Goal: Task Accomplishment & Management: Manage account settings

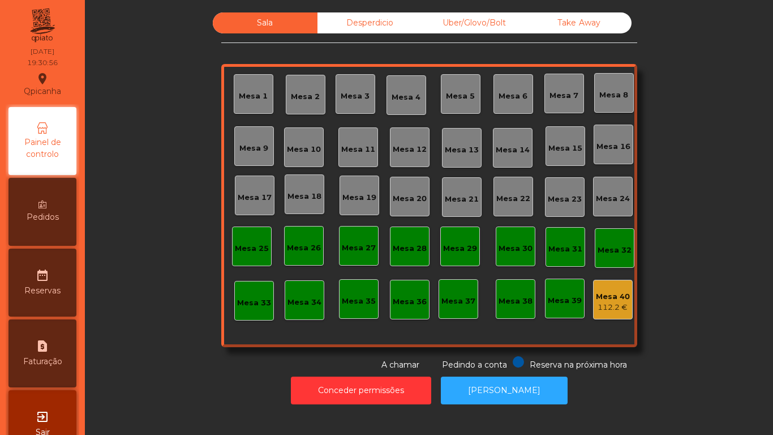
click at [366, 199] on div "Mesa 19" at bounding box center [360, 197] width 34 height 11
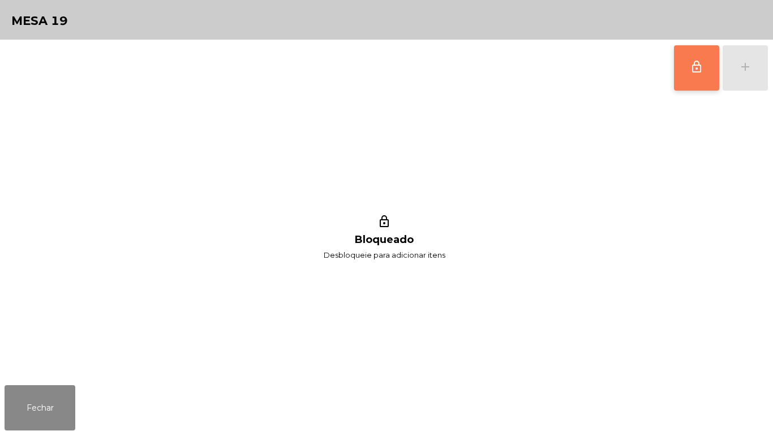
click at [685, 72] on button "lock_outline" at bounding box center [696, 67] width 45 height 45
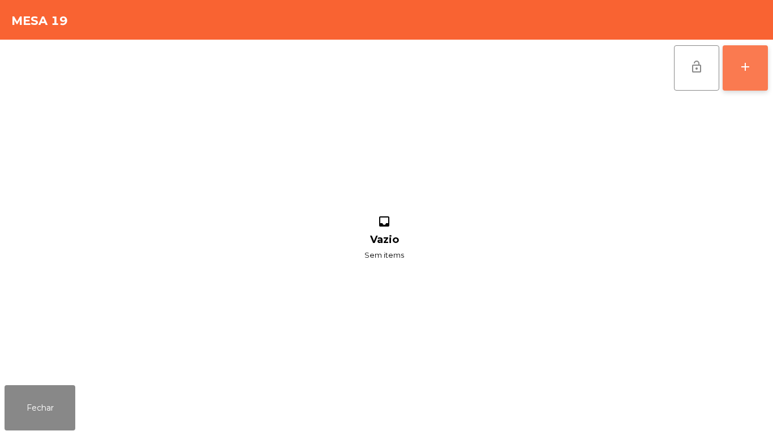
click at [742, 65] on div "add" at bounding box center [746, 67] width 14 height 14
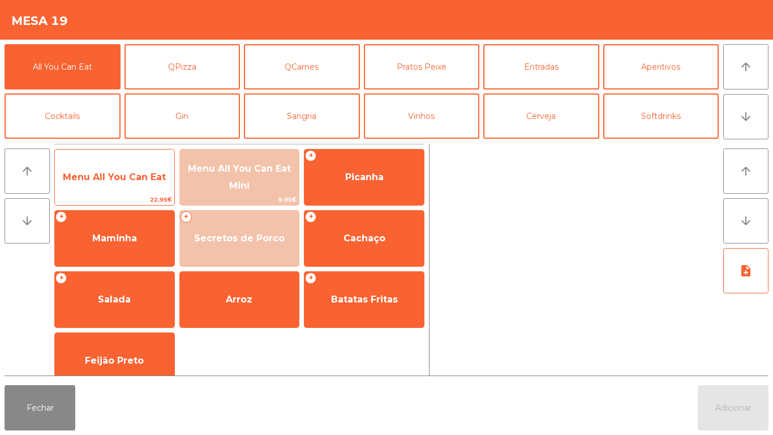
click at [128, 178] on span "Menu All You Can Eat" at bounding box center [114, 177] width 103 height 11
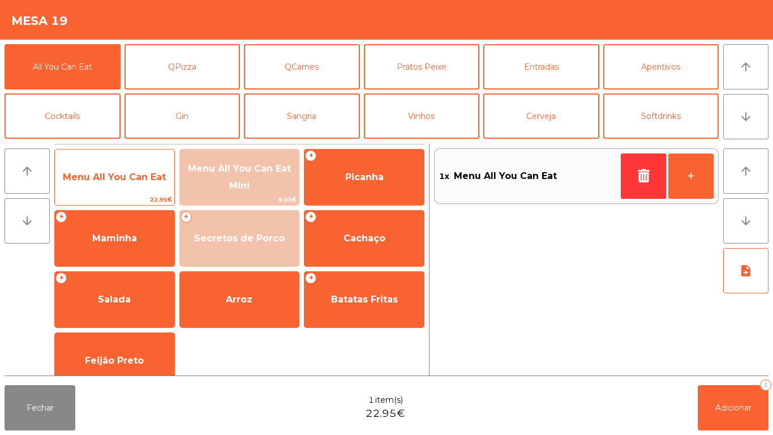
click at [138, 176] on span "Menu All You Can Eat" at bounding box center [114, 177] width 103 height 11
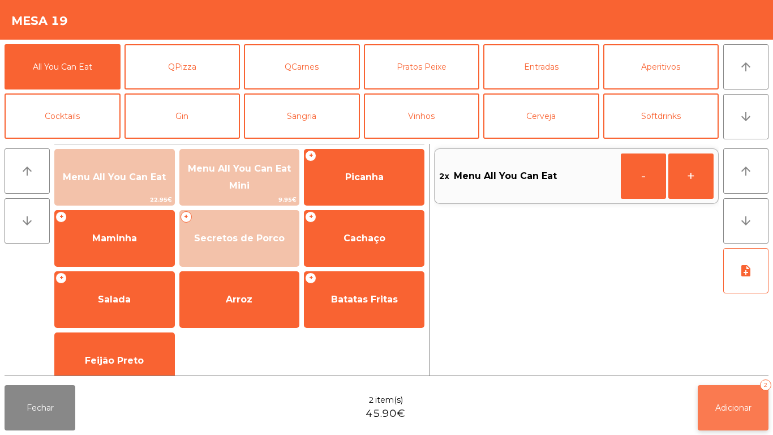
click at [724, 407] on span "Adicionar" at bounding box center [734, 408] width 36 height 10
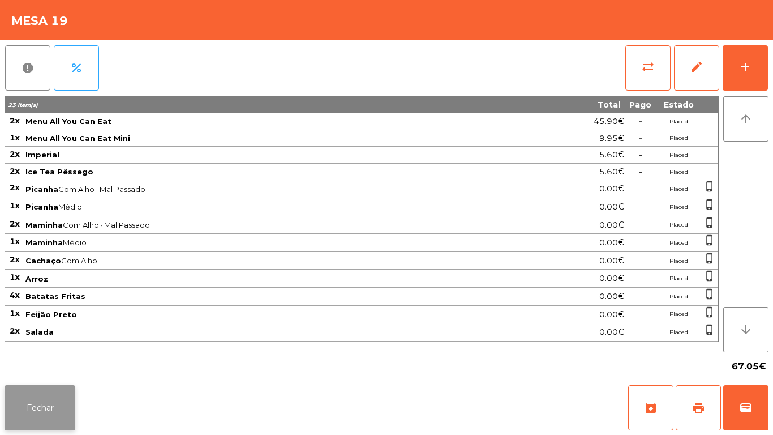
click at [44, 424] on button "Fechar" at bounding box center [40, 407] width 71 height 45
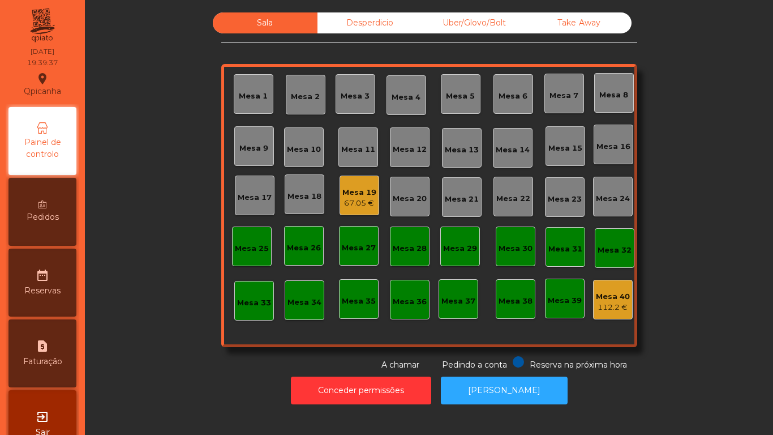
click at [348, 89] on div "Mesa 3" at bounding box center [355, 94] width 29 height 16
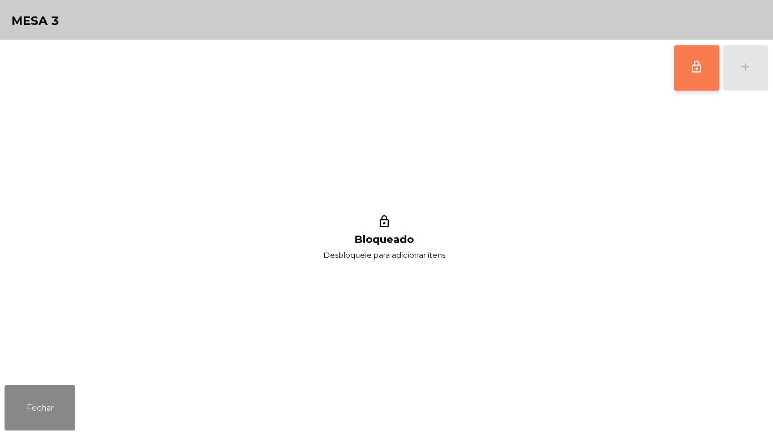
click at [689, 67] on button "lock_outline" at bounding box center [696, 67] width 45 height 45
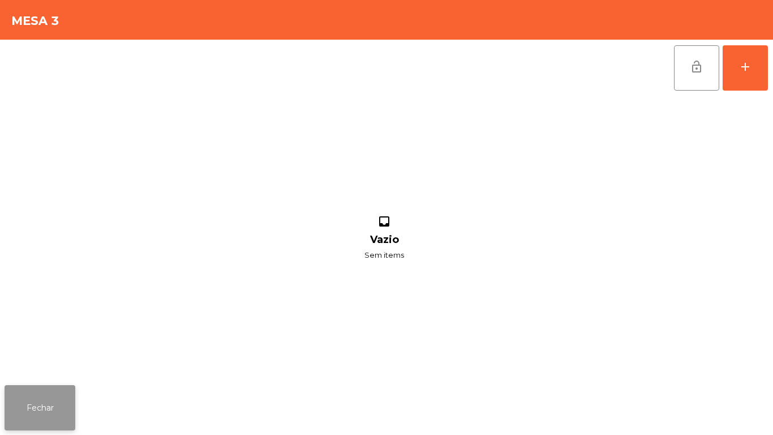
click at [68, 405] on button "Fechar" at bounding box center [40, 407] width 71 height 45
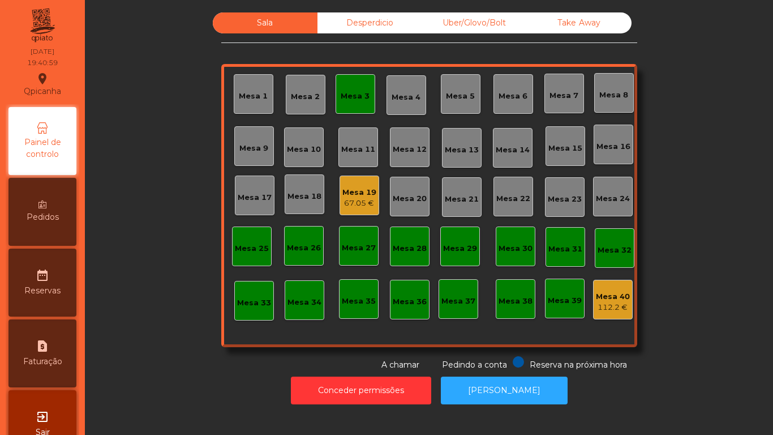
click at [366, 187] on div "Mesa 19" at bounding box center [360, 192] width 34 height 11
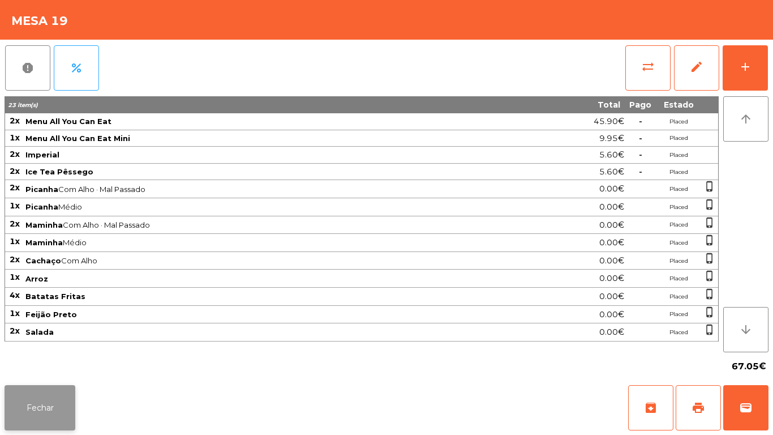
click at [69, 387] on button "Fechar" at bounding box center [40, 407] width 71 height 45
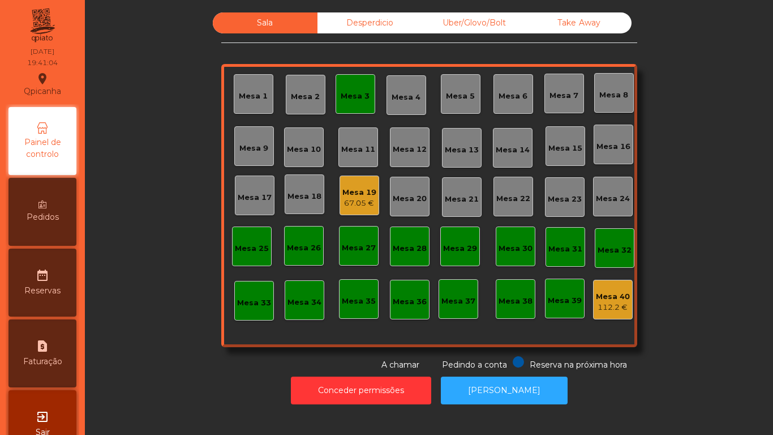
click at [180, 365] on div "Sala Desperdicio Uber/Glovo/Bolt Take Away Mesa 1 Mesa 2 [GEOGRAPHIC_DATA] 4 [G…" at bounding box center [429, 191] width 658 height 358
click at [367, 109] on div "Mesa 3" at bounding box center [356, 94] width 40 height 40
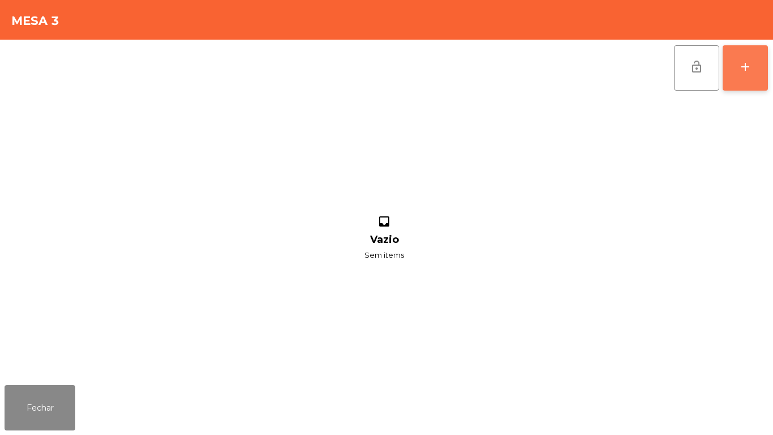
click at [729, 77] on button "add" at bounding box center [745, 67] width 45 height 45
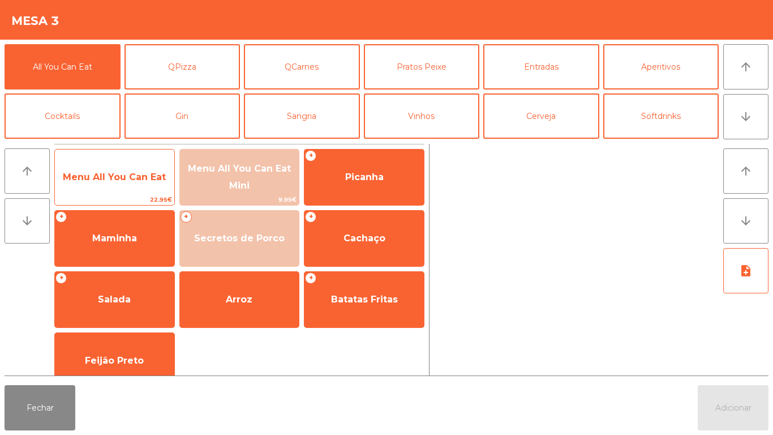
click at [130, 186] on span "Menu All You Can Eat" at bounding box center [114, 177] width 119 height 31
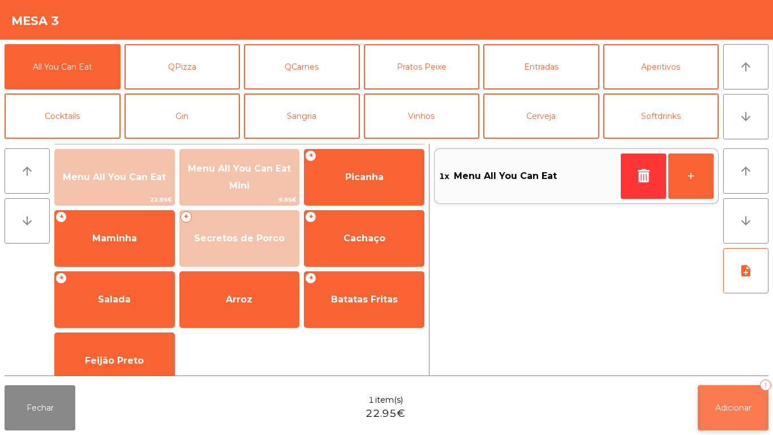
click at [738, 409] on span "Adicionar" at bounding box center [734, 408] width 36 height 10
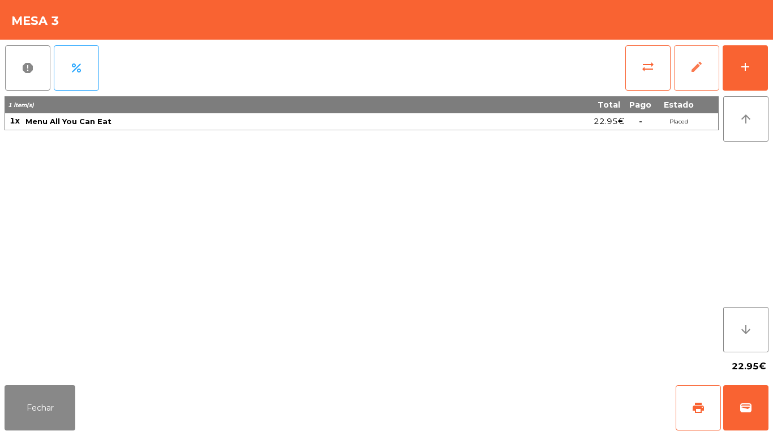
click at [715, 77] on button "edit" at bounding box center [696, 67] width 45 height 45
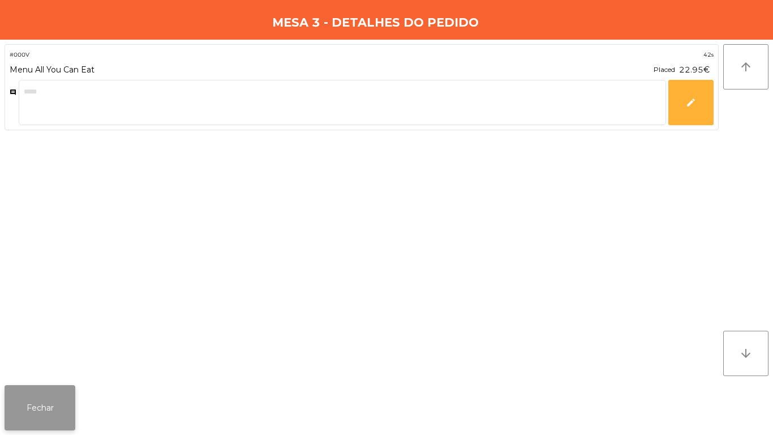
click at [45, 401] on button "Fechar" at bounding box center [40, 407] width 71 height 45
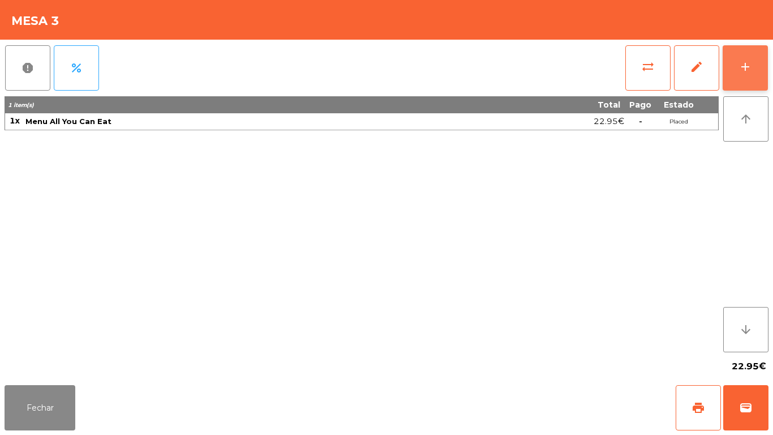
click at [734, 55] on button "add" at bounding box center [745, 67] width 45 height 45
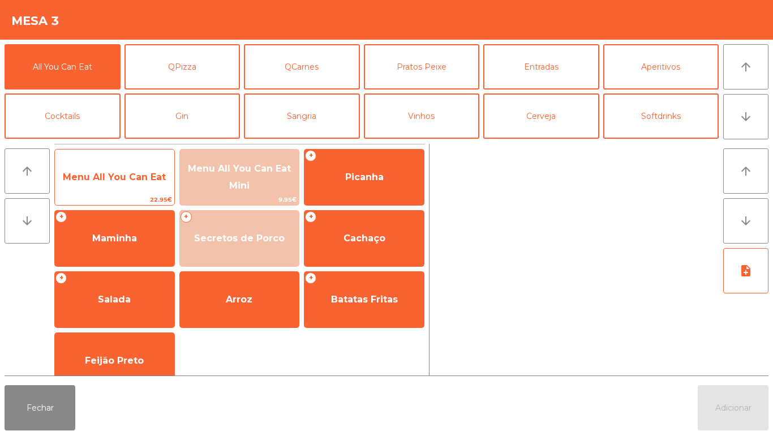
click at [144, 169] on span "Menu All You Can Eat" at bounding box center [114, 177] width 119 height 31
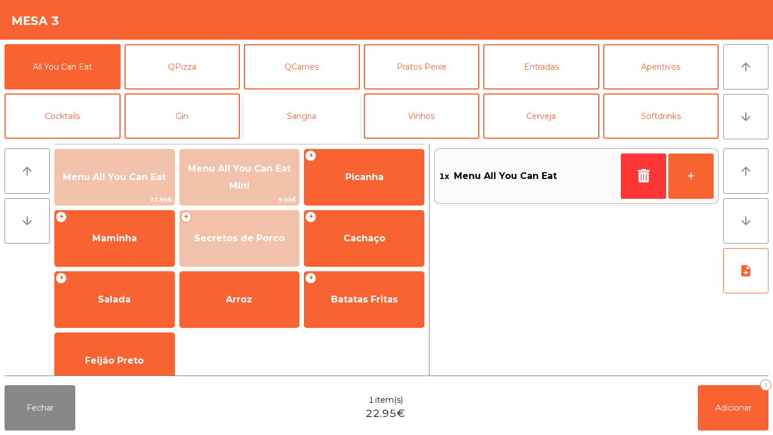
click at [334, 113] on button "Sangria" at bounding box center [302, 115] width 116 height 45
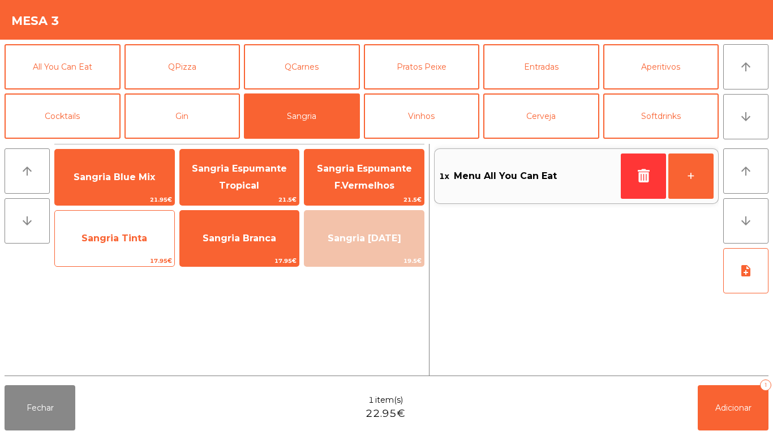
click at [147, 233] on span "Sangria Tinta" at bounding box center [114, 238] width 119 height 31
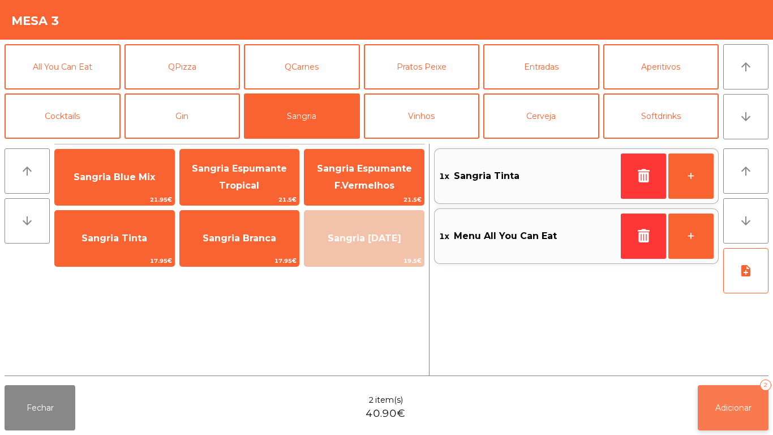
click at [737, 395] on button "Adicionar 2" at bounding box center [733, 407] width 71 height 45
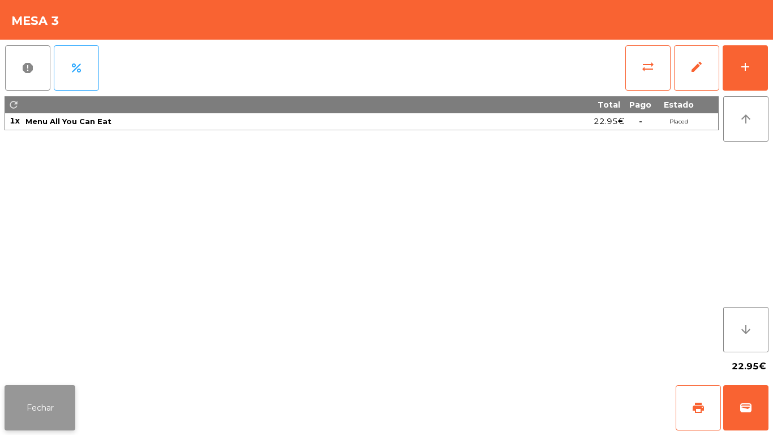
click at [56, 401] on button "Fechar" at bounding box center [40, 407] width 71 height 45
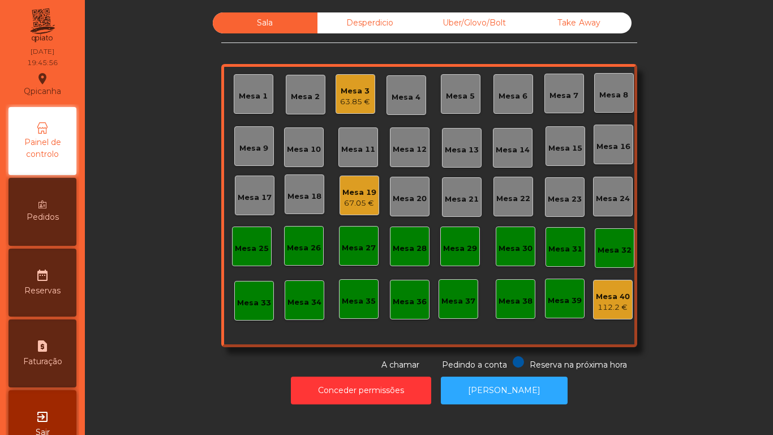
click at [354, 189] on div "Mesa 19" at bounding box center [360, 192] width 34 height 11
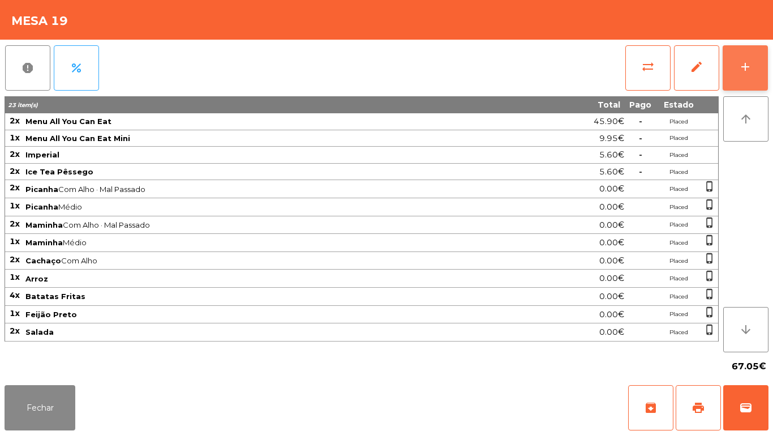
click at [754, 59] on button "add" at bounding box center [745, 67] width 45 height 45
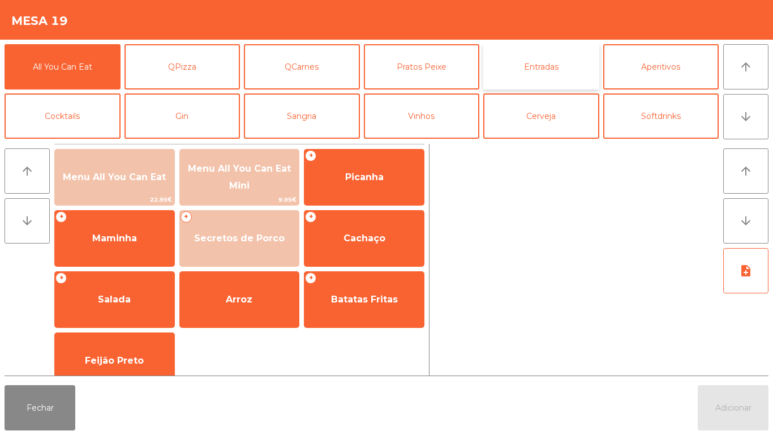
click at [521, 75] on button "Entradas" at bounding box center [542, 66] width 116 height 45
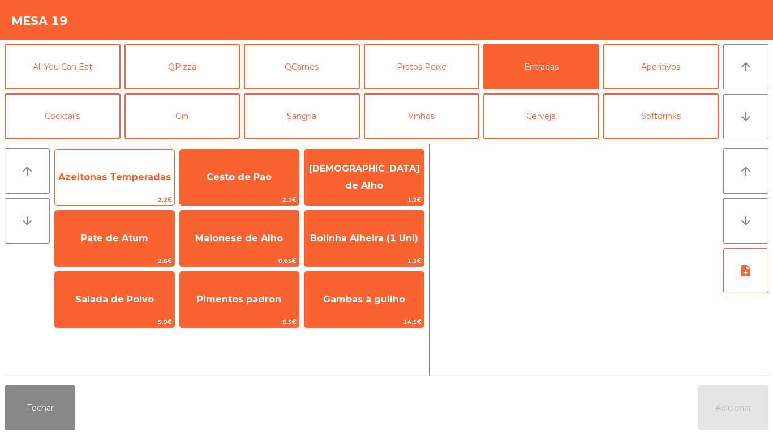
click at [121, 185] on span "Azeitonas Temperadas" at bounding box center [114, 177] width 119 height 31
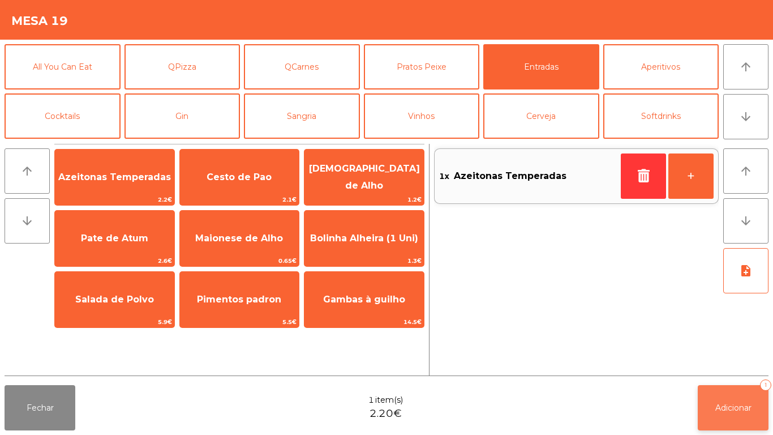
click at [723, 406] on span "Adicionar" at bounding box center [734, 408] width 36 height 10
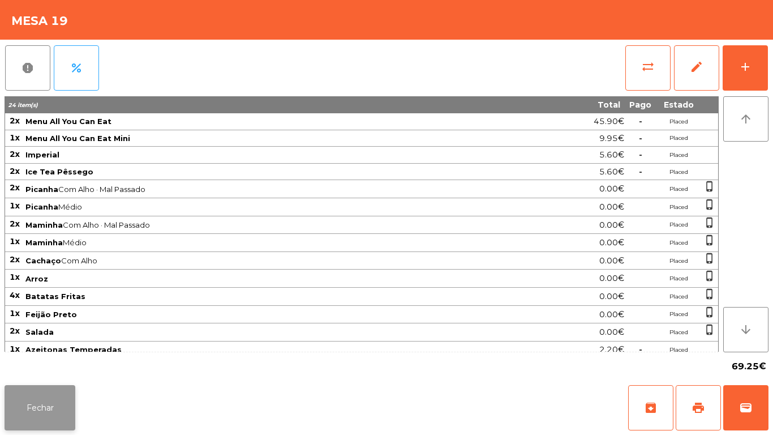
click at [36, 390] on button "Fechar" at bounding box center [40, 407] width 71 height 45
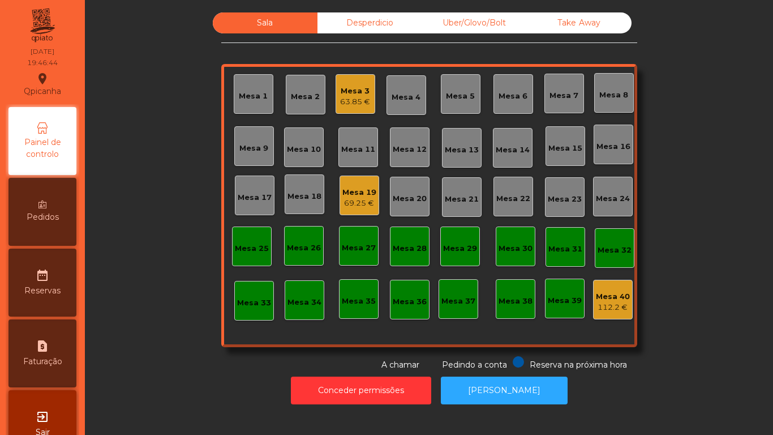
click at [348, 101] on div "63.85 €" at bounding box center [355, 101] width 30 height 11
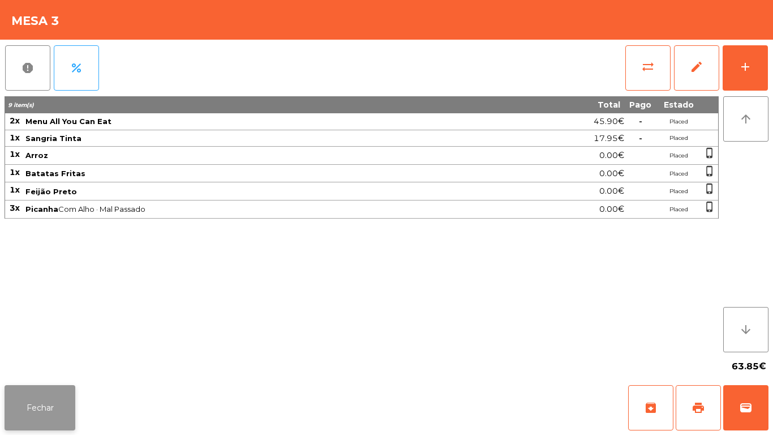
click at [68, 385] on button "Fechar" at bounding box center [40, 407] width 71 height 45
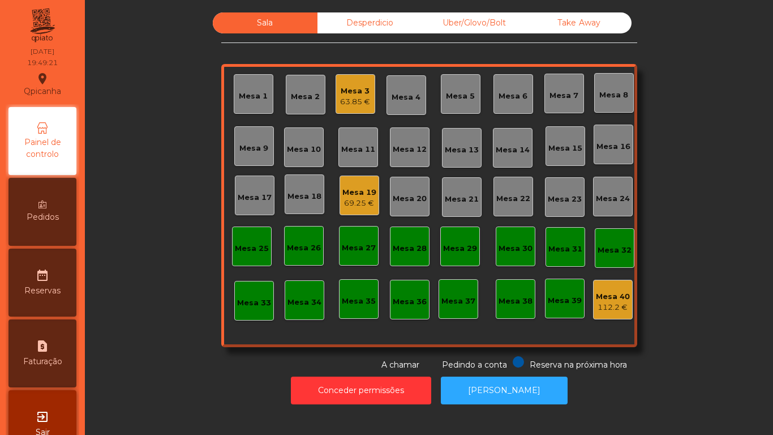
click at [178, 382] on div "Conceder permissões Abrir [PERSON_NAME]" at bounding box center [429, 390] width 658 height 39
click at [358, 200] on div "85.2 €" at bounding box center [360, 203] width 34 height 11
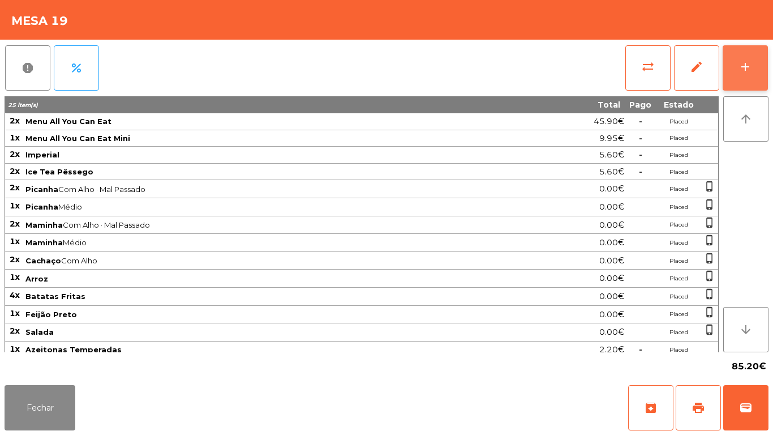
click at [750, 69] on div "add" at bounding box center [746, 67] width 14 height 14
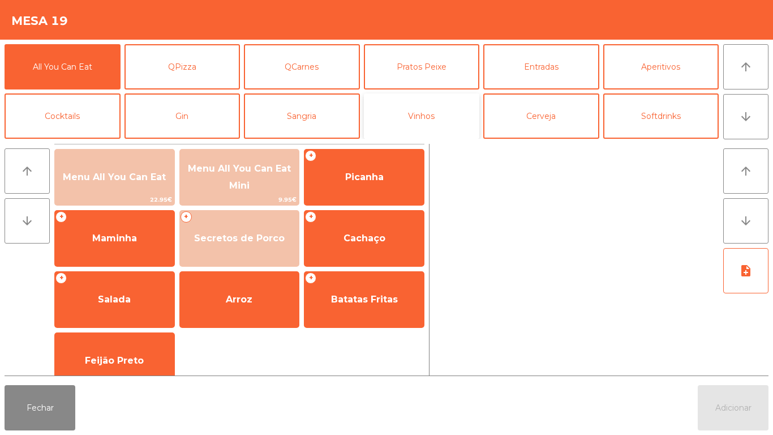
click at [435, 114] on button "Vinhos" at bounding box center [422, 115] width 116 height 45
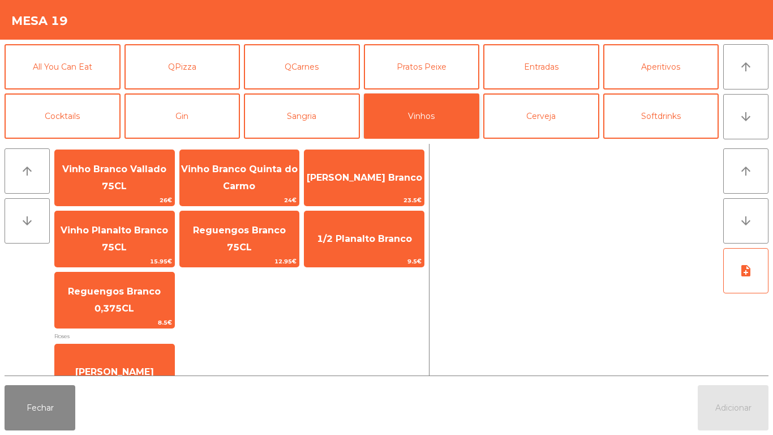
scroll to position [267, 0]
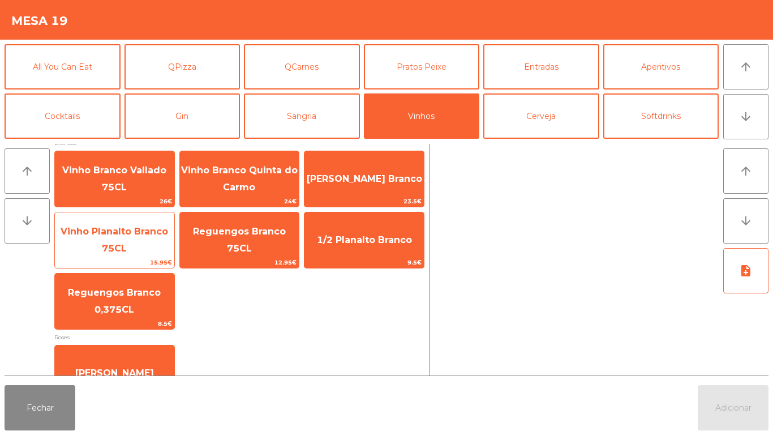
click at [143, 240] on span "Vinho Planalto Branco 75CL" at bounding box center [114, 240] width 119 height 48
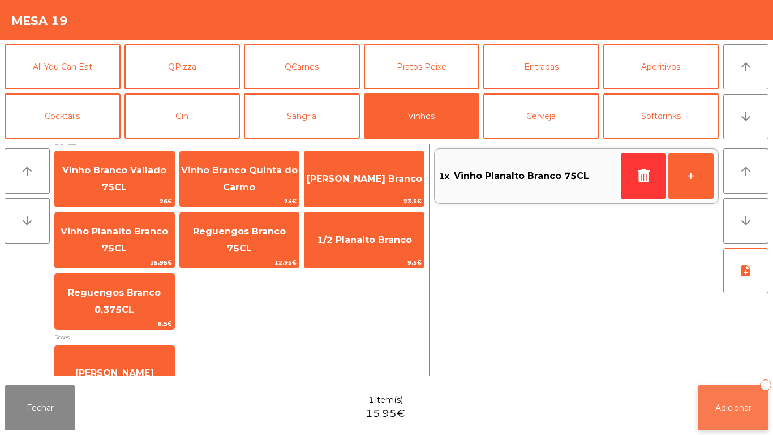
click at [726, 405] on span "Adicionar" at bounding box center [734, 408] width 36 height 10
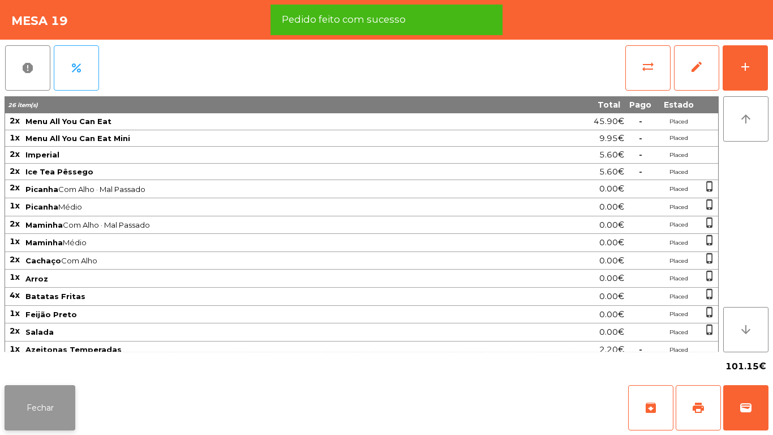
click at [54, 403] on button "Fechar" at bounding box center [40, 407] width 71 height 45
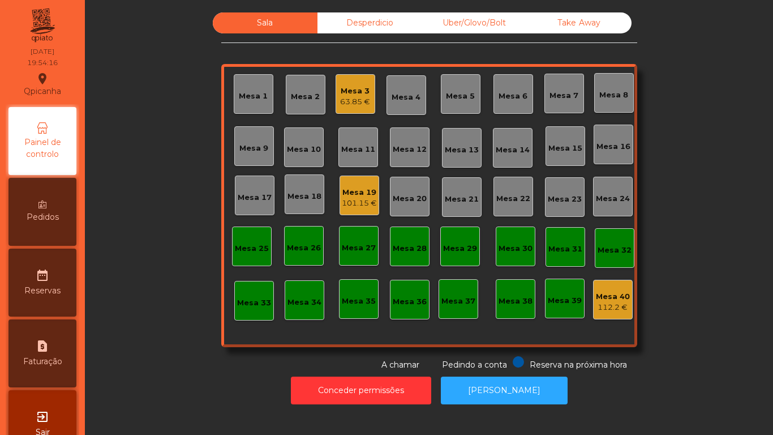
click at [301, 101] on div "Mesa 2" at bounding box center [305, 96] width 29 height 11
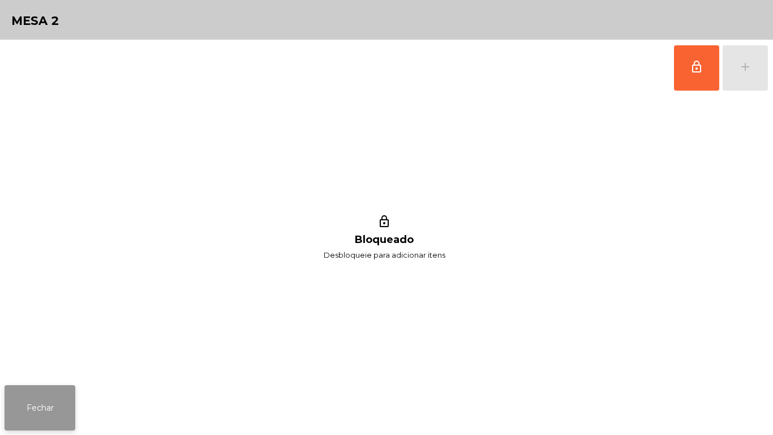
click at [58, 398] on button "Fechar" at bounding box center [40, 407] width 71 height 45
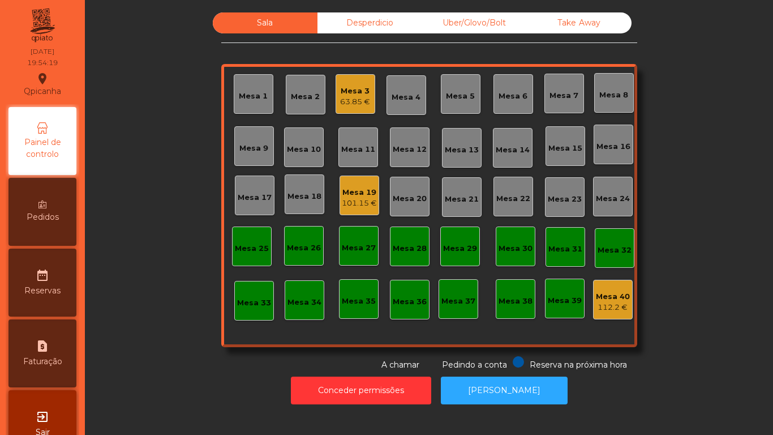
click at [358, 97] on div "63.85 €" at bounding box center [355, 101] width 30 height 11
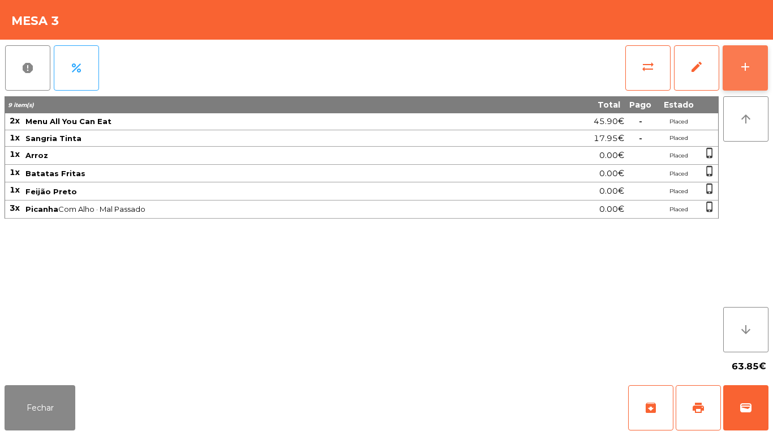
click at [740, 75] on button "add" at bounding box center [745, 67] width 45 height 45
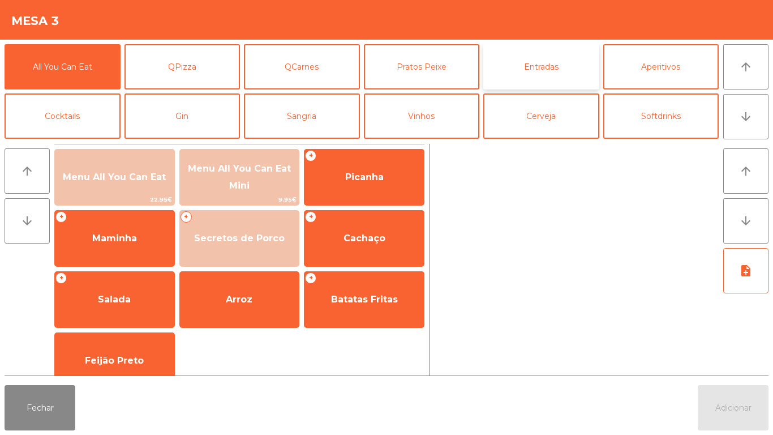
click at [540, 70] on button "Entradas" at bounding box center [542, 66] width 116 height 45
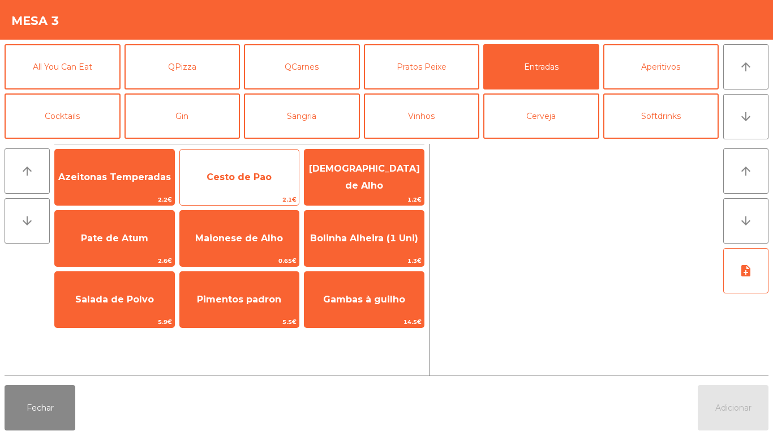
click at [241, 183] on span "Cesto de Pao" at bounding box center [239, 177] width 119 height 31
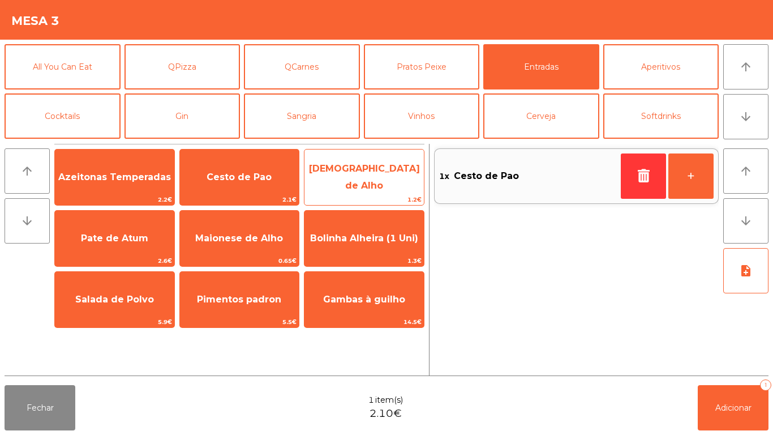
click at [357, 186] on span "[DEMOGRAPHIC_DATA] de Alho" at bounding box center [364, 177] width 119 height 48
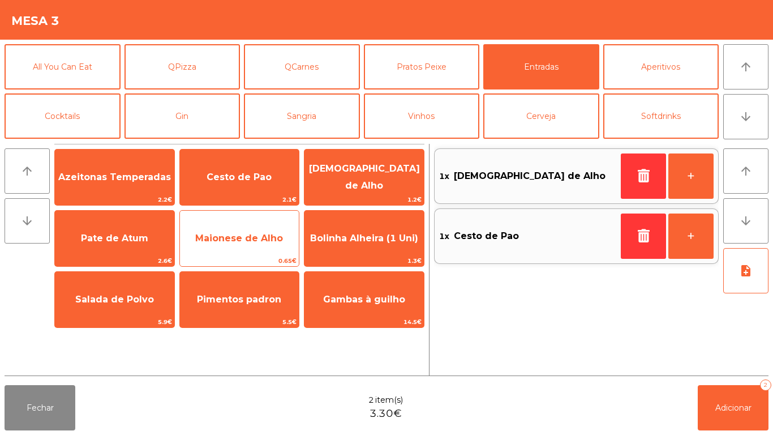
click at [237, 238] on span "Maionese de Alho" at bounding box center [239, 238] width 88 height 11
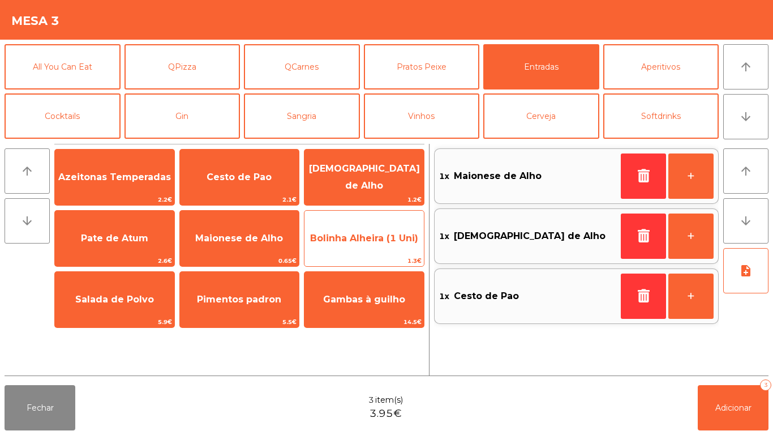
click at [360, 242] on span "Bolinha Alheira (1 Uni)" at bounding box center [364, 238] width 108 height 11
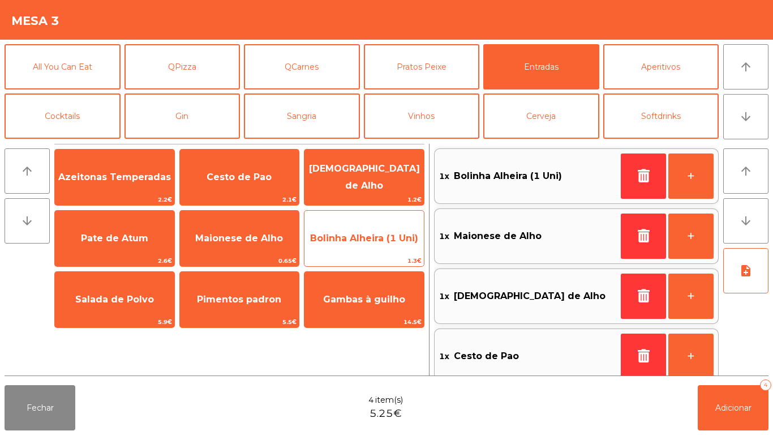
click at [367, 243] on span "Bolinha Alheira (1 Uni)" at bounding box center [364, 238] width 119 height 31
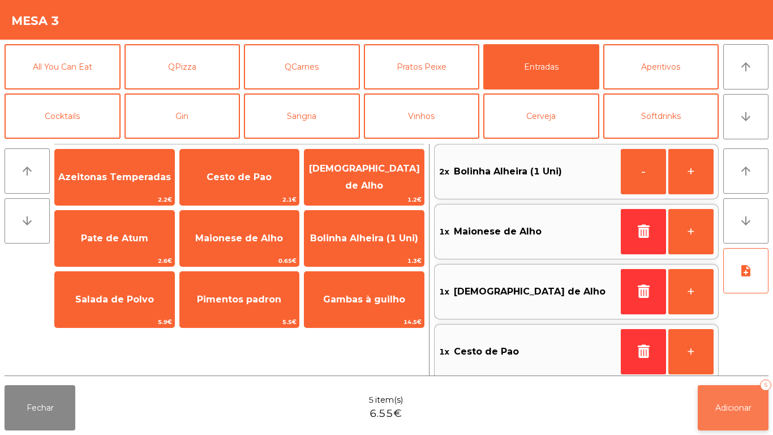
click at [745, 403] on span "Adicionar" at bounding box center [734, 408] width 36 height 10
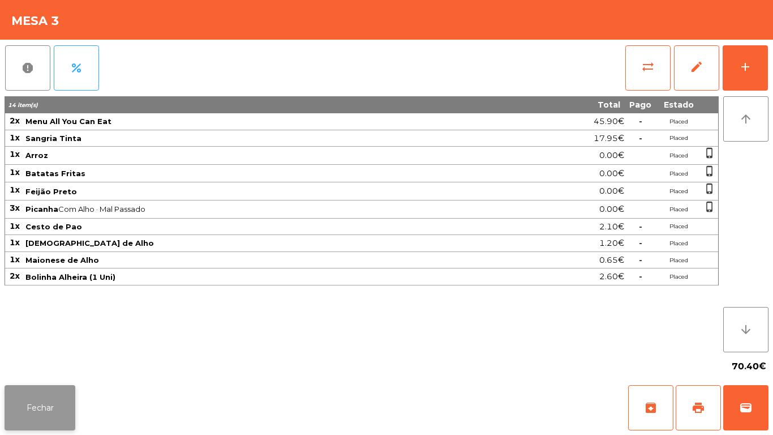
click at [39, 394] on button "Fechar" at bounding box center [40, 407] width 71 height 45
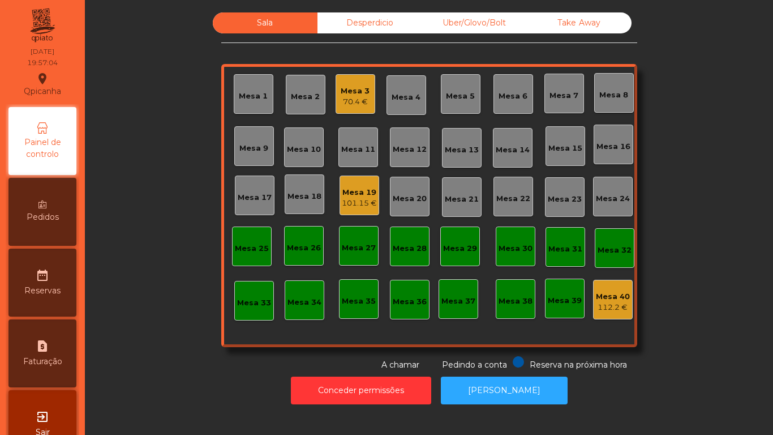
click at [49, 210] on div "Pedidos" at bounding box center [42, 212] width 68 height 68
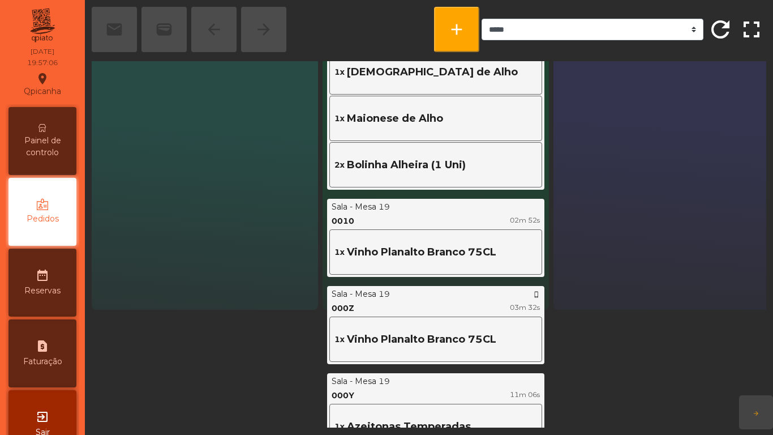
scroll to position [130, 0]
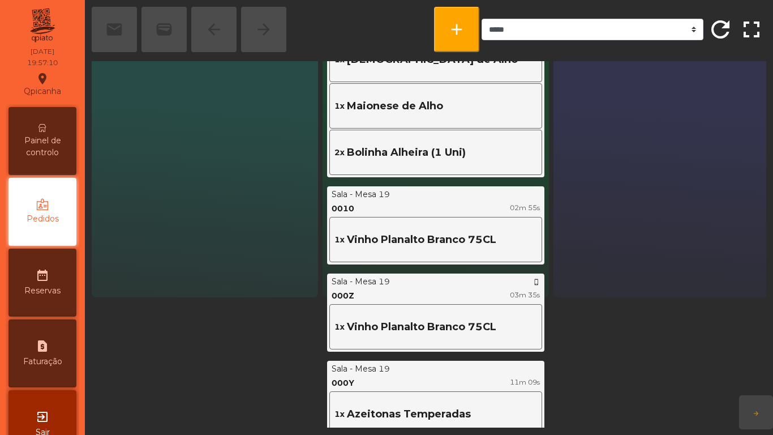
click at [58, 149] on span "Painel de controlo" at bounding box center [42, 147] width 62 height 24
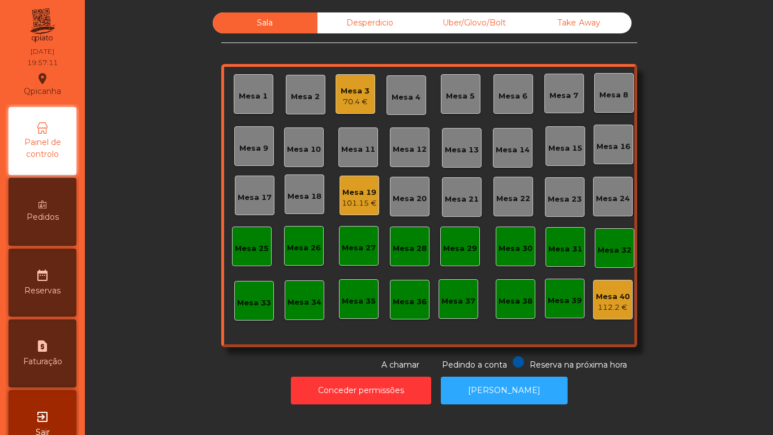
click at [353, 206] on div "101.15 €" at bounding box center [359, 203] width 35 height 11
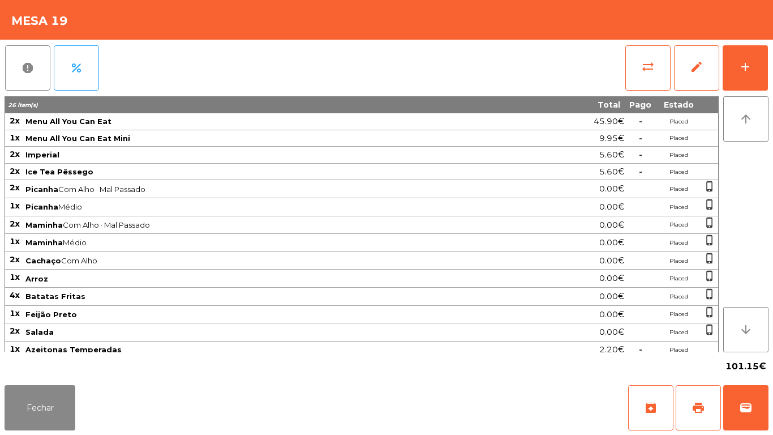
scroll to position [23, 0]
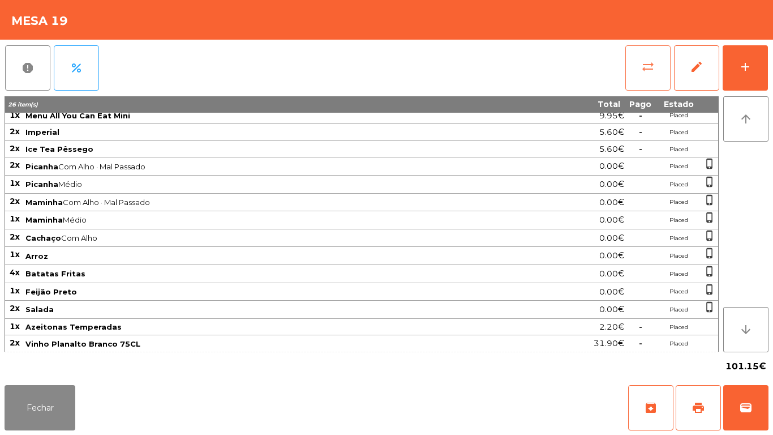
click at [664, 72] on button "sync_alt" at bounding box center [648, 67] width 45 height 45
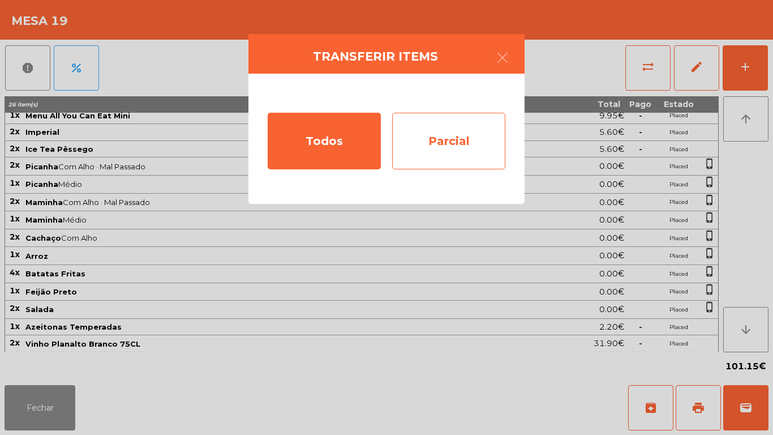
click at [466, 155] on div "Parcial" at bounding box center [448, 141] width 113 height 57
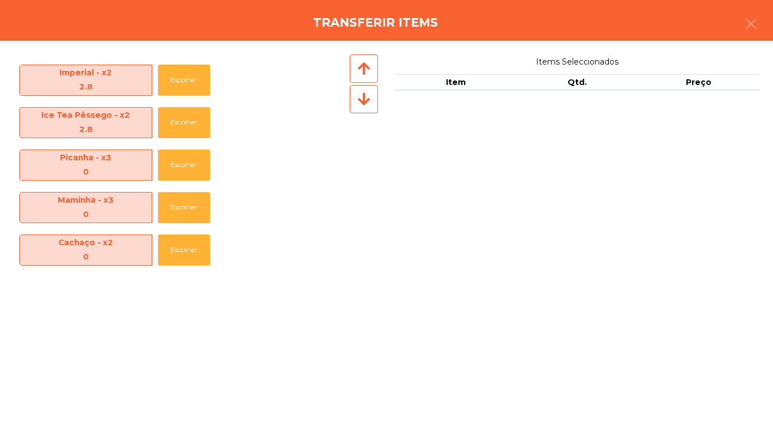
scroll to position [337, 0]
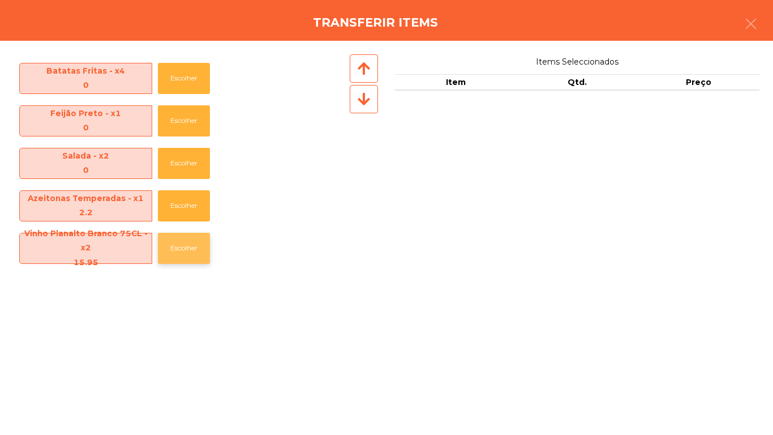
click at [195, 253] on button "Escolher" at bounding box center [184, 248] width 52 height 31
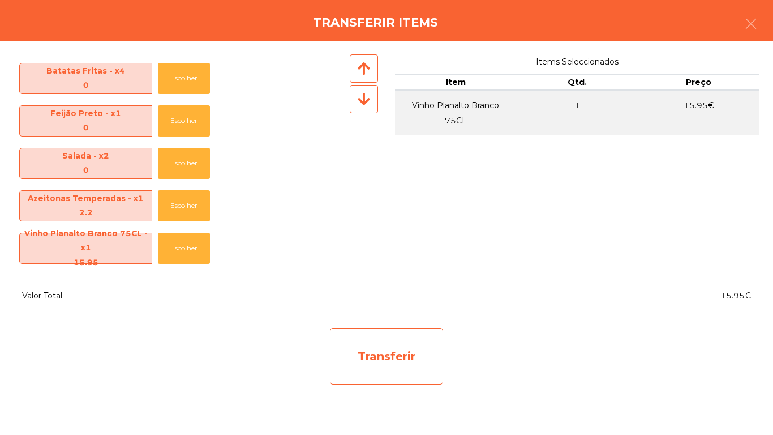
click at [383, 363] on div "Transferir" at bounding box center [386, 356] width 113 height 57
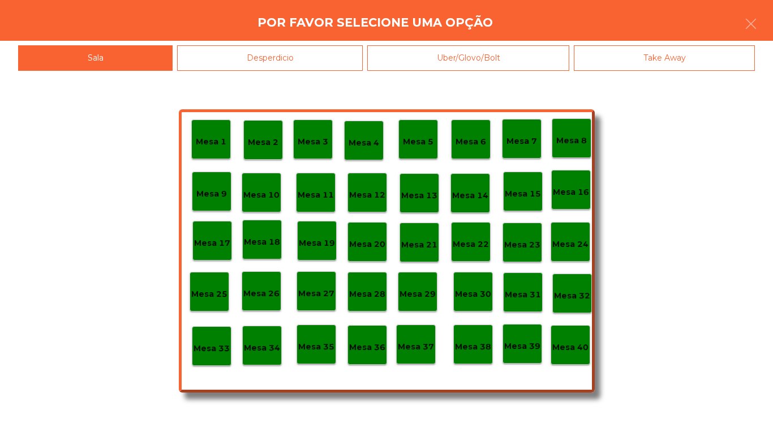
click at [284, 49] on div "Desperdicio" at bounding box center [270, 57] width 186 height 25
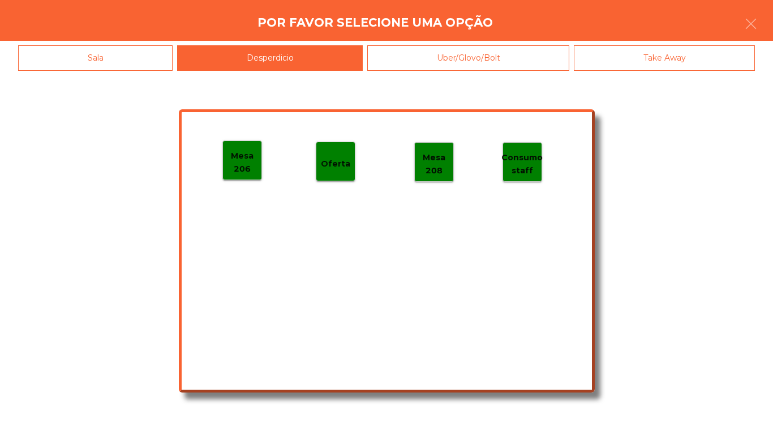
click at [241, 167] on p "Mesa 206" at bounding box center [242, 161] width 39 height 25
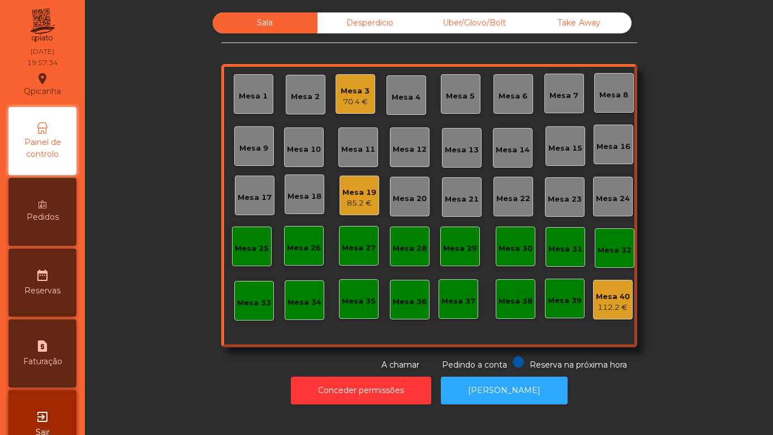
click at [349, 177] on div "Mesa 19 85.2 €" at bounding box center [360, 196] width 40 height 40
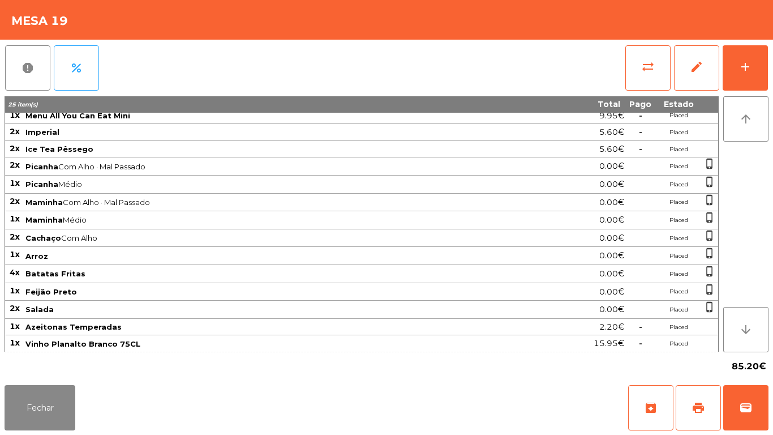
scroll to position [23, 0]
click at [58, 400] on button "Fechar" at bounding box center [40, 407] width 71 height 45
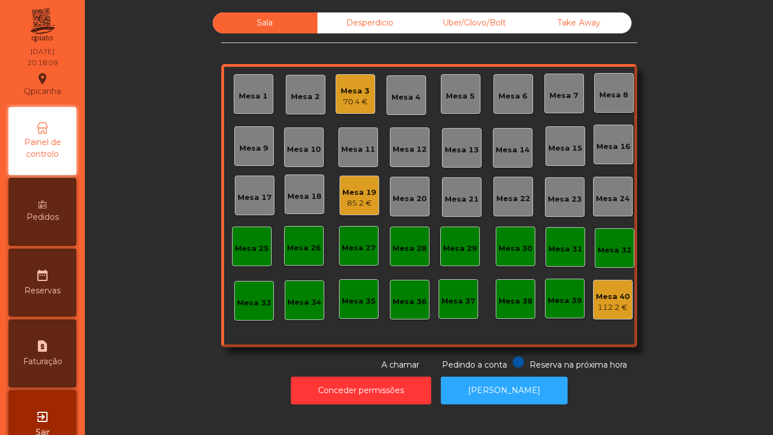
click at [296, 95] on div "Mesa 2" at bounding box center [305, 96] width 29 height 11
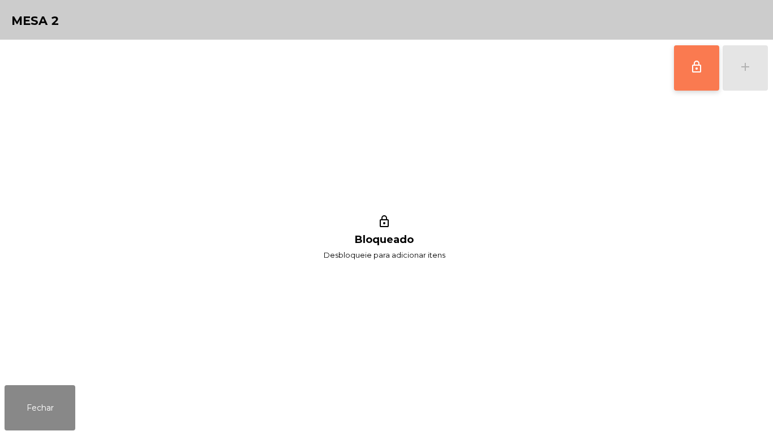
click at [695, 73] on span "lock_outline" at bounding box center [697, 67] width 14 height 14
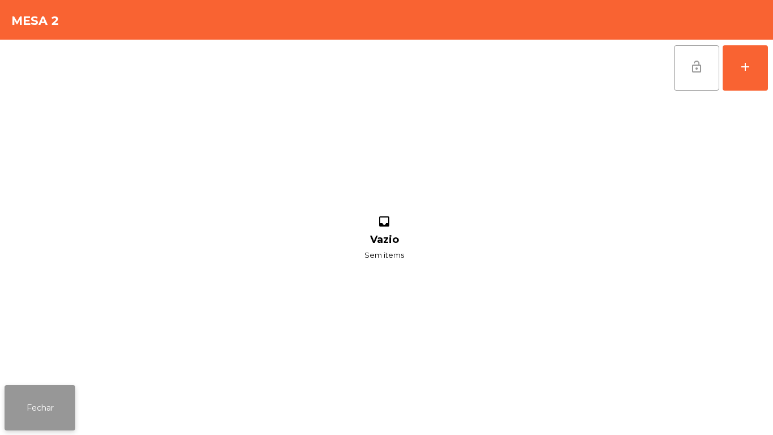
click at [58, 406] on button "Fechar" at bounding box center [40, 407] width 71 height 45
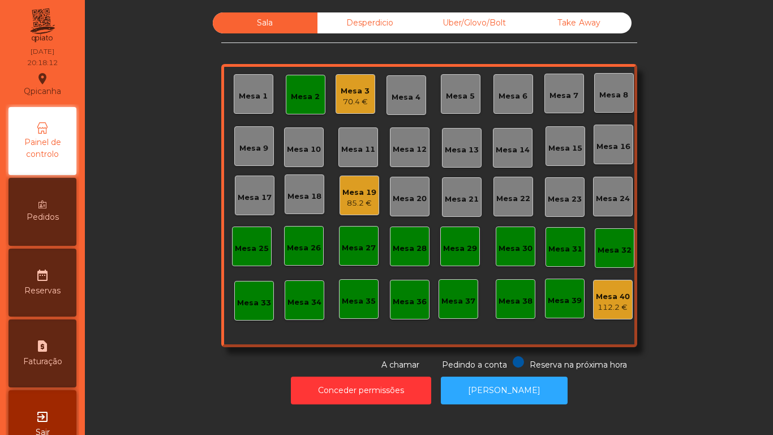
click at [371, 23] on div "Desperdicio" at bounding box center [370, 22] width 105 height 21
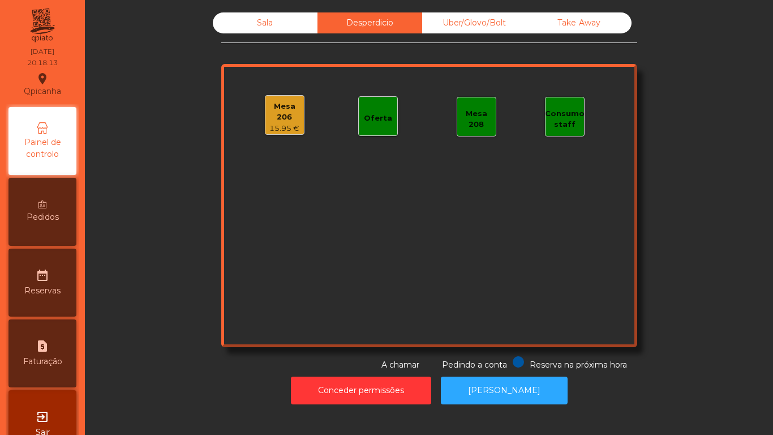
click at [281, 123] on div "15.95 €" at bounding box center [285, 128] width 39 height 11
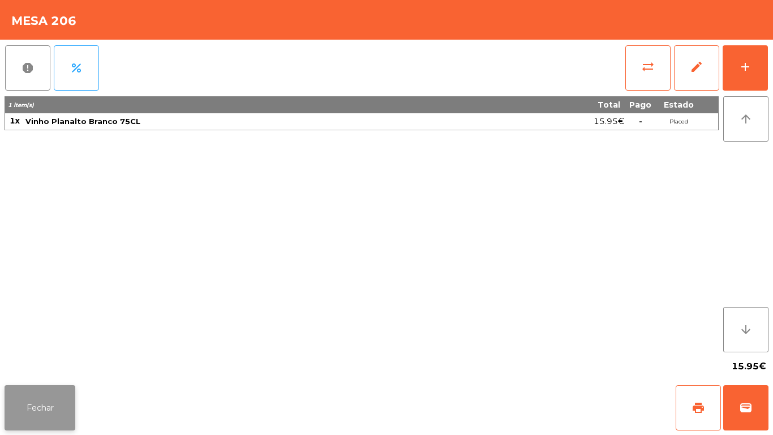
click at [49, 411] on button "Fechar" at bounding box center [40, 407] width 71 height 45
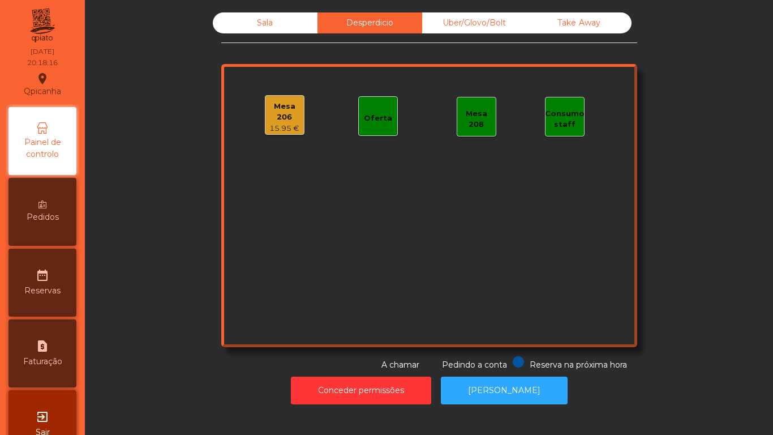
click at [257, 24] on div "Sala" at bounding box center [265, 22] width 105 height 21
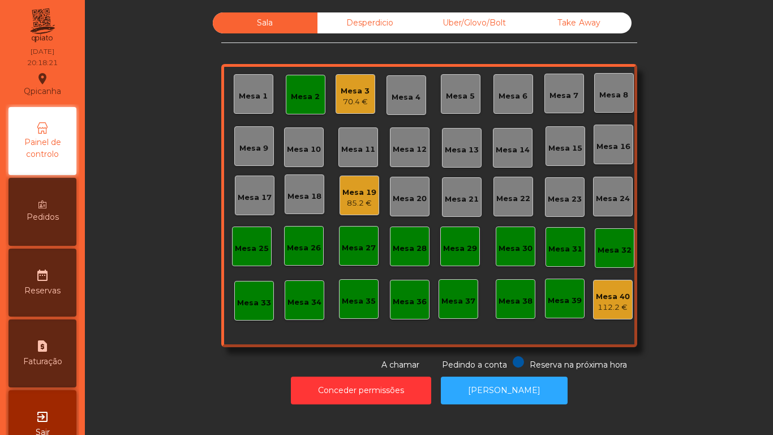
click at [270, 202] on div "Mesa 17" at bounding box center [255, 196] width 40 height 40
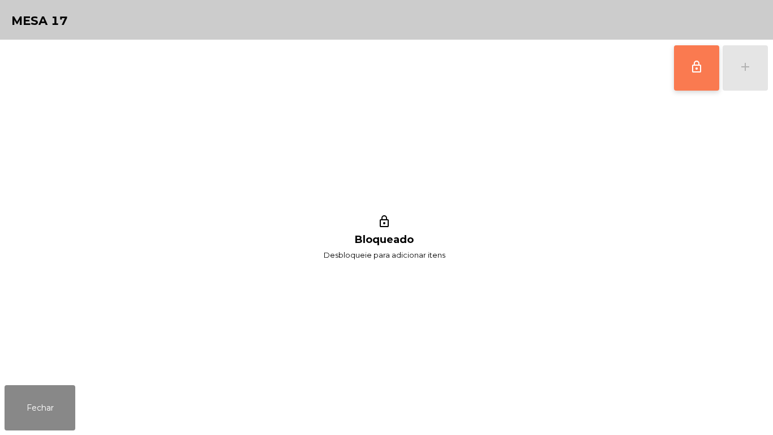
click at [687, 84] on button "lock_outline" at bounding box center [696, 67] width 45 height 45
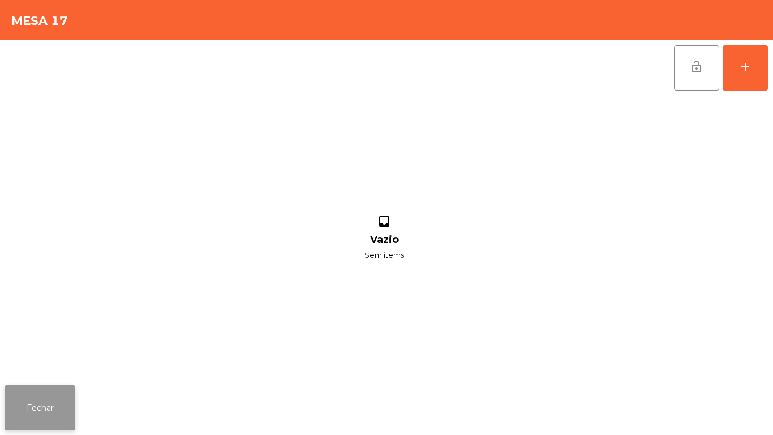
click at [40, 411] on button "Fechar" at bounding box center [40, 407] width 71 height 45
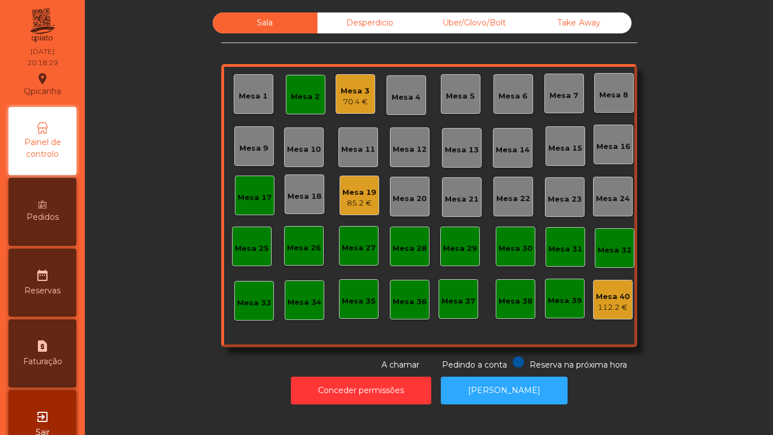
click at [309, 107] on div "Mesa 2" at bounding box center [306, 95] width 40 height 40
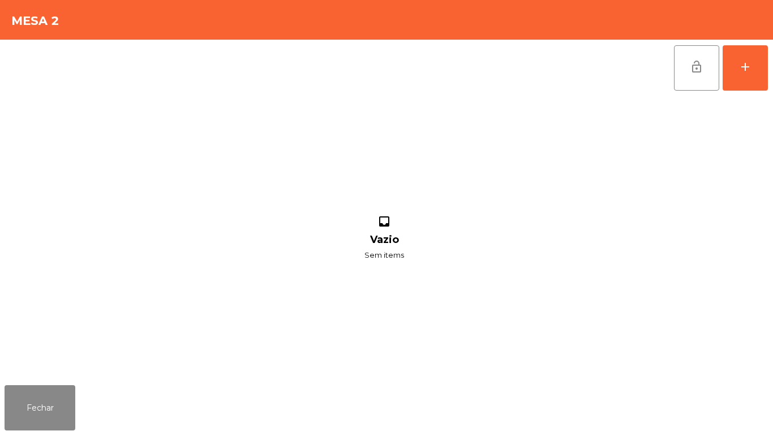
click at [488, 176] on div "inbox Vazio Sem items" at bounding box center [385, 238] width 760 height 284
click at [723, 84] on button "add" at bounding box center [745, 67] width 45 height 45
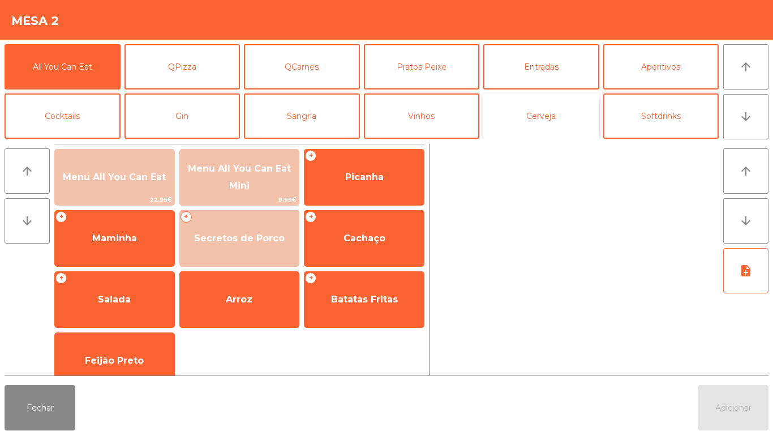
click at [540, 133] on button "Cerveja" at bounding box center [542, 115] width 116 height 45
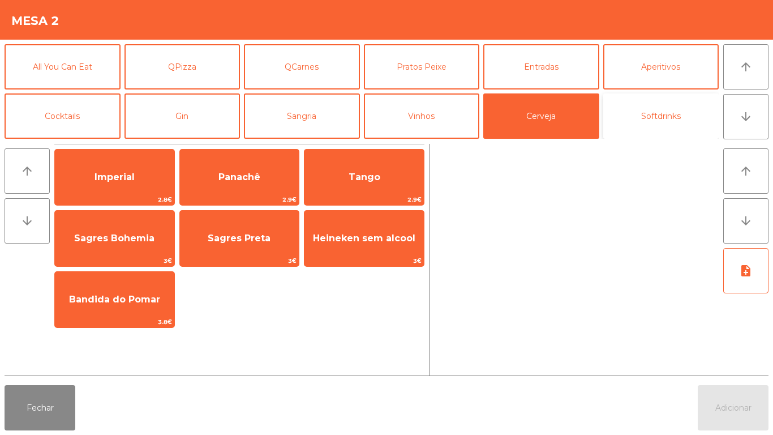
click at [651, 132] on button "Softdrinks" at bounding box center [662, 115] width 116 height 45
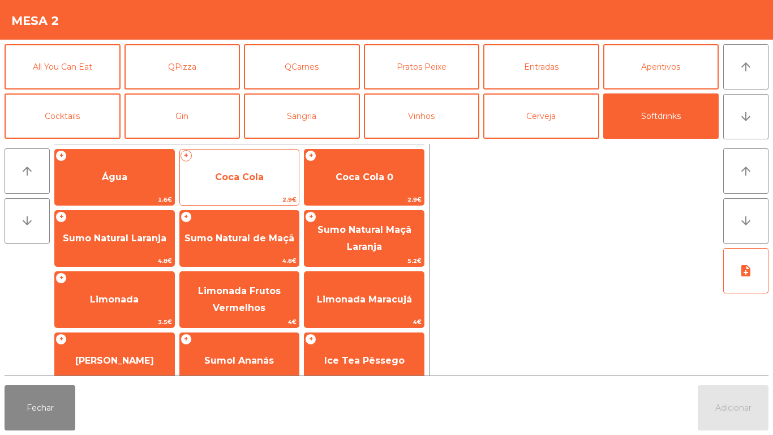
click at [254, 189] on span "Coca Cola" at bounding box center [239, 177] width 119 height 31
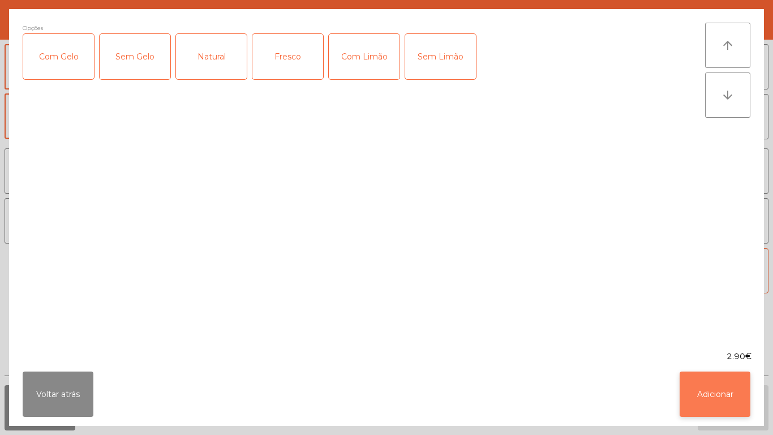
click at [720, 405] on button "Adicionar" at bounding box center [715, 393] width 71 height 45
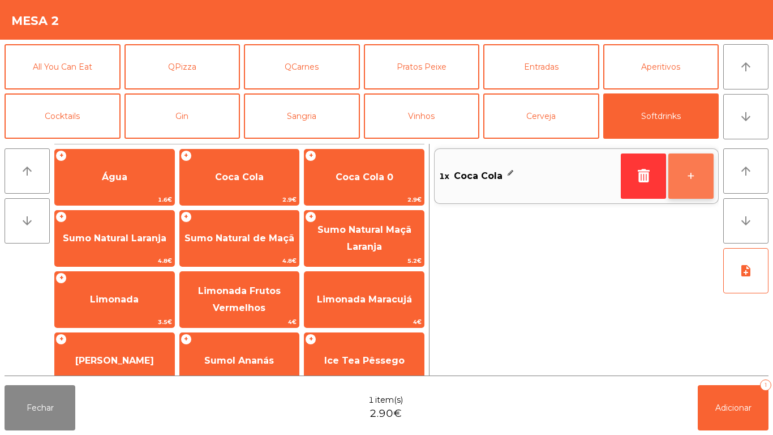
click at [689, 179] on button "+" at bounding box center [691, 175] width 45 height 45
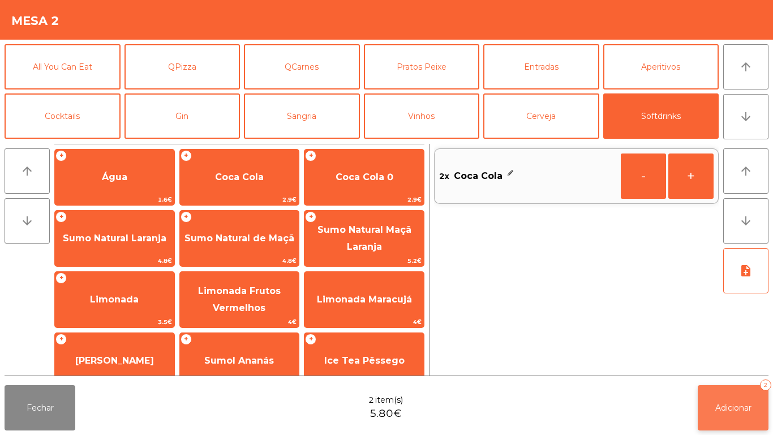
click at [733, 407] on span "Adicionar" at bounding box center [734, 408] width 36 height 10
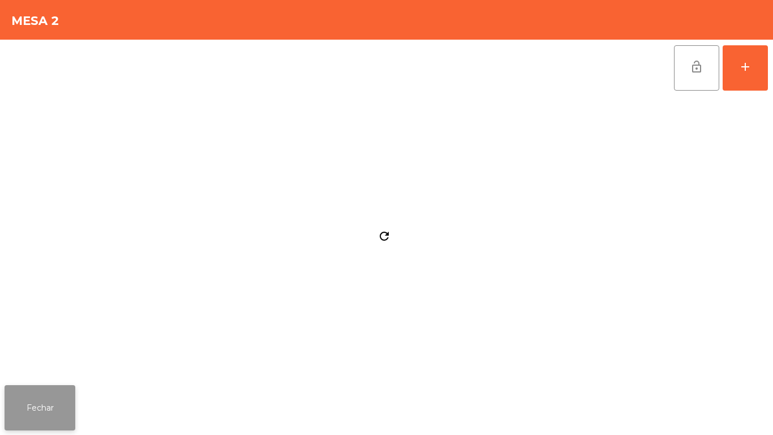
click at [67, 414] on button "Fechar" at bounding box center [40, 407] width 71 height 45
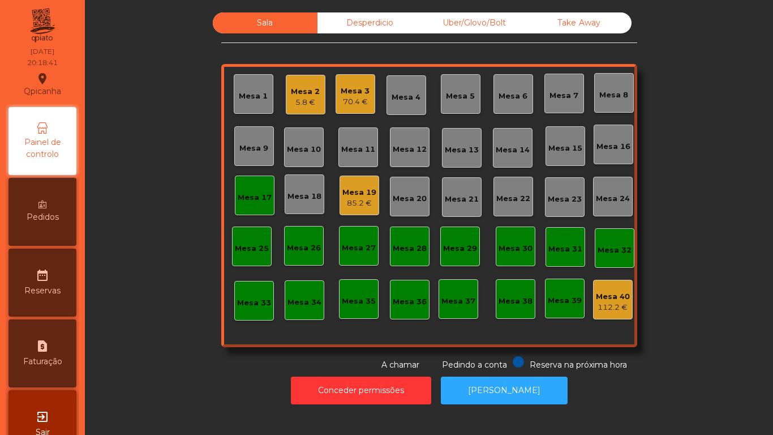
click at [369, 164] on div "Mesa 11" at bounding box center [359, 147] width 40 height 40
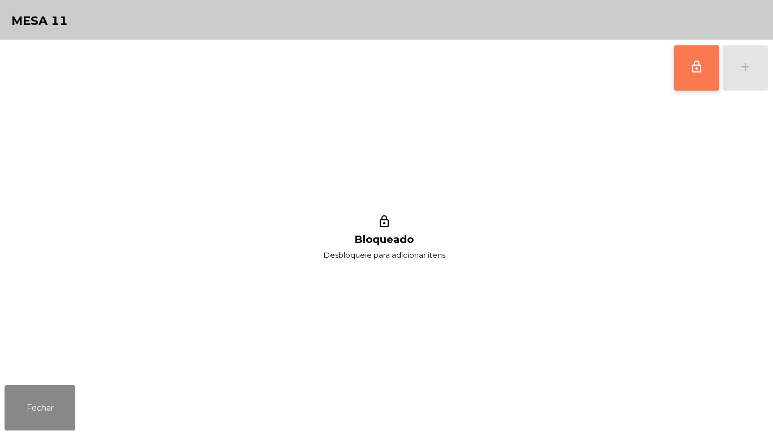
click at [691, 85] on button "lock_outline" at bounding box center [696, 67] width 45 height 45
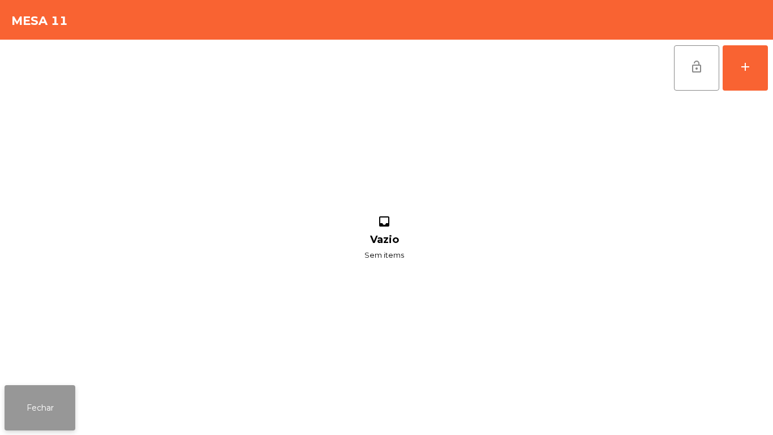
click at [28, 395] on button "Fechar" at bounding box center [40, 407] width 71 height 45
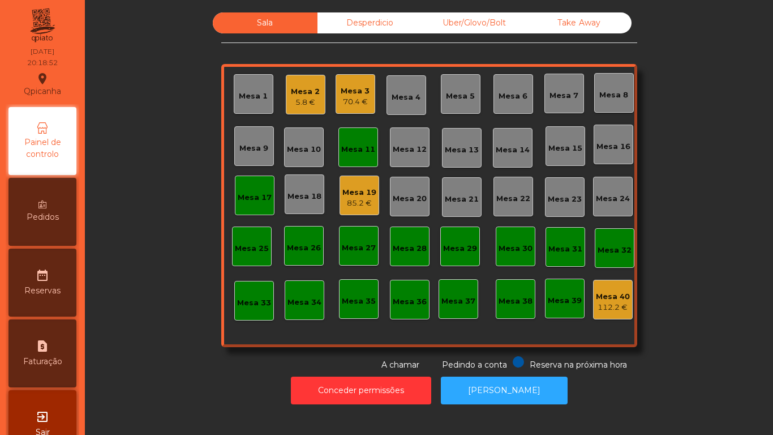
click at [355, 187] on div "Mesa 19" at bounding box center [360, 192] width 34 height 11
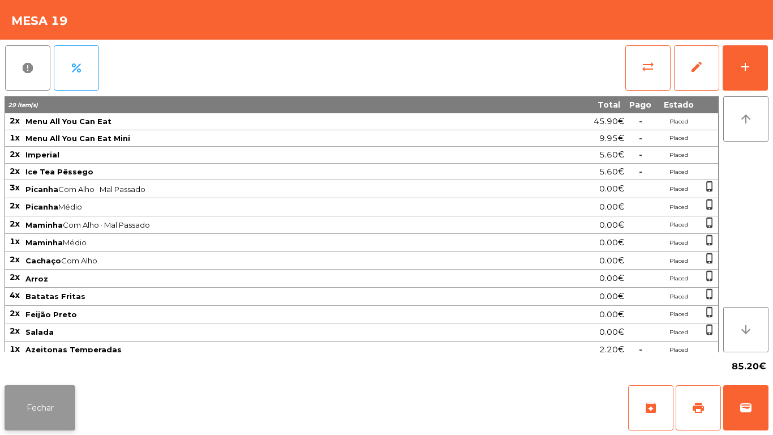
click at [62, 398] on button "Fechar" at bounding box center [40, 407] width 71 height 45
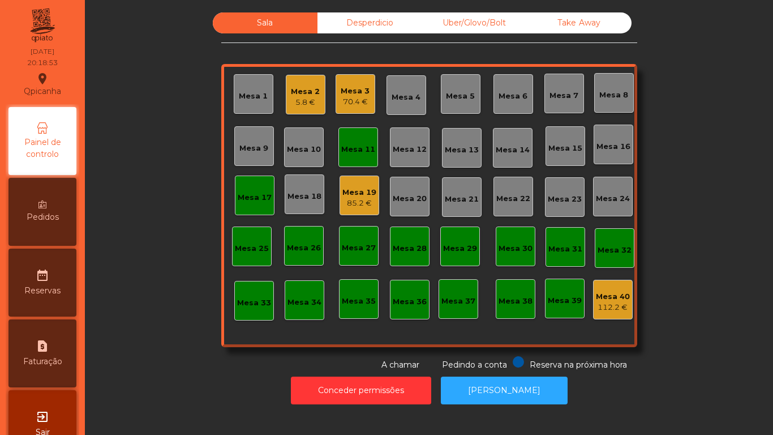
click at [356, 203] on div "85.2 €" at bounding box center [360, 203] width 34 height 11
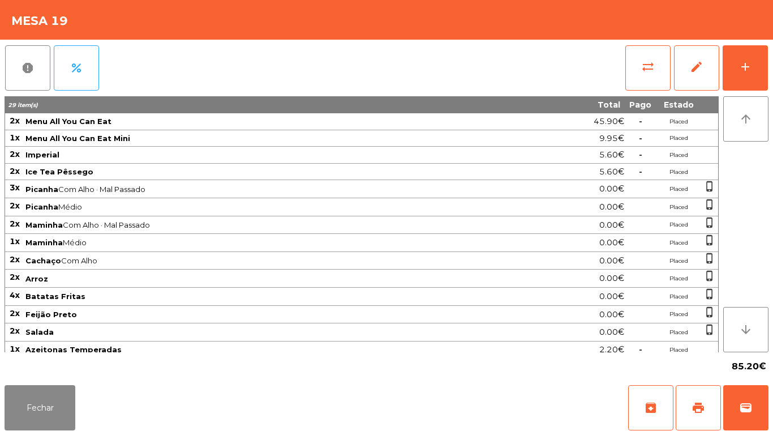
scroll to position [23, 0]
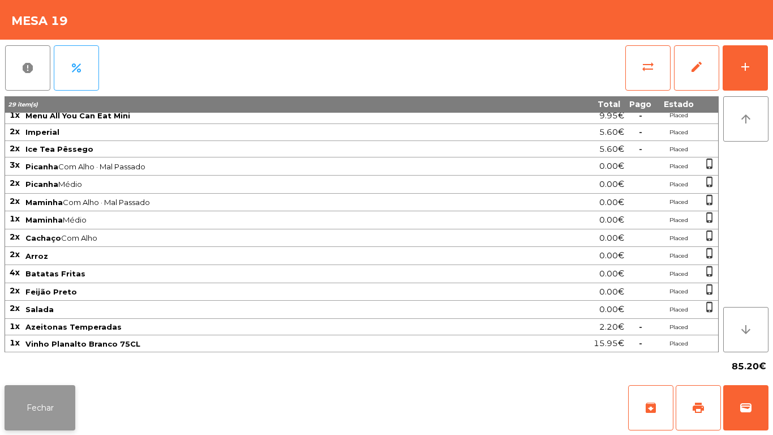
click at [58, 409] on button "Fechar" at bounding box center [40, 407] width 71 height 45
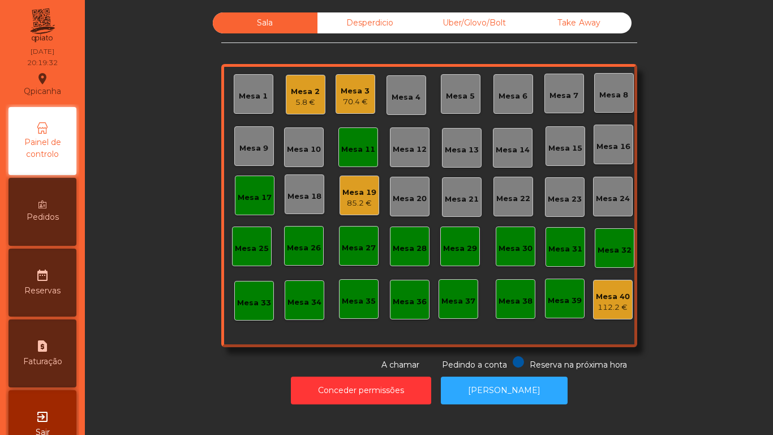
click at [300, 104] on div "5.8 €" at bounding box center [305, 102] width 29 height 11
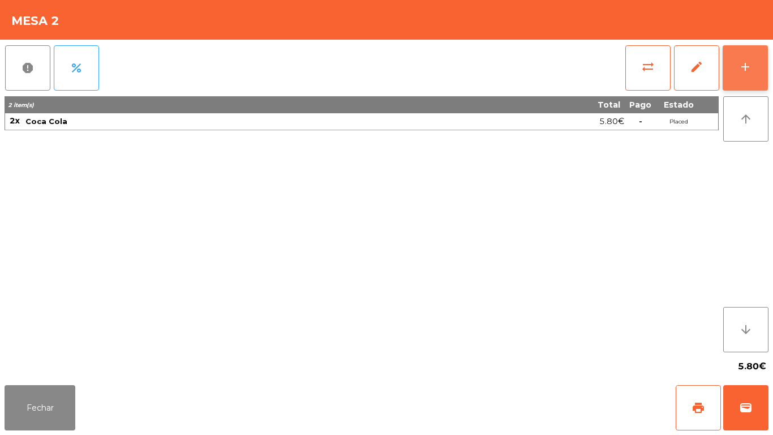
click at [746, 80] on button "add" at bounding box center [745, 67] width 45 height 45
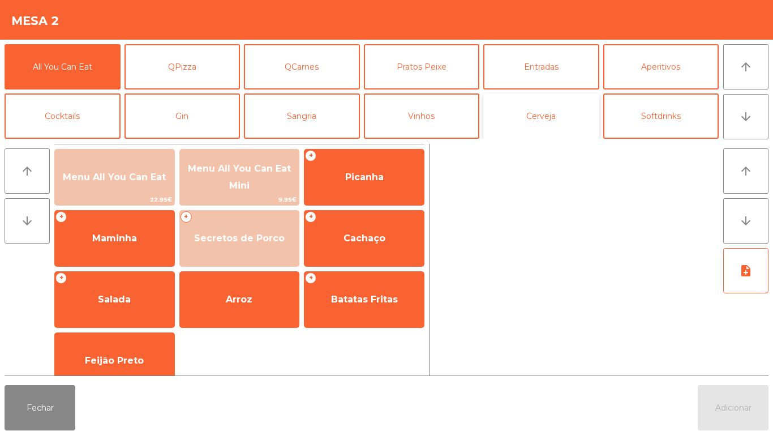
click at [532, 127] on button "Cerveja" at bounding box center [542, 115] width 116 height 45
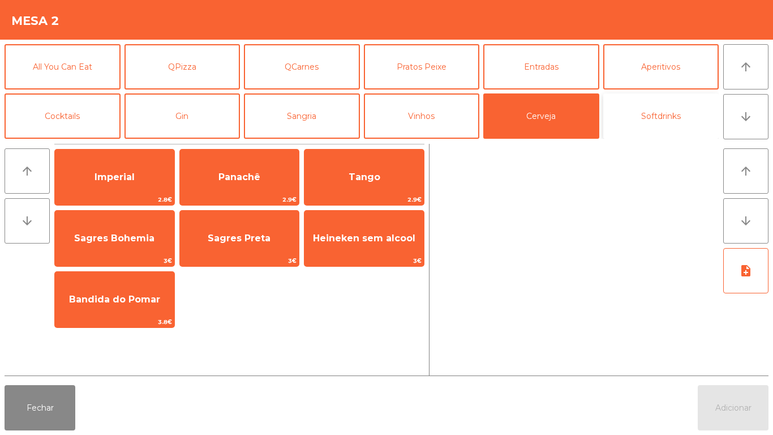
click at [650, 125] on button "Softdrinks" at bounding box center [662, 115] width 116 height 45
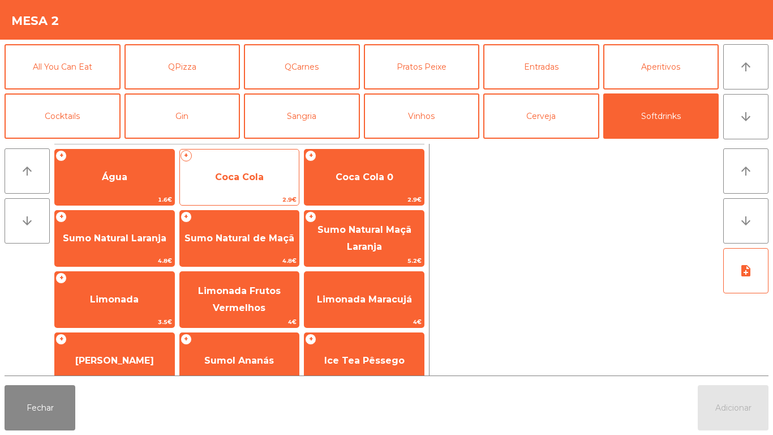
click at [266, 181] on span "Coca Cola" at bounding box center [239, 177] width 119 height 31
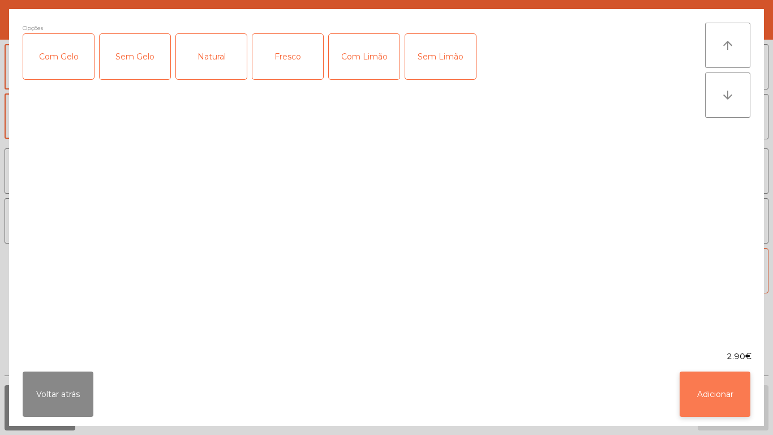
click at [713, 392] on button "Adicionar" at bounding box center [715, 393] width 71 height 45
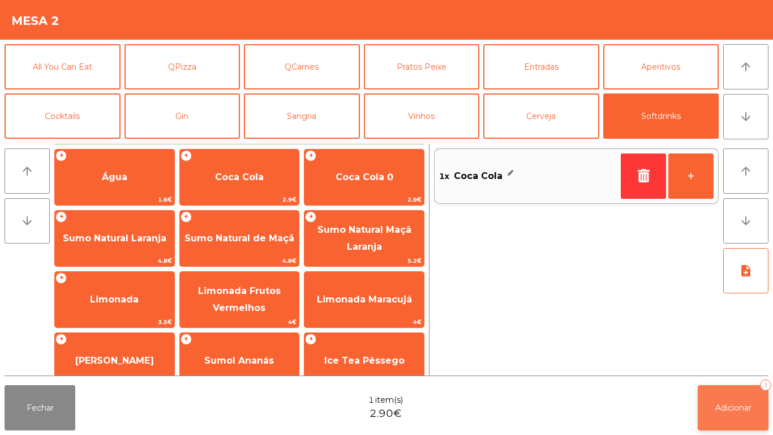
click at [719, 405] on span "Adicionar" at bounding box center [734, 408] width 36 height 10
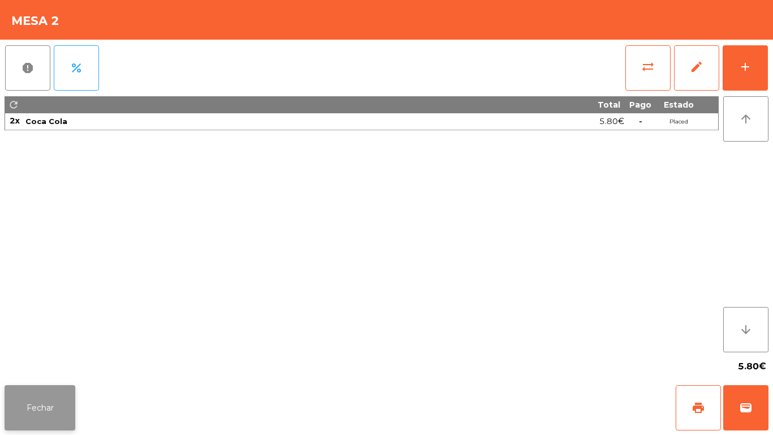
click at [69, 406] on button "Fechar" at bounding box center [40, 407] width 71 height 45
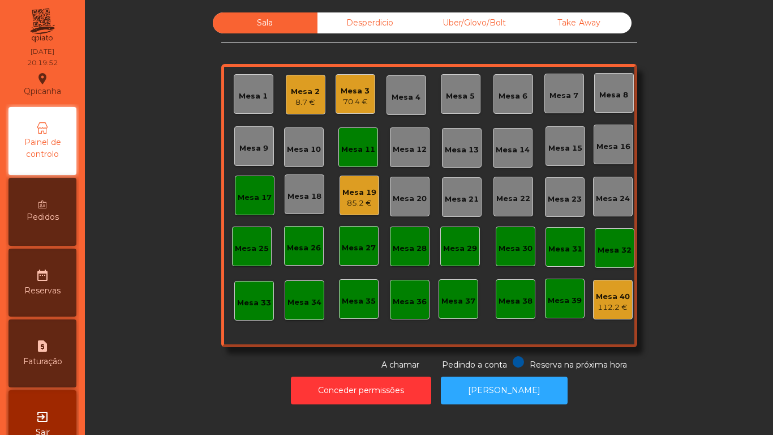
click at [304, 94] on div "Mesa 2" at bounding box center [305, 91] width 29 height 11
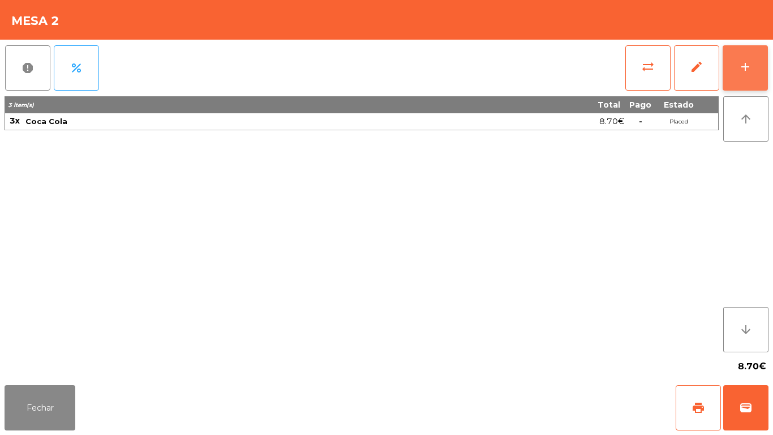
click at [732, 65] on button "add" at bounding box center [745, 67] width 45 height 45
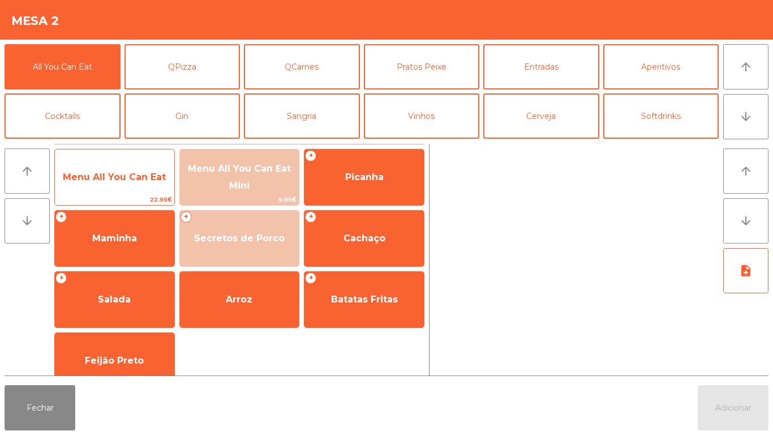
click at [139, 191] on span "Menu All You Can Eat" at bounding box center [114, 177] width 119 height 31
click at [143, 177] on span "Menu All You Can Eat" at bounding box center [114, 177] width 103 height 11
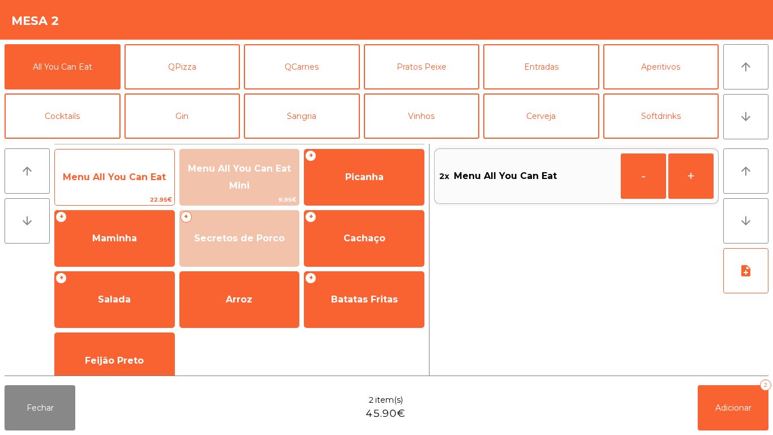
click at [152, 167] on span "Menu All You Can Eat" at bounding box center [114, 177] width 119 height 31
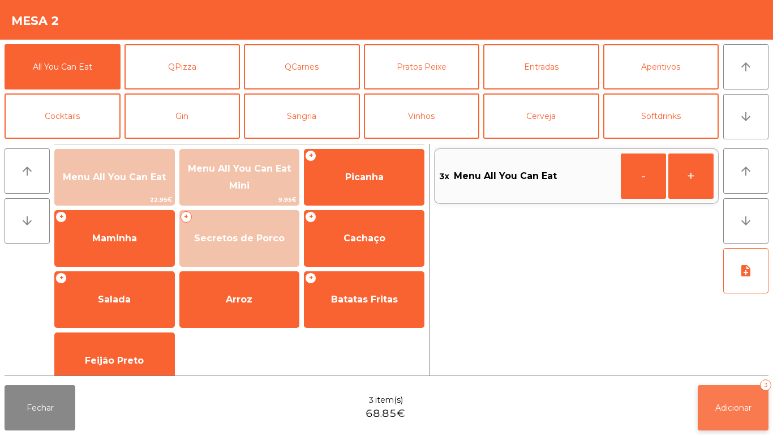
click at [735, 398] on button "Adicionar 3" at bounding box center [733, 407] width 71 height 45
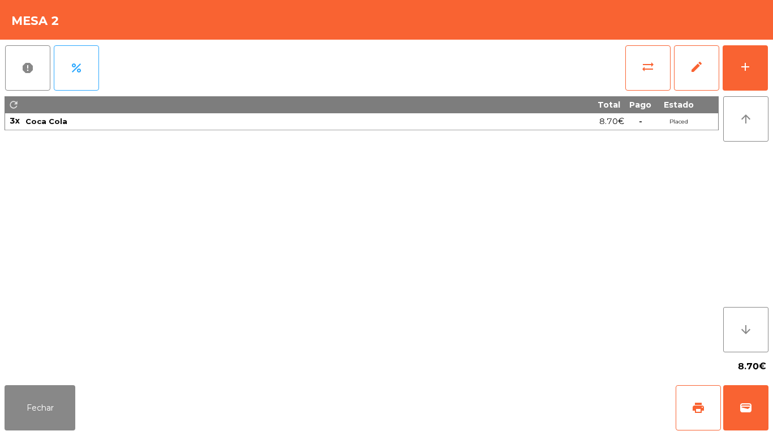
click at [85, 398] on div "Fechar print wallet" at bounding box center [386, 408] width 773 height 54
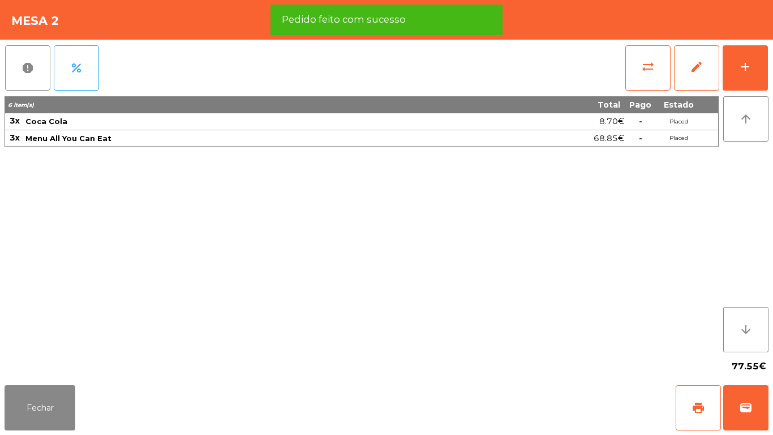
click at [87, 396] on div "Fechar print wallet" at bounding box center [386, 408] width 773 height 54
click at [55, 403] on button "Fechar" at bounding box center [40, 407] width 71 height 45
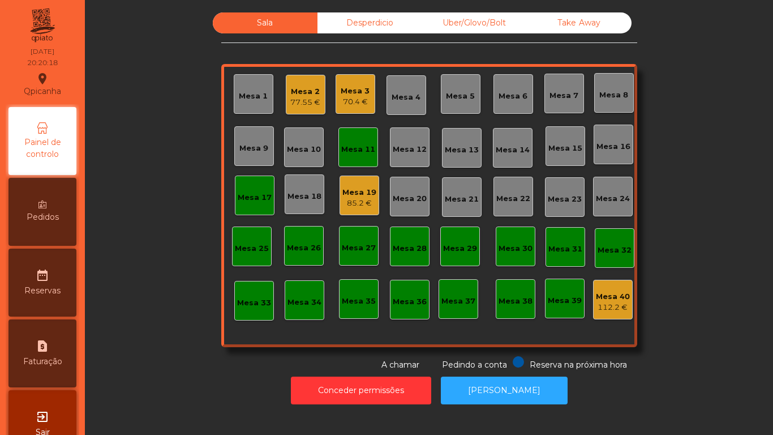
click at [349, 151] on div "Mesa 11" at bounding box center [358, 149] width 34 height 11
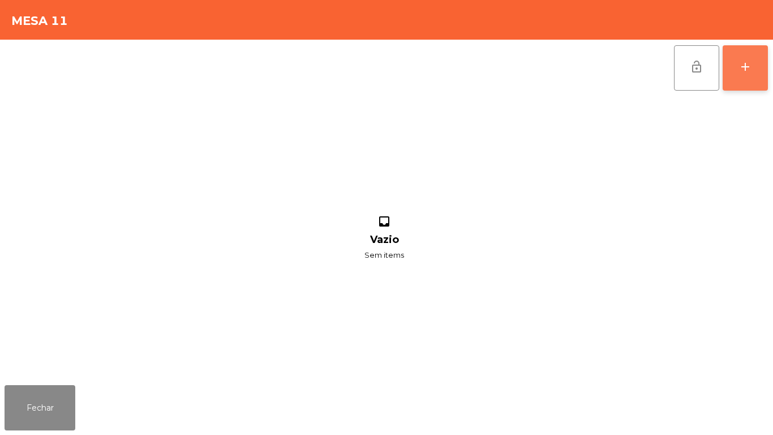
click at [732, 83] on button "add" at bounding box center [745, 67] width 45 height 45
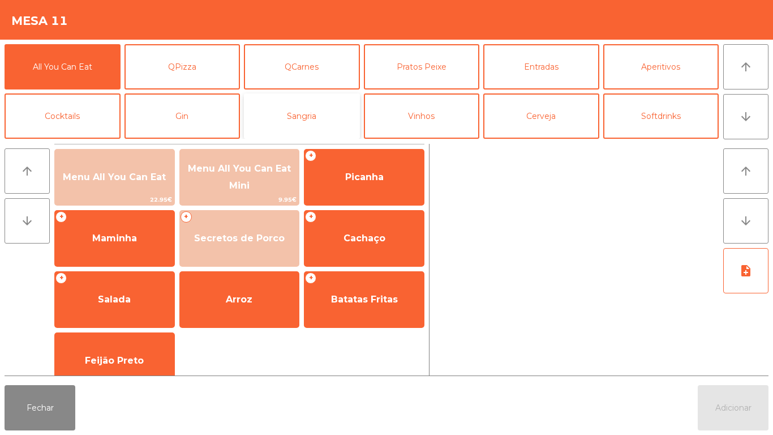
click at [336, 114] on button "Sangria" at bounding box center [302, 115] width 116 height 45
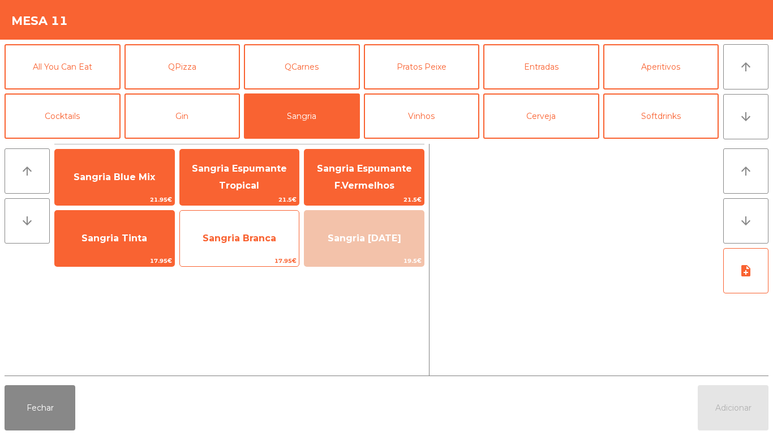
click at [245, 240] on span "Sangria Branca" at bounding box center [240, 238] width 74 height 11
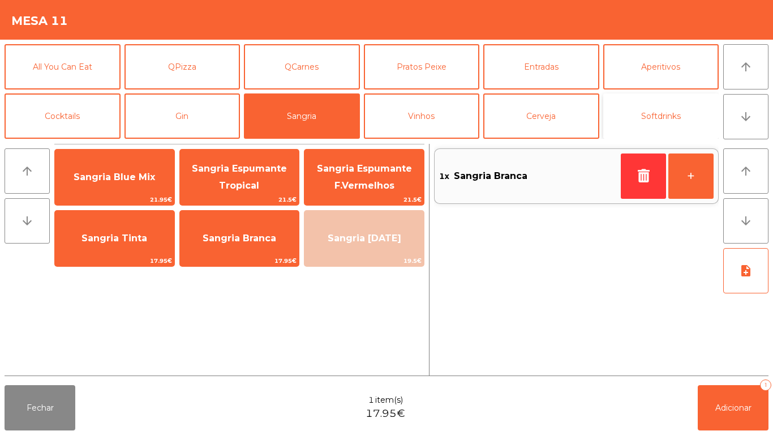
click at [646, 123] on button "Softdrinks" at bounding box center [662, 115] width 116 height 45
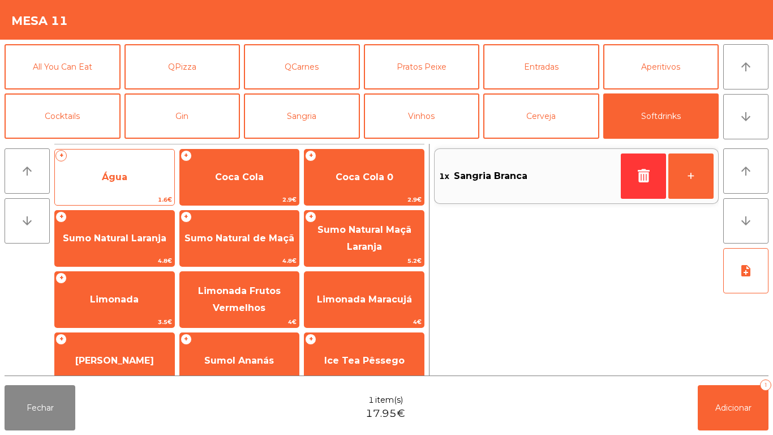
click at [126, 179] on span "Água" at bounding box center [114, 177] width 25 height 11
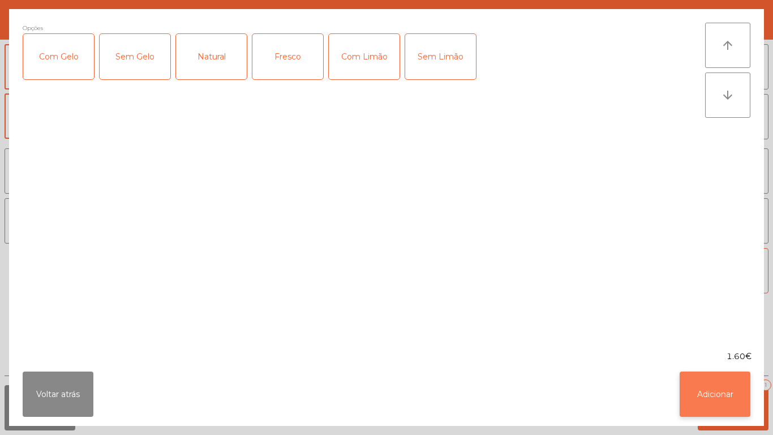
click at [713, 390] on button "Adicionar" at bounding box center [715, 393] width 71 height 45
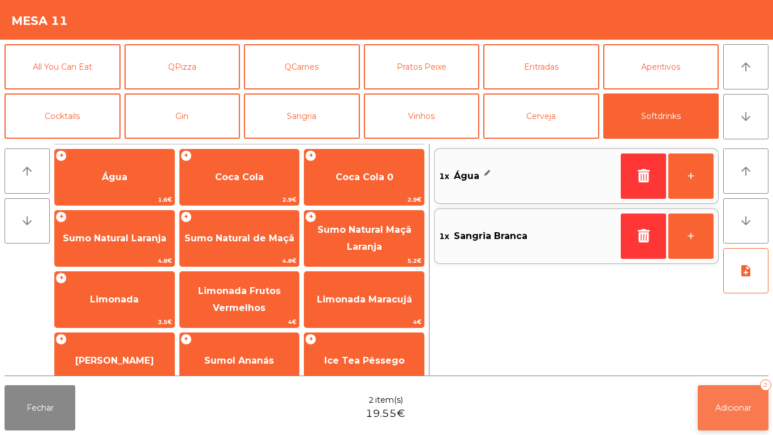
click at [716, 400] on button "Adicionar 2" at bounding box center [733, 407] width 71 height 45
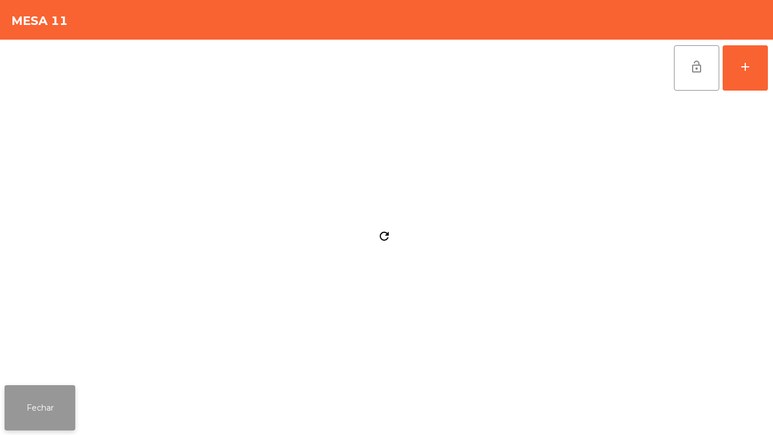
click at [59, 401] on button "Fechar" at bounding box center [40, 407] width 71 height 45
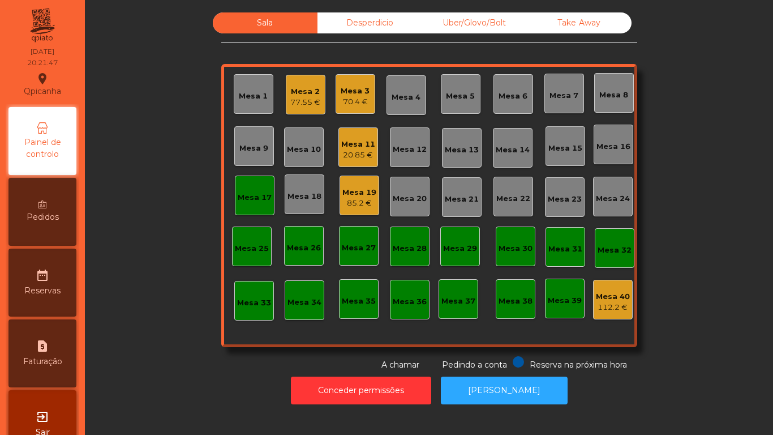
click at [458, 143] on div "Mesa 13" at bounding box center [462, 148] width 34 height 16
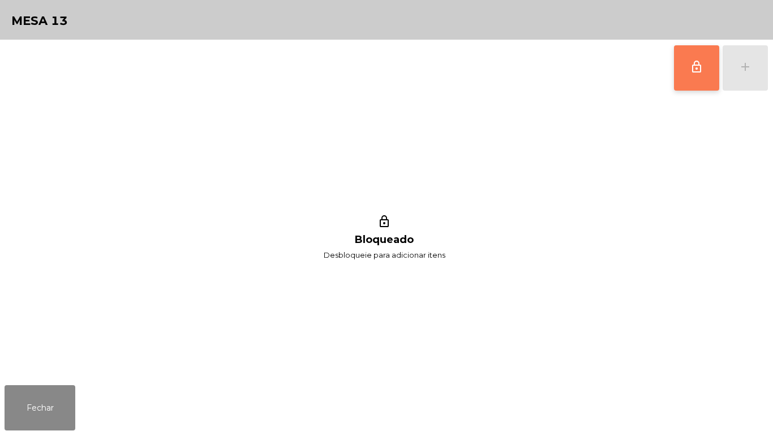
click at [678, 67] on button "lock_outline" at bounding box center [696, 67] width 45 height 45
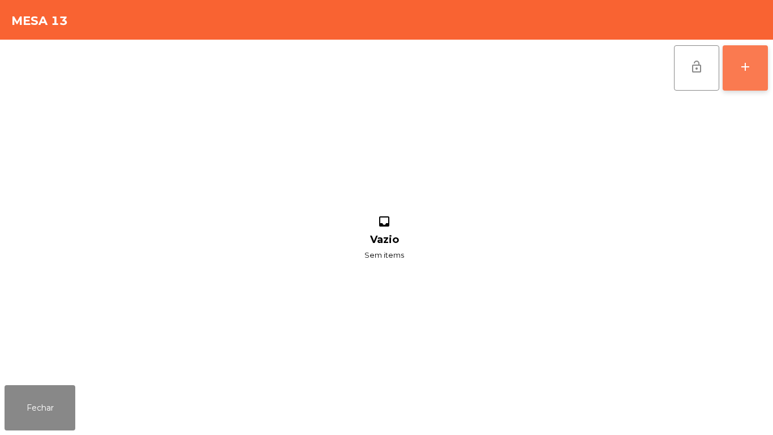
click at [745, 71] on div "add" at bounding box center [746, 67] width 14 height 14
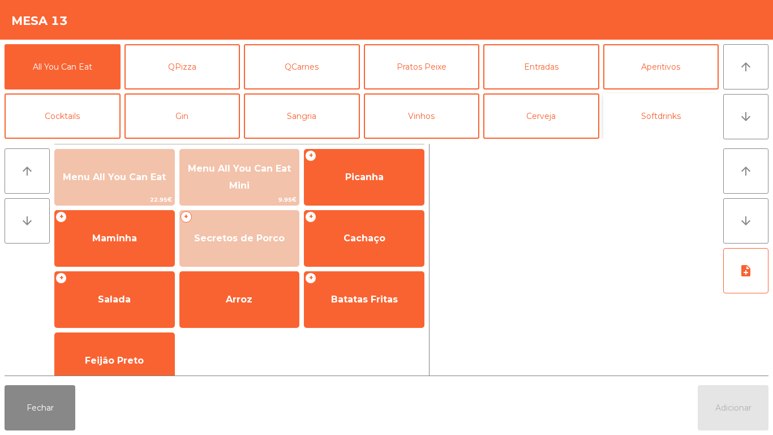
click at [646, 129] on button "Softdrinks" at bounding box center [662, 115] width 116 height 45
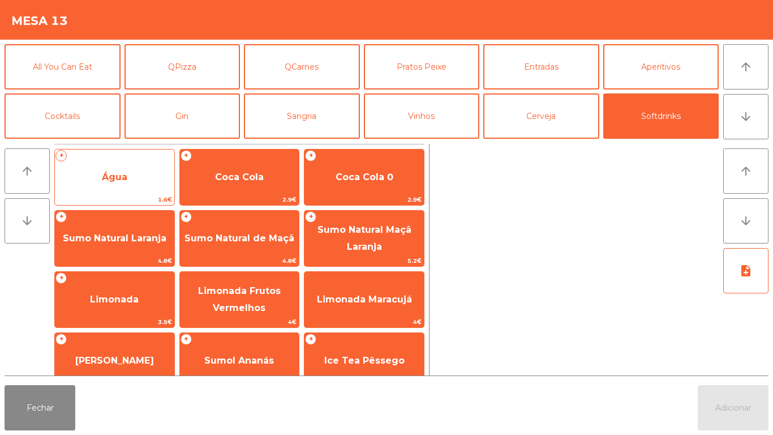
click at [121, 173] on span "Água" at bounding box center [114, 177] width 25 height 11
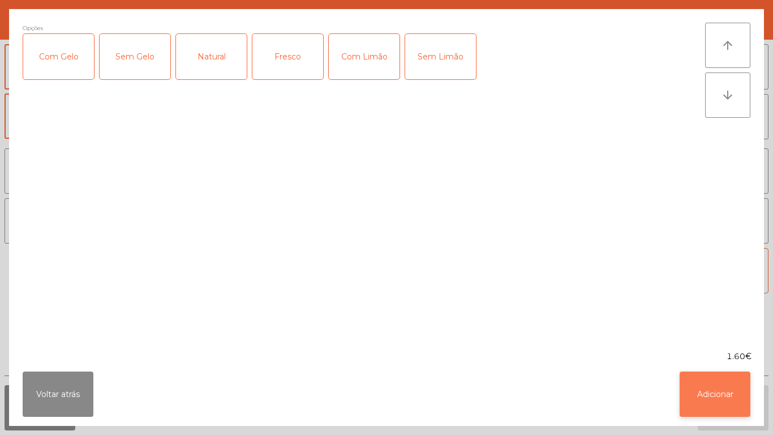
click at [711, 392] on button "Adicionar" at bounding box center [715, 393] width 71 height 45
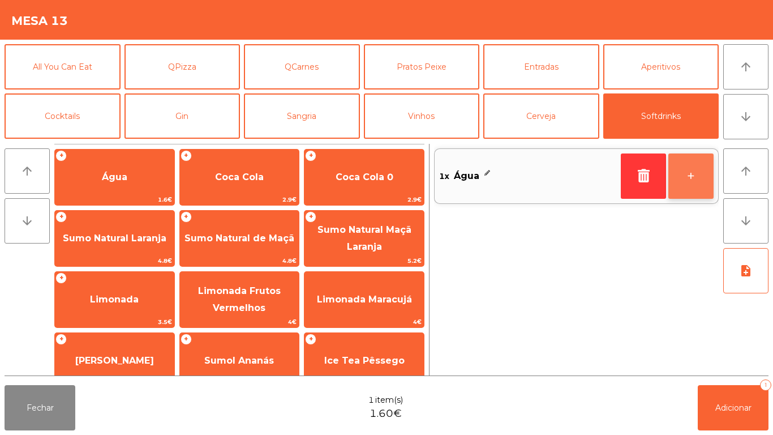
click at [690, 176] on button "+" at bounding box center [691, 175] width 45 height 45
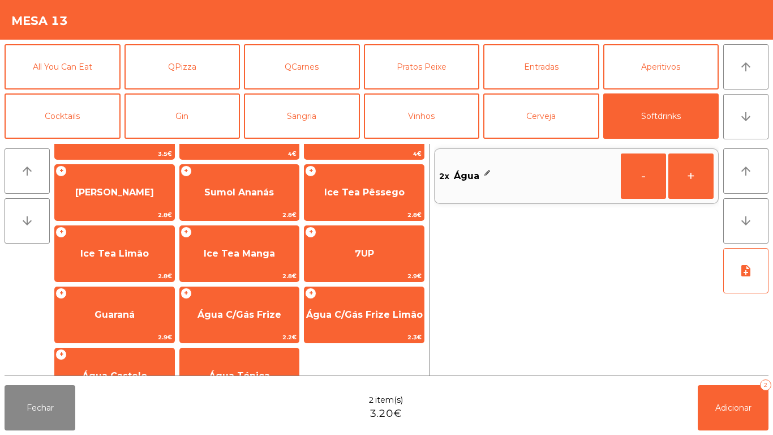
scroll to position [169, 0]
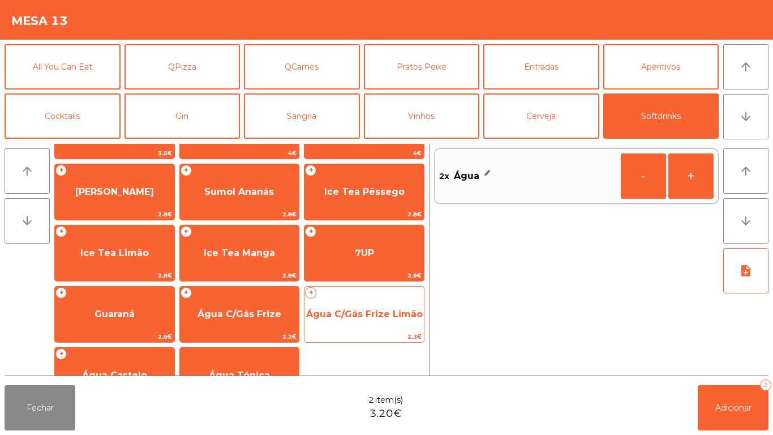
click at [357, 315] on span "Água C/Gás Frize Limão" at bounding box center [364, 314] width 117 height 11
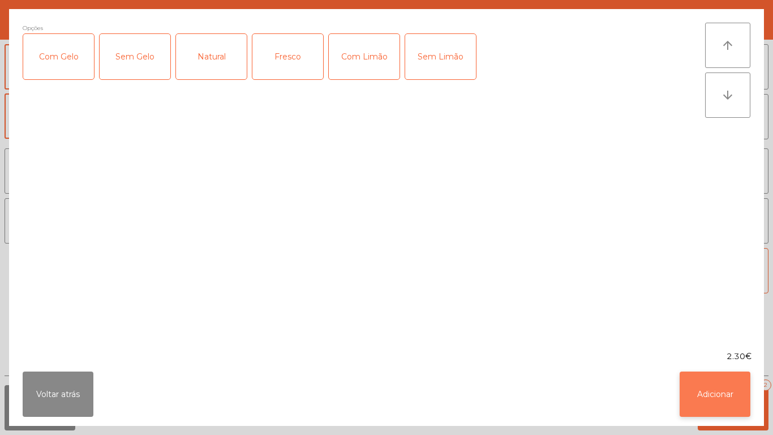
click at [710, 405] on button "Adicionar" at bounding box center [715, 393] width 71 height 45
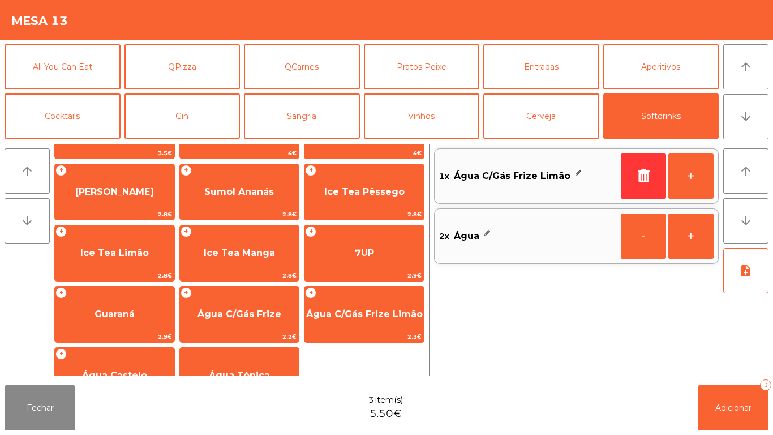
scroll to position [202, 0]
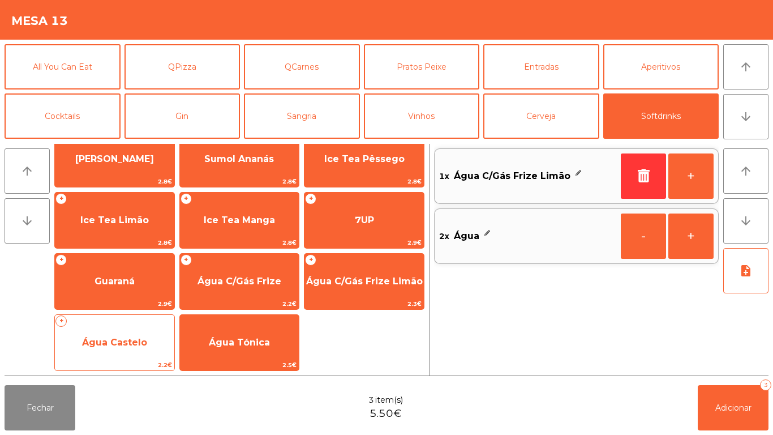
click at [134, 343] on span "Água Castelo" at bounding box center [114, 342] width 65 height 11
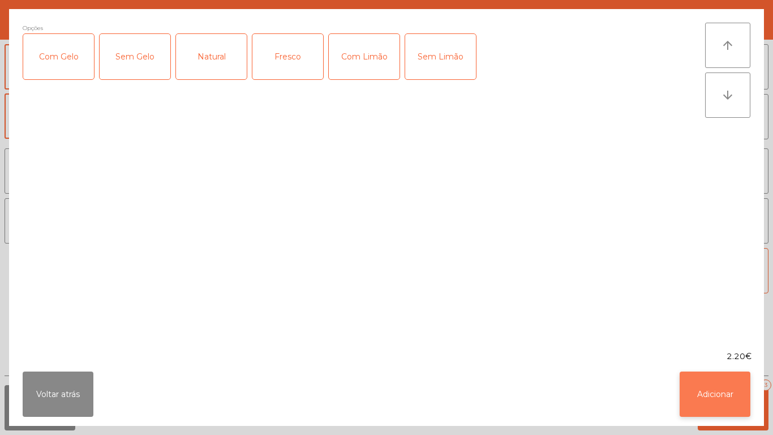
click at [704, 397] on button "Adicionar" at bounding box center [715, 393] width 71 height 45
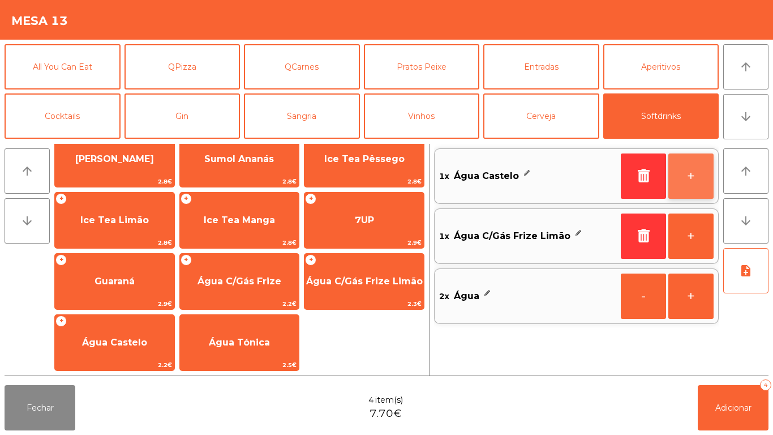
click at [690, 176] on button "+" at bounding box center [691, 175] width 45 height 45
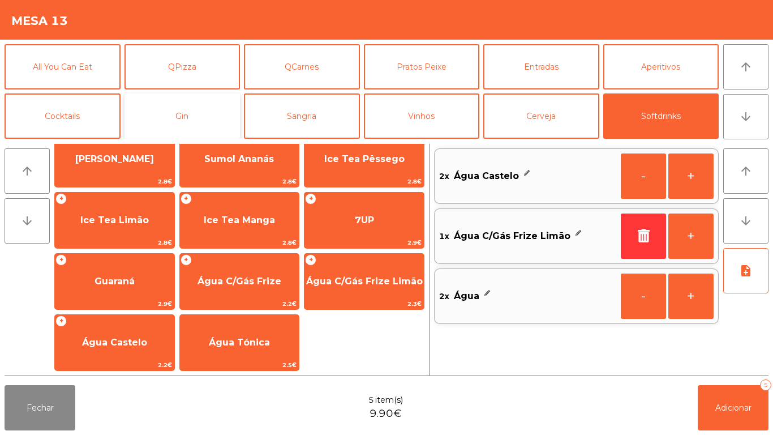
click at [195, 119] on button "Gin" at bounding box center [183, 115] width 116 height 45
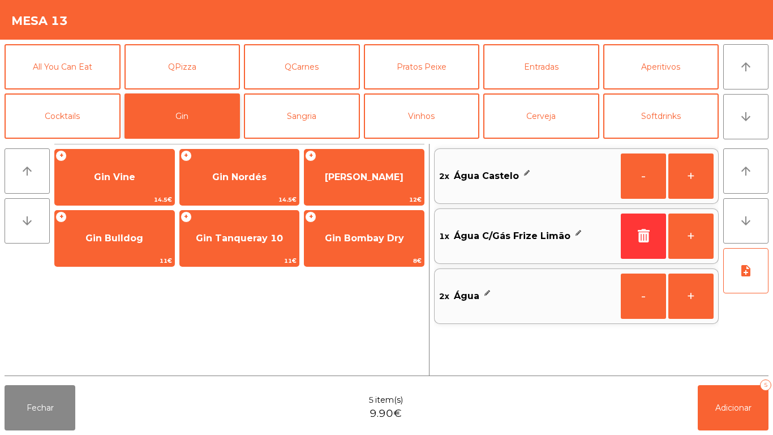
scroll to position [0, 0]
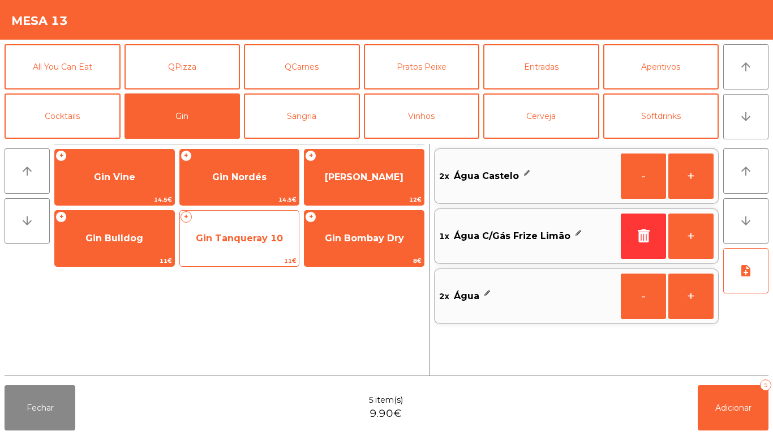
click at [235, 241] on span "Gin Tanqueray 10" at bounding box center [239, 238] width 87 height 11
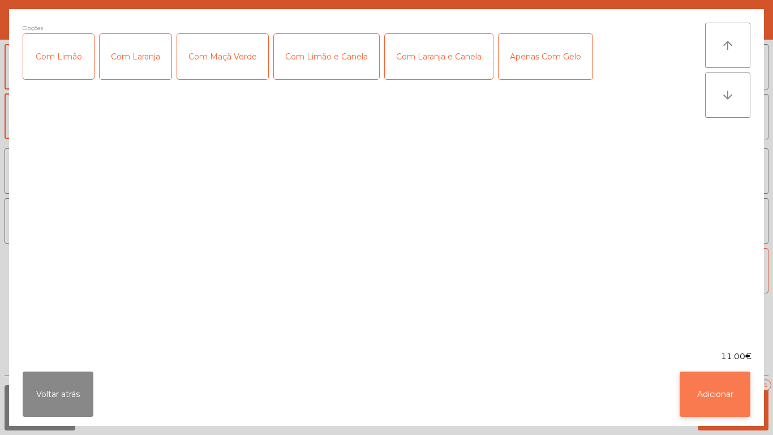
click at [697, 387] on button "Adicionar" at bounding box center [715, 393] width 71 height 45
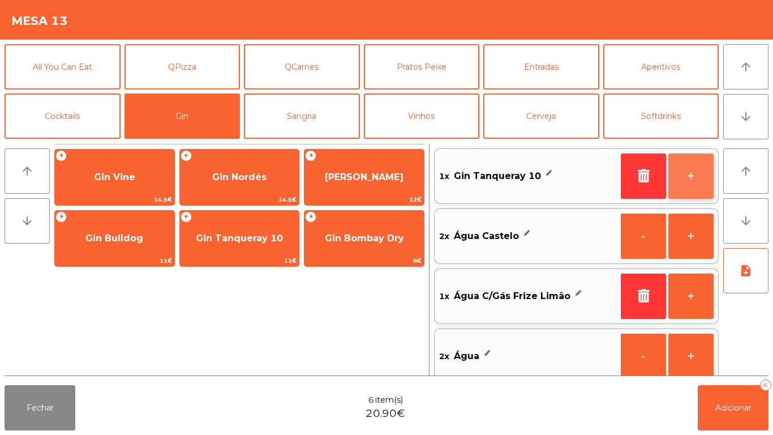
click at [694, 171] on button "+" at bounding box center [691, 175] width 45 height 45
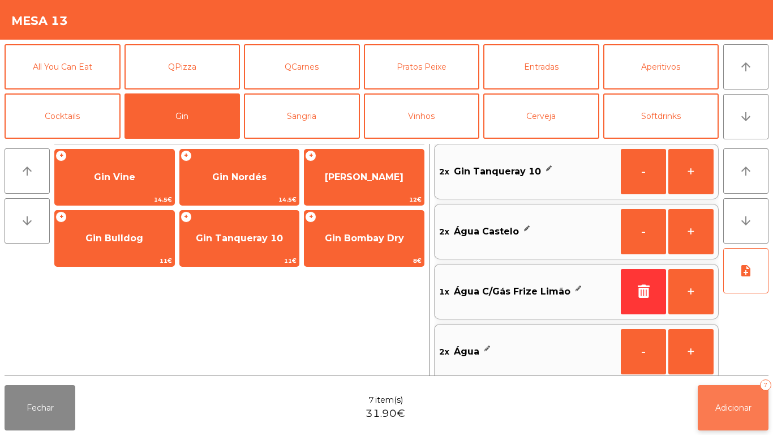
click at [740, 404] on span "Adicionar" at bounding box center [734, 408] width 36 height 10
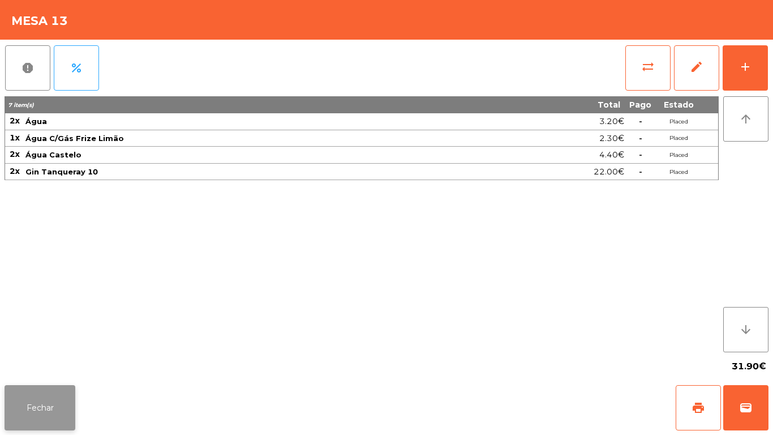
click at [42, 413] on button "Fechar" at bounding box center [40, 407] width 71 height 45
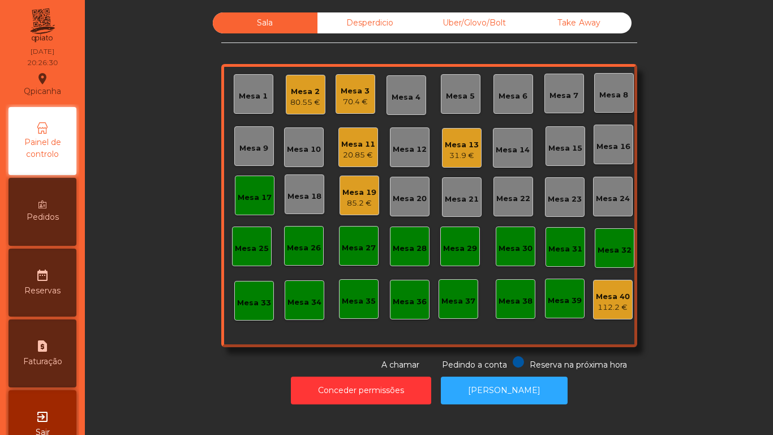
click at [297, 102] on div "80.55 €" at bounding box center [305, 102] width 30 height 11
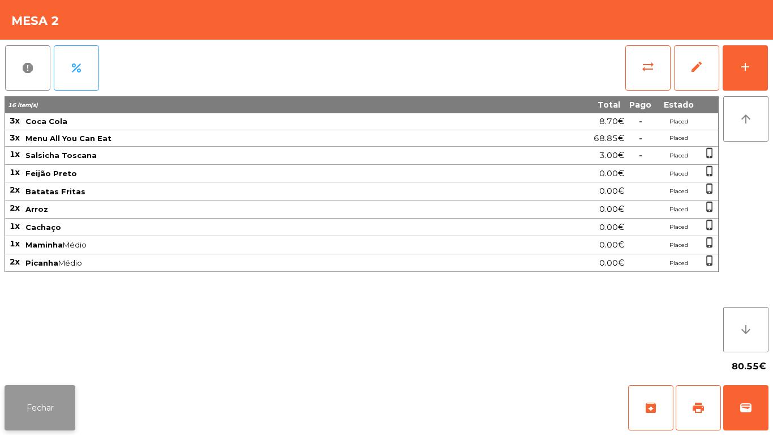
click at [41, 405] on button "Fechar" at bounding box center [40, 407] width 71 height 45
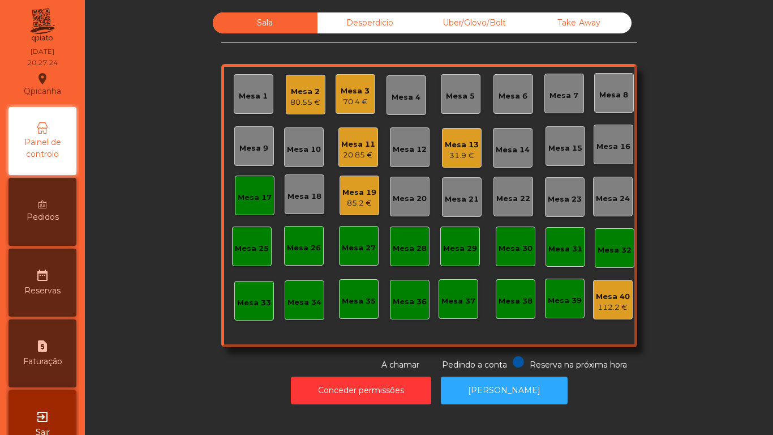
click at [463, 139] on div "Mesa 13" at bounding box center [462, 144] width 34 height 11
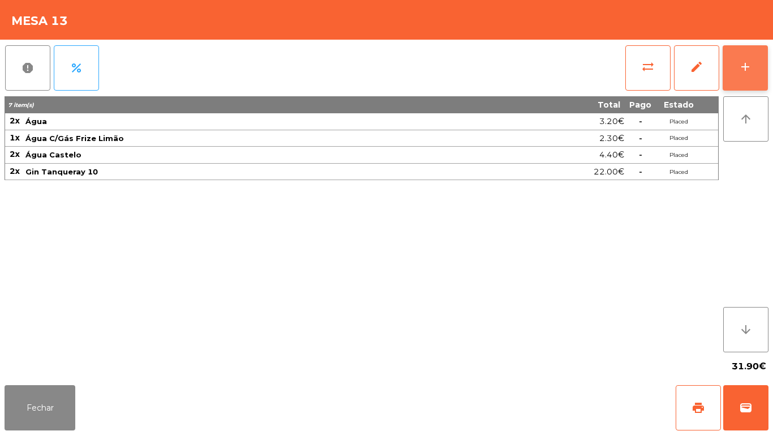
click at [734, 54] on button "add" at bounding box center [745, 67] width 45 height 45
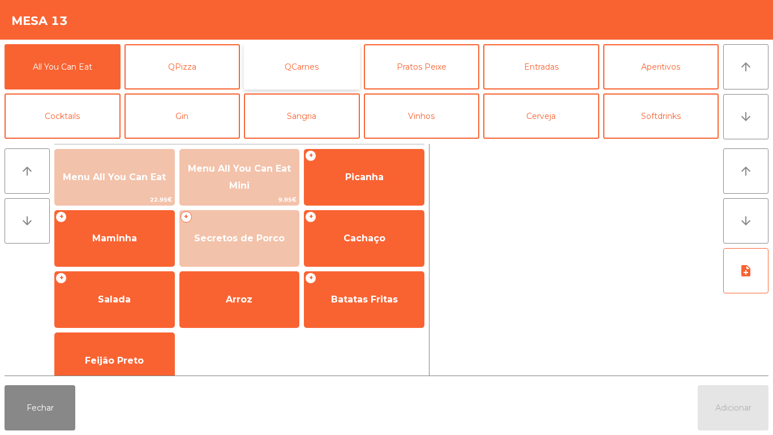
click at [306, 76] on button "QCarnes" at bounding box center [302, 66] width 116 height 45
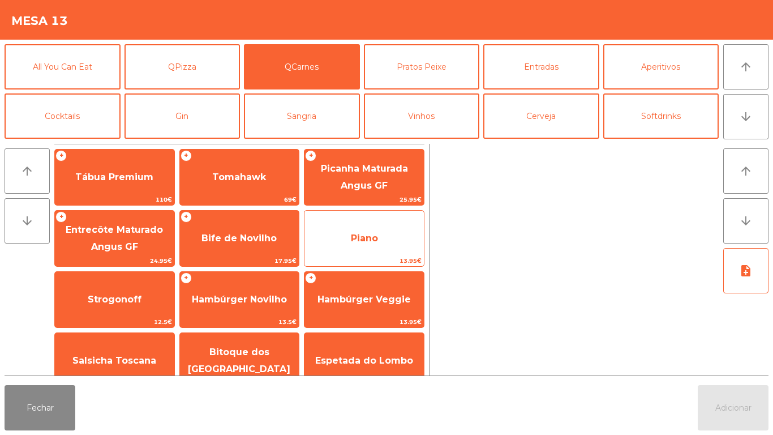
click at [371, 237] on span "Piano" at bounding box center [364, 238] width 27 height 11
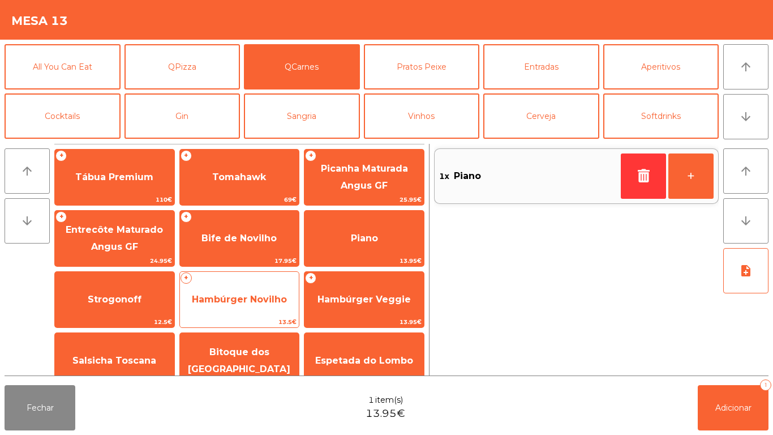
click at [250, 293] on span "Hambúrger Novilho" at bounding box center [239, 299] width 119 height 31
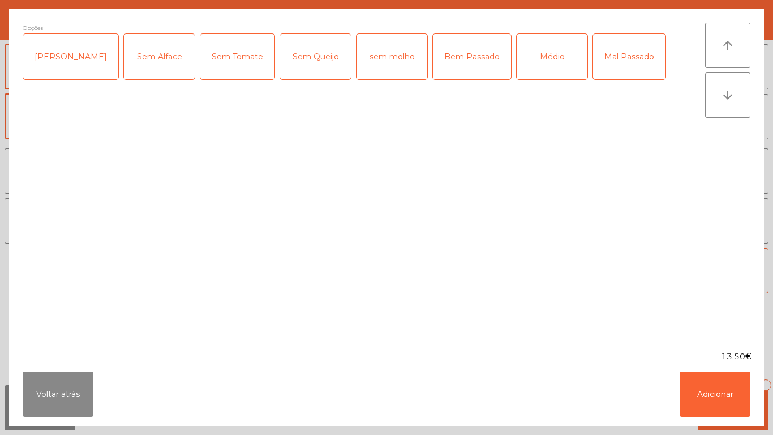
click at [369, 58] on div "sem molho" at bounding box center [392, 56] width 71 height 45
click at [719, 381] on button "Adicionar" at bounding box center [715, 393] width 71 height 45
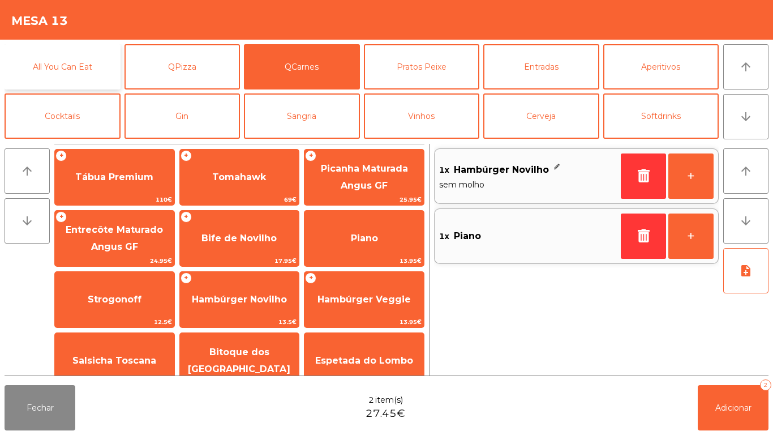
click at [79, 71] on button "All You Can Eat" at bounding box center [63, 66] width 116 height 45
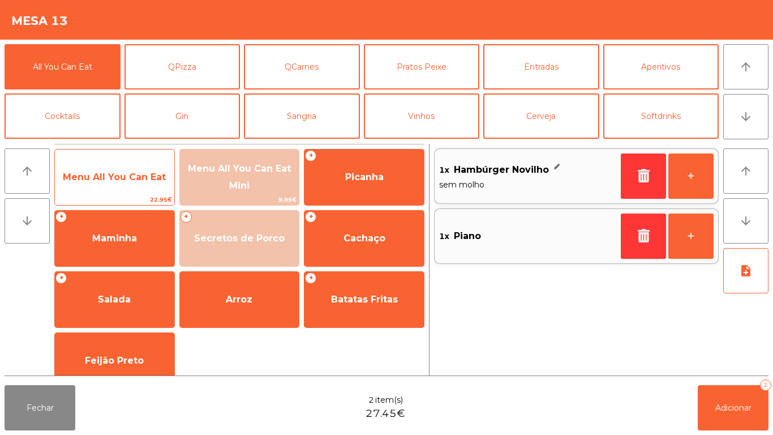
click at [120, 168] on span "Menu All You Can Eat" at bounding box center [114, 177] width 119 height 31
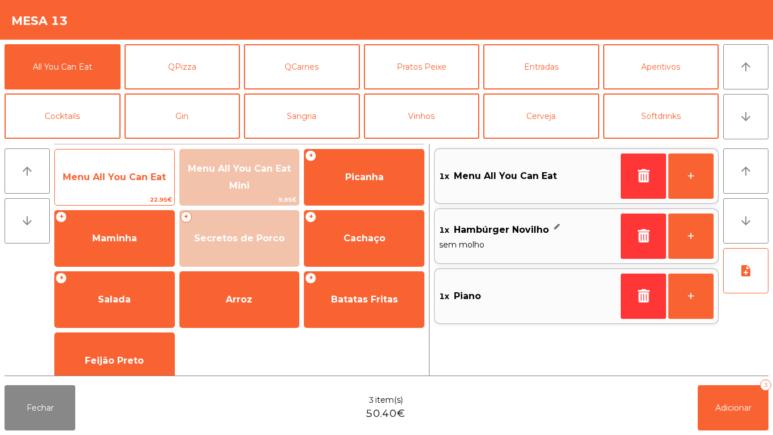
click at [109, 177] on span "Menu All You Can Eat" at bounding box center [114, 177] width 103 height 11
click at [102, 179] on span "Menu All You Can Eat" at bounding box center [114, 177] width 103 height 11
click at [108, 183] on span "Menu All You Can Eat" at bounding box center [114, 177] width 119 height 31
click at [106, 182] on span "Menu All You Can Eat" at bounding box center [114, 177] width 119 height 31
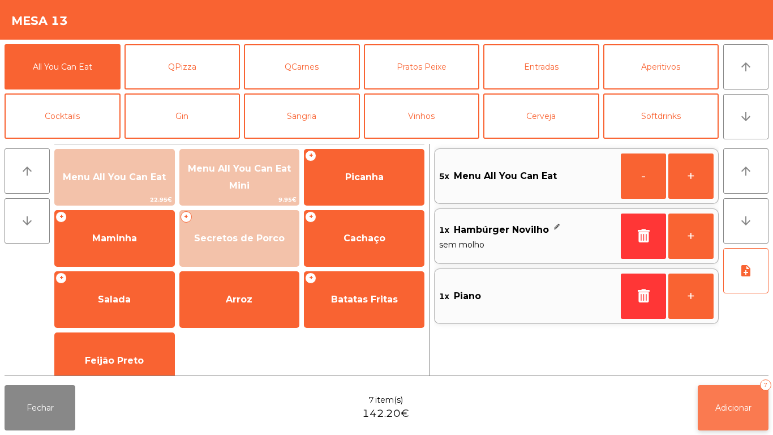
click at [736, 409] on span "Adicionar" at bounding box center [734, 408] width 36 height 10
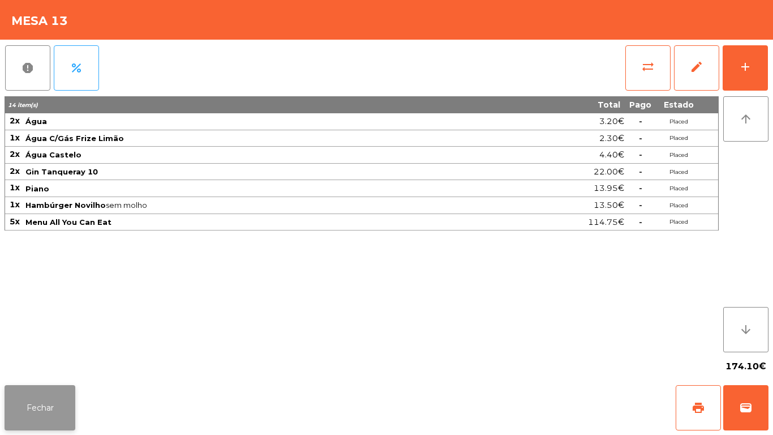
click at [36, 398] on button "Fechar" at bounding box center [40, 407] width 71 height 45
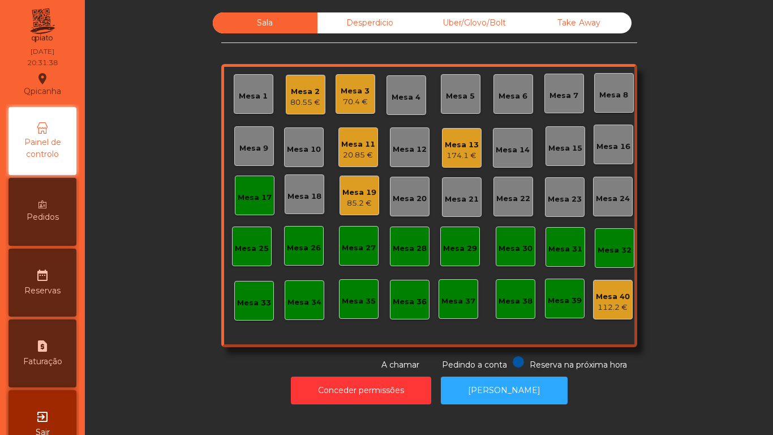
click at [358, 166] on div "Mesa 11 20.85 €" at bounding box center [359, 147] width 40 height 40
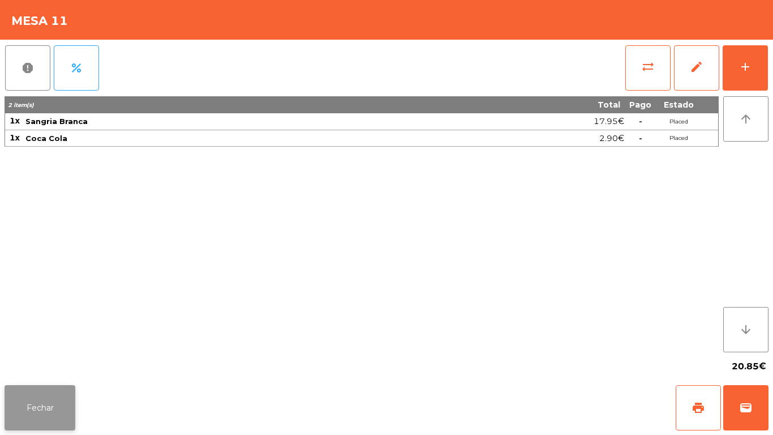
click at [67, 387] on button "Fechar" at bounding box center [40, 407] width 71 height 45
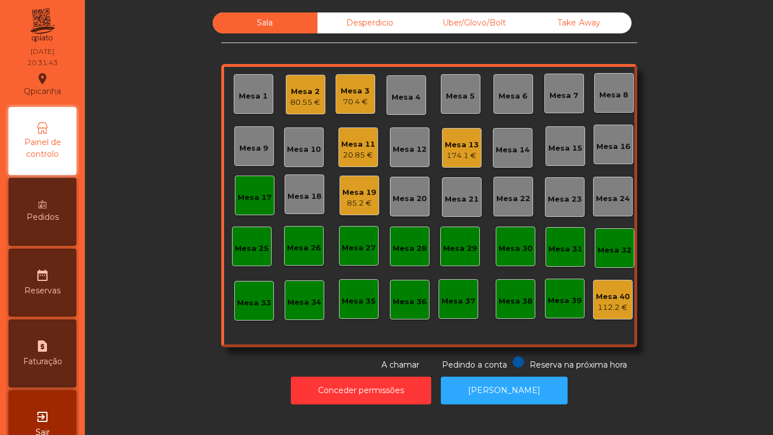
click at [310, 102] on div "80.55 €" at bounding box center [305, 102] width 30 height 11
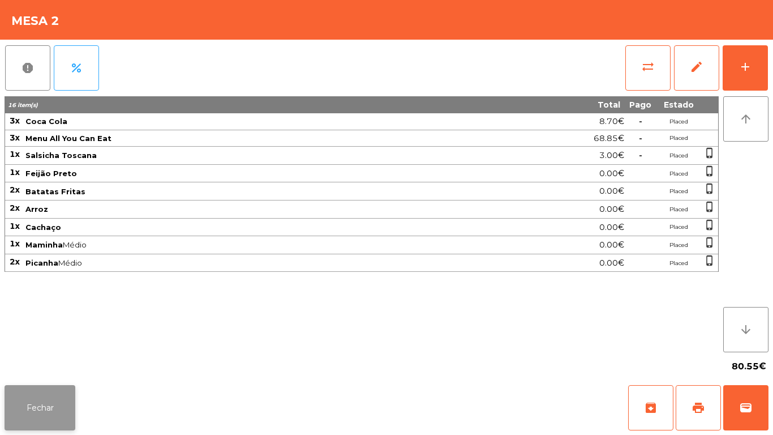
click at [66, 388] on button "Fechar" at bounding box center [40, 407] width 71 height 45
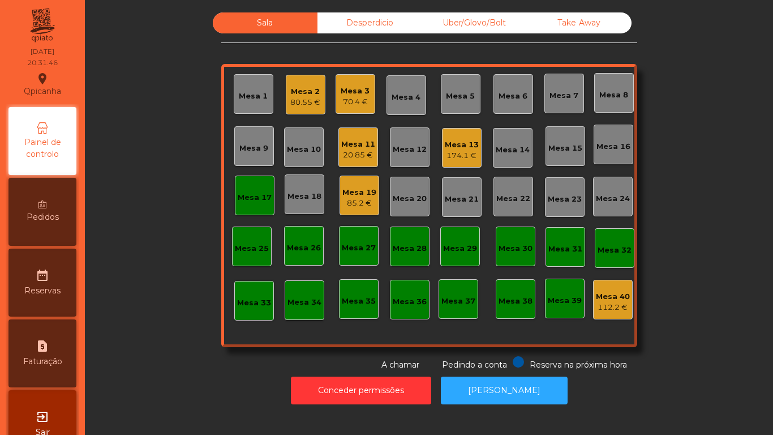
click at [223, 335] on div "Mesa 1 Mesa 2 80.55 € Mesa 3 70.4 € Mesa 4 Mesa 5 Mesa 6 Mesa 7 Mesa 8 Mesa 9 M…" at bounding box center [429, 205] width 416 height 283
click at [255, 101] on div "Mesa 1" at bounding box center [253, 96] width 29 height 11
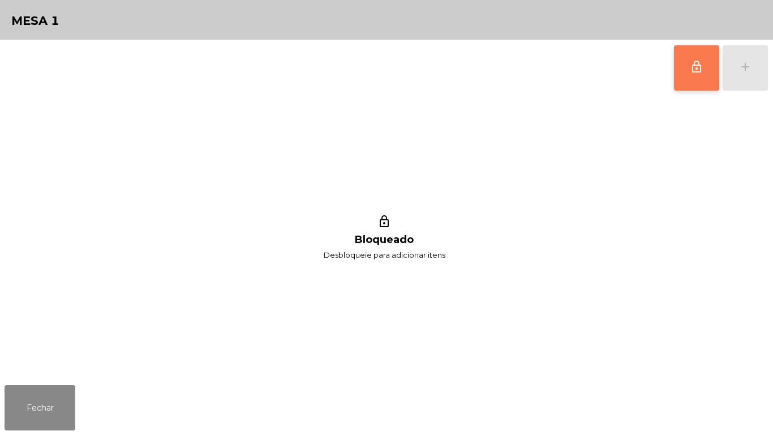
click at [691, 76] on button "lock_outline" at bounding box center [696, 67] width 45 height 45
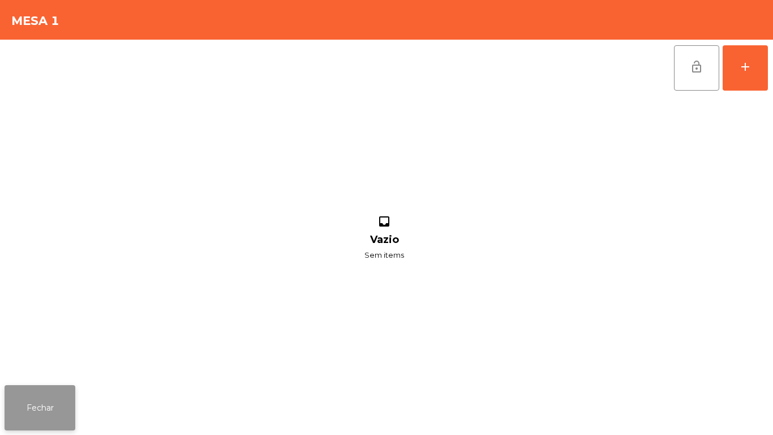
click at [75, 396] on button "Fechar" at bounding box center [40, 407] width 71 height 45
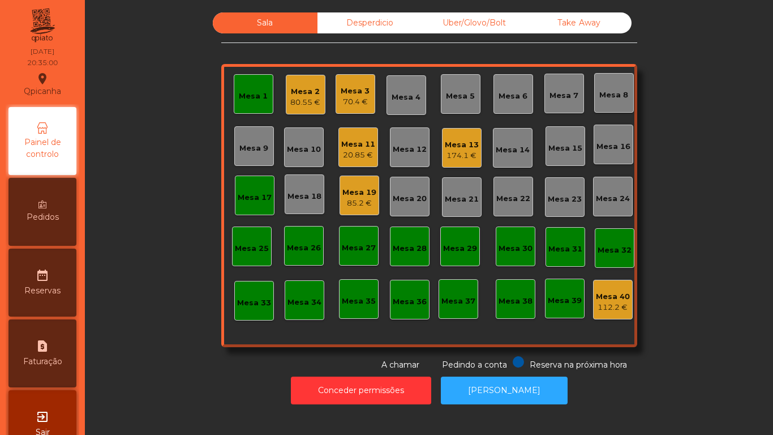
click at [317, 108] on div "Mesa 2 80.55 €" at bounding box center [306, 95] width 40 height 40
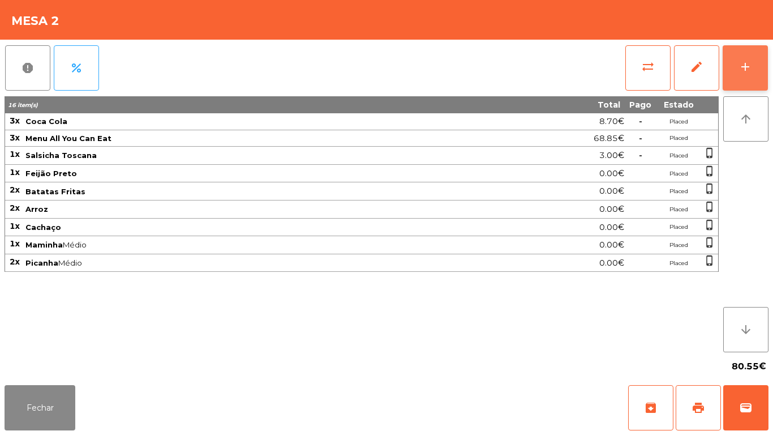
click at [744, 62] on div "add" at bounding box center [746, 67] width 14 height 14
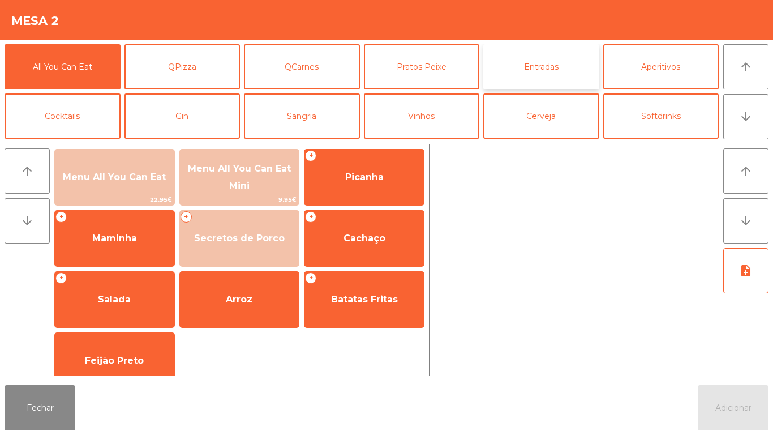
click at [514, 69] on button "Entradas" at bounding box center [542, 66] width 116 height 45
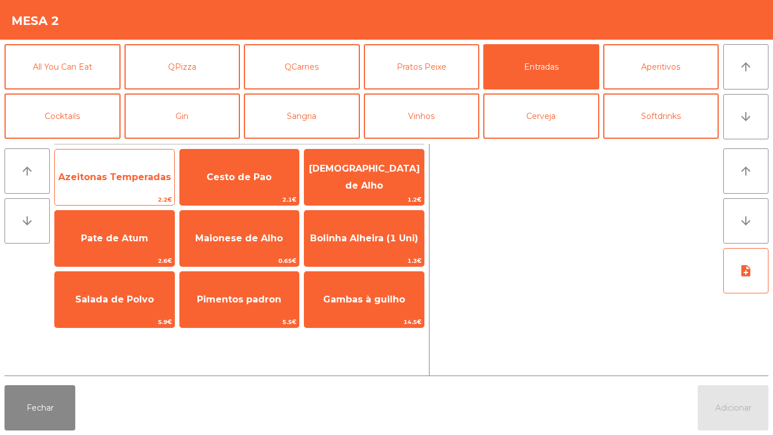
click at [127, 180] on span "Azeitonas Temperadas" at bounding box center [114, 177] width 113 height 11
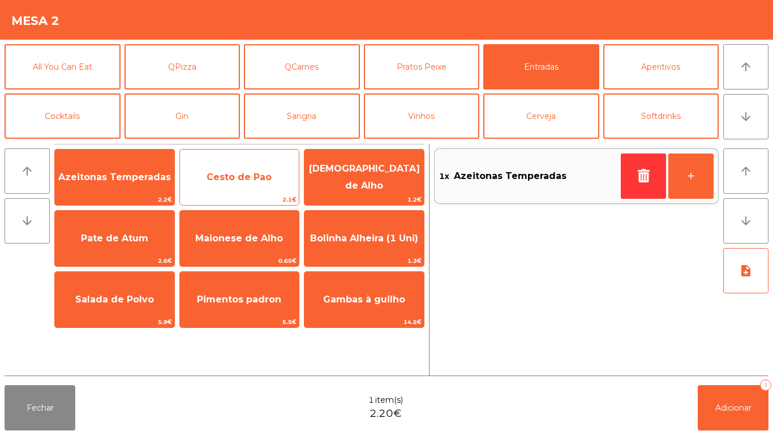
click at [234, 170] on span "Cesto de Pao" at bounding box center [239, 177] width 119 height 31
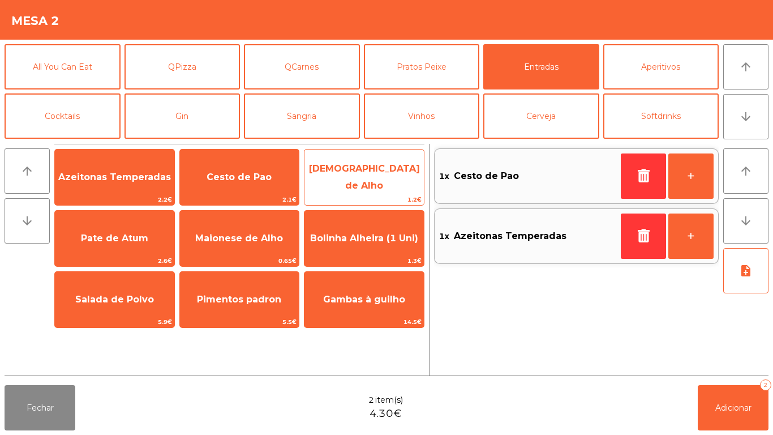
click at [386, 181] on span "[DEMOGRAPHIC_DATA] de Alho" at bounding box center [364, 177] width 111 height 28
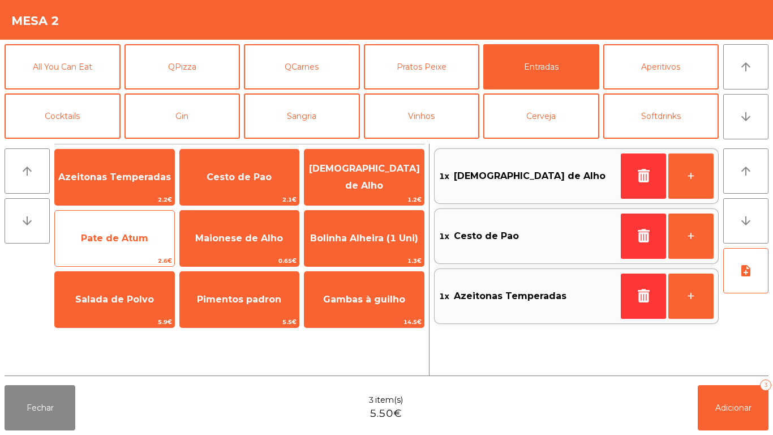
click at [160, 238] on span "Pate de Atum" at bounding box center [114, 238] width 119 height 31
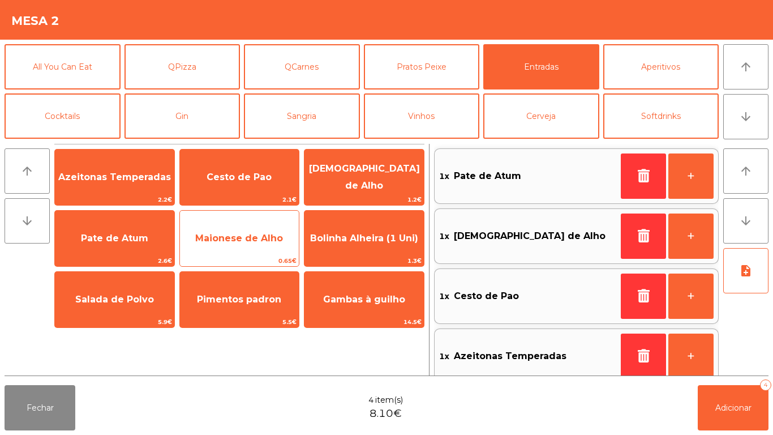
click at [229, 233] on span "Maionese de Alho" at bounding box center [239, 238] width 88 height 11
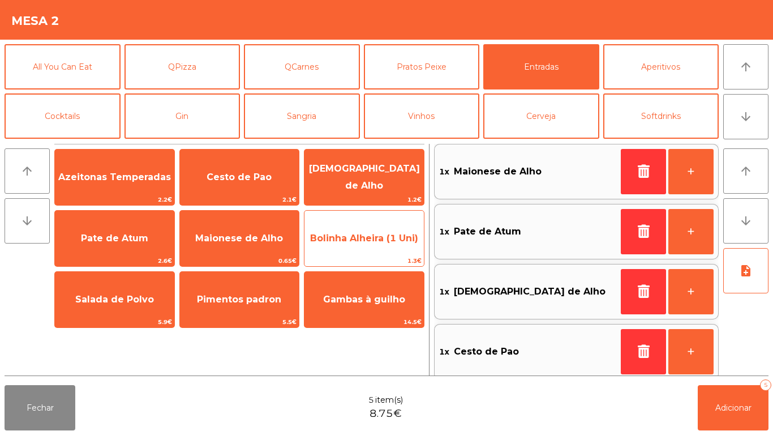
click at [372, 243] on span "Bolinha Alheira (1 Uni)" at bounding box center [364, 238] width 108 height 11
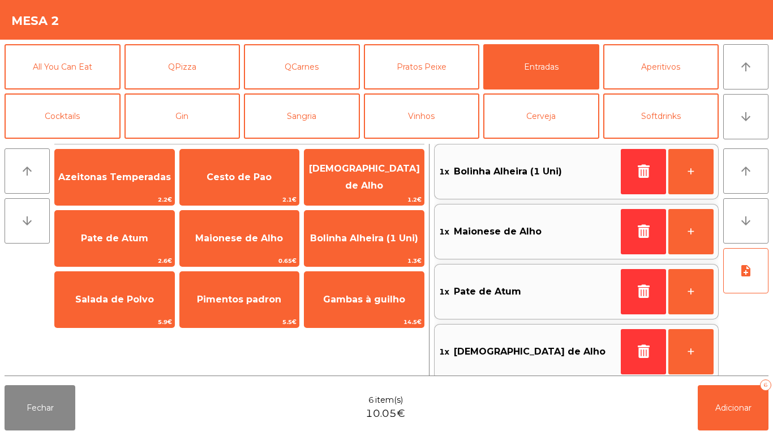
click at [731, 434] on div "Fechar 6 item(s) 10.05€ Adicionar 6" at bounding box center [386, 408] width 773 height 54
click at [724, 422] on button "Adicionar 6" at bounding box center [733, 407] width 71 height 45
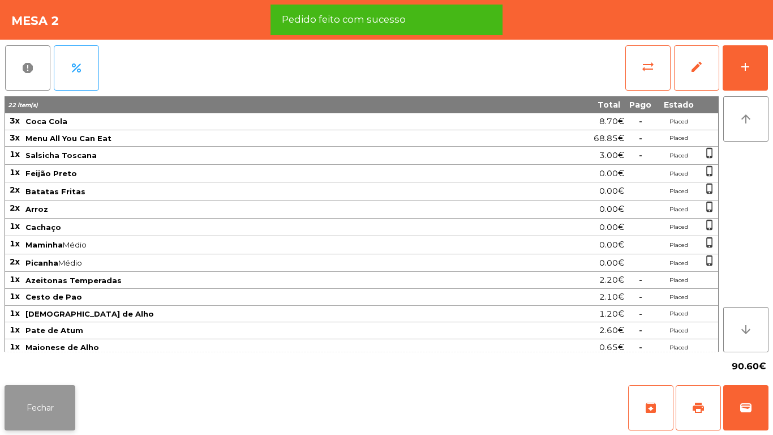
click at [56, 387] on button "Fechar" at bounding box center [40, 407] width 71 height 45
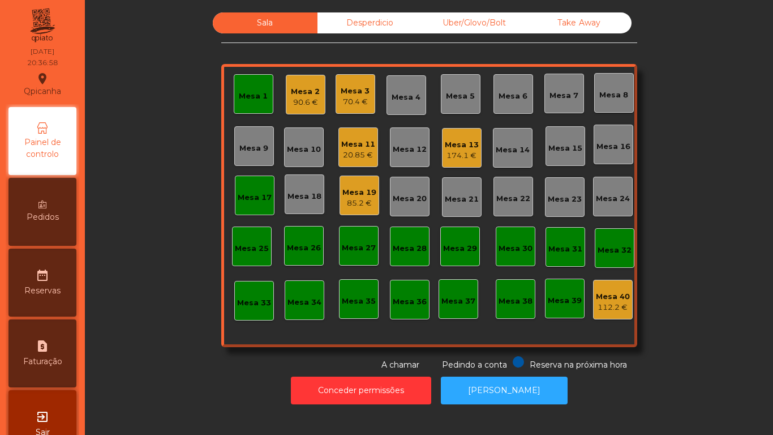
click at [342, 147] on div "Mesa 11" at bounding box center [358, 144] width 34 height 11
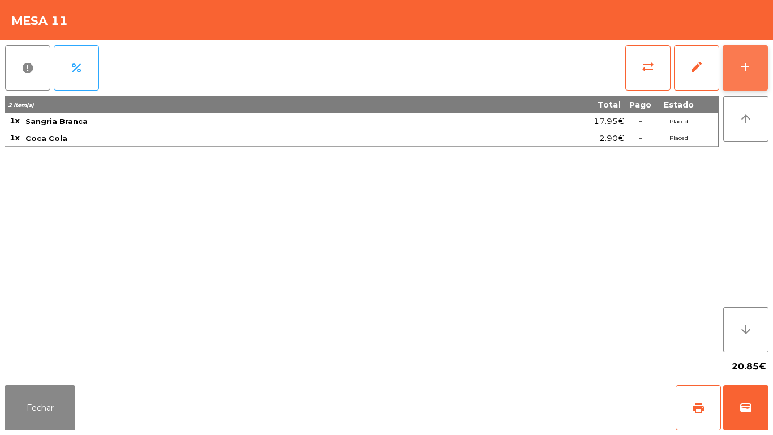
click at [737, 83] on button "add" at bounding box center [745, 67] width 45 height 45
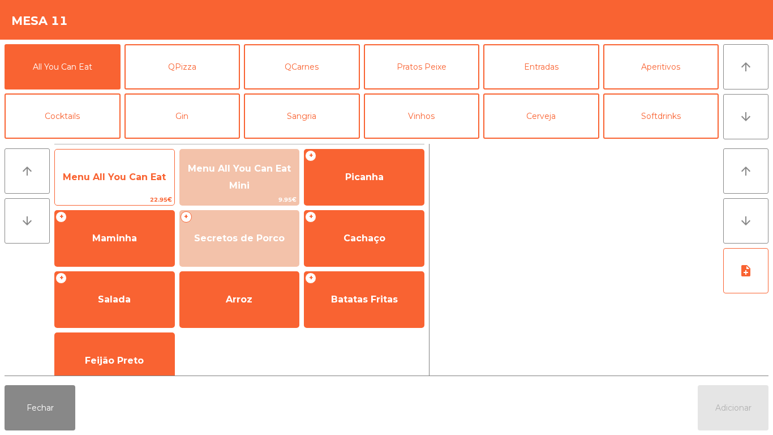
click at [164, 186] on span "Menu All You Can Eat" at bounding box center [114, 177] width 119 height 31
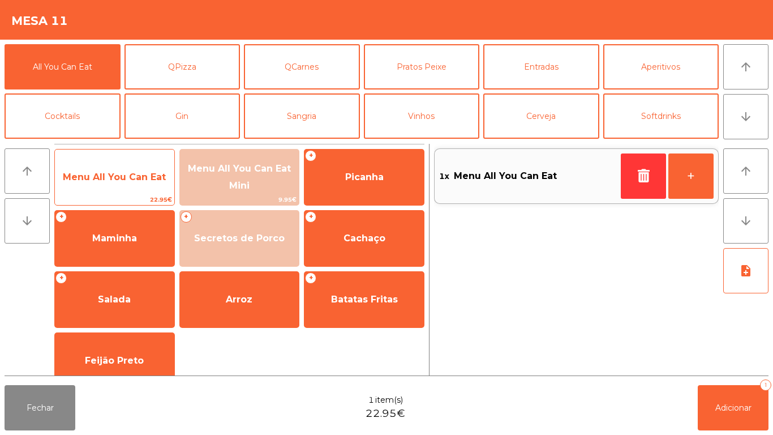
click at [163, 191] on span "Menu All You Can Eat" at bounding box center [114, 177] width 119 height 31
click at [153, 183] on span "Menu All You Can Eat" at bounding box center [114, 177] width 119 height 31
click at [143, 191] on span "Menu All You Can Eat" at bounding box center [114, 177] width 119 height 31
click at [137, 190] on span "Menu All You Can Eat" at bounding box center [114, 177] width 119 height 31
click at [141, 191] on span "Menu All You Can Eat" at bounding box center [114, 177] width 119 height 31
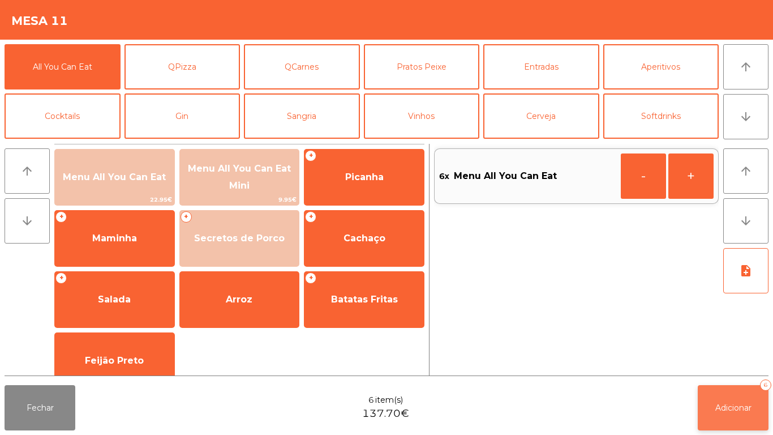
click at [725, 408] on span "Adicionar" at bounding box center [734, 408] width 36 height 10
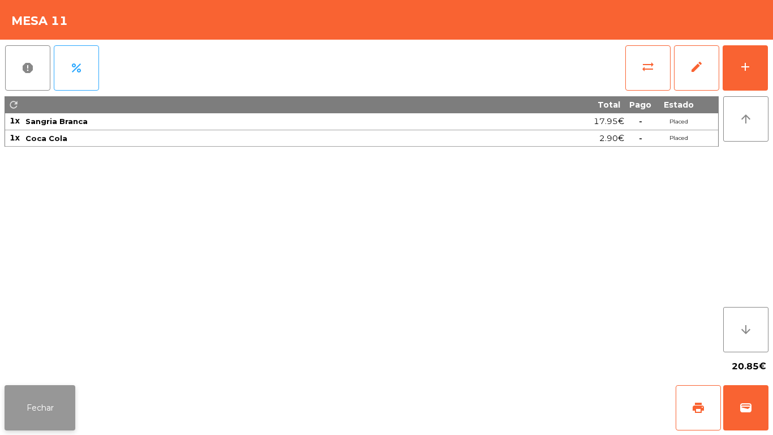
click at [70, 408] on button "Fechar" at bounding box center [40, 407] width 71 height 45
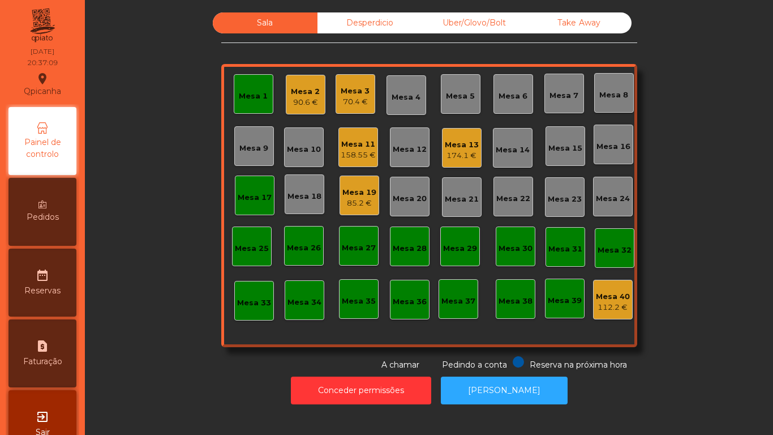
click at [463, 140] on div "Mesa 13" at bounding box center [462, 144] width 34 height 11
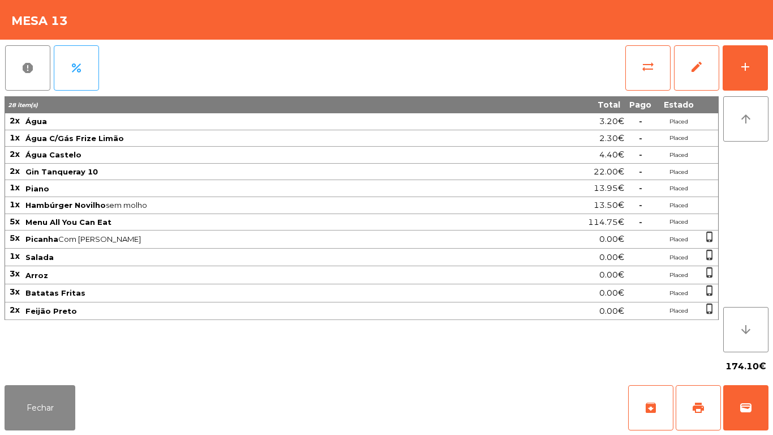
click at [44, 434] on div "Fechar archive print wallet" at bounding box center [386, 408] width 773 height 54
click at [40, 388] on button "Fechar" at bounding box center [40, 407] width 71 height 45
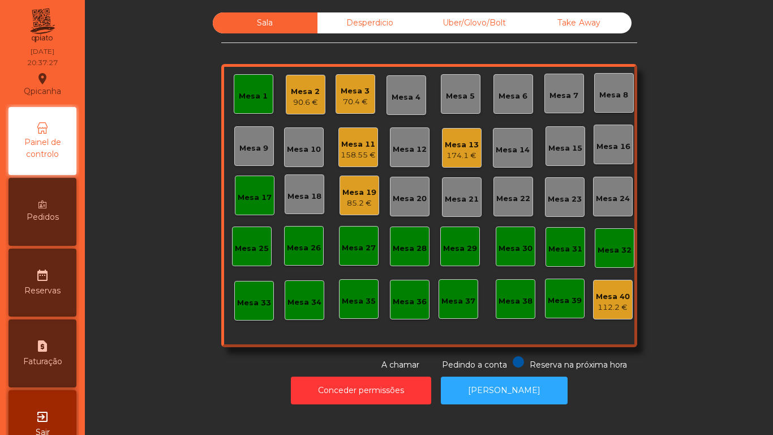
click at [254, 100] on div "Mesa 1" at bounding box center [253, 96] width 29 height 11
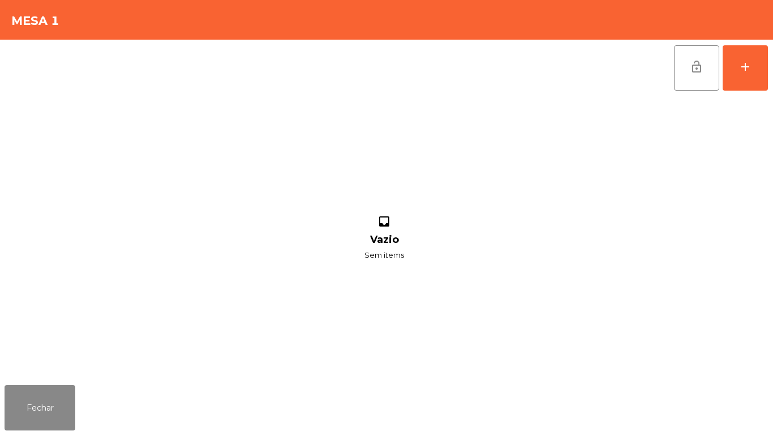
click at [58, 430] on div "Fechar" at bounding box center [386, 408] width 773 height 54
click at [55, 413] on button "Fechar" at bounding box center [40, 407] width 71 height 45
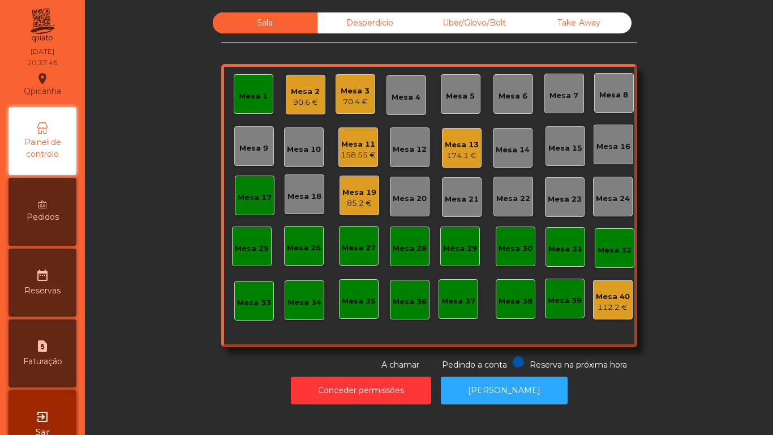
click at [360, 155] on div "158.55 €" at bounding box center [358, 154] width 35 height 11
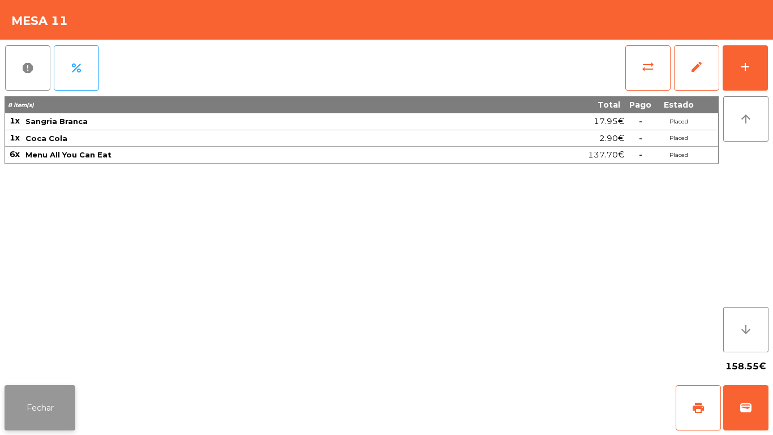
click at [66, 400] on button "Fechar" at bounding box center [40, 407] width 71 height 45
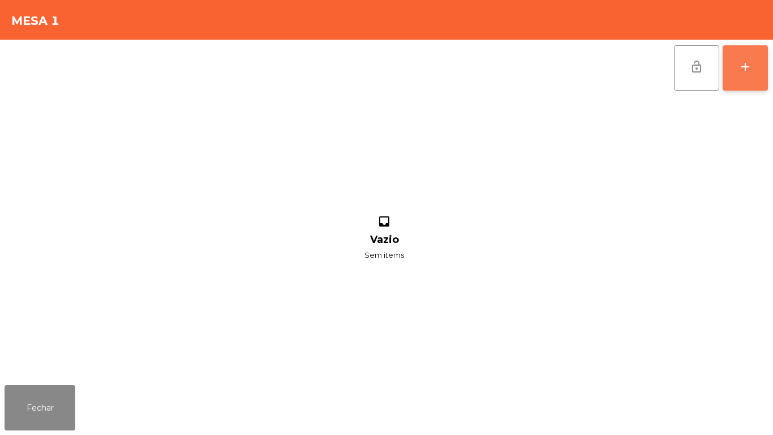
click at [745, 69] on div "add" at bounding box center [746, 67] width 14 height 14
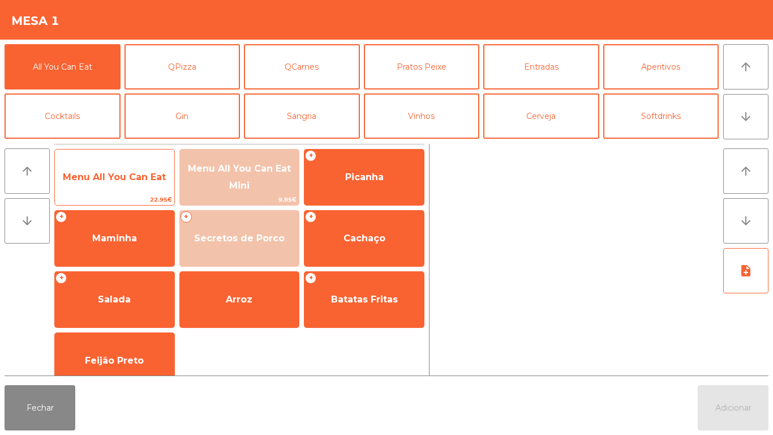
click at [127, 181] on span "Menu All You Can Eat" at bounding box center [114, 177] width 103 height 11
click at [126, 191] on span "Menu All You Can Eat" at bounding box center [114, 177] width 119 height 31
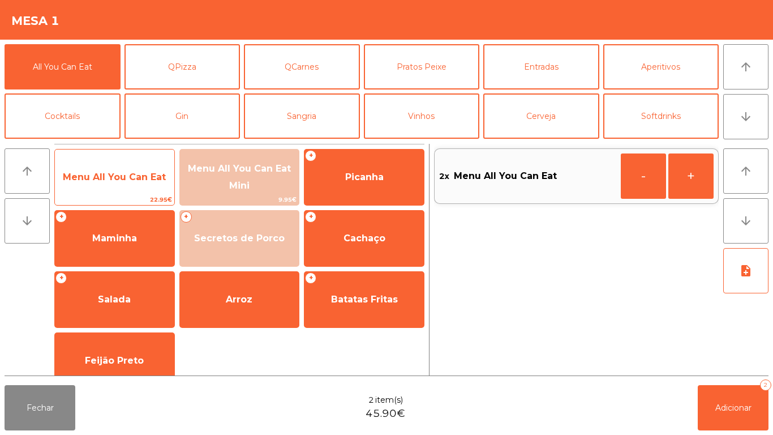
click at [155, 180] on span "Menu All You Can Eat" at bounding box center [114, 177] width 103 height 11
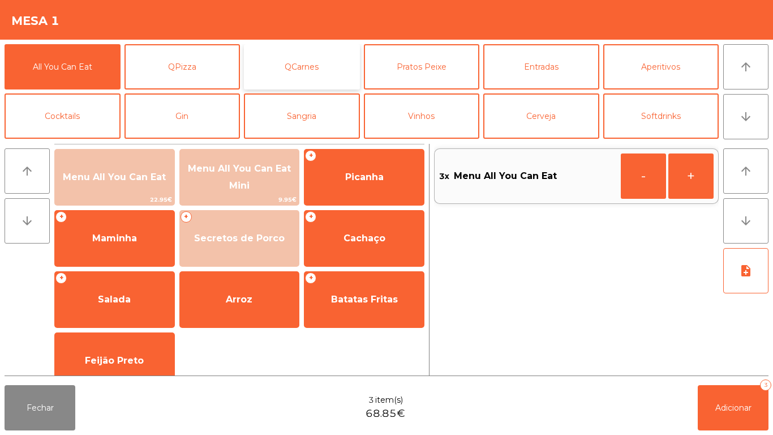
click at [330, 74] on button "QCarnes" at bounding box center [302, 66] width 116 height 45
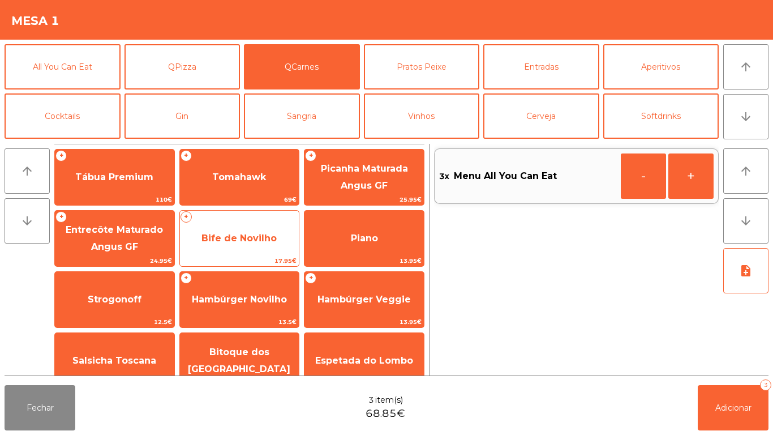
click at [264, 219] on div "+ Bife de Novilho 17.95€" at bounding box center [239, 238] width 121 height 57
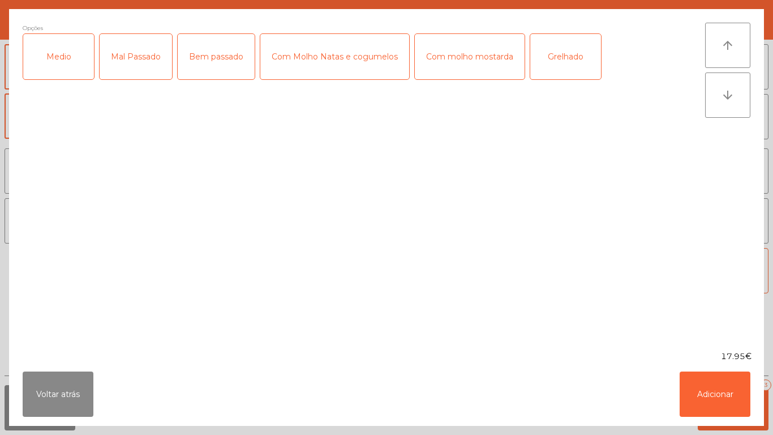
click at [144, 72] on div "Mal Passado" at bounding box center [136, 56] width 72 height 45
click at [550, 65] on div "Grelhado" at bounding box center [566, 56] width 71 height 45
click at [707, 380] on button "Adicionar" at bounding box center [715, 393] width 71 height 45
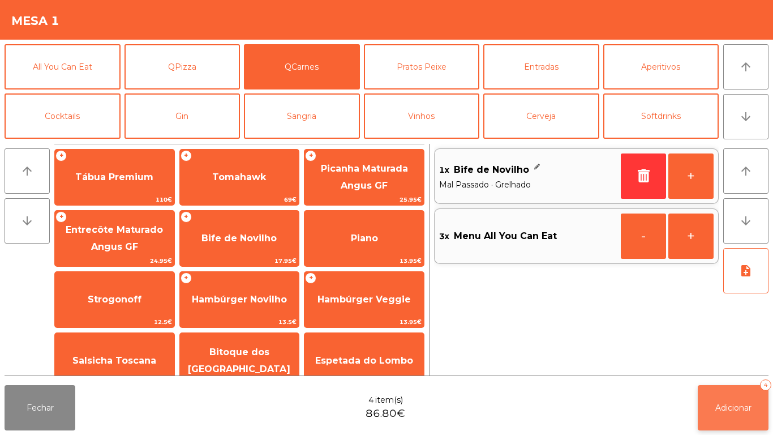
click at [708, 388] on button "Adicionar 4" at bounding box center [733, 407] width 71 height 45
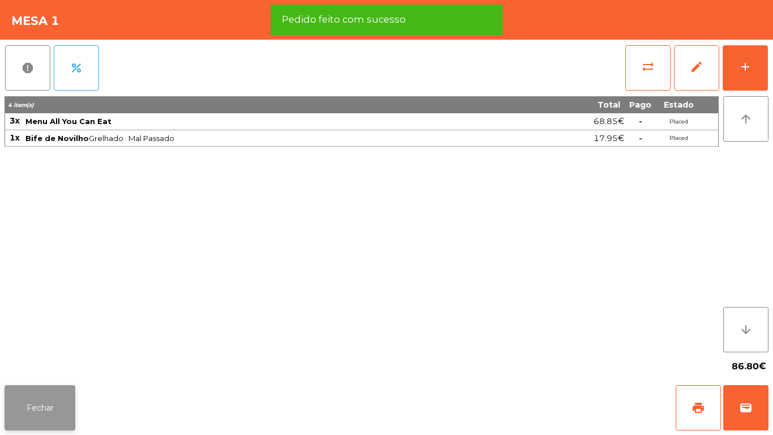
click at [36, 387] on button "Fechar" at bounding box center [40, 407] width 71 height 45
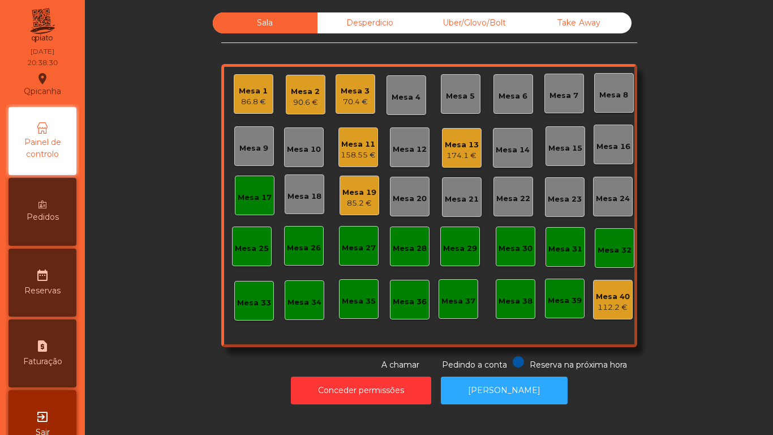
click at [254, 106] on div "86.8 €" at bounding box center [253, 101] width 29 height 11
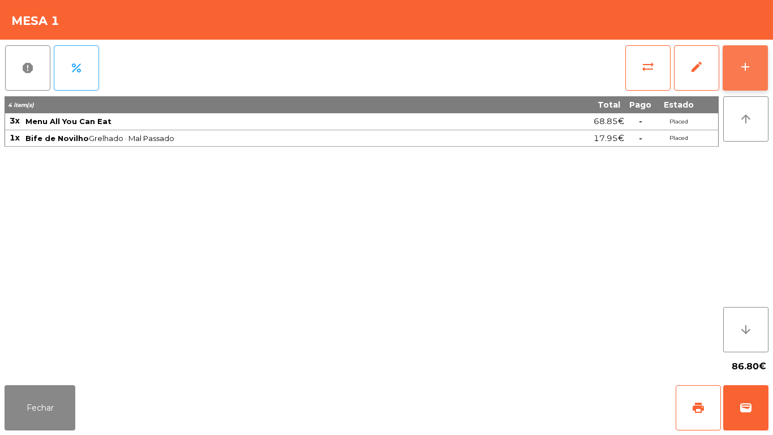
click at [767, 80] on button "add" at bounding box center [745, 67] width 45 height 45
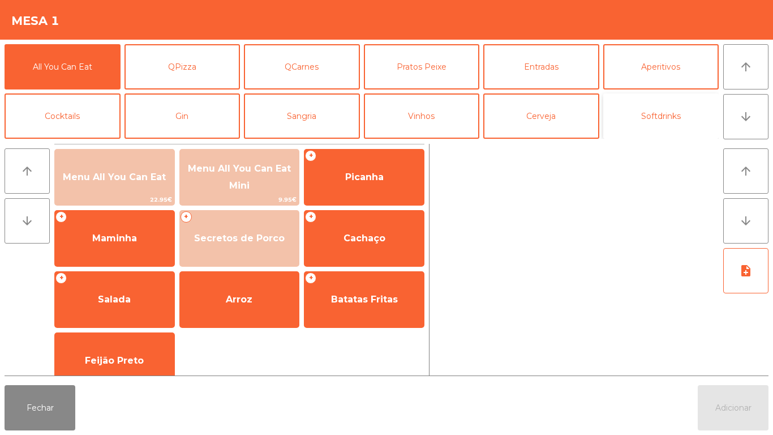
click at [643, 114] on button "Softdrinks" at bounding box center [662, 115] width 116 height 45
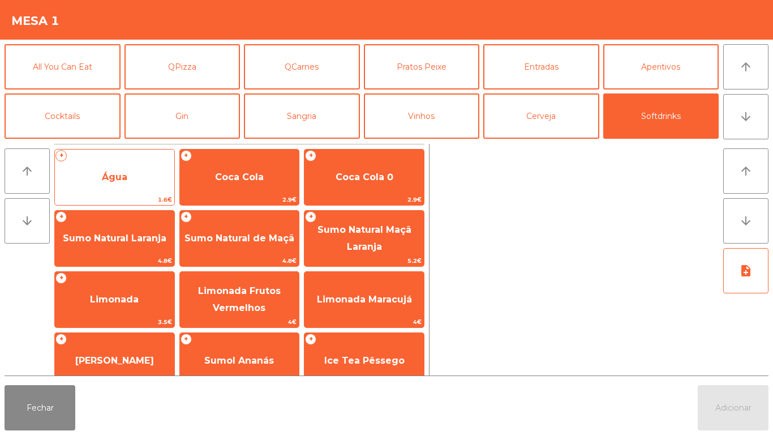
click at [122, 183] on span "Água" at bounding box center [114, 177] width 119 height 31
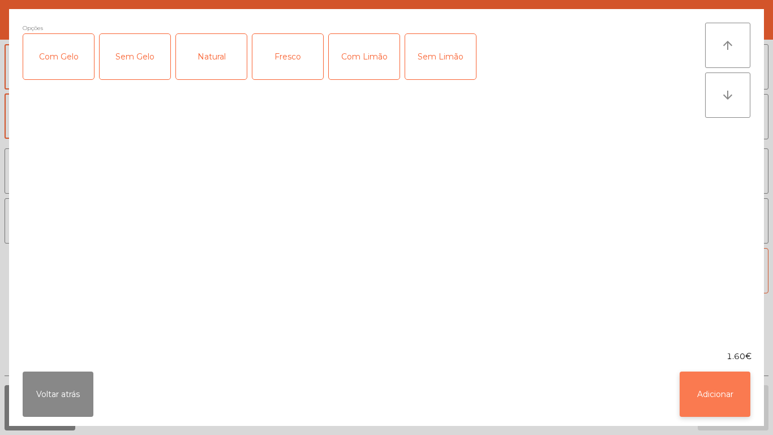
click at [721, 394] on button "Adicionar" at bounding box center [715, 393] width 71 height 45
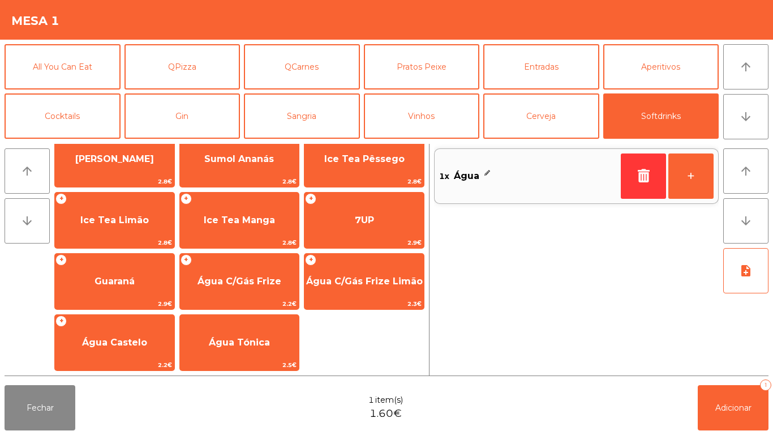
scroll to position [201, 0]
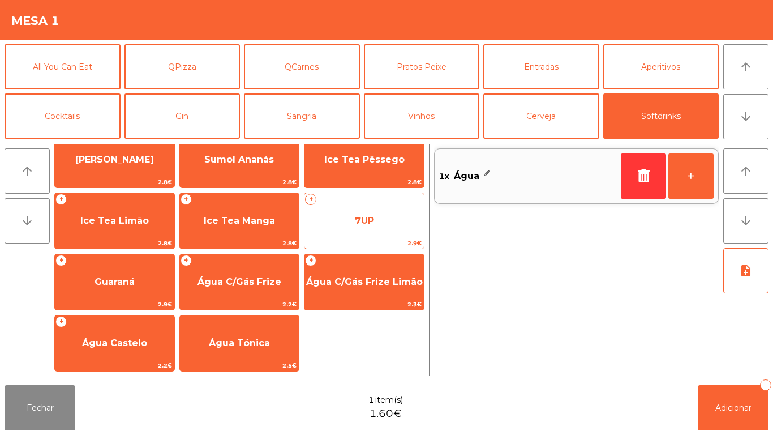
click at [358, 228] on span "7UP" at bounding box center [364, 221] width 119 height 31
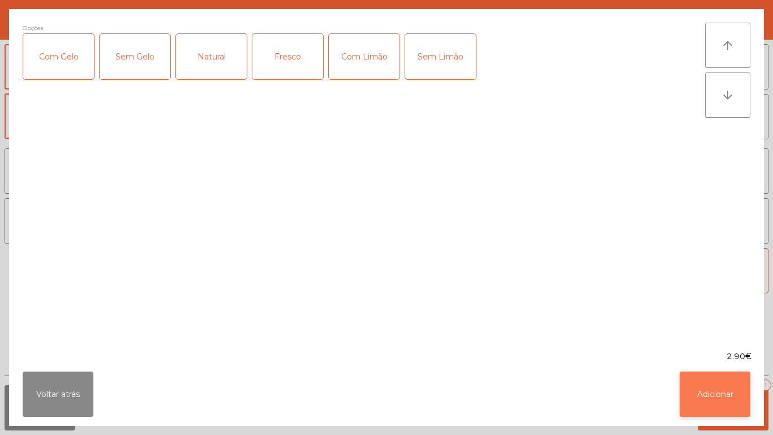
click at [716, 392] on button "Adicionar" at bounding box center [715, 393] width 71 height 45
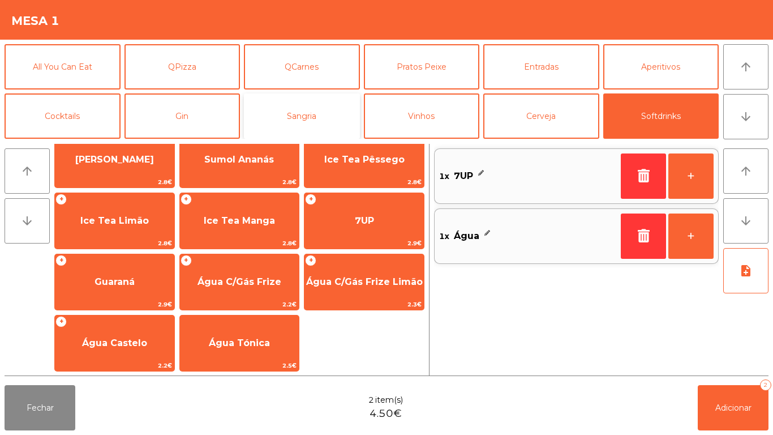
click at [313, 119] on button "Sangria" at bounding box center [302, 115] width 116 height 45
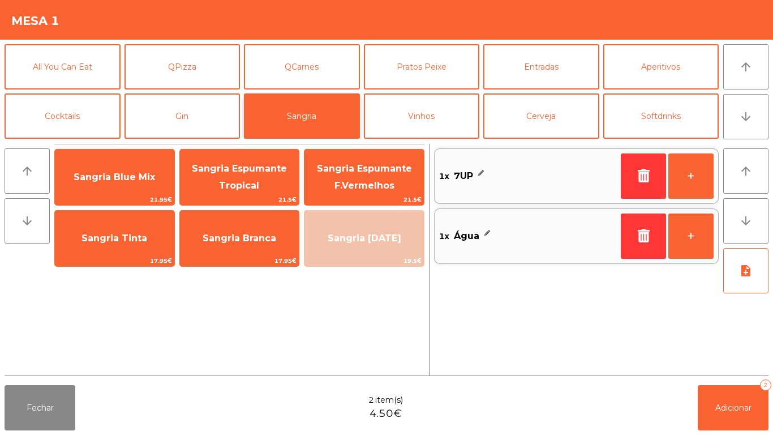
scroll to position [0, 0]
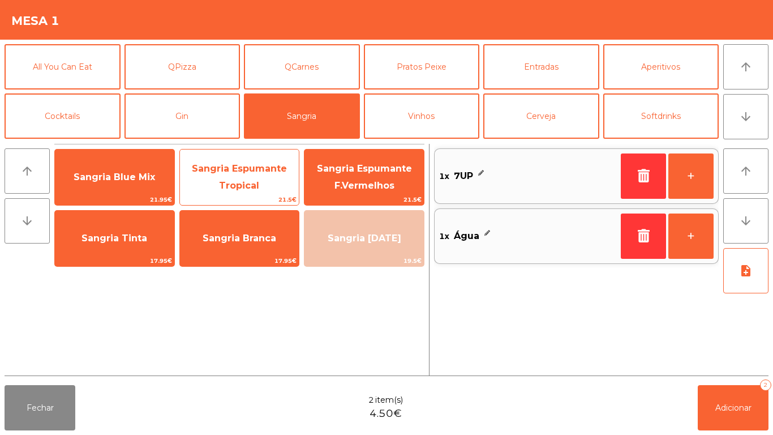
click at [248, 186] on span "Sangria Espumante Tropical" at bounding box center [239, 177] width 95 height 28
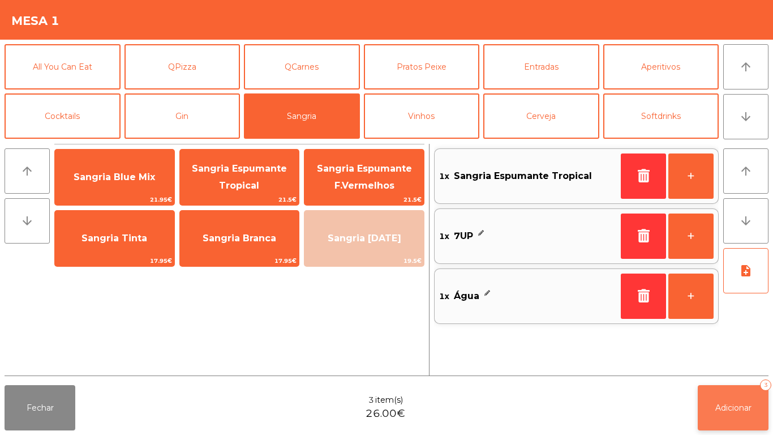
click at [740, 407] on span "Adicionar" at bounding box center [734, 408] width 36 height 10
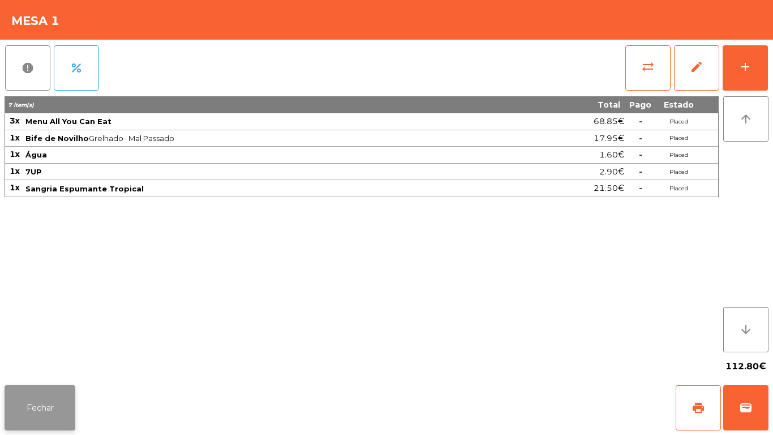
click at [42, 398] on button "Fechar" at bounding box center [40, 407] width 71 height 45
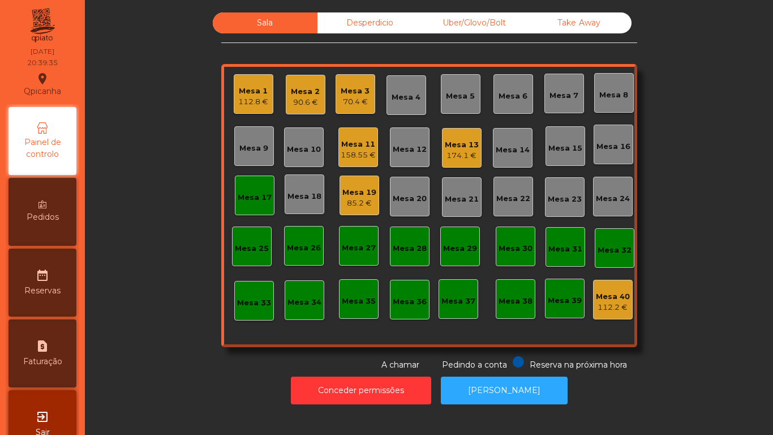
click at [251, 101] on div "112.8 €" at bounding box center [253, 101] width 30 height 11
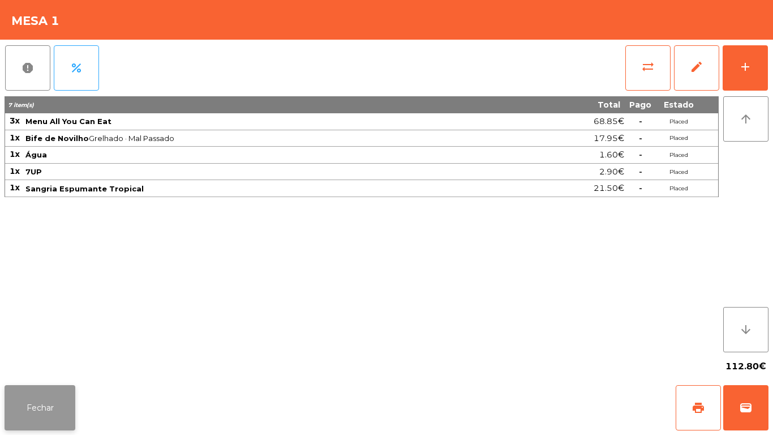
click at [45, 400] on button "Fechar" at bounding box center [40, 407] width 71 height 45
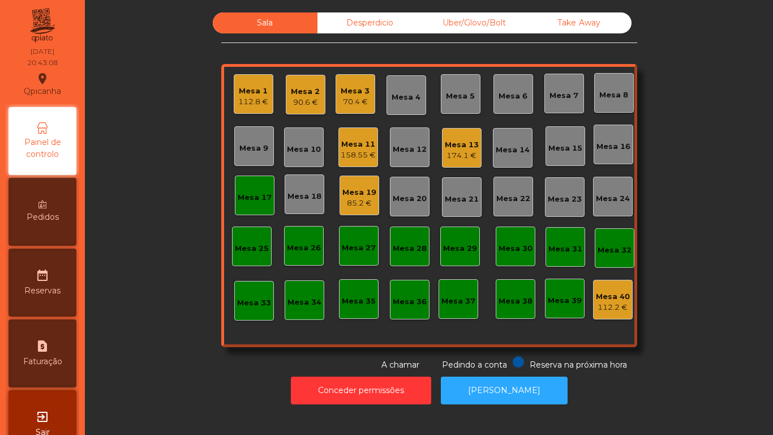
click at [354, 155] on div "158.55 €" at bounding box center [358, 154] width 35 height 11
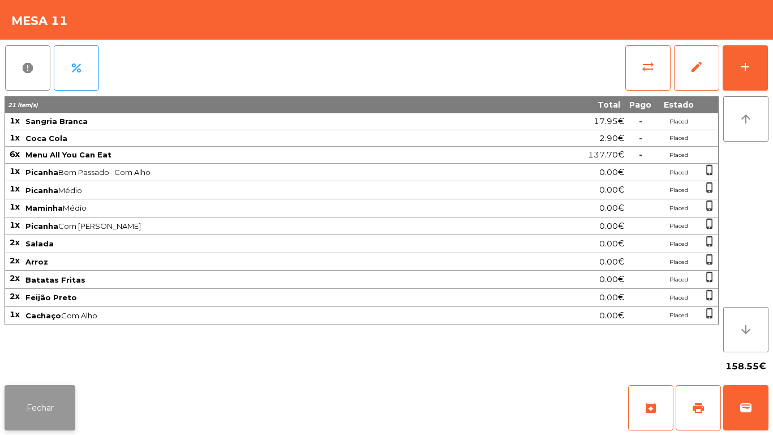
click at [48, 416] on button "Fechar" at bounding box center [40, 407] width 71 height 45
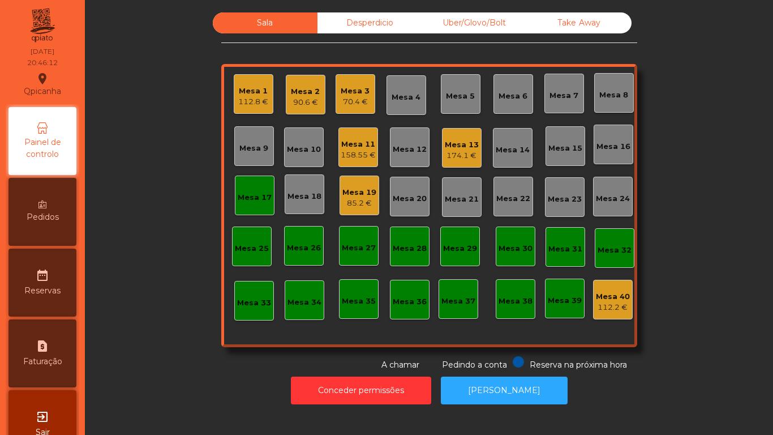
click at [458, 152] on div "174.1 €" at bounding box center [462, 155] width 34 height 11
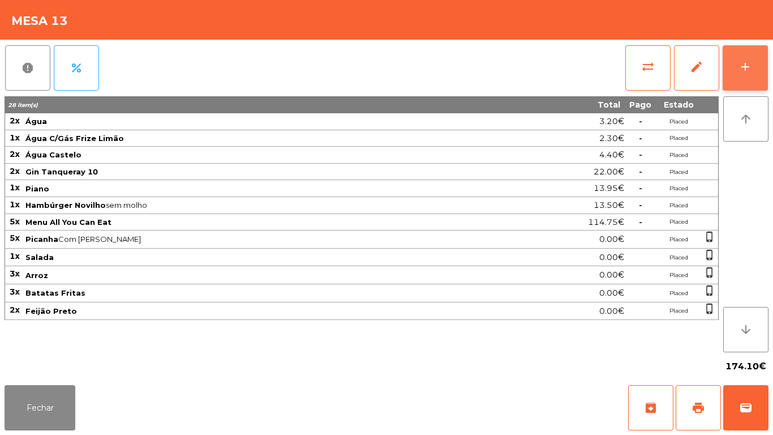
click at [744, 78] on button "add" at bounding box center [745, 67] width 45 height 45
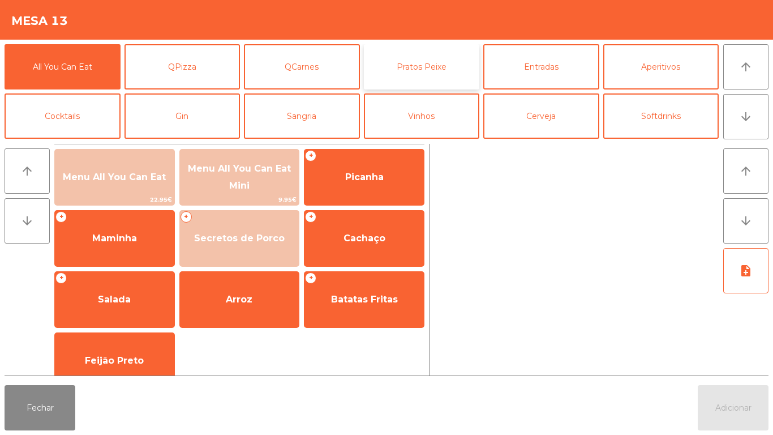
click at [448, 75] on button "Pratos Peixe" at bounding box center [422, 66] width 116 height 45
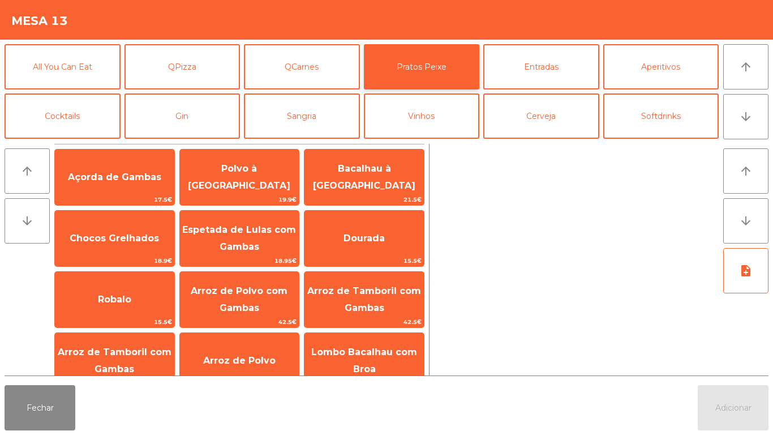
scroll to position [18, 0]
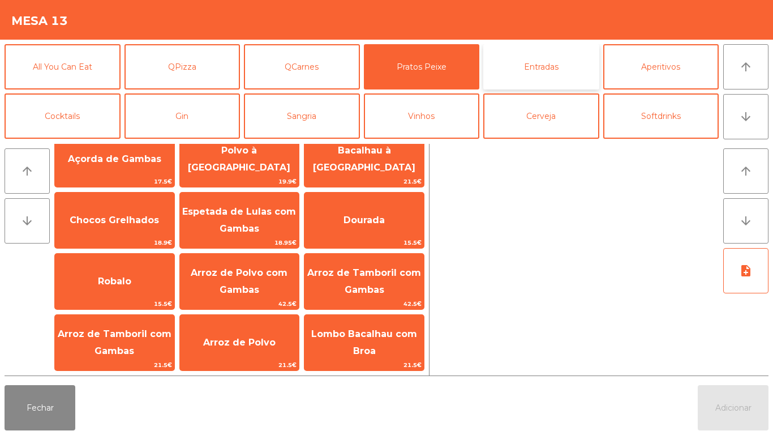
click at [548, 59] on button "Entradas" at bounding box center [542, 66] width 116 height 45
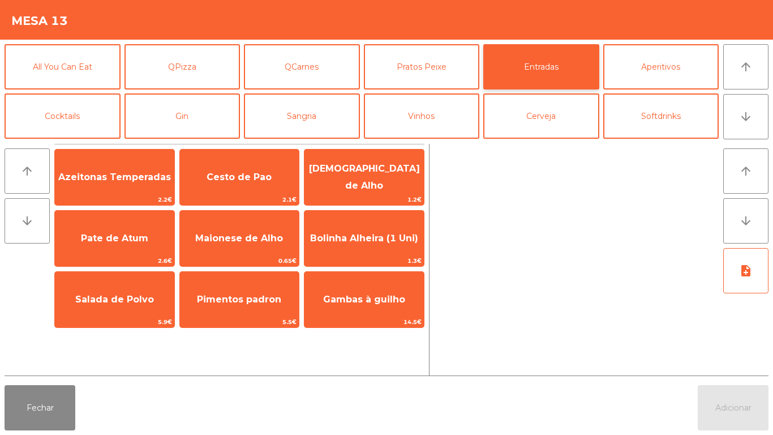
scroll to position [0, 0]
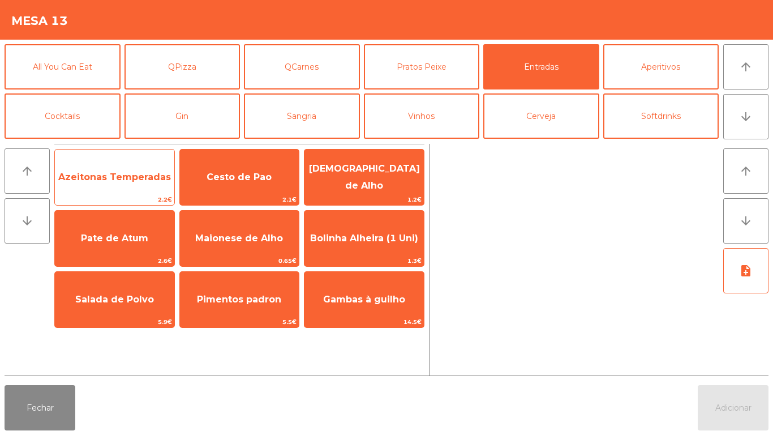
click at [124, 172] on span "Azeitonas Temperadas" at bounding box center [114, 177] width 113 height 11
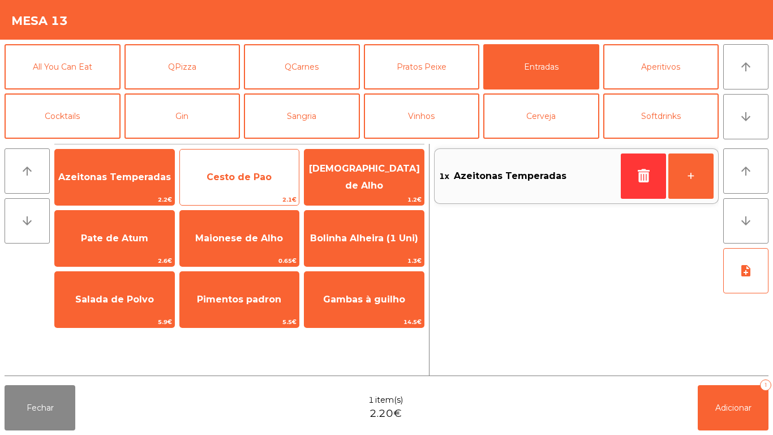
click at [246, 172] on span "Cesto de Pao" at bounding box center [239, 177] width 65 height 11
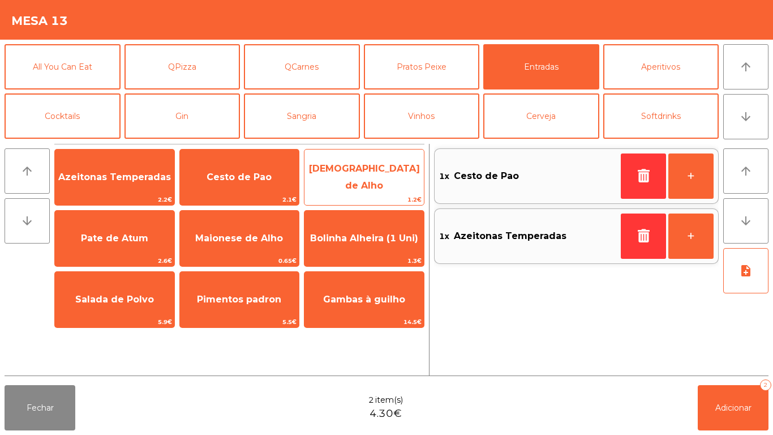
click at [382, 182] on span "[DEMOGRAPHIC_DATA] de Alho" at bounding box center [364, 177] width 111 height 28
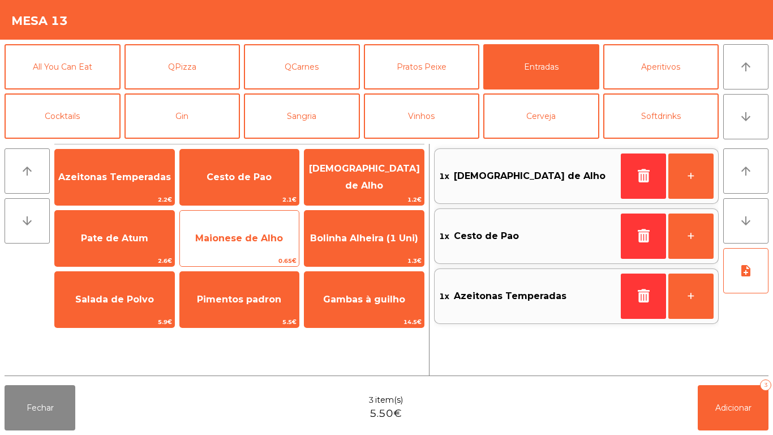
click at [221, 246] on span "Maionese de Alho" at bounding box center [239, 238] width 119 height 31
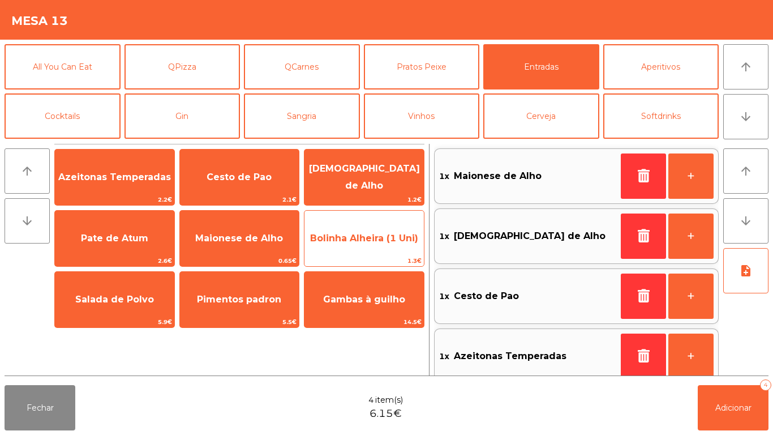
click at [375, 233] on span "Bolinha Alheira (1 Uni)" at bounding box center [364, 238] width 108 height 11
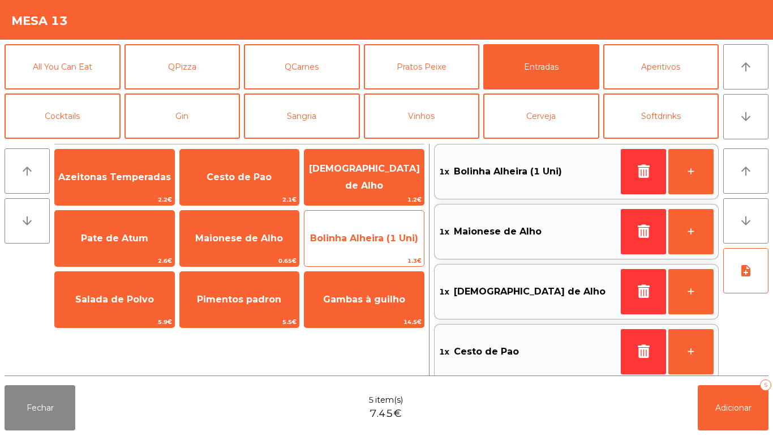
click at [372, 242] on span "Bolinha Alheira (1 Uni)" at bounding box center [364, 238] width 108 height 11
click at [370, 244] on span "Bolinha Alheira (1 Uni)" at bounding box center [364, 238] width 119 height 31
click at [373, 245] on span "Bolinha Alheira (1 Uni)" at bounding box center [364, 238] width 119 height 31
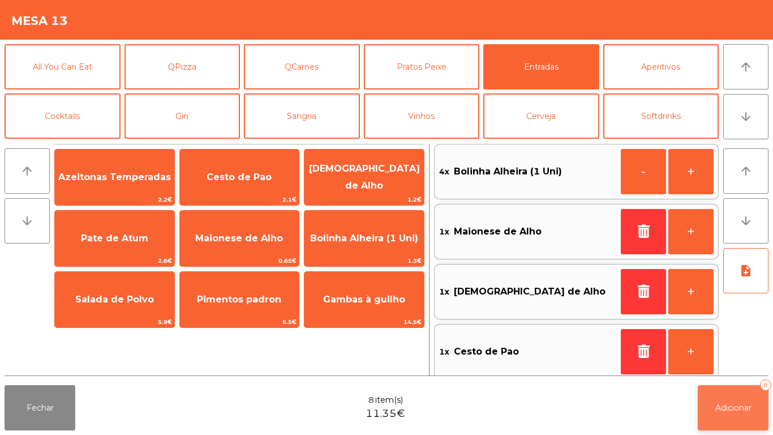
click at [725, 420] on button "Adicionar 8" at bounding box center [733, 407] width 71 height 45
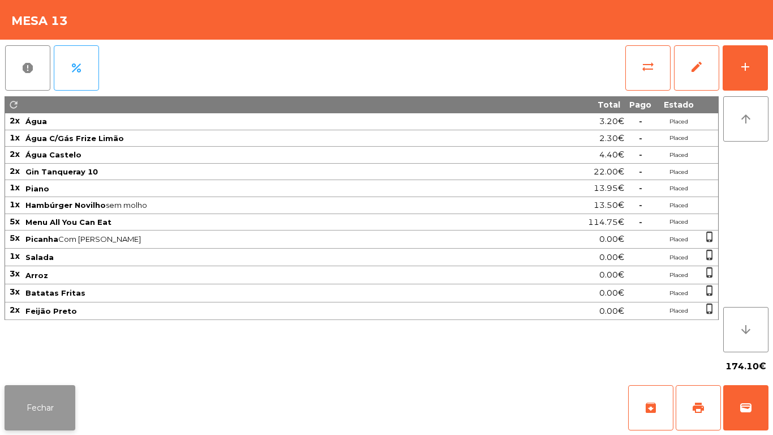
click at [28, 388] on button "Fechar" at bounding box center [40, 407] width 71 height 45
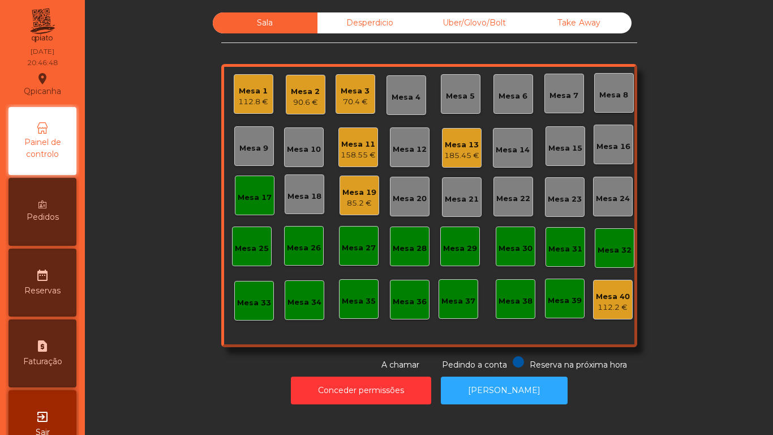
click at [450, 154] on div "185.45 €" at bounding box center [462, 155] width 35 height 11
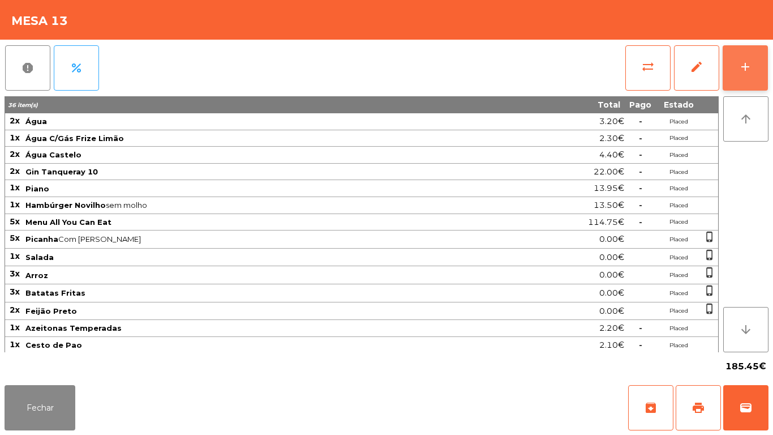
click at [745, 70] on div "add" at bounding box center [746, 67] width 14 height 14
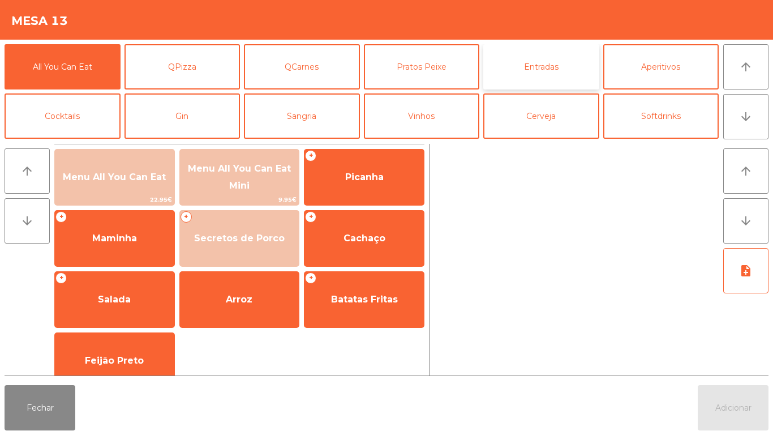
click at [525, 74] on button "Entradas" at bounding box center [542, 66] width 116 height 45
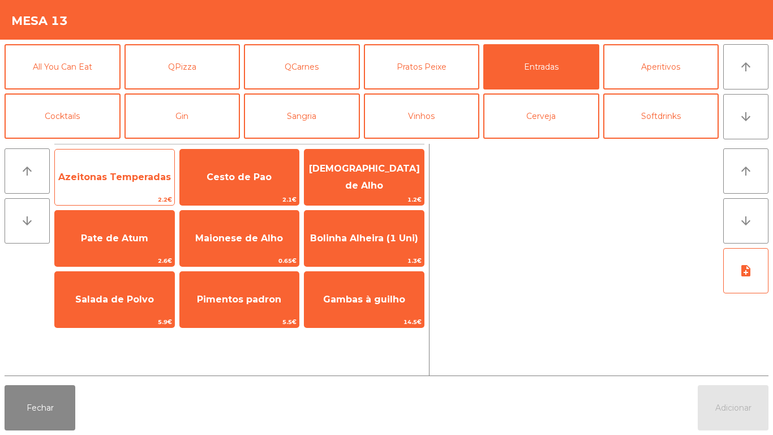
click at [137, 194] on div "Azeitonas Temperadas 2.2€" at bounding box center [114, 177] width 121 height 57
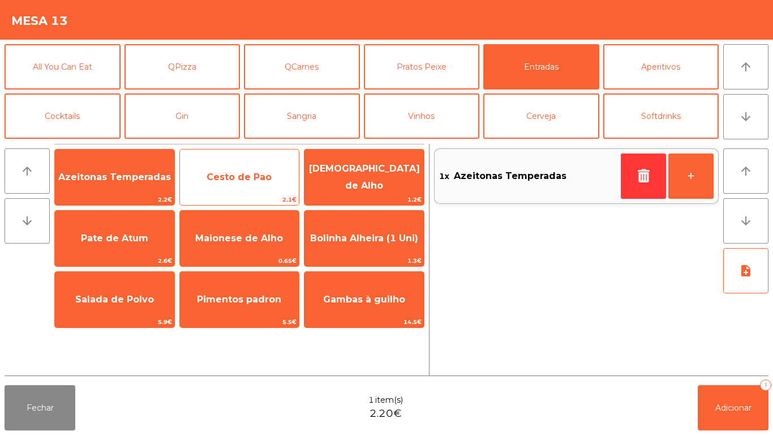
click at [233, 189] on span "Cesto de Pao" at bounding box center [239, 177] width 119 height 31
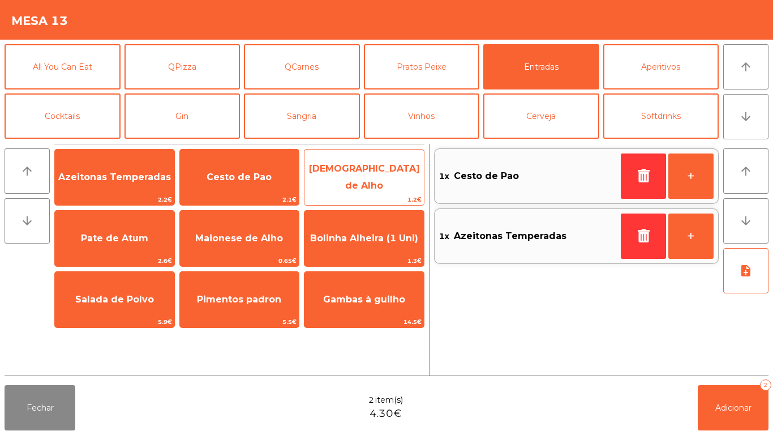
click at [356, 176] on span "[DEMOGRAPHIC_DATA] de Alho" at bounding box center [364, 177] width 111 height 28
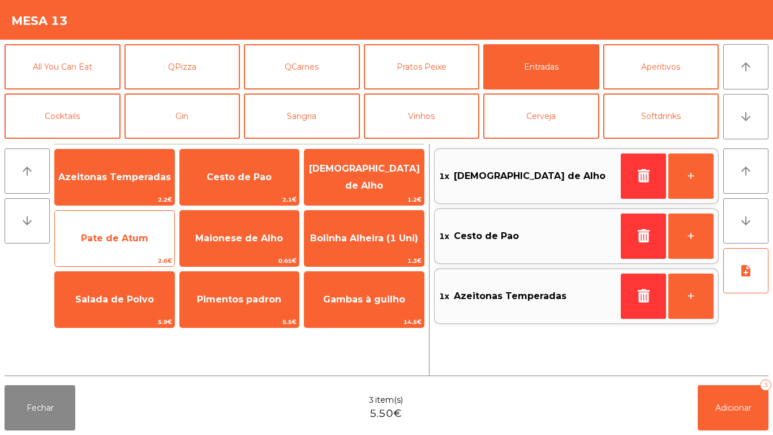
click at [133, 253] on span "Pate de Atum" at bounding box center [114, 238] width 119 height 31
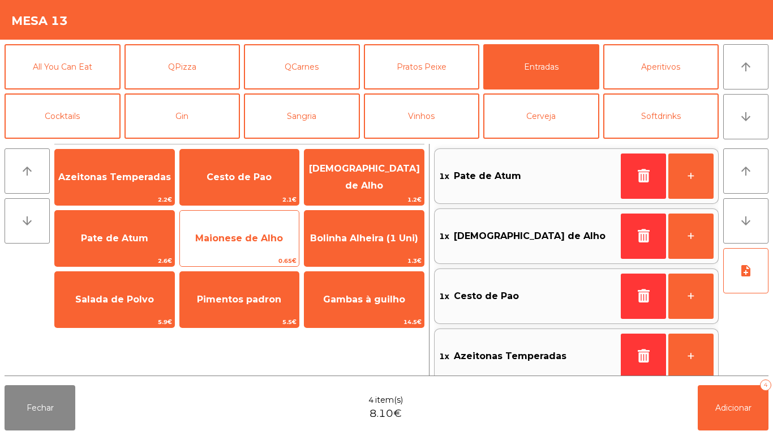
click at [238, 253] on span "Maionese de Alho" at bounding box center [239, 238] width 119 height 31
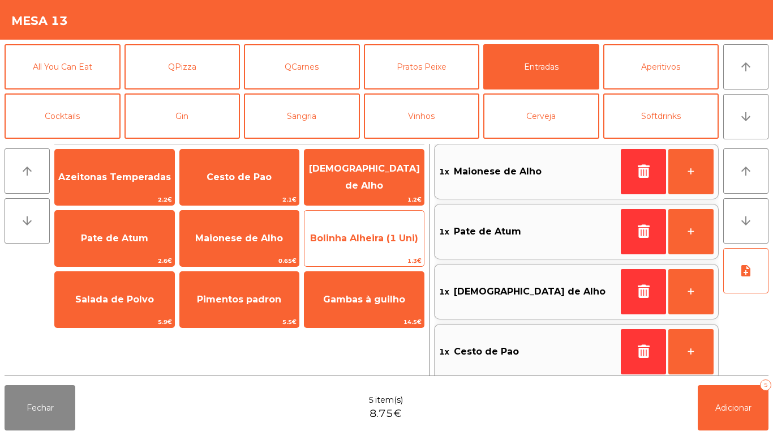
click at [373, 252] on span "Bolinha Alheira (1 Uni)" at bounding box center [364, 238] width 119 height 31
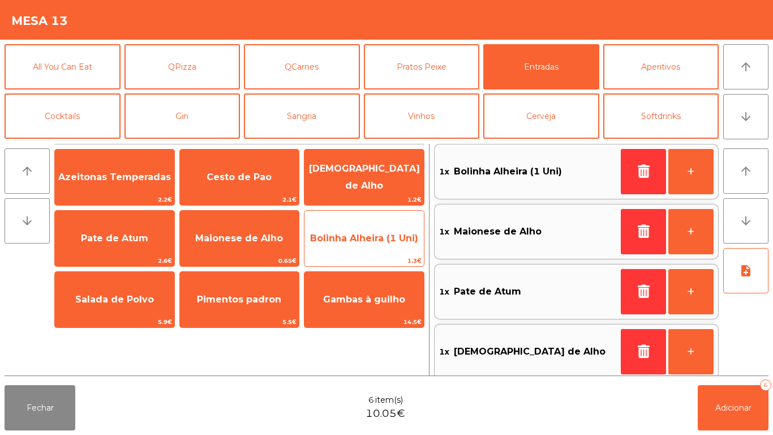
click at [375, 256] on span "1.3€" at bounding box center [364, 260] width 119 height 11
click at [369, 246] on span "Bolinha Alheira (1 Uni)" at bounding box center [364, 238] width 119 height 31
click at [384, 233] on span "Bolinha Alheira (1 Uni)" at bounding box center [364, 238] width 108 height 11
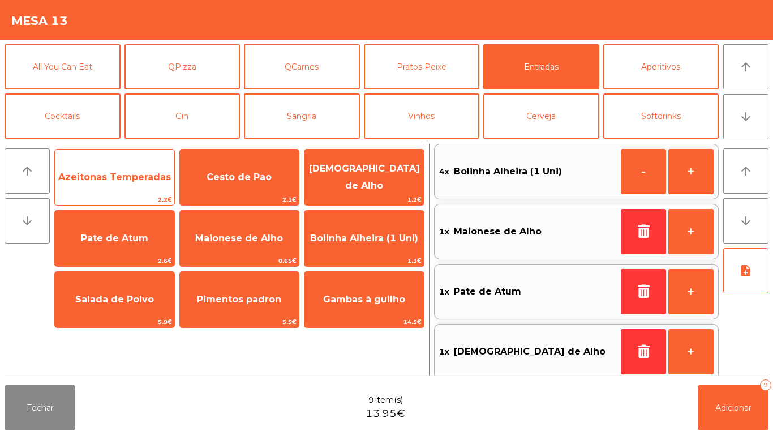
click at [128, 189] on span "Azeitonas Temperadas" at bounding box center [114, 177] width 119 height 31
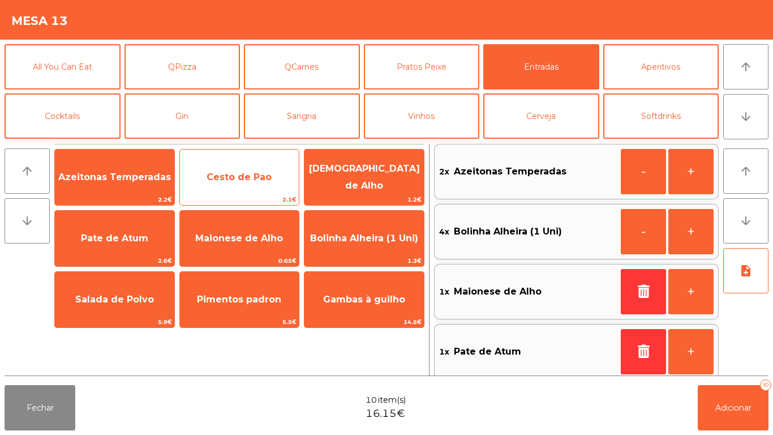
click at [240, 185] on span "Cesto de Pao" at bounding box center [239, 177] width 119 height 31
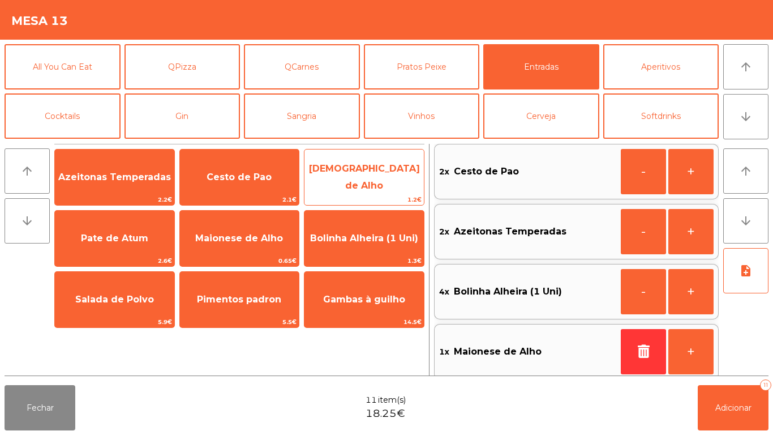
click at [367, 174] on span "[DEMOGRAPHIC_DATA] de Alho" at bounding box center [364, 177] width 111 height 28
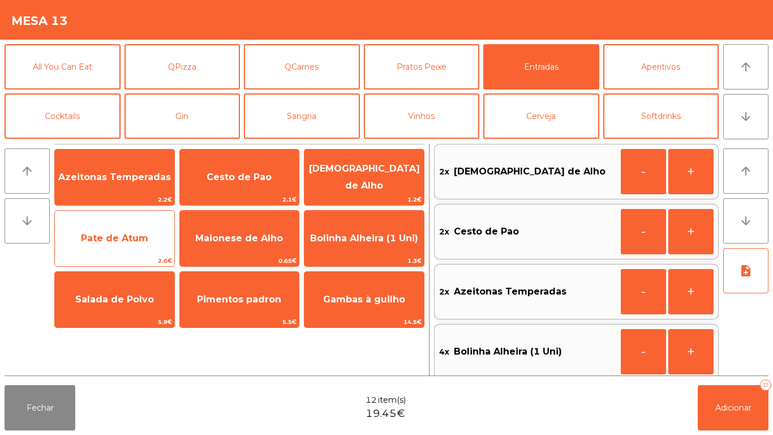
click at [135, 233] on span "Pate de Atum" at bounding box center [114, 238] width 67 height 11
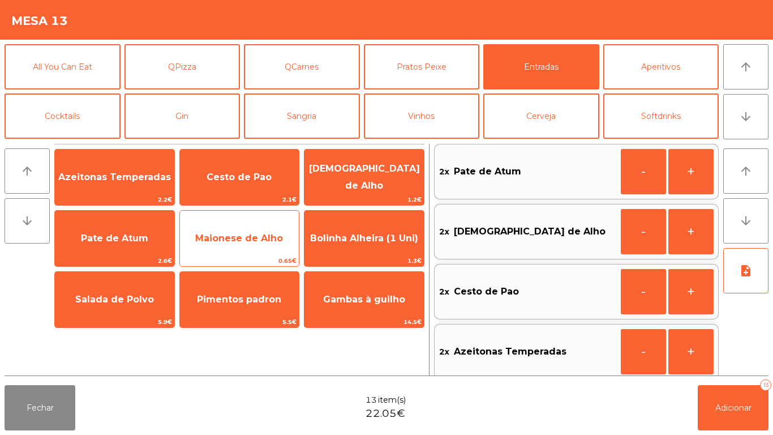
click at [246, 243] on span "Maionese de Alho" at bounding box center [239, 238] width 88 height 11
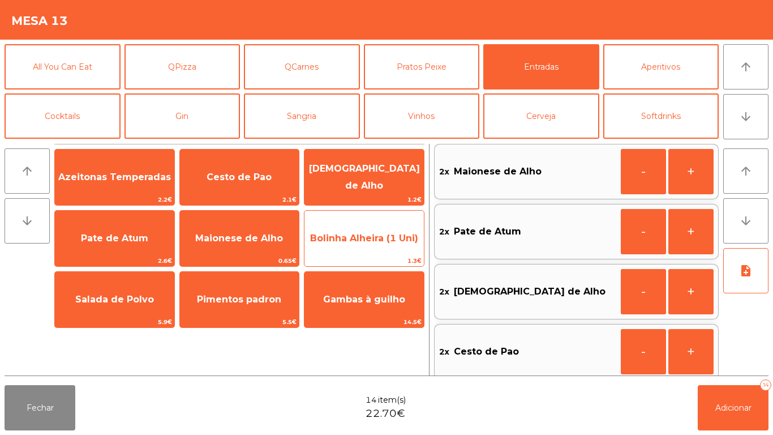
click at [358, 242] on span "Bolinha Alheira (1 Uni)" at bounding box center [364, 238] width 108 height 11
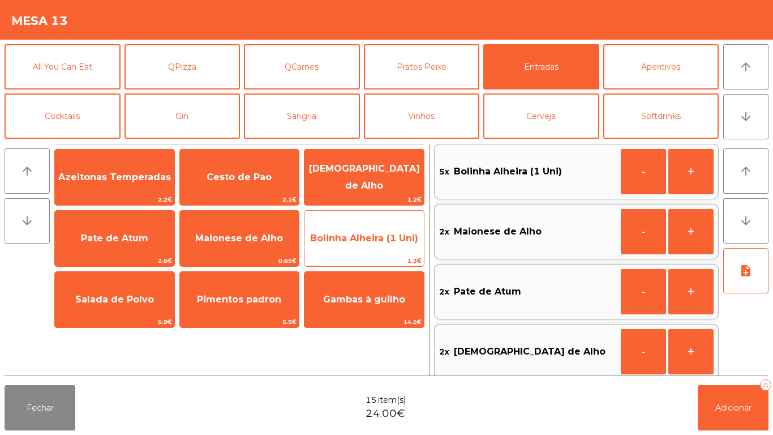
click at [356, 247] on span "Bolinha Alheira (1 Uni)" at bounding box center [364, 238] width 119 height 31
click at [352, 249] on span "Bolinha Alheira (1 Uni)" at bounding box center [364, 238] width 119 height 31
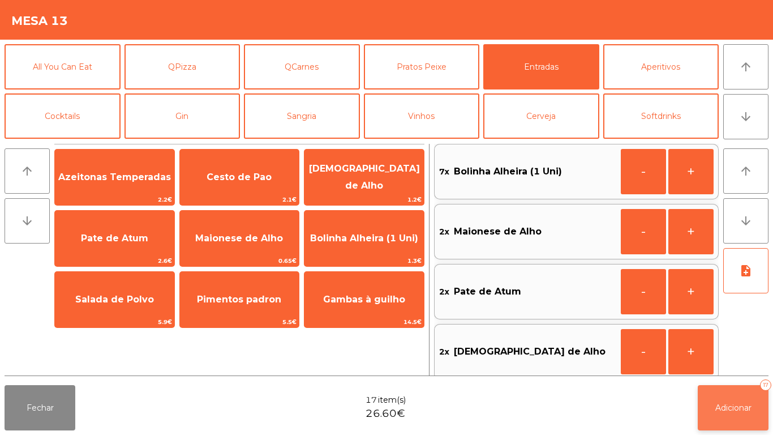
click at [742, 408] on span "Adicionar" at bounding box center [734, 408] width 36 height 10
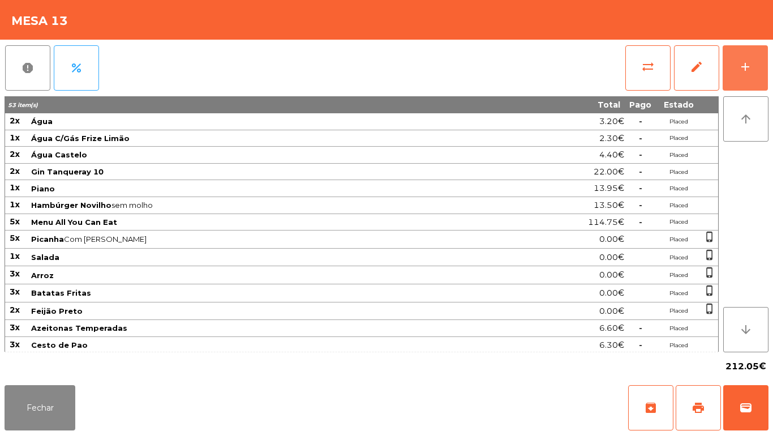
scroll to position [69, 0]
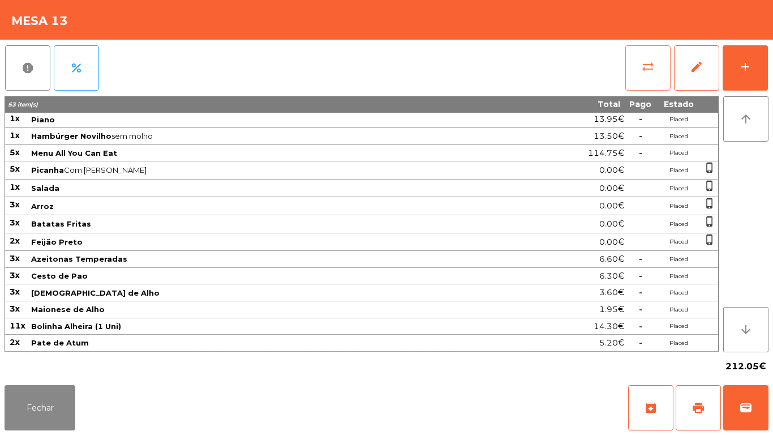
click at [647, 82] on button "sync_alt" at bounding box center [648, 67] width 45 height 45
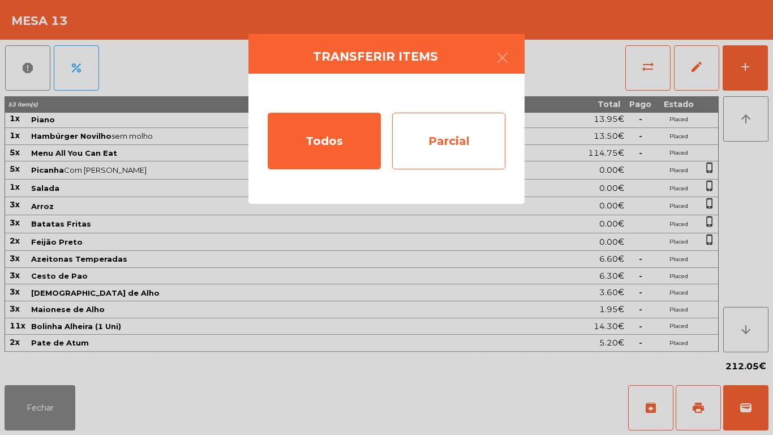
click at [451, 148] on div "Parcial" at bounding box center [448, 141] width 113 height 57
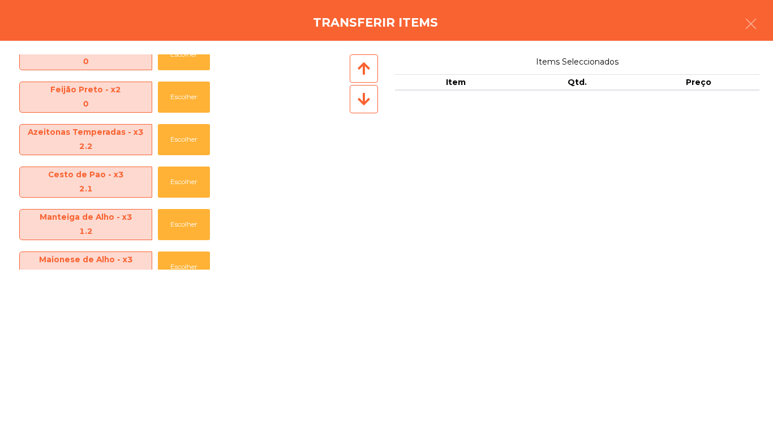
scroll to position [549, 0]
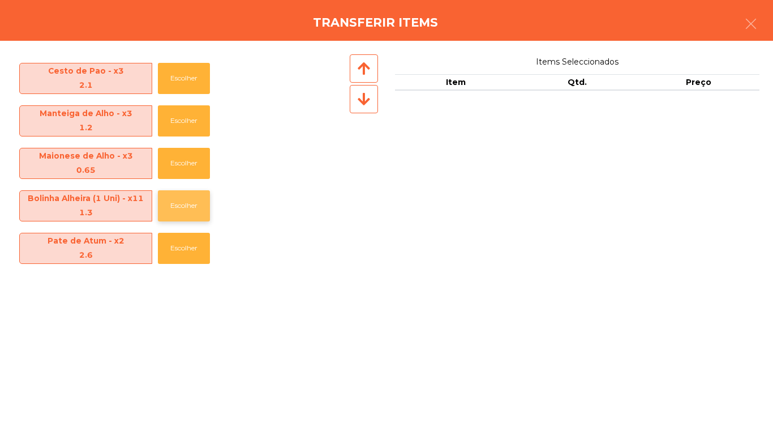
click at [179, 208] on button "Escolher" at bounding box center [184, 205] width 52 height 31
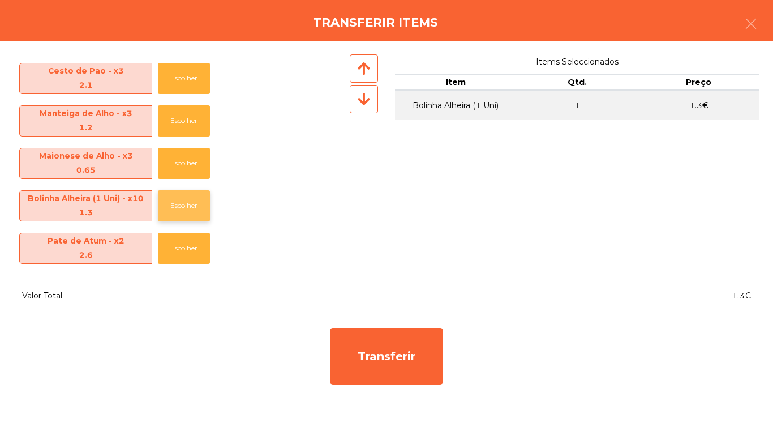
click at [177, 208] on button "Escolher" at bounding box center [184, 205] width 52 height 31
click at [185, 215] on button "Escolher" at bounding box center [184, 205] width 52 height 31
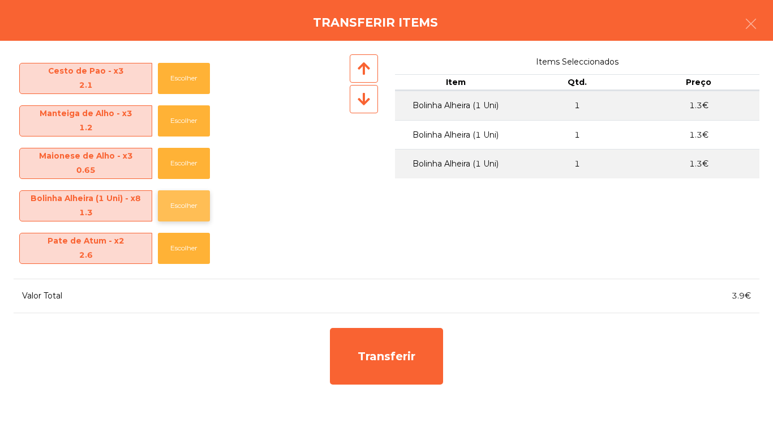
click at [197, 212] on button "Escolher" at bounding box center [184, 205] width 52 height 31
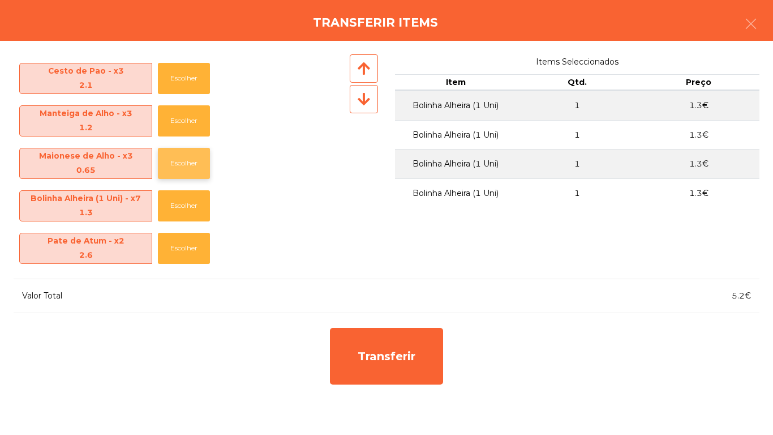
click at [204, 164] on button "Escolher" at bounding box center [184, 163] width 52 height 31
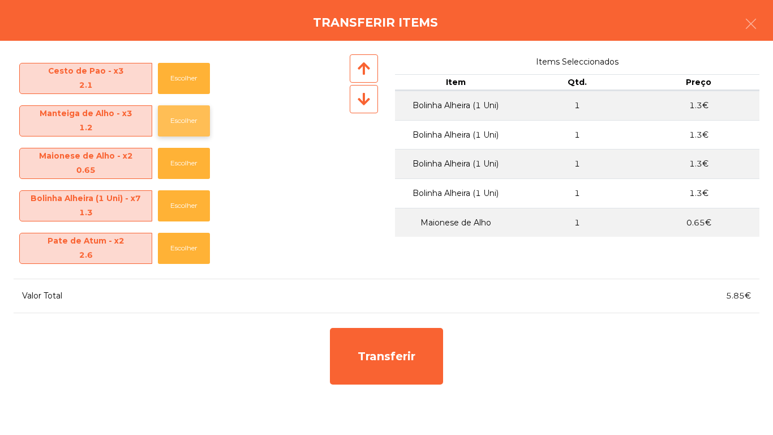
click at [187, 126] on button "Escolher" at bounding box center [184, 120] width 52 height 31
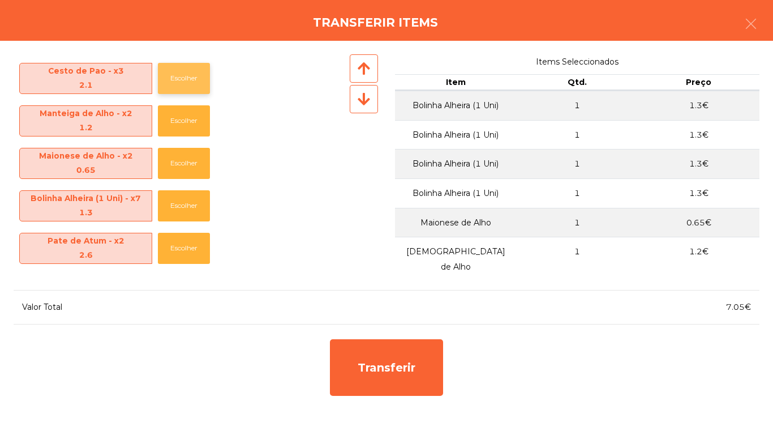
click at [187, 76] on button "Escolher" at bounding box center [184, 78] width 52 height 31
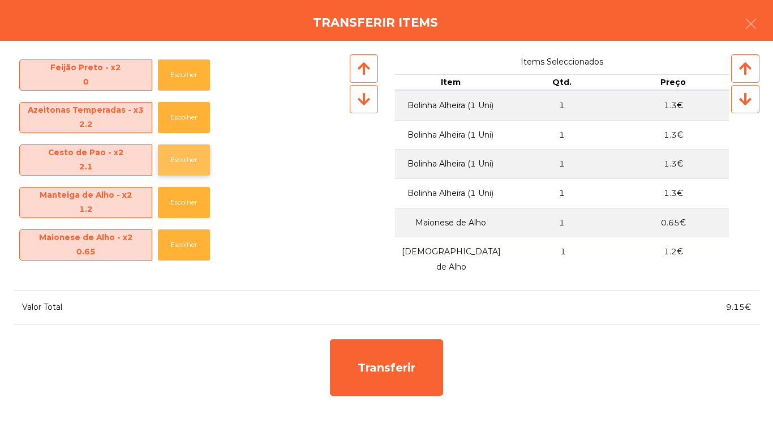
scroll to position [421, 0]
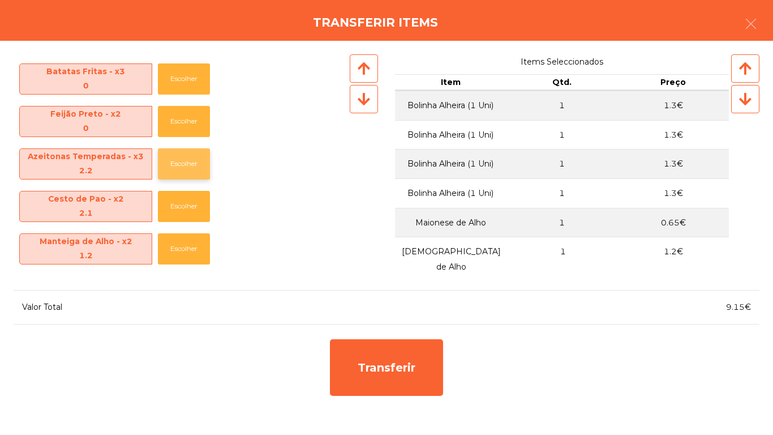
click at [201, 166] on button "Escolher" at bounding box center [184, 163] width 52 height 31
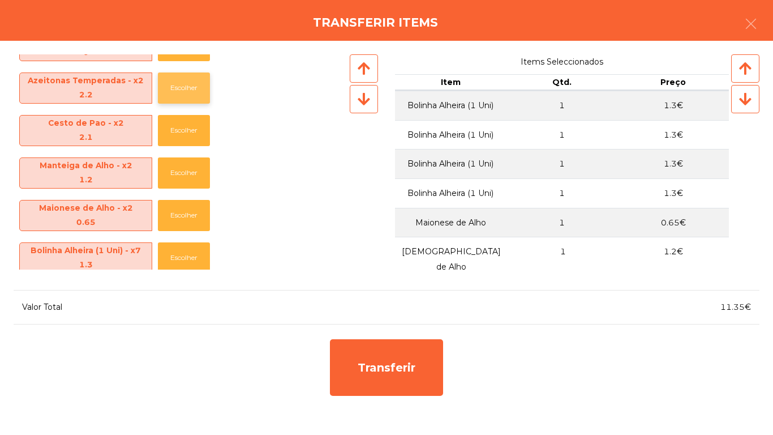
scroll to position [549, 0]
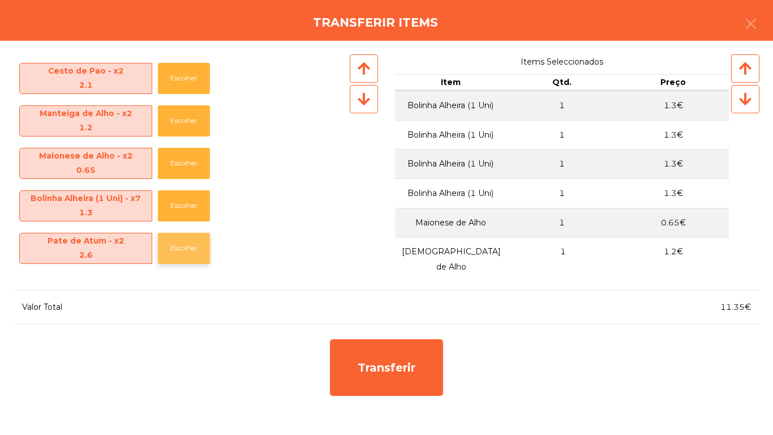
click at [179, 249] on button "Escolher" at bounding box center [184, 248] width 52 height 31
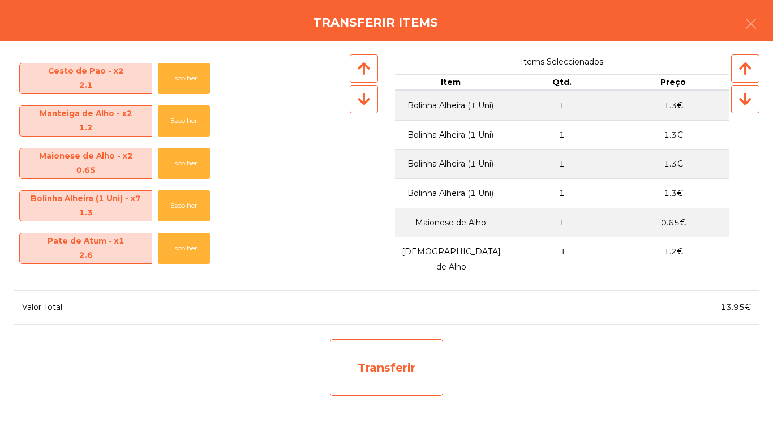
click at [395, 373] on div "Transferir" at bounding box center [386, 367] width 113 height 57
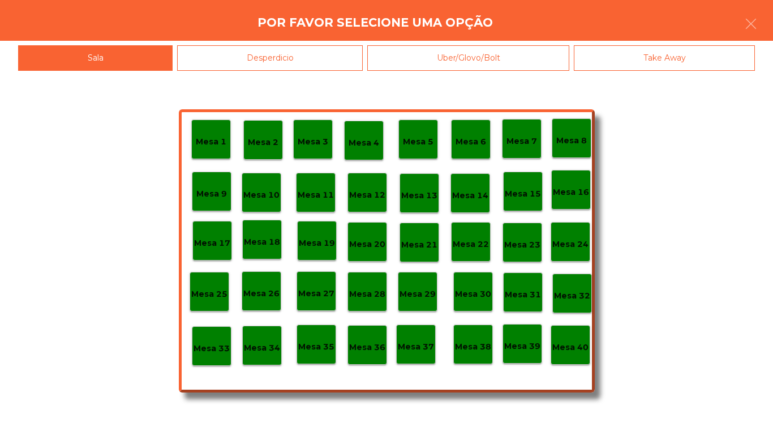
click at [300, 52] on div "Desperdicio" at bounding box center [270, 57] width 186 height 25
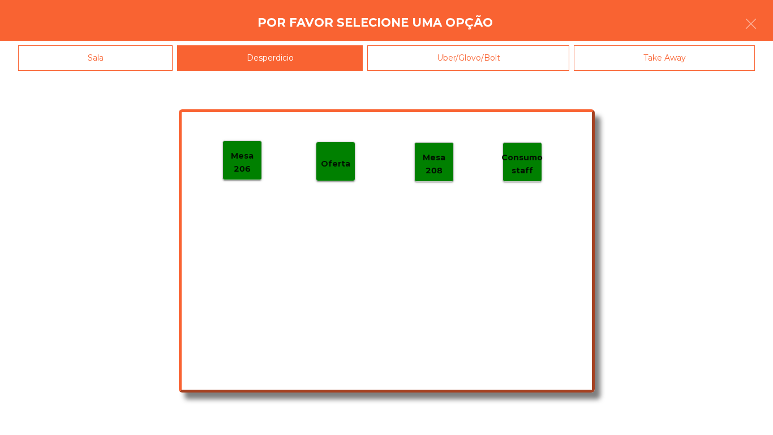
click at [245, 170] on p "Mesa 206" at bounding box center [242, 161] width 39 height 25
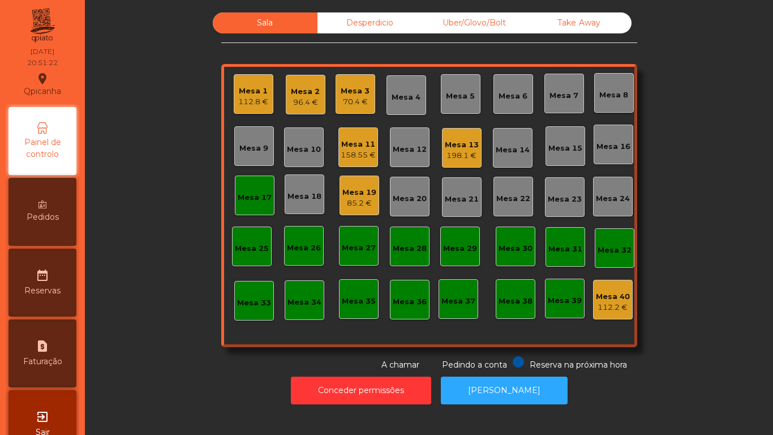
click at [459, 148] on div "Mesa 13" at bounding box center [462, 144] width 34 height 11
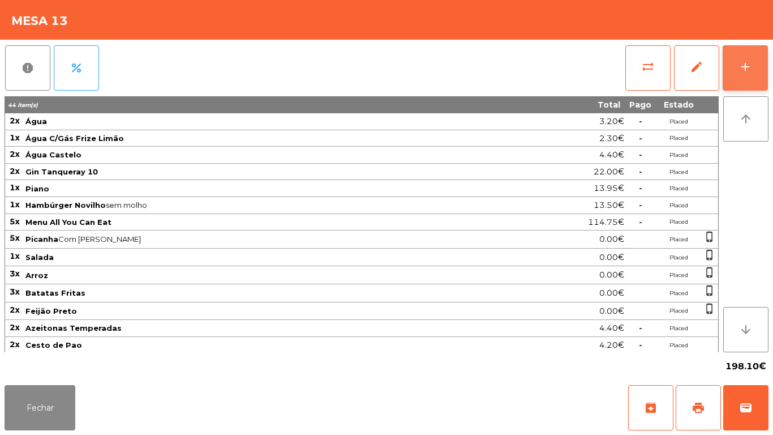
click at [733, 70] on button "add" at bounding box center [745, 67] width 45 height 45
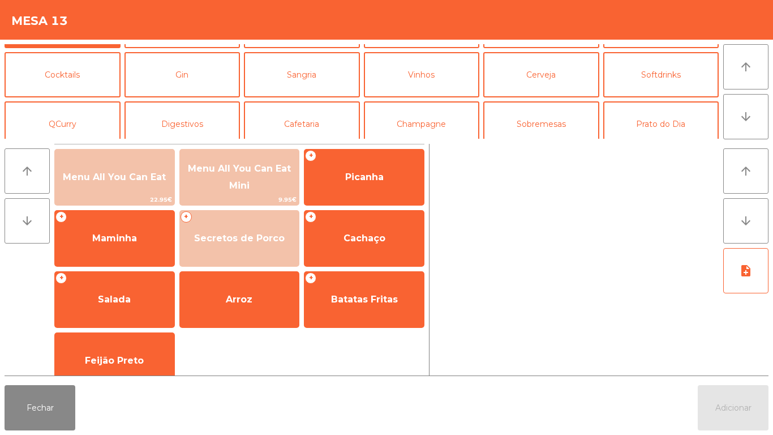
scroll to position [42, 0]
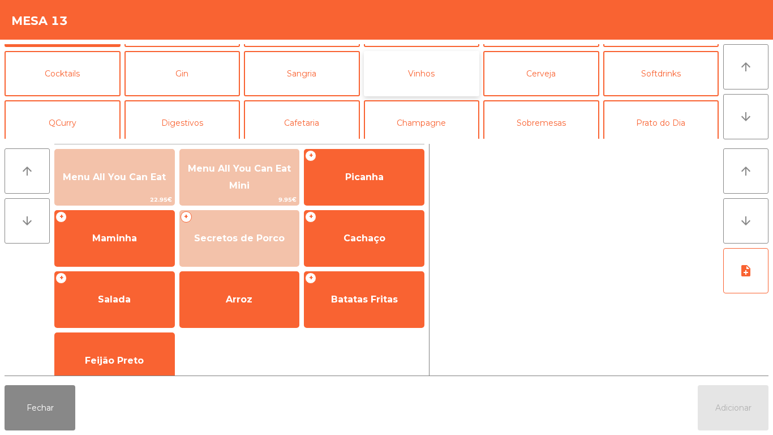
click at [415, 82] on button "Vinhos" at bounding box center [422, 73] width 116 height 45
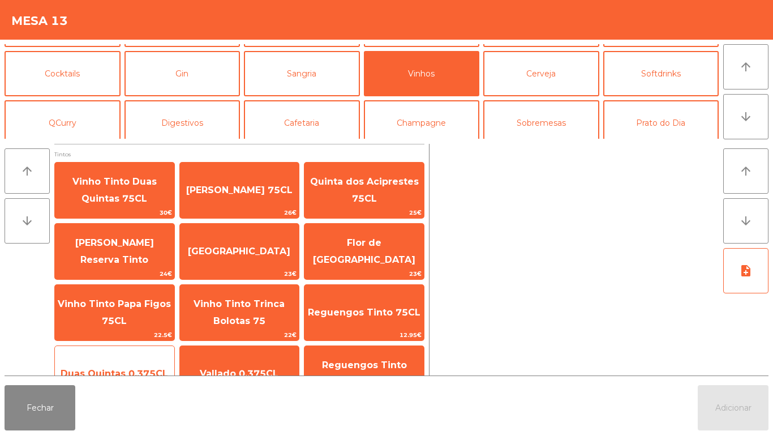
click at [136, 354] on div "Duas Quintas 0,375CL 15.5€" at bounding box center [114, 373] width 121 height 57
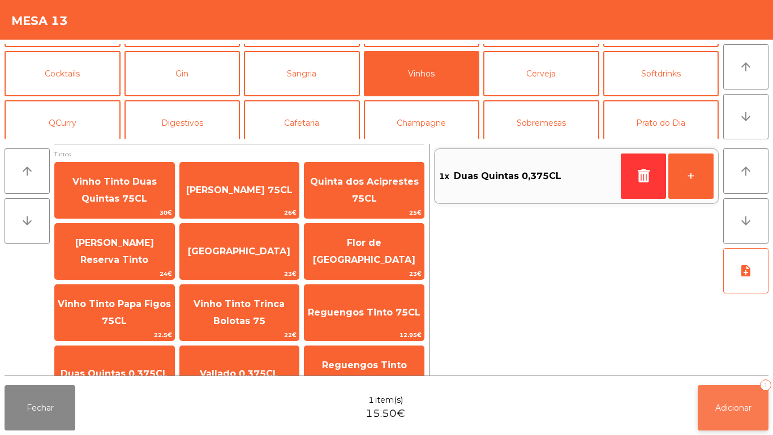
click at [733, 399] on button "Adicionar 1" at bounding box center [733, 407] width 71 height 45
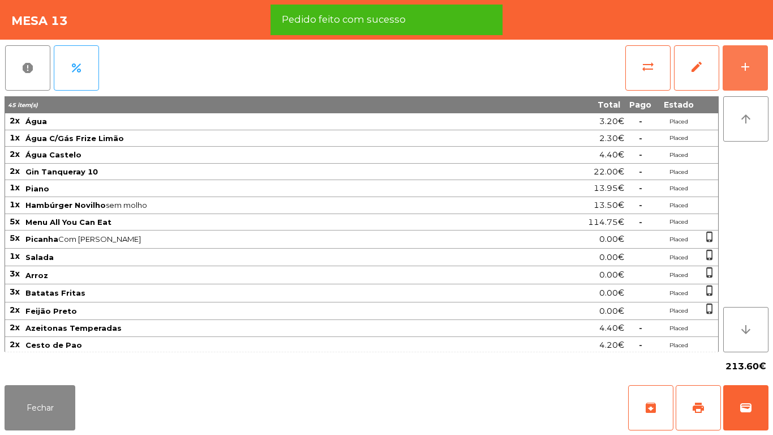
scroll to position [86, 0]
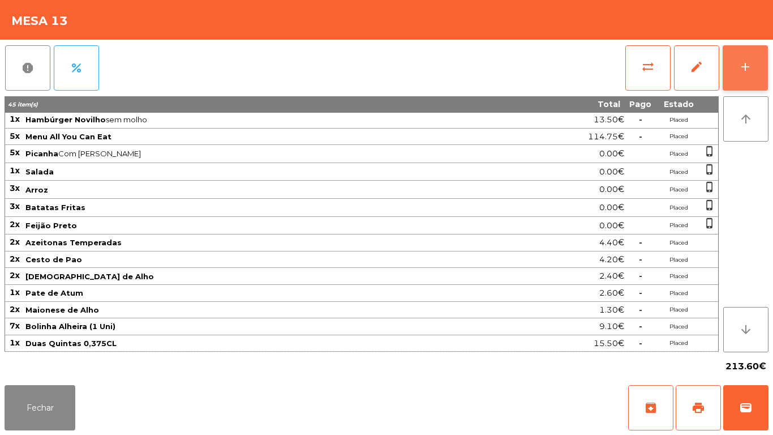
click at [747, 57] on button "add" at bounding box center [745, 67] width 45 height 45
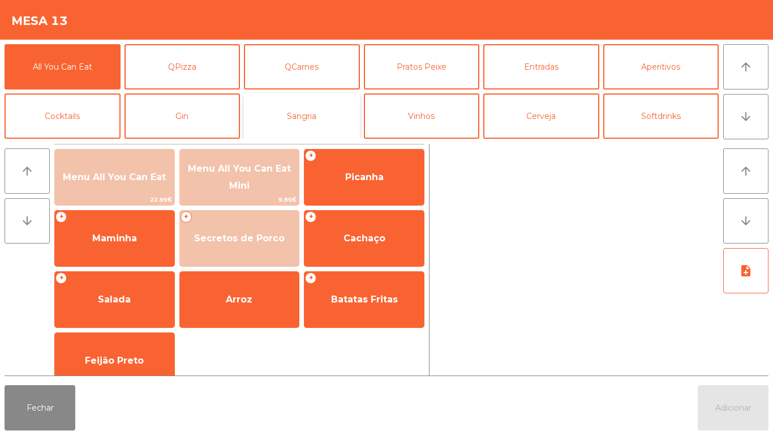
click at [299, 122] on button "Sangria" at bounding box center [302, 115] width 116 height 45
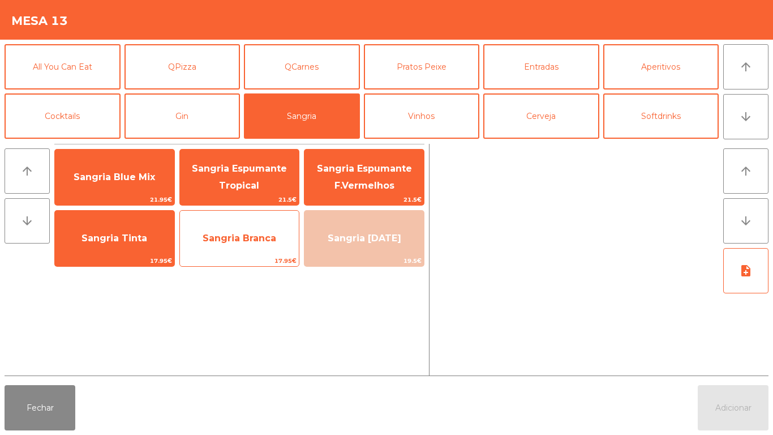
click at [244, 233] on span "Sangria Branca" at bounding box center [240, 238] width 74 height 11
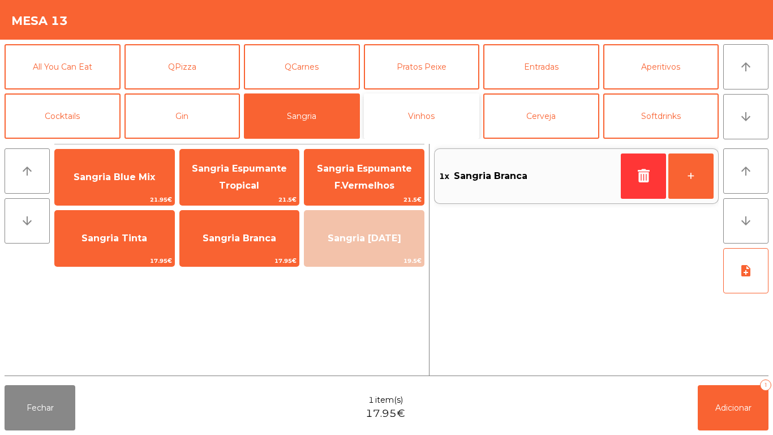
click at [422, 122] on button "Vinhos" at bounding box center [422, 115] width 116 height 45
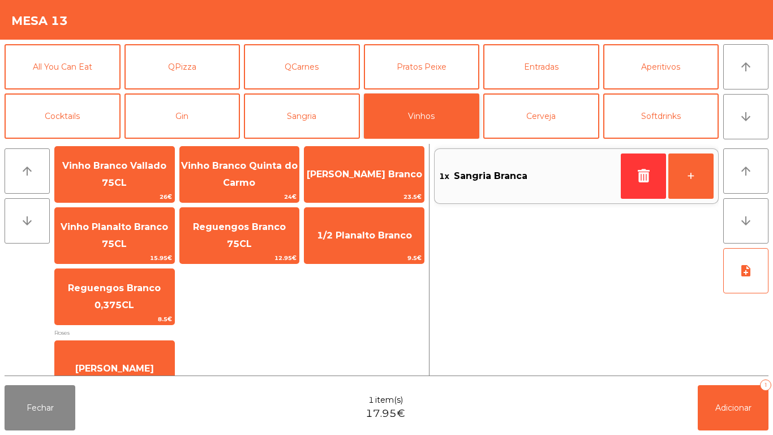
scroll to position [273, 0]
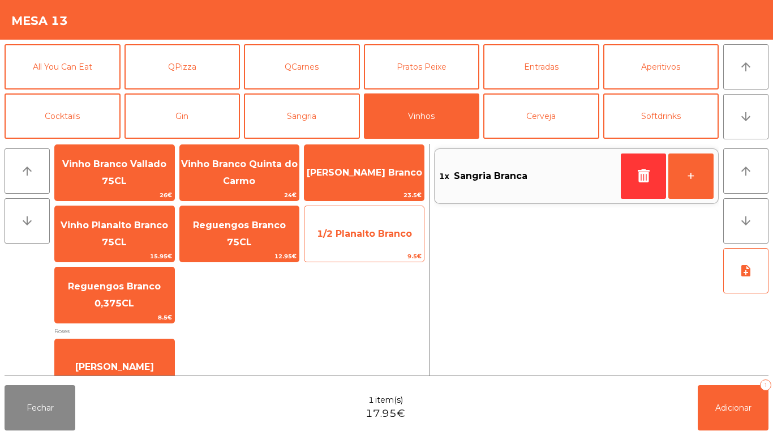
click at [364, 234] on span "1/2 Planalto Branco" at bounding box center [364, 233] width 95 height 11
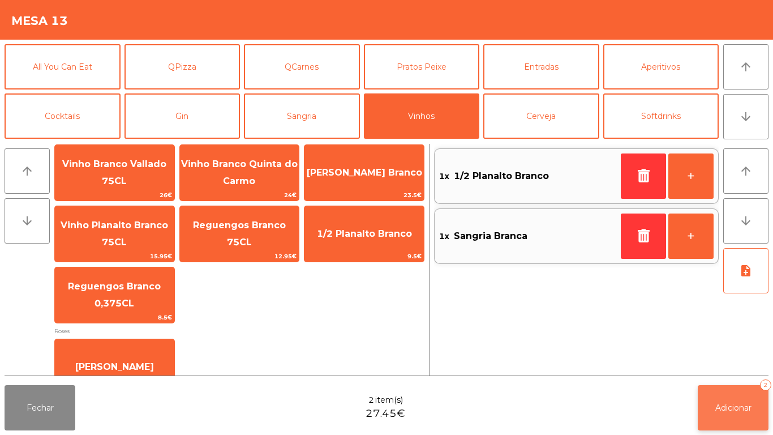
click at [724, 408] on span "Adicionar" at bounding box center [734, 408] width 36 height 10
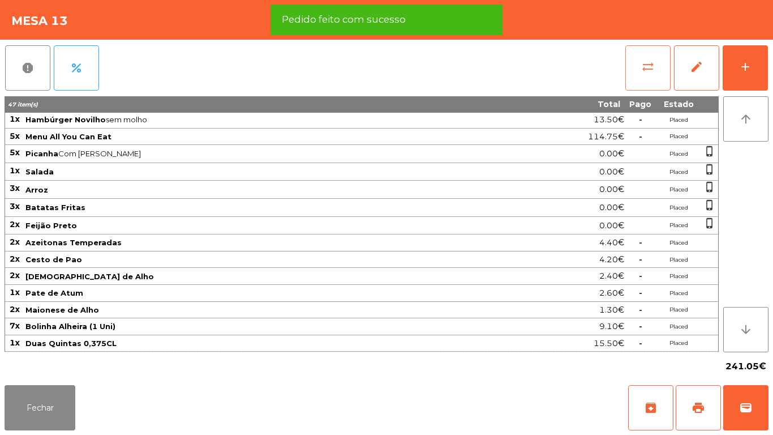
click at [639, 75] on button "sync_alt" at bounding box center [648, 67] width 45 height 45
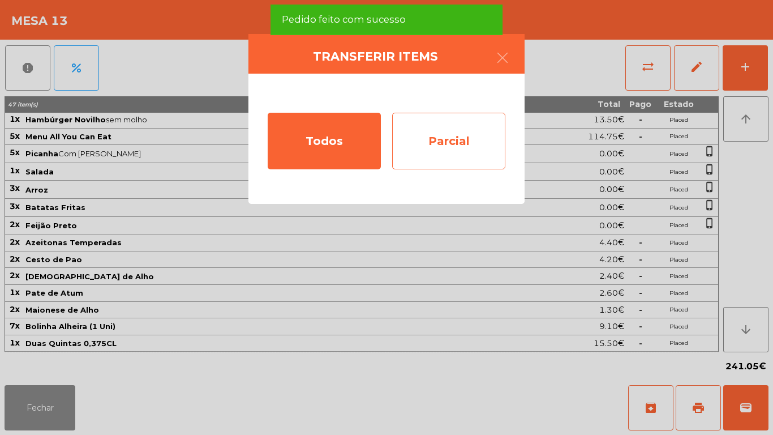
click at [465, 156] on div "Parcial" at bounding box center [448, 141] width 113 height 57
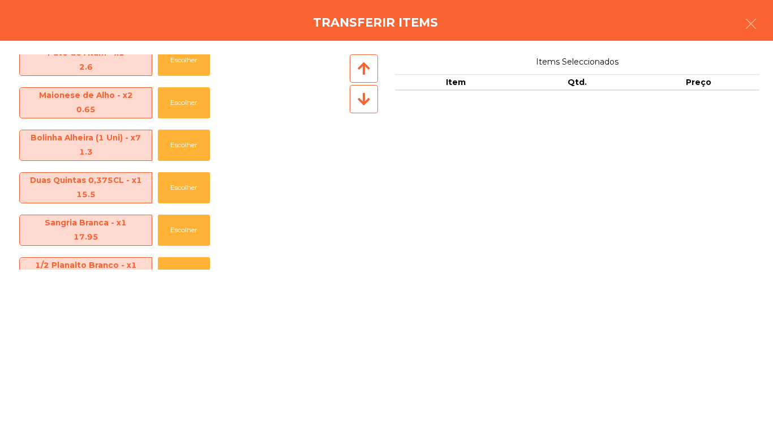
scroll to position [677, 0]
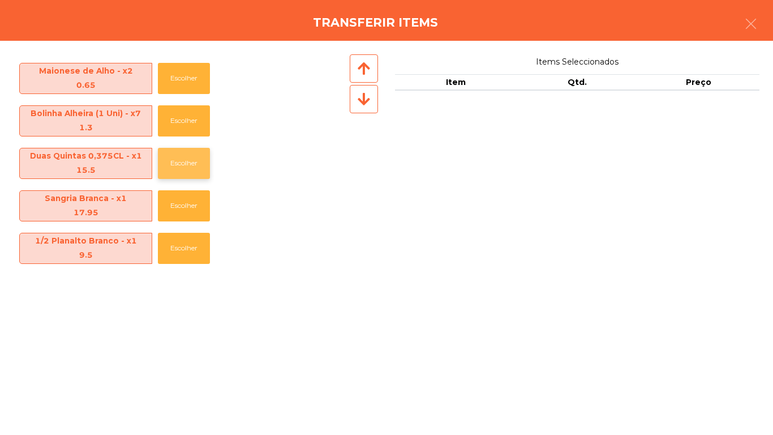
click at [183, 166] on button "Escolher" at bounding box center [184, 163] width 52 height 31
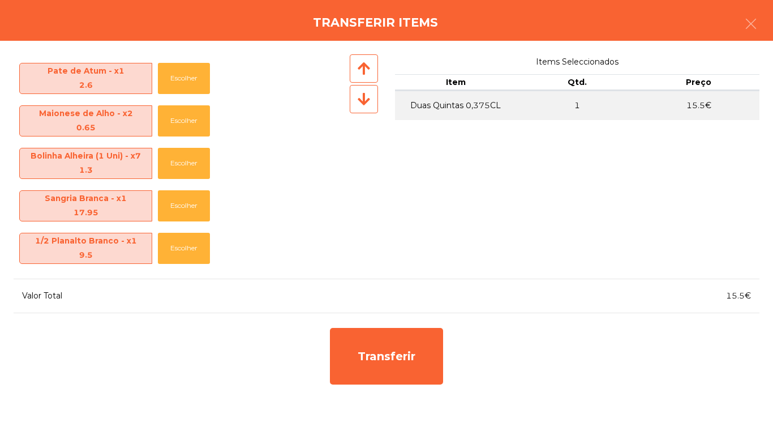
scroll to position [634, 0]
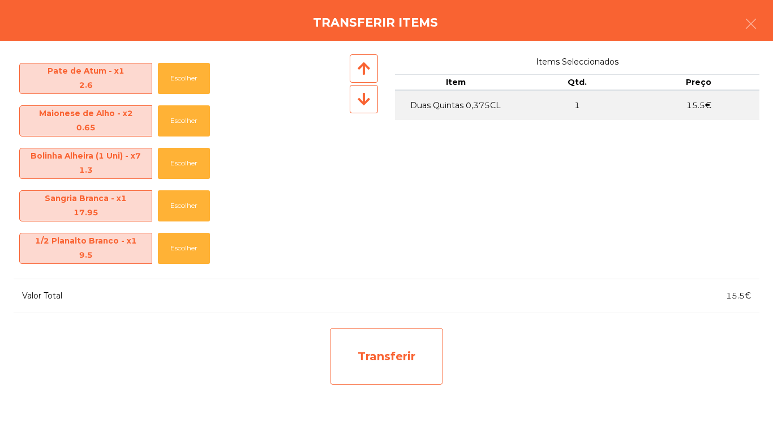
click at [381, 351] on div "Transferir" at bounding box center [386, 356] width 113 height 57
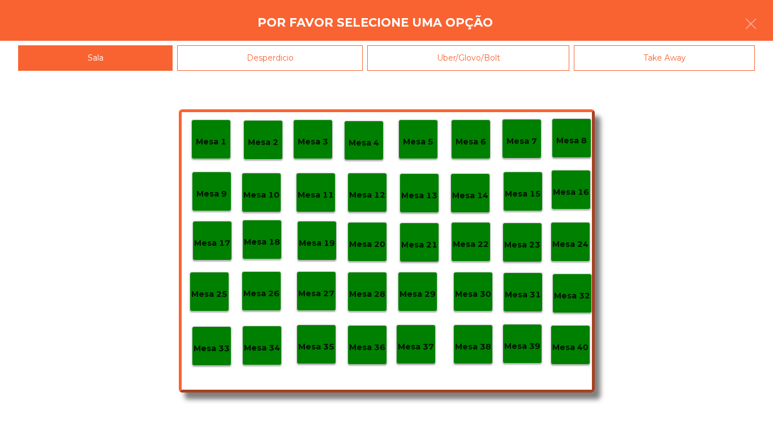
click at [280, 69] on div "Desperdicio" at bounding box center [270, 57] width 186 height 25
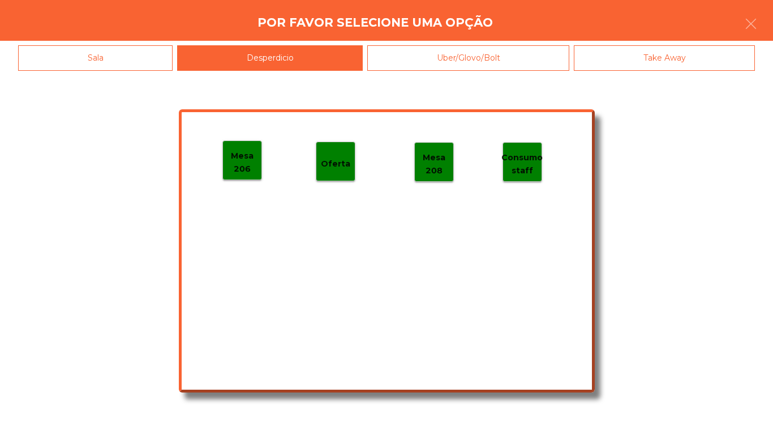
click at [246, 165] on p "Mesa 206" at bounding box center [242, 161] width 39 height 25
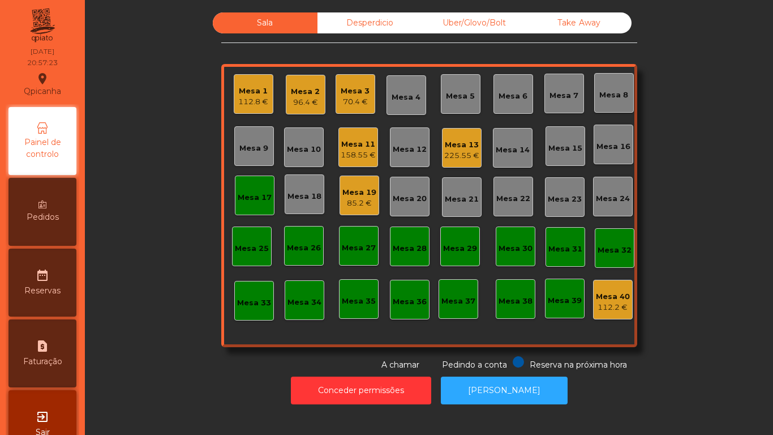
click at [465, 150] on div "225.55 €" at bounding box center [462, 155] width 35 height 11
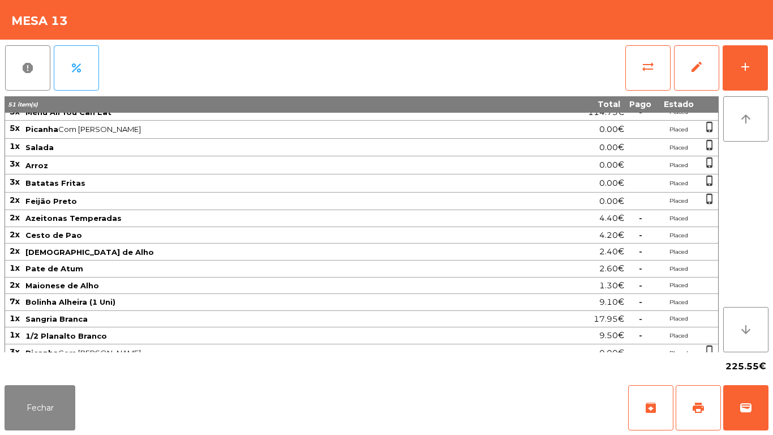
scroll to position [156, 0]
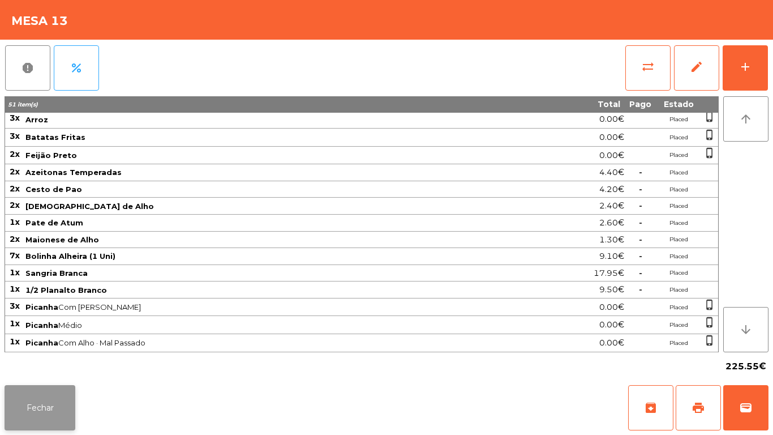
click at [55, 405] on button "Fechar" at bounding box center [40, 407] width 71 height 45
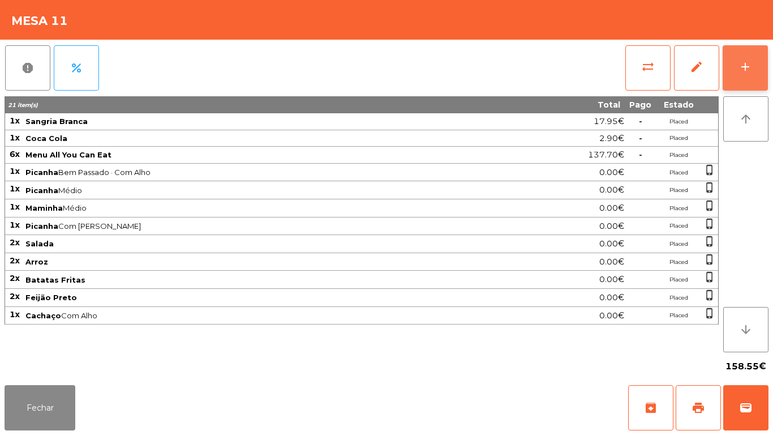
click at [747, 53] on button "add" at bounding box center [745, 67] width 45 height 45
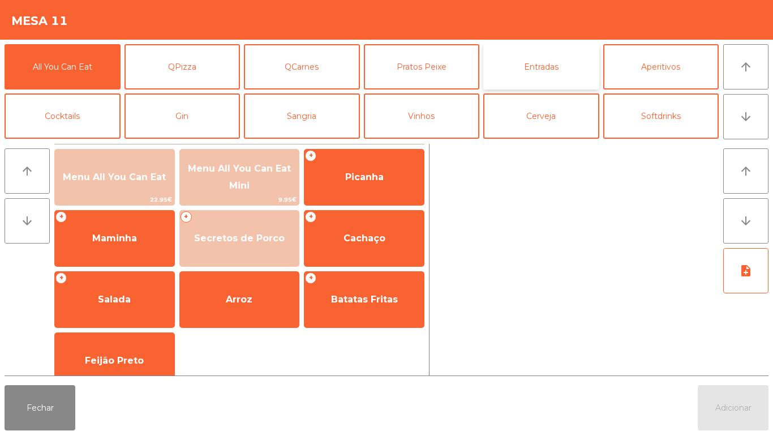
click at [547, 74] on button "Entradas" at bounding box center [542, 66] width 116 height 45
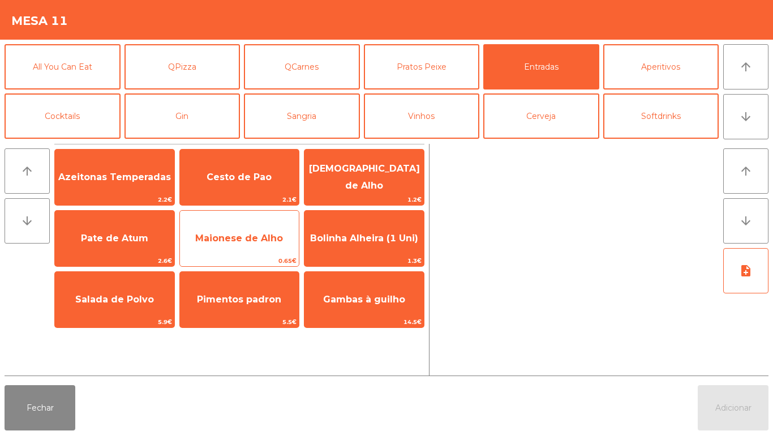
click at [240, 246] on span "Maionese de Alho" at bounding box center [239, 238] width 119 height 31
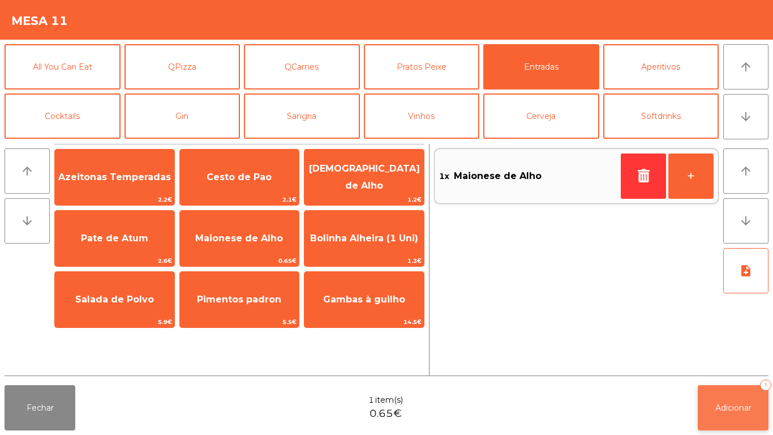
click at [741, 395] on button "Adicionar 1" at bounding box center [733, 407] width 71 height 45
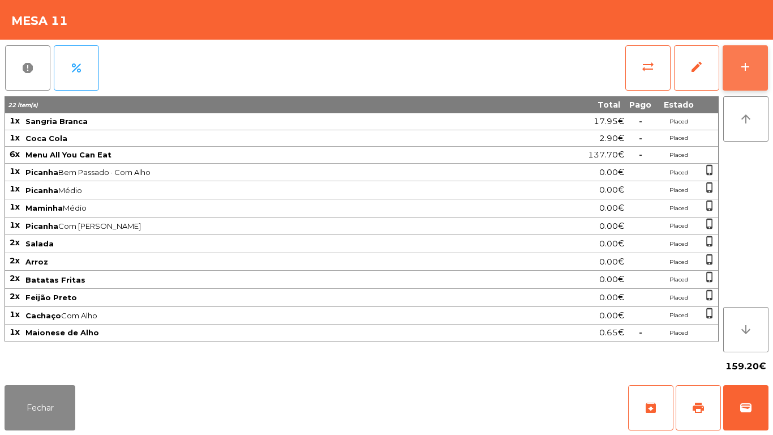
click at [746, 54] on button "add" at bounding box center [745, 67] width 45 height 45
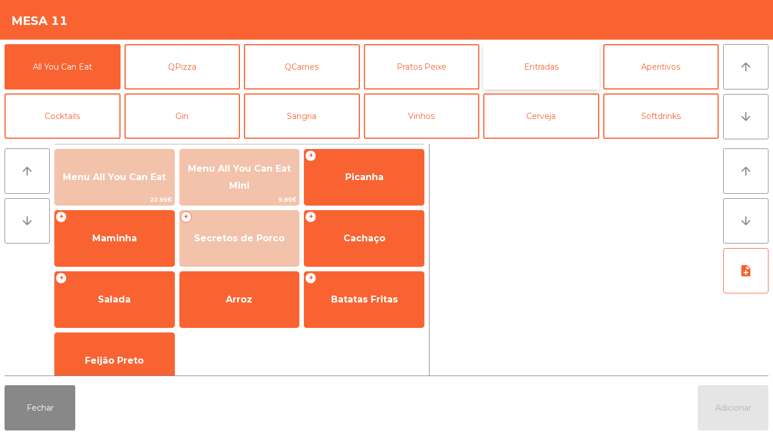
click at [533, 69] on button "Entradas" at bounding box center [542, 66] width 116 height 45
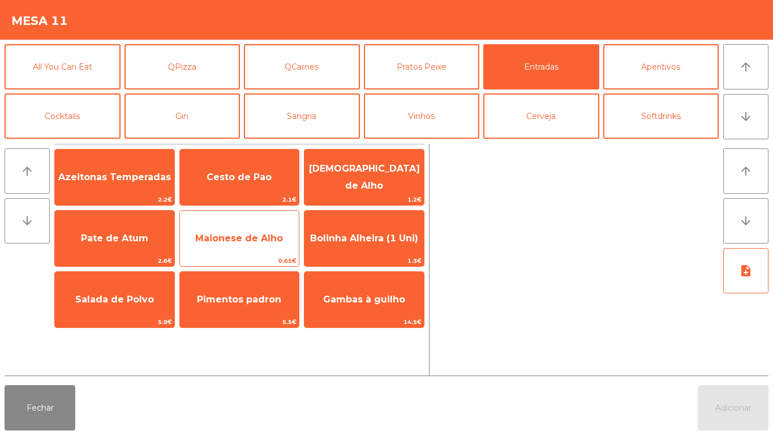
click at [251, 245] on span "Maionese de Alho" at bounding box center [239, 238] width 119 height 31
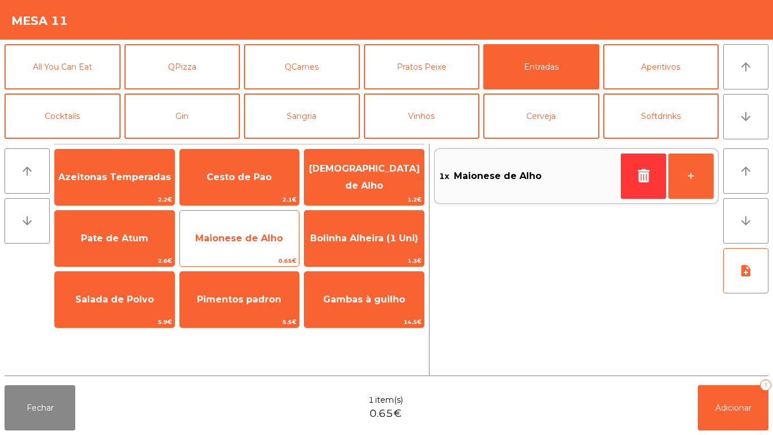
click at [242, 238] on span "Maionese de Alho" at bounding box center [239, 238] width 88 height 11
click at [237, 246] on span "Maionese de Alho" at bounding box center [239, 238] width 119 height 31
click at [233, 240] on span "Maionese de Alho" at bounding box center [239, 238] width 88 height 11
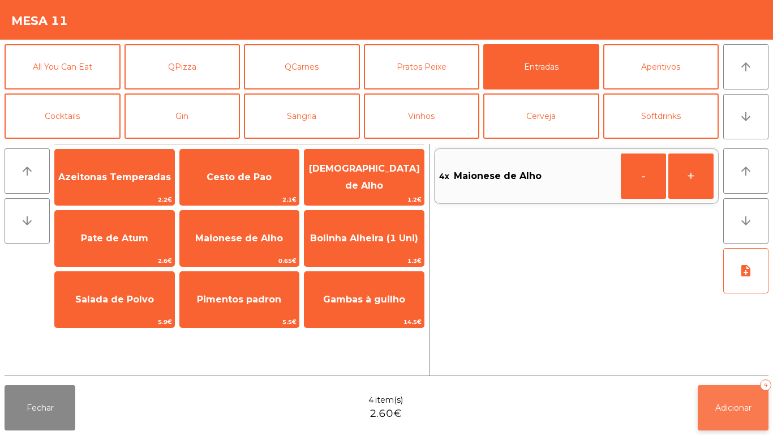
click at [732, 401] on button "Adicionar 4" at bounding box center [733, 407] width 71 height 45
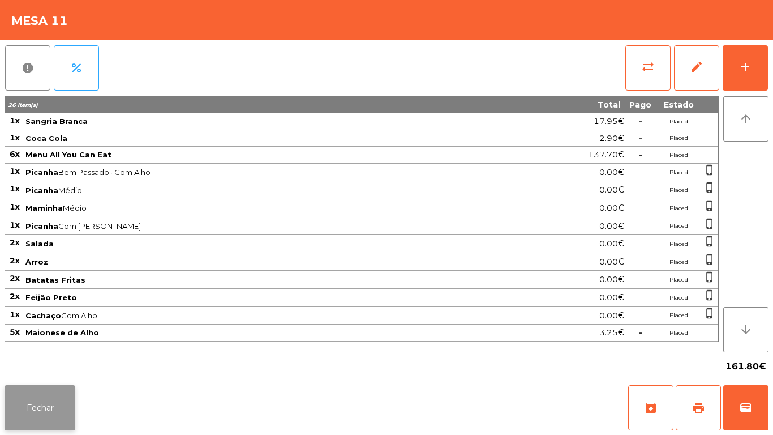
click at [38, 398] on button "Fechar" at bounding box center [40, 407] width 71 height 45
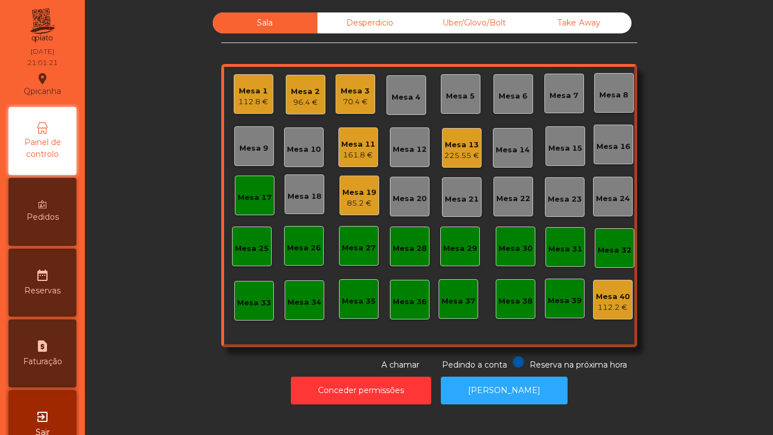
click at [255, 104] on div "112.8 €" at bounding box center [253, 101] width 30 height 11
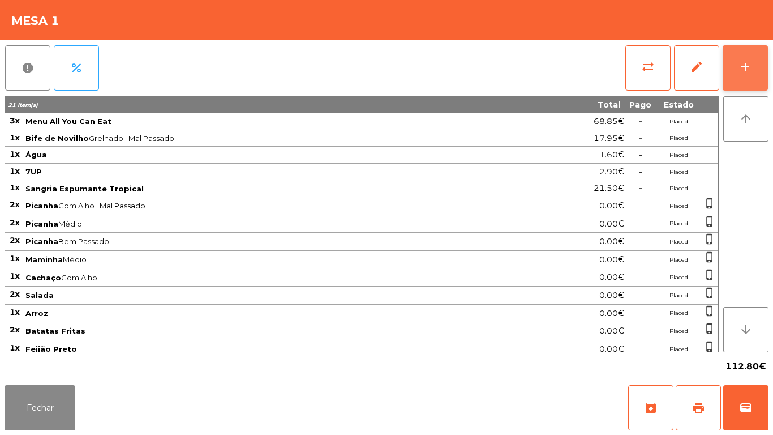
click at [739, 64] on div "add" at bounding box center [746, 67] width 14 height 14
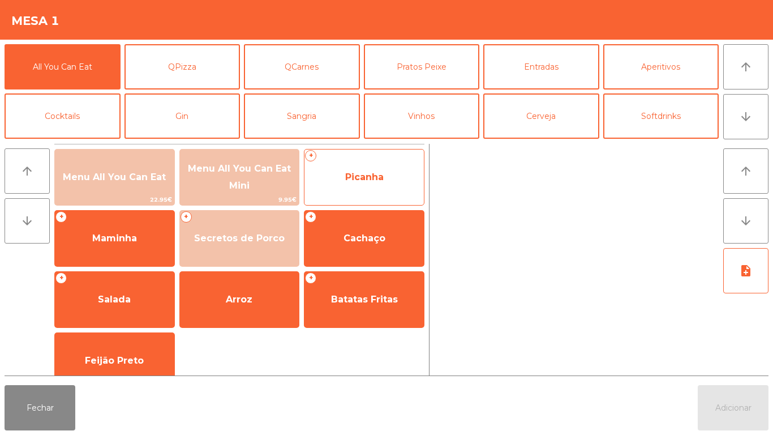
click at [358, 189] on span "Picanha" at bounding box center [364, 177] width 119 height 31
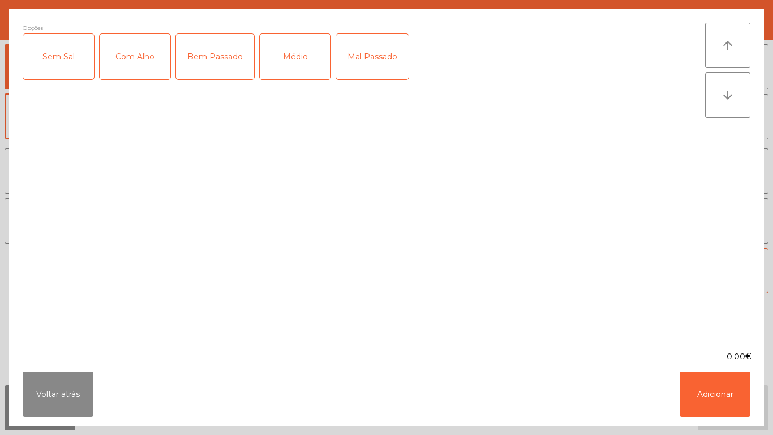
click at [148, 66] on div "Com Alho" at bounding box center [135, 56] width 71 height 45
click at [296, 69] on div "Médio" at bounding box center [295, 56] width 71 height 45
click at [698, 374] on button "Adicionar" at bounding box center [715, 393] width 71 height 45
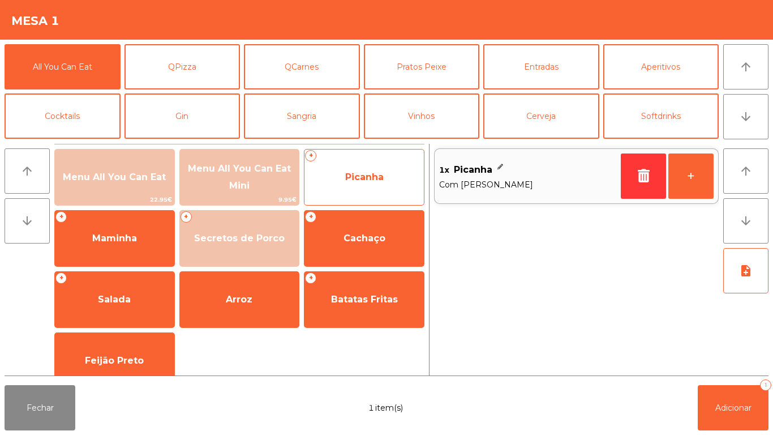
click at [384, 183] on span "Picanha" at bounding box center [364, 177] width 119 height 31
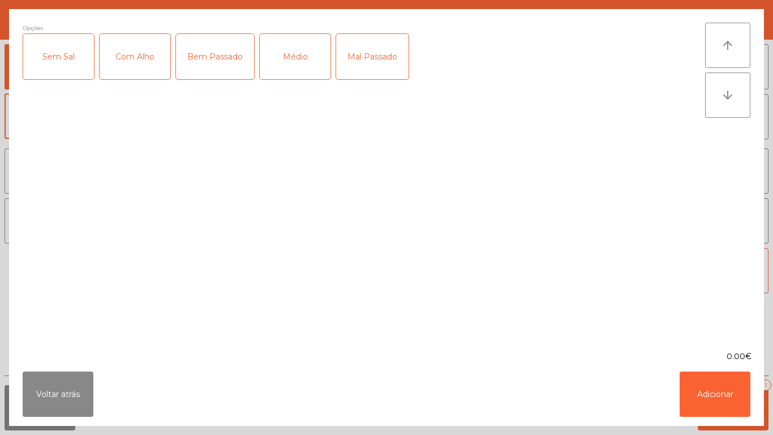
click at [73, 67] on div "Sem Sal" at bounding box center [58, 56] width 71 height 45
click at [72, 76] on div "Sem Sal" at bounding box center [58, 56] width 71 height 45
click at [370, 69] on div "Mal Passado" at bounding box center [372, 56] width 72 height 45
click at [149, 71] on div "Com Alho" at bounding box center [135, 56] width 71 height 45
click at [713, 390] on button "Adicionar" at bounding box center [715, 393] width 71 height 45
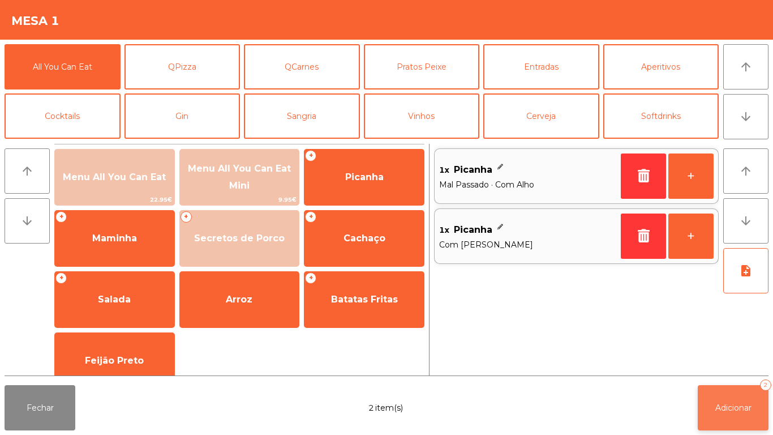
click at [739, 403] on span "Adicionar" at bounding box center [734, 408] width 36 height 10
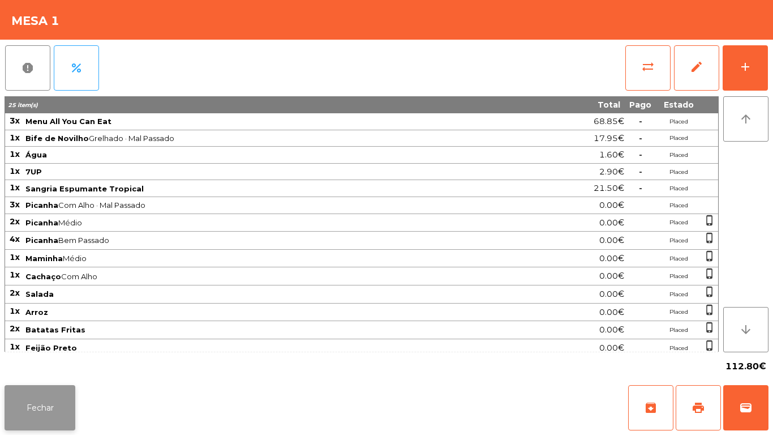
click at [51, 408] on button "Fechar" at bounding box center [40, 407] width 71 height 45
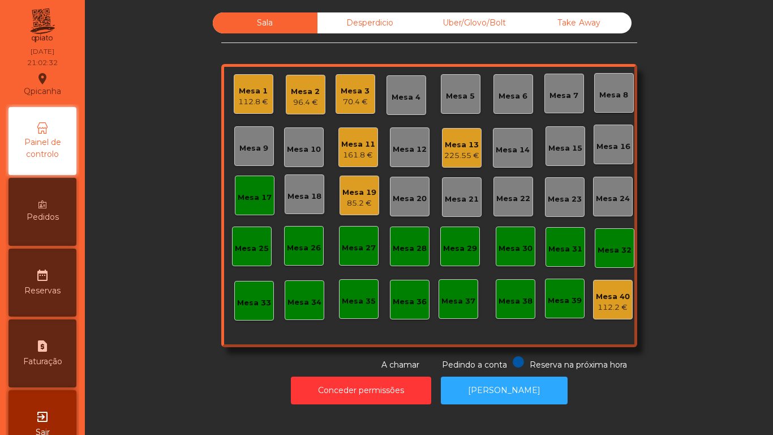
click at [177, 368] on div "Sala Desperdicio Uber/Glovo/Bolt Take Away Mesa 1 112.8 € Mesa 2 96.4 € Mesa 3 …" at bounding box center [429, 191] width 658 height 358
click at [344, 211] on div "Mesa 19 85.2 €" at bounding box center [360, 196] width 40 height 40
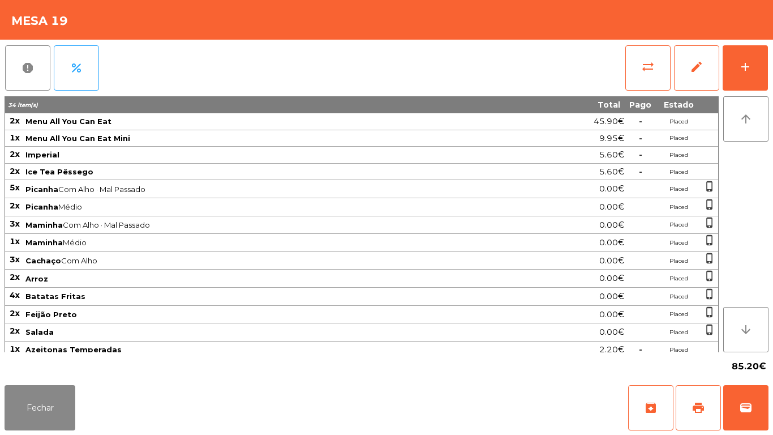
scroll to position [41, 0]
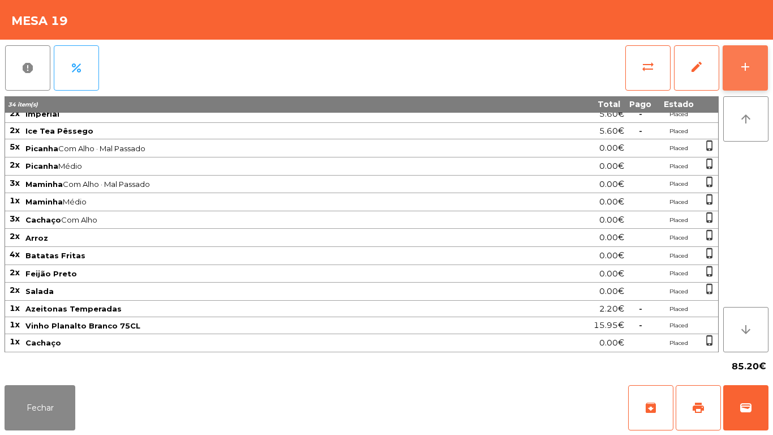
click at [741, 90] on button "add" at bounding box center [745, 67] width 45 height 45
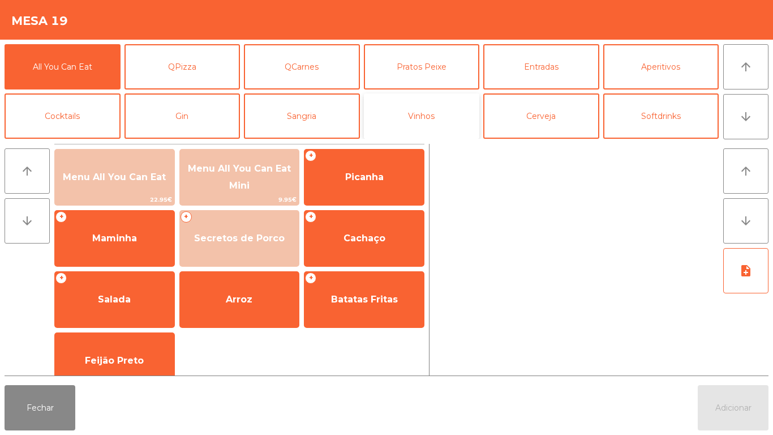
click at [463, 114] on button "Vinhos" at bounding box center [422, 115] width 116 height 45
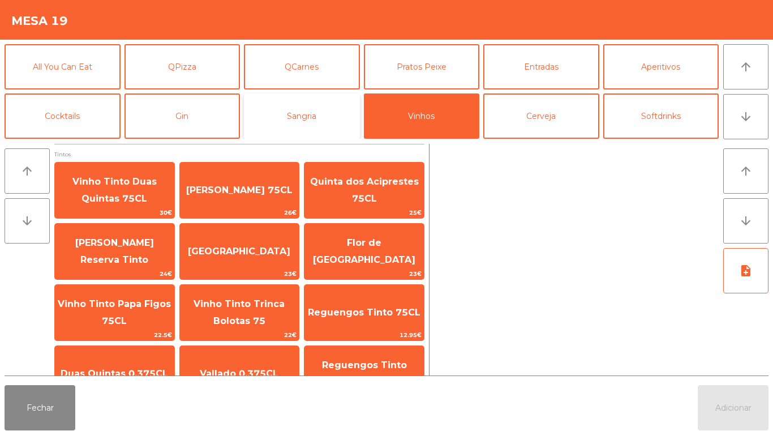
click at [330, 112] on button "Sangria" at bounding box center [302, 115] width 116 height 45
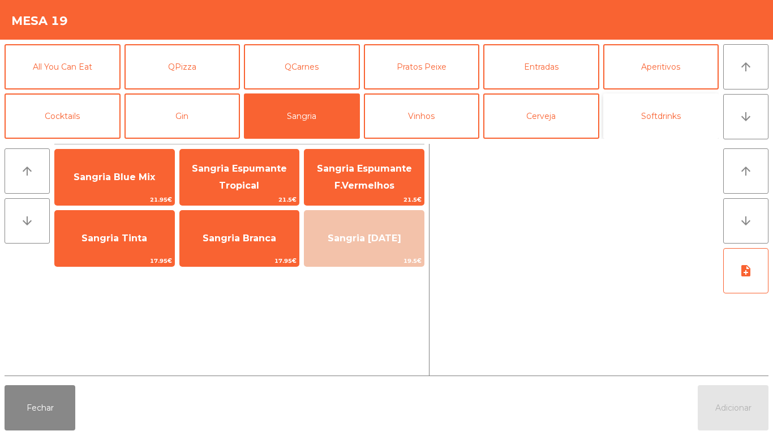
click at [665, 130] on button "Softdrinks" at bounding box center [662, 115] width 116 height 45
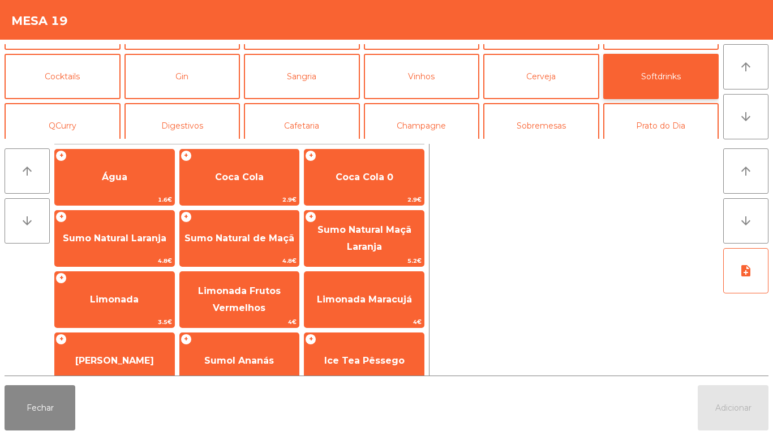
scroll to position [46, 0]
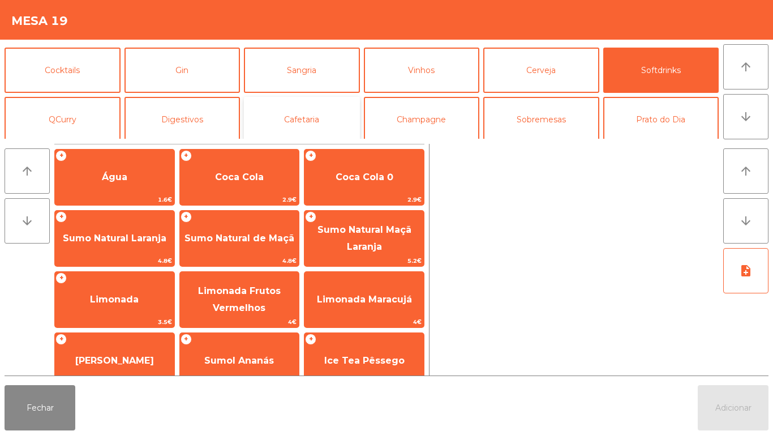
click at [313, 121] on button "Cafetaria" at bounding box center [302, 119] width 116 height 45
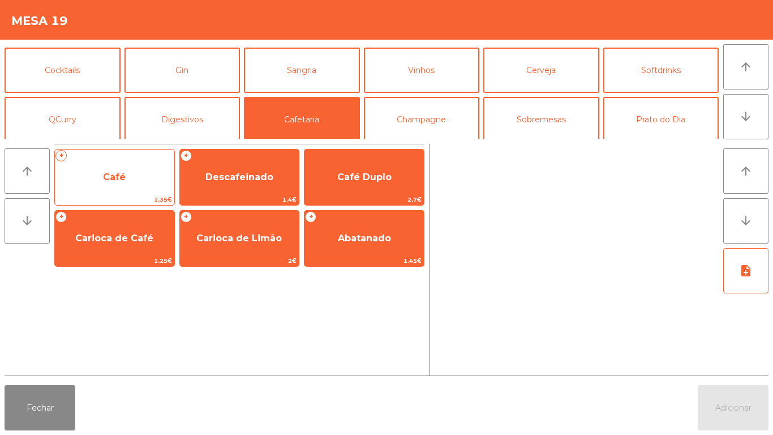
click at [146, 173] on span "Café" at bounding box center [114, 177] width 119 height 31
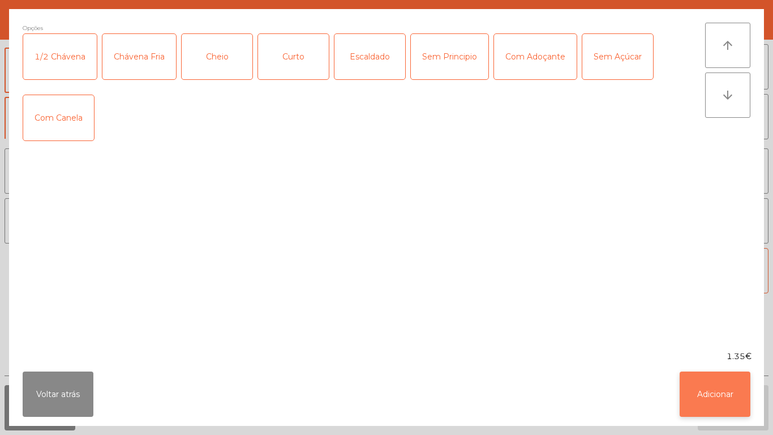
click at [722, 401] on button "Adicionar" at bounding box center [715, 393] width 71 height 45
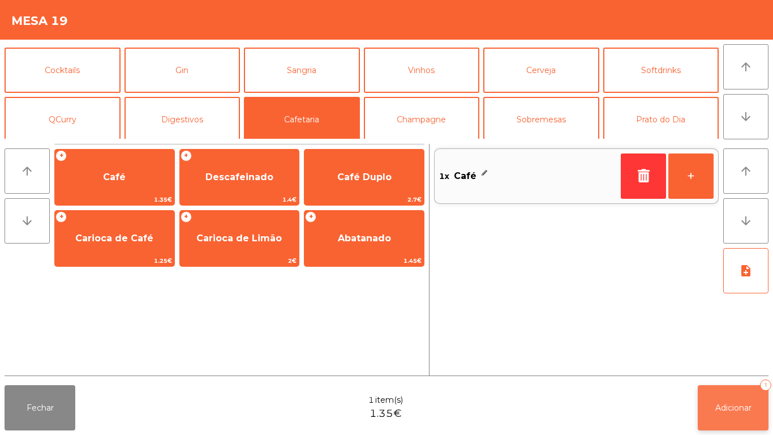
click at [740, 393] on button "Adicionar 1" at bounding box center [733, 407] width 71 height 45
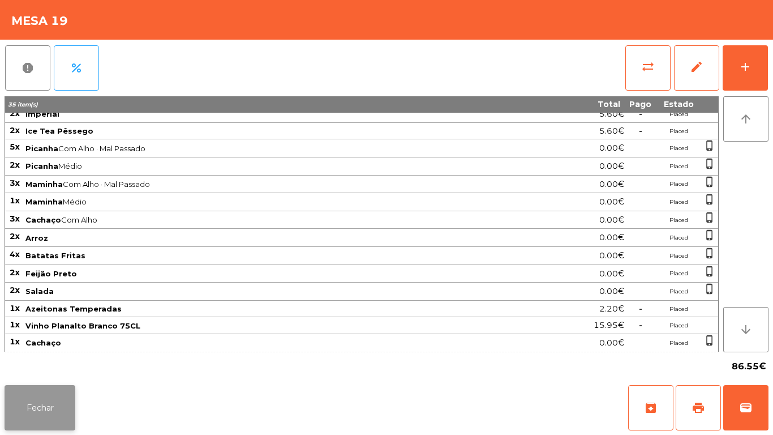
click at [65, 406] on button "Fechar" at bounding box center [40, 407] width 71 height 45
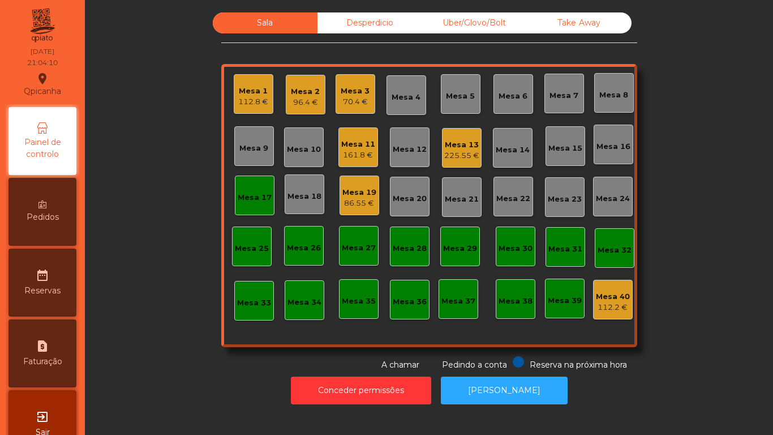
click at [559, 153] on div "Mesa 15" at bounding box center [566, 148] width 34 height 11
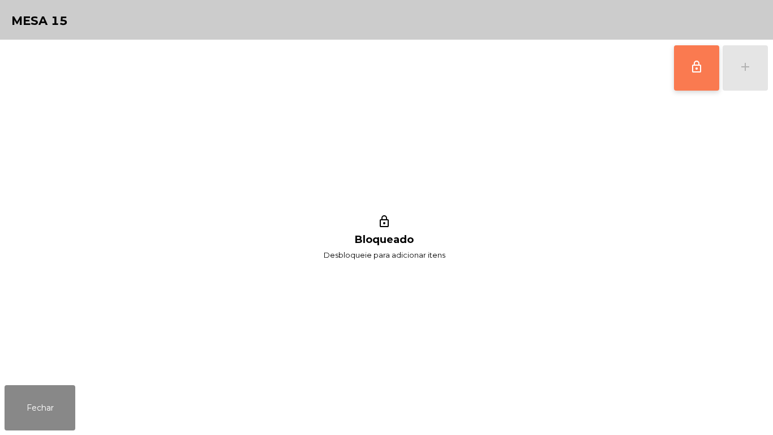
click at [677, 83] on button "lock_outline" at bounding box center [696, 67] width 45 height 45
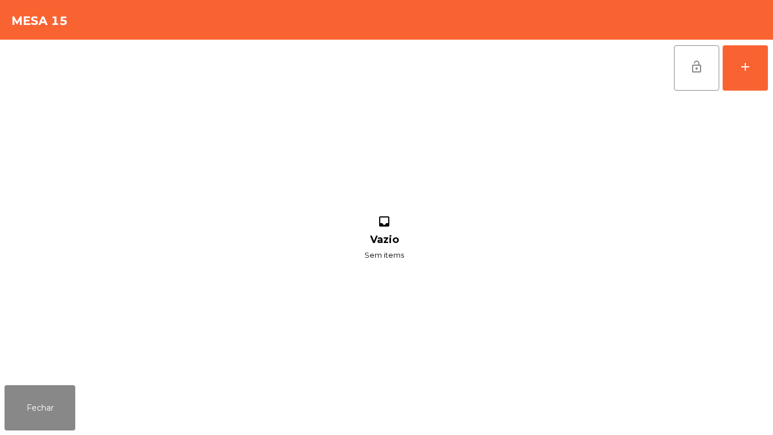
click at [84, 405] on div "Fechar" at bounding box center [386, 408] width 773 height 54
click at [57, 403] on button "Fechar" at bounding box center [40, 407] width 71 height 45
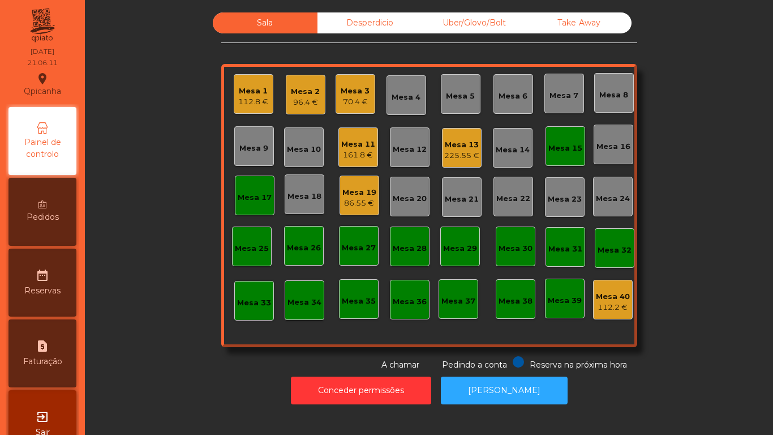
click at [567, 142] on div "Mesa 15" at bounding box center [566, 146] width 34 height 16
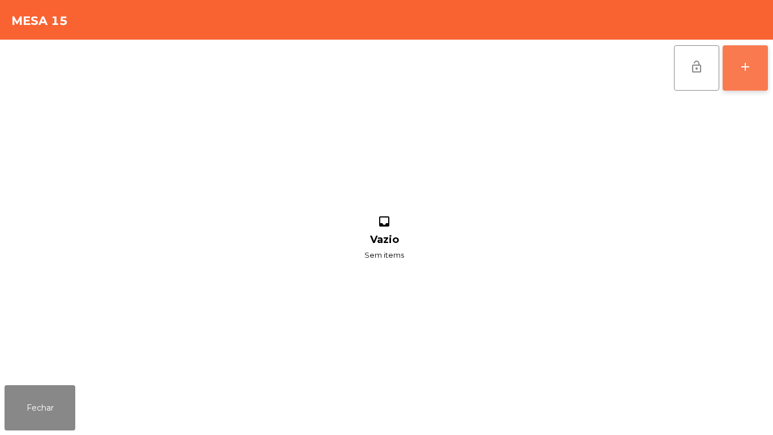
click at [730, 86] on button "add" at bounding box center [745, 67] width 45 height 45
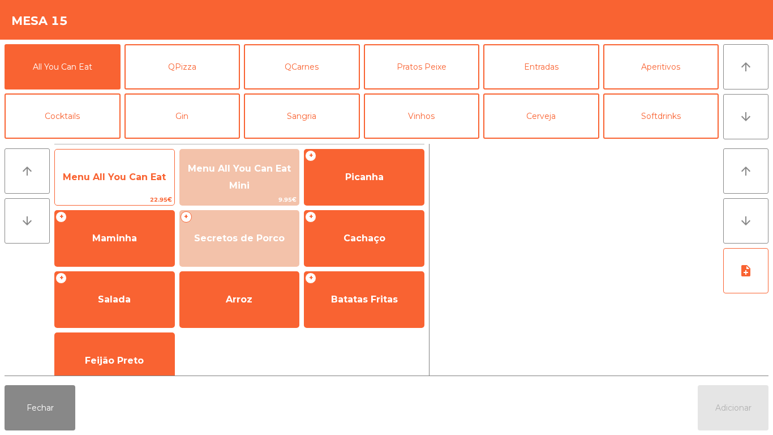
click at [146, 174] on span "Menu All You Can Eat" at bounding box center [114, 177] width 103 height 11
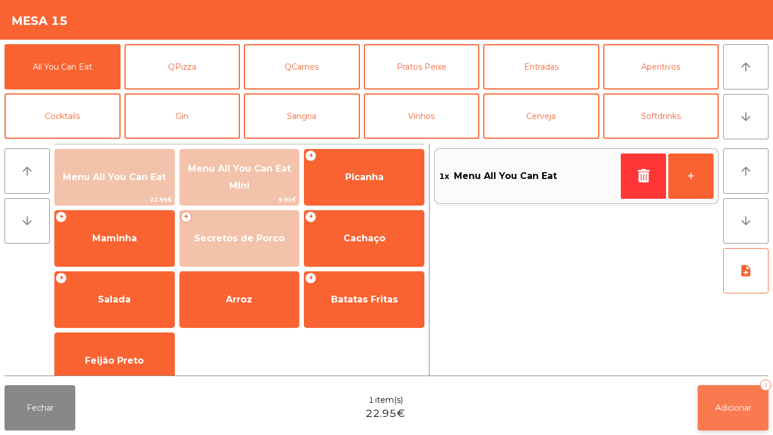
click at [742, 416] on button "Adicionar 1" at bounding box center [733, 407] width 71 height 45
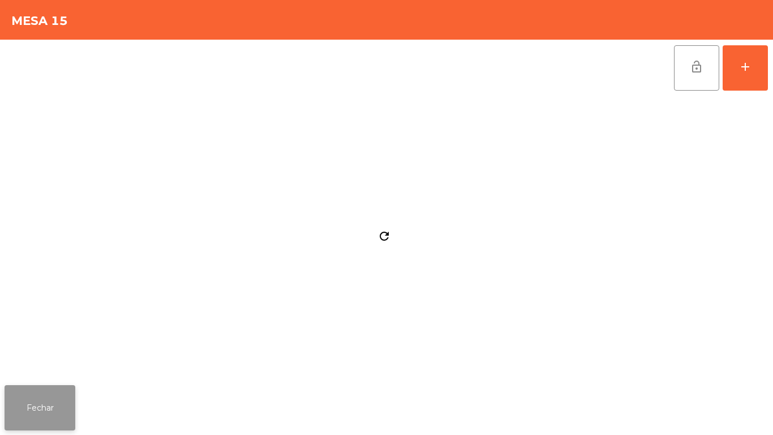
click at [62, 412] on button "Fechar" at bounding box center [40, 407] width 71 height 45
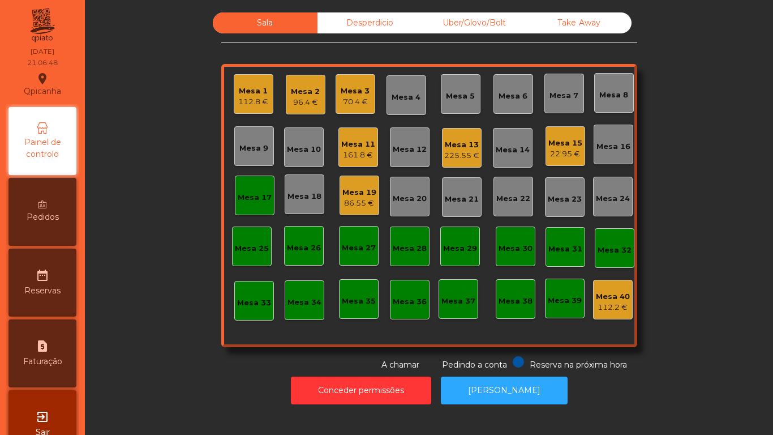
click at [556, 143] on div "Mesa 15" at bounding box center [566, 143] width 34 height 11
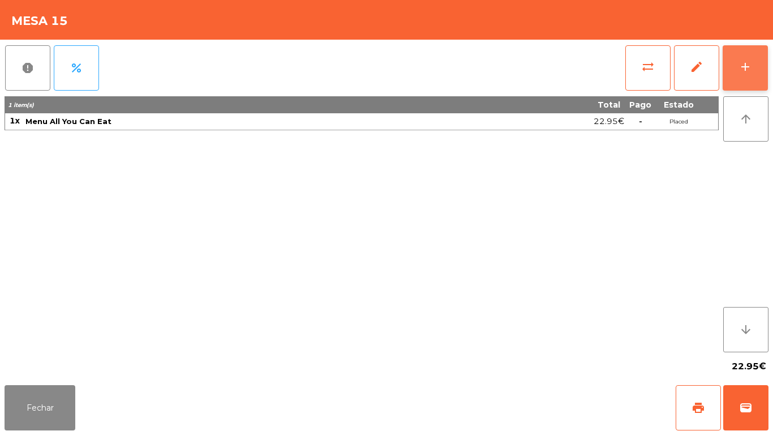
click at [738, 58] on button "add" at bounding box center [745, 67] width 45 height 45
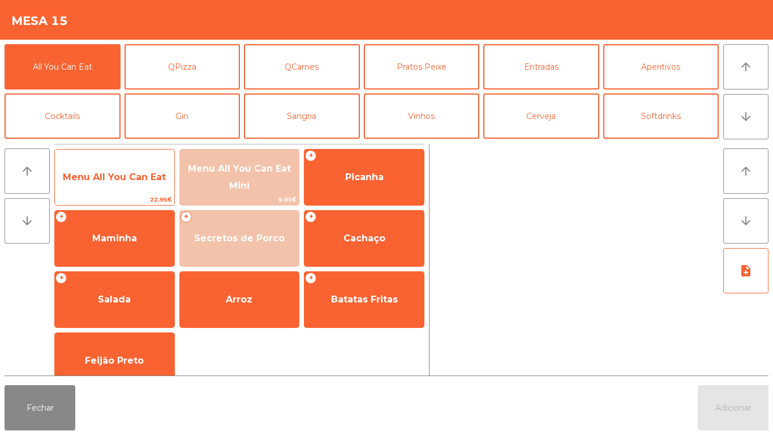
click at [108, 179] on span "Menu All You Can Eat" at bounding box center [114, 177] width 103 height 11
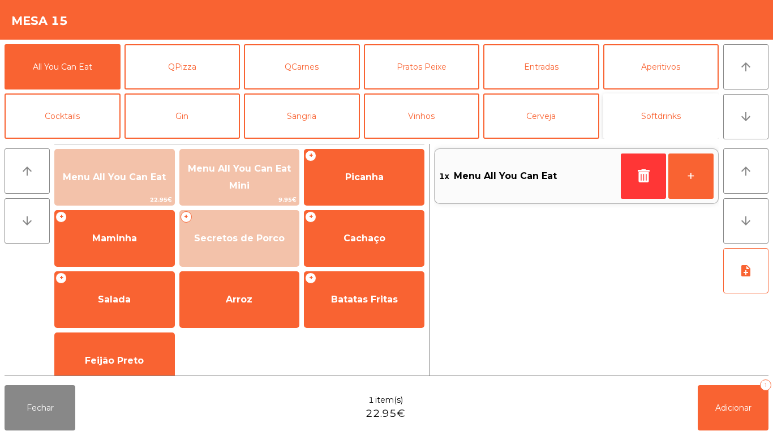
click at [647, 118] on button "Softdrinks" at bounding box center [662, 115] width 116 height 45
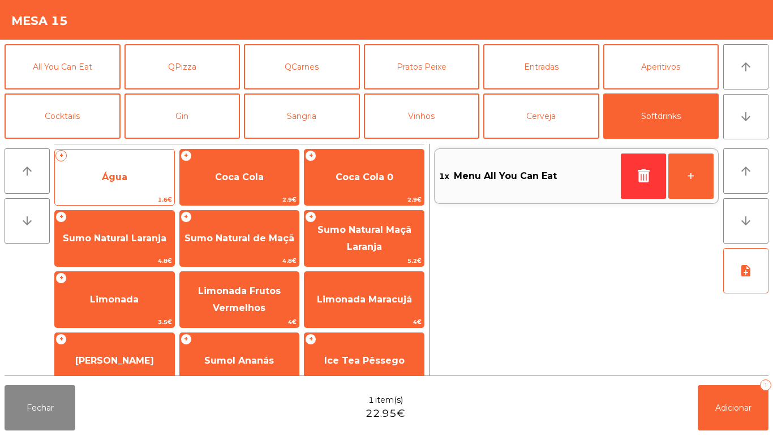
click at [118, 184] on span "Água" at bounding box center [114, 177] width 119 height 31
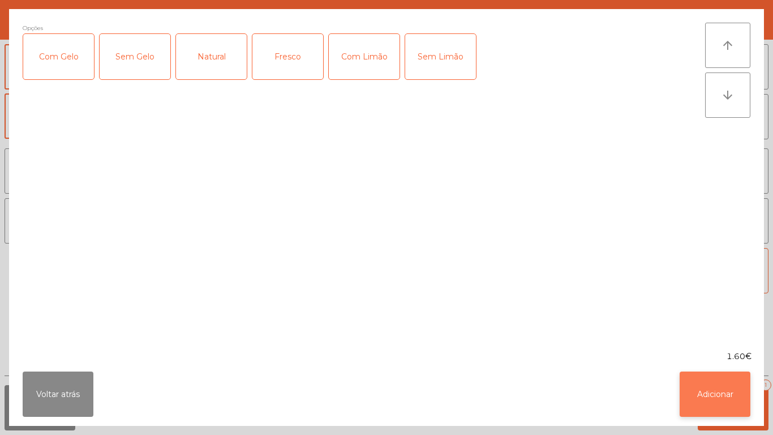
click at [716, 387] on button "Adicionar" at bounding box center [715, 393] width 71 height 45
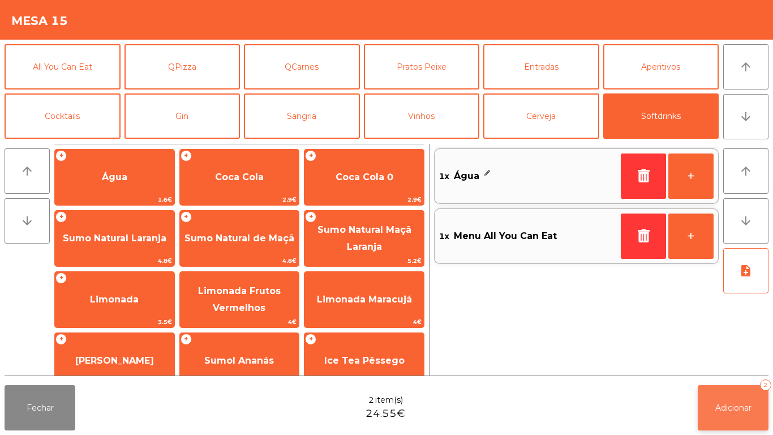
click at [732, 407] on span "Adicionar" at bounding box center [734, 408] width 36 height 10
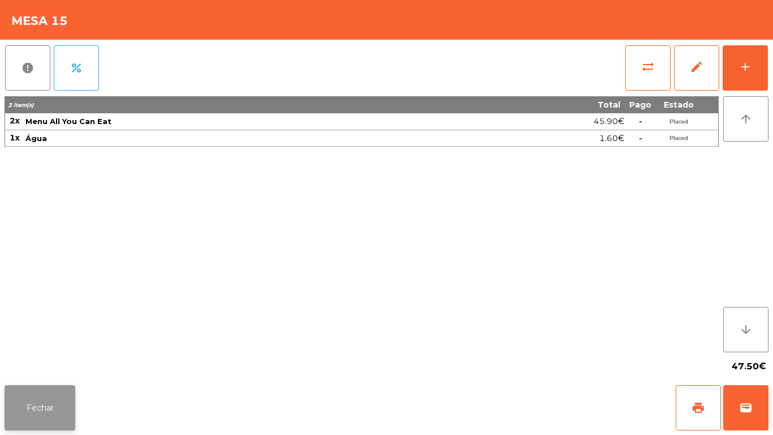
click at [42, 400] on button "Fechar" at bounding box center [40, 407] width 71 height 45
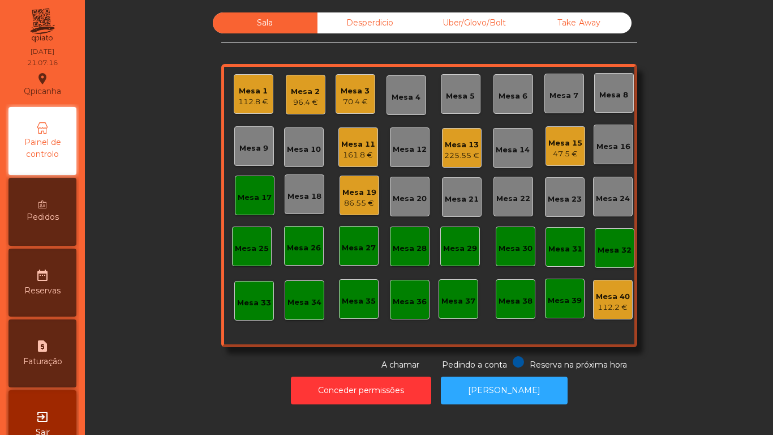
click at [362, 201] on div "86.55 €" at bounding box center [360, 203] width 34 height 11
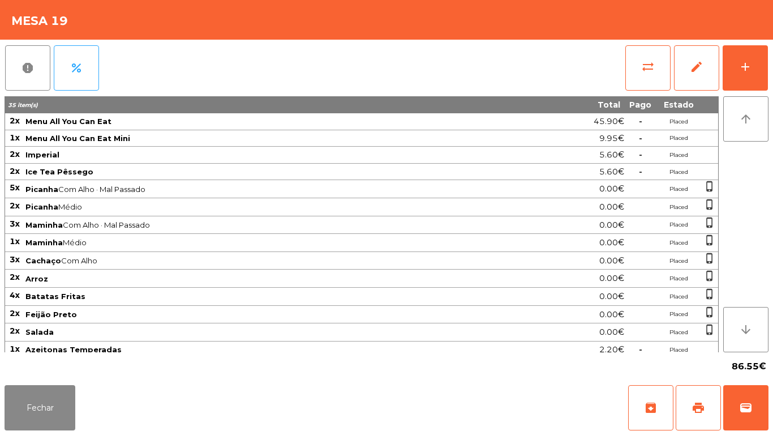
scroll to position [57, 0]
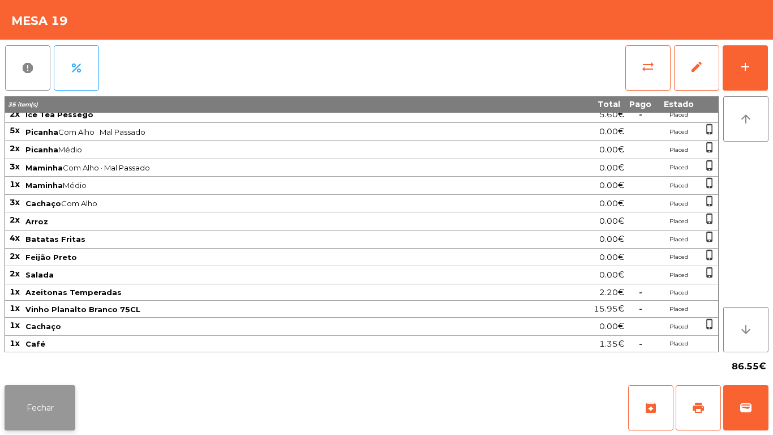
click at [54, 404] on button "Fechar" at bounding box center [40, 407] width 71 height 45
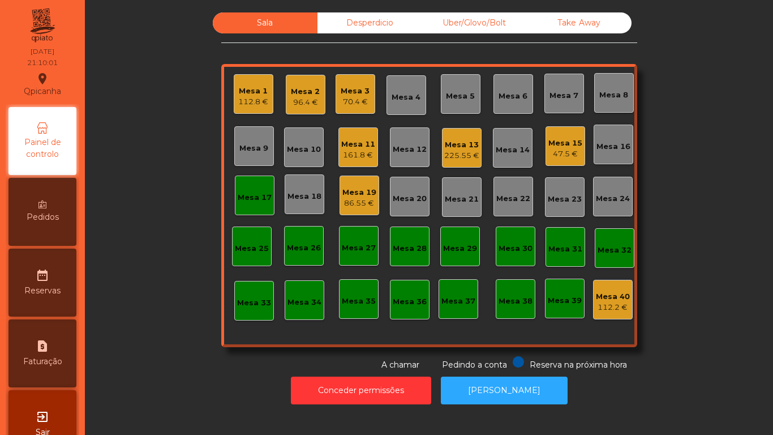
click at [352, 93] on div "Mesa 3" at bounding box center [355, 91] width 29 height 11
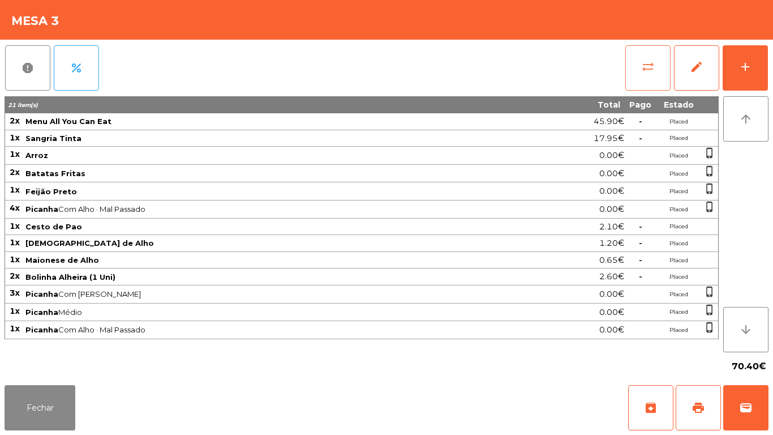
click at [638, 67] on button "sync_alt" at bounding box center [648, 67] width 45 height 45
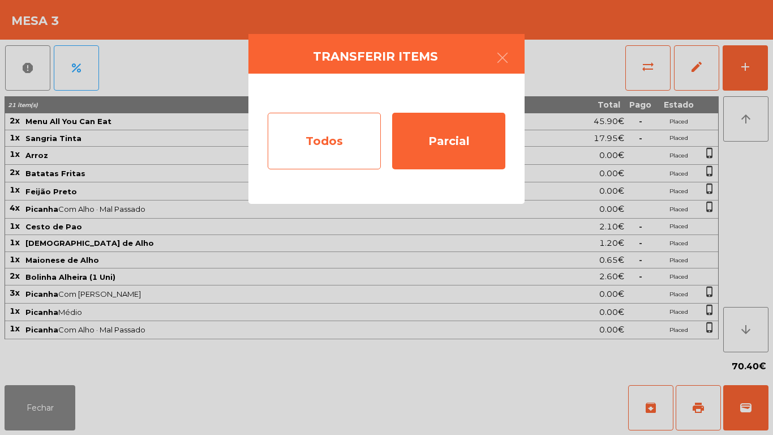
click at [316, 146] on div "Todos" at bounding box center [324, 141] width 113 height 57
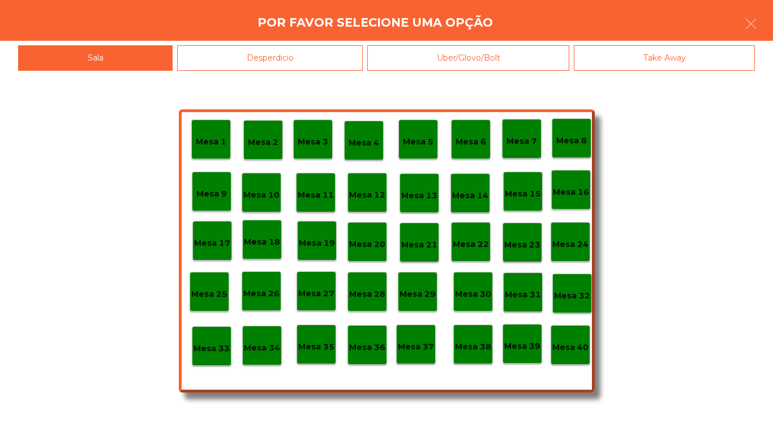
click at [561, 341] on p "Mesa 40" at bounding box center [571, 347] width 36 height 13
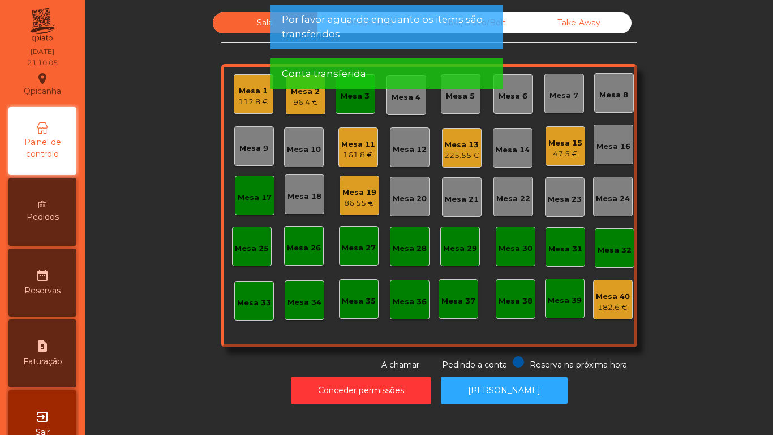
click at [352, 108] on div "Mesa 3" at bounding box center [356, 94] width 40 height 40
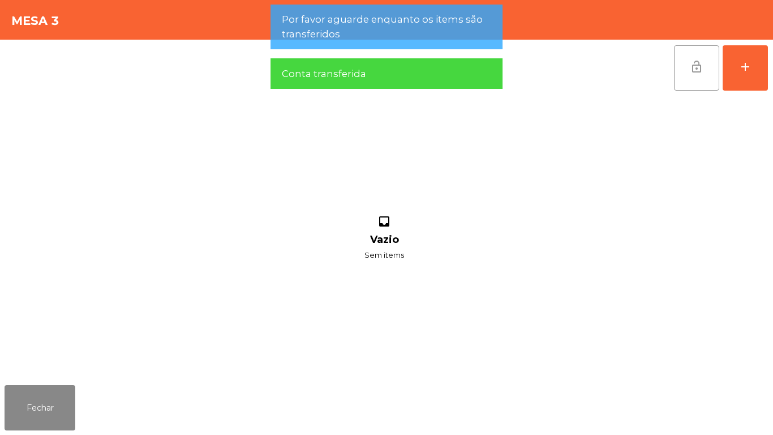
click at [696, 67] on span "lock_open" at bounding box center [697, 67] width 14 height 14
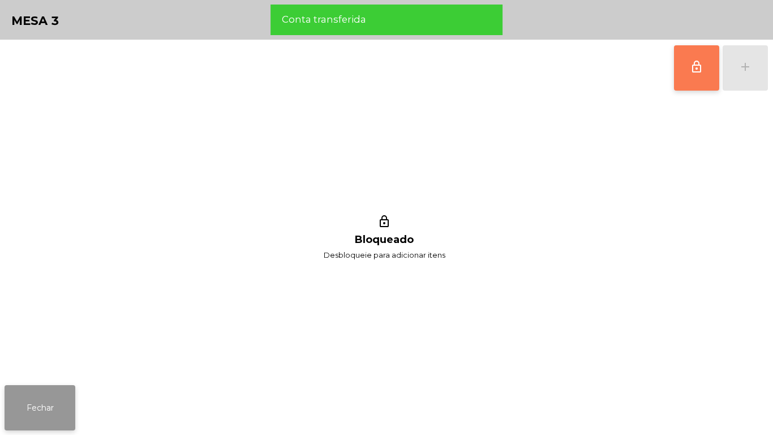
click at [55, 390] on button "Fechar" at bounding box center [40, 407] width 71 height 45
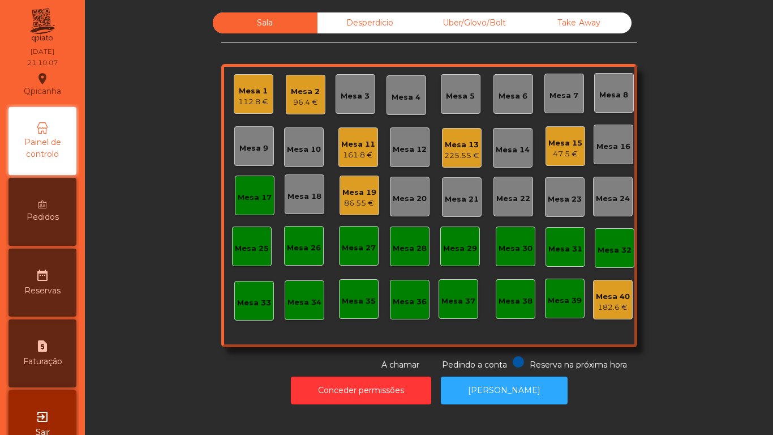
click at [254, 206] on div "Mesa 17" at bounding box center [255, 196] width 40 height 40
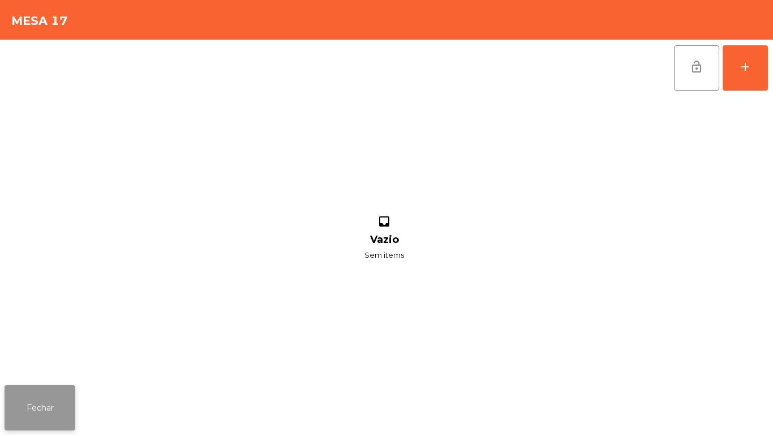
click at [46, 430] on button "Fechar" at bounding box center [40, 407] width 71 height 45
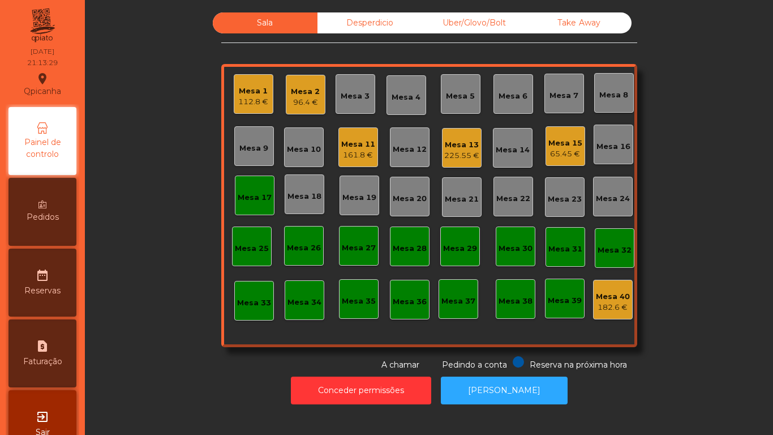
click at [251, 112] on div "Mesa 1 112.8 €" at bounding box center [254, 94] width 40 height 40
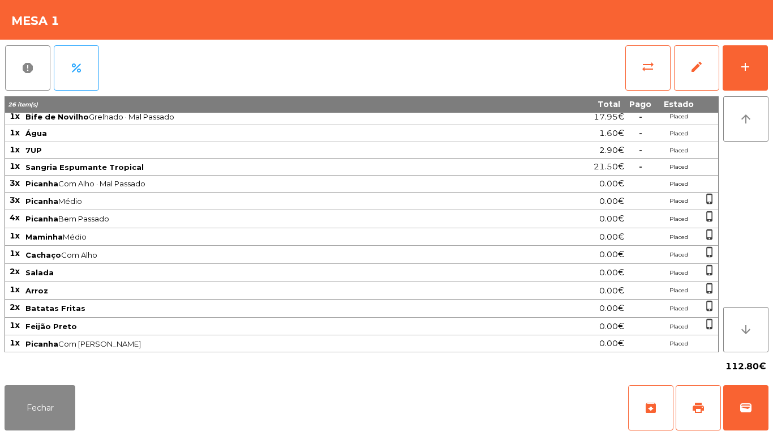
scroll to position [22, 0]
click at [71, 388] on button "Fechar" at bounding box center [40, 407] width 71 height 45
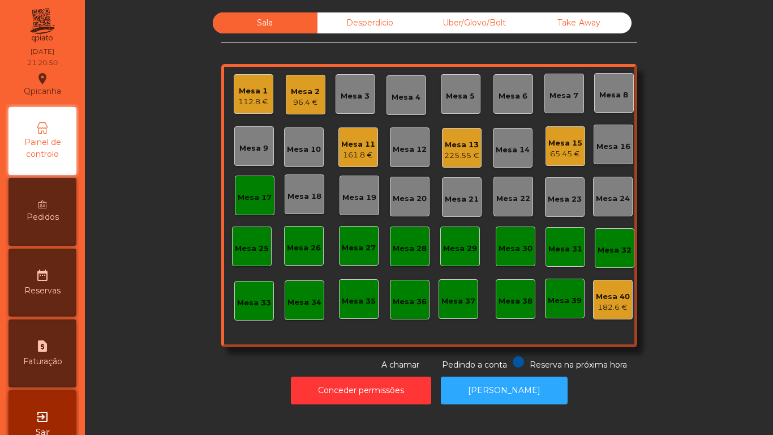
click at [59, 434] on div "exit_to_app Sair" at bounding box center [42, 424] width 68 height 68
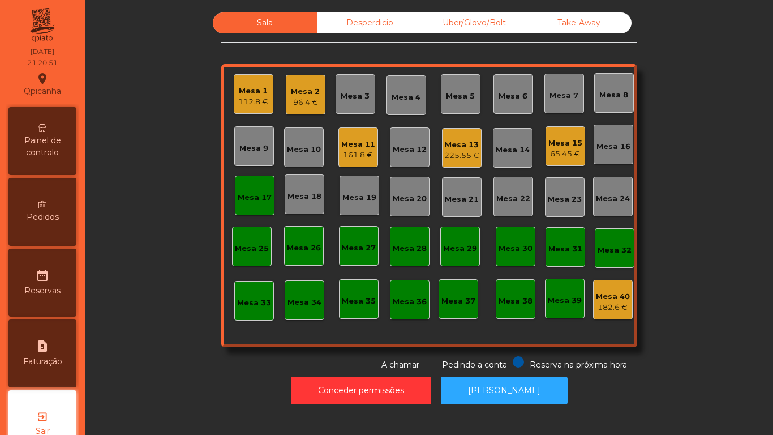
scroll to position [32, 0]
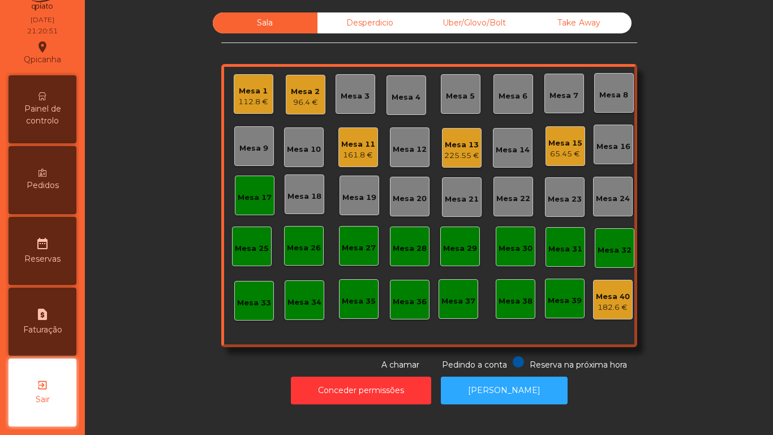
click at [546, 153] on div "Mesa 15 65.45 €" at bounding box center [566, 146] width 40 height 40
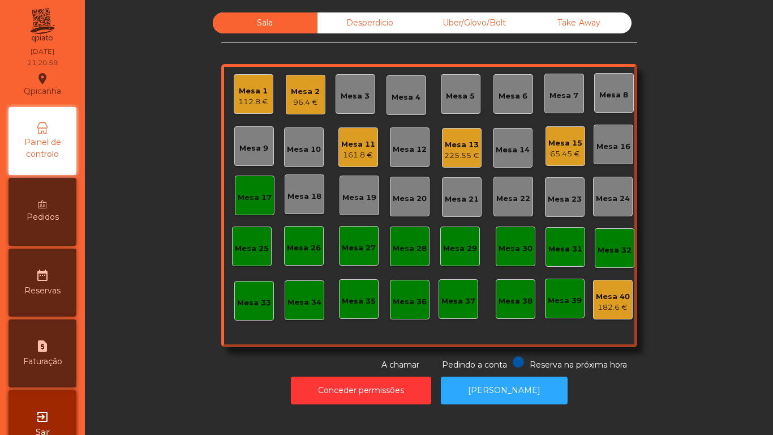
click at [552, 152] on div "65.45 €" at bounding box center [566, 153] width 34 height 11
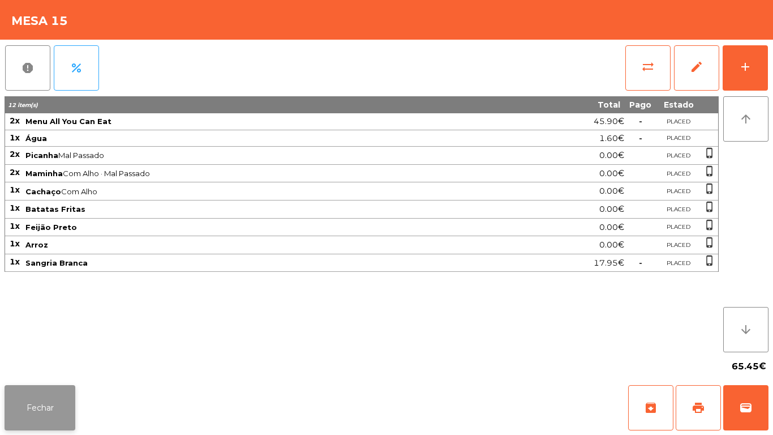
click at [50, 389] on button "Fechar" at bounding box center [40, 407] width 71 height 45
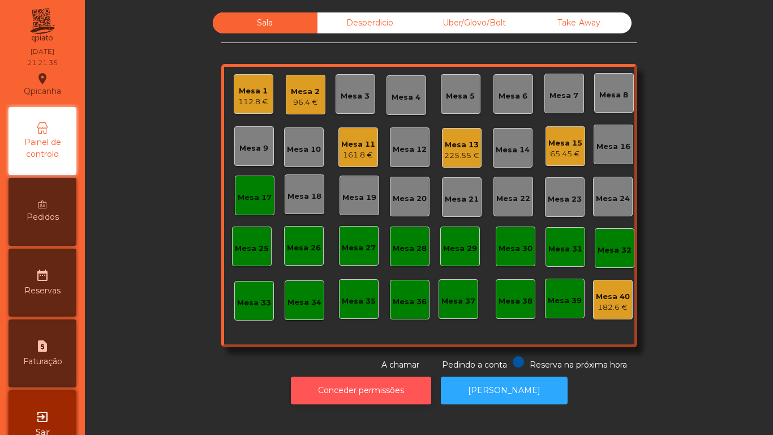
click at [375, 401] on button "Conceder permissões" at bounding box center [361, 391] width 140 height 28
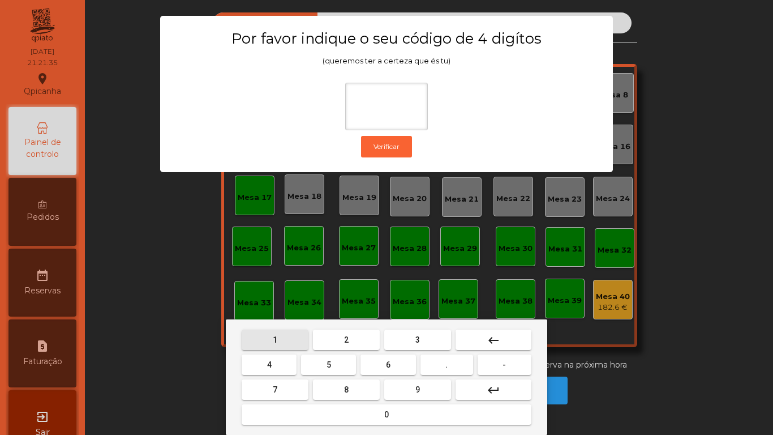
click at [283, 346] on button "1" at bounding box center [275, 340] width 67 height 20
click at [431, 395] on button "9" at bounding box center [417, 389] width 67 height 20
click at [281, 362] on button "4" at bounding box center [269, 364] width 55 height 20
click at [376, 408] on button "0" at bounding box center [387, 414] width 290 height 20
type input "****"
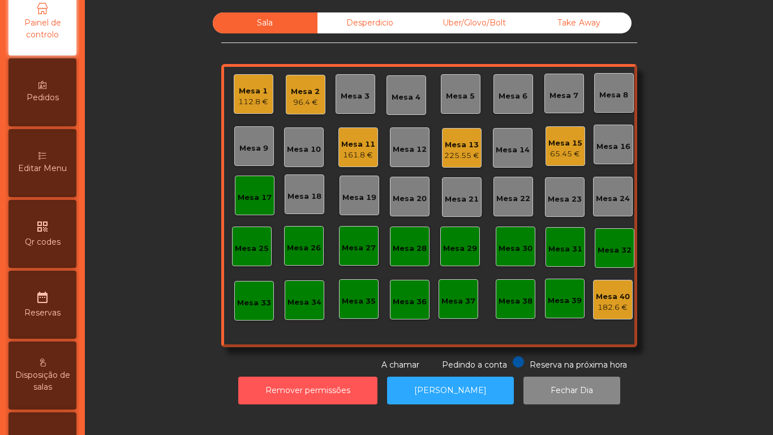
scroll to position [527, 0]
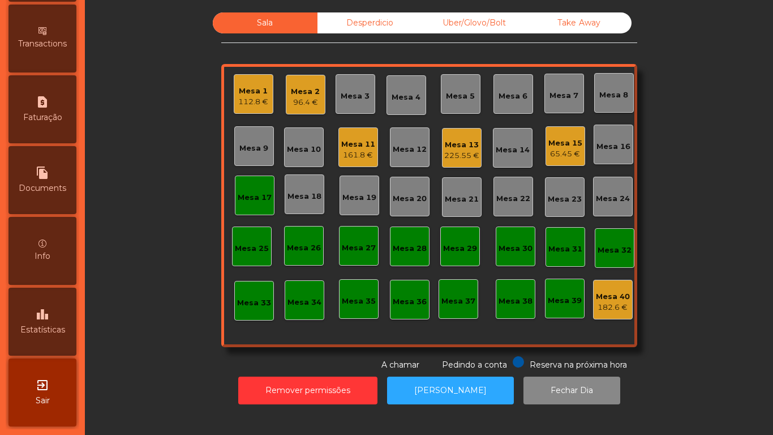
click at [67, 323] on div "leaderboard Estatísticas" at bounding box center [42, 322] width 68 height 68
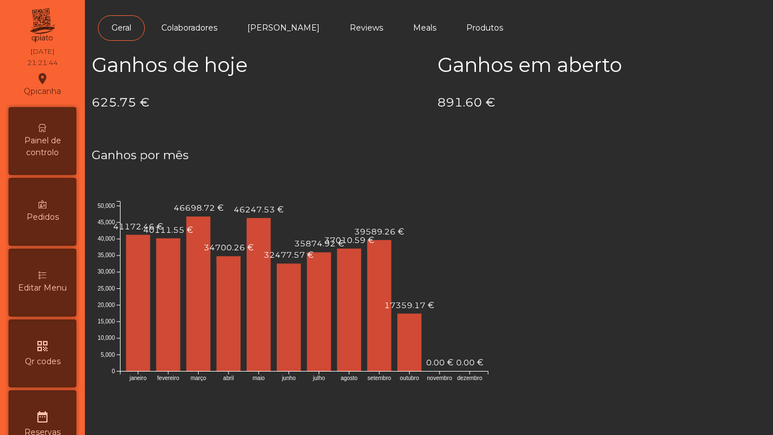
click at [63, 149] on span "Painel de controlo" at bounding box center [42, 147] width 62 height 24
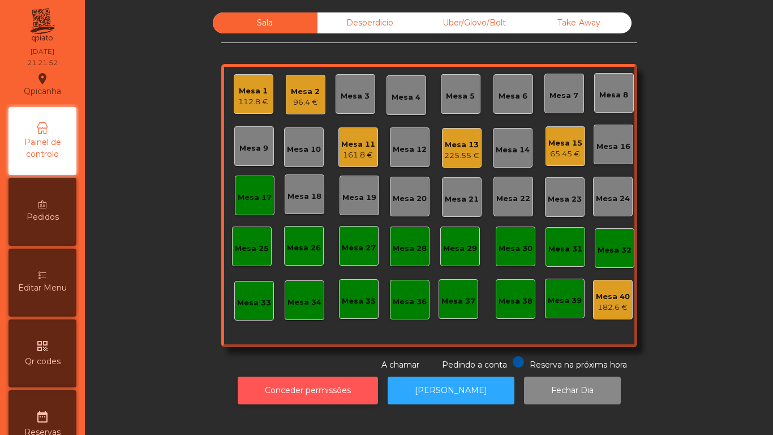
click at [317, 391] on button "Conceder permissões" at bounding box center [308, 391] width 140 height 28
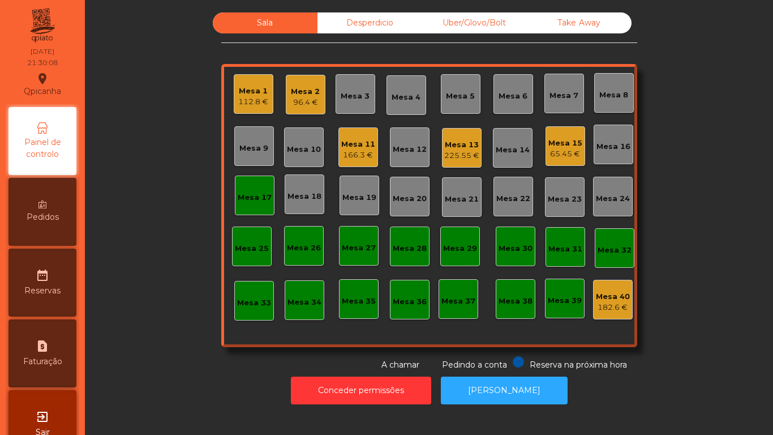
click at [252, 109] on div "Mesa 1 112.8 €" at bounding box center [254, 94] width 40 height 40
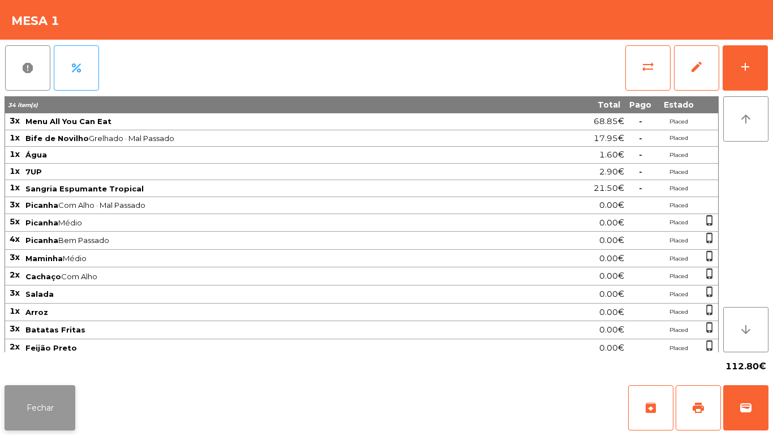
click at [61, 407] on button "Fechar" at bounding box center [40, 407] width 71 height 45
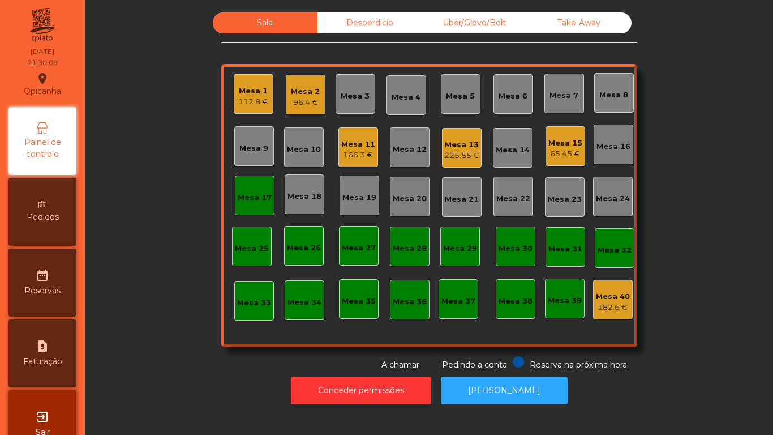
click at [297, 102] on div "96.4 €" at bounding box center [305, 102] width 29 height 11
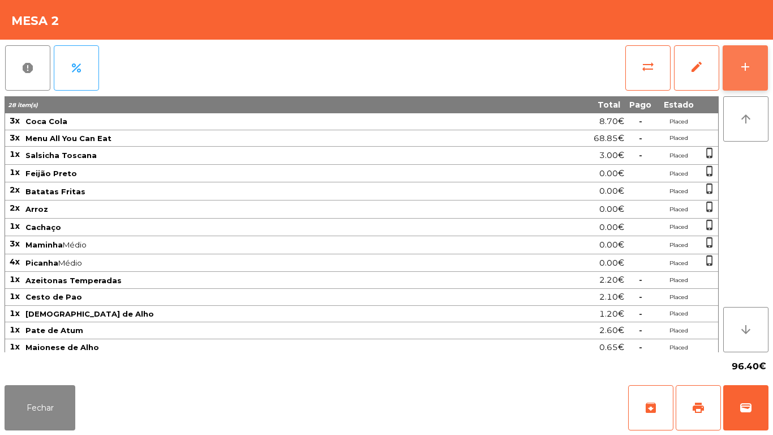
click at [740, 63] on div "add" at bounding box center [746, 67] width 14 height 14
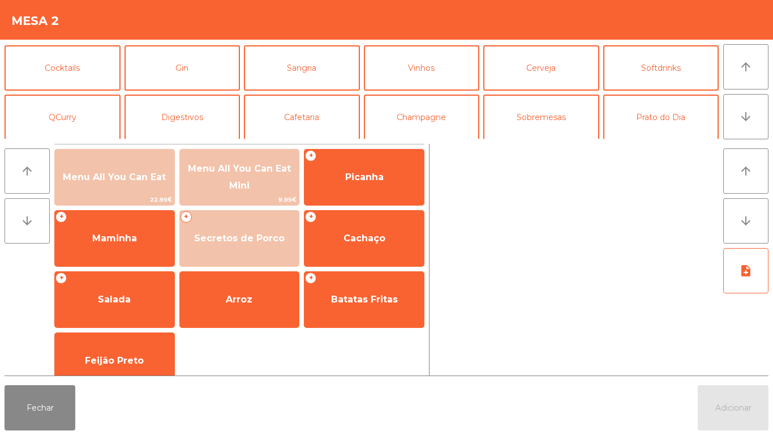
scroll to position [57, 0]
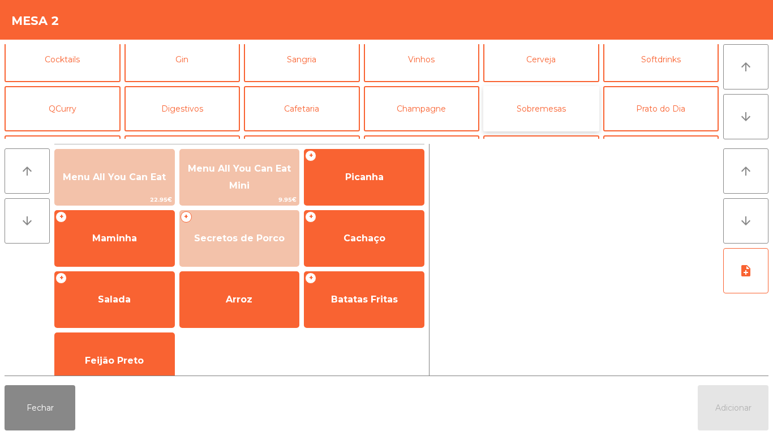
click at [532, 116] on button "Sobremesas" at bounding box center [542, 108] width 116 height 45
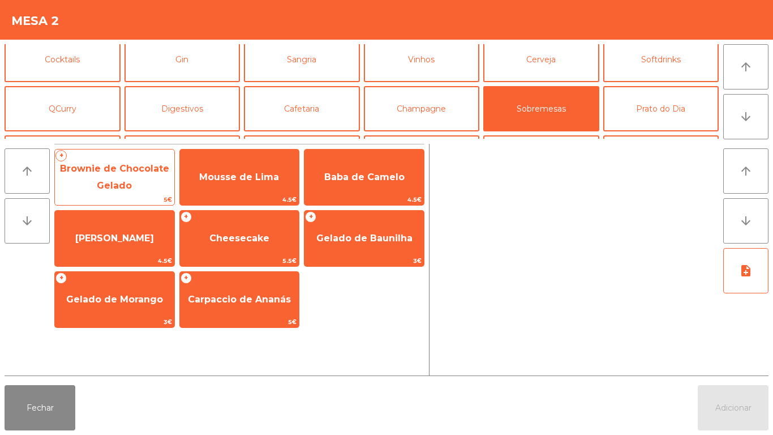
click at [125, 181] on span "Brownie de Chocolate Gelado" at bounding box center [114, 177] width 109 height 28
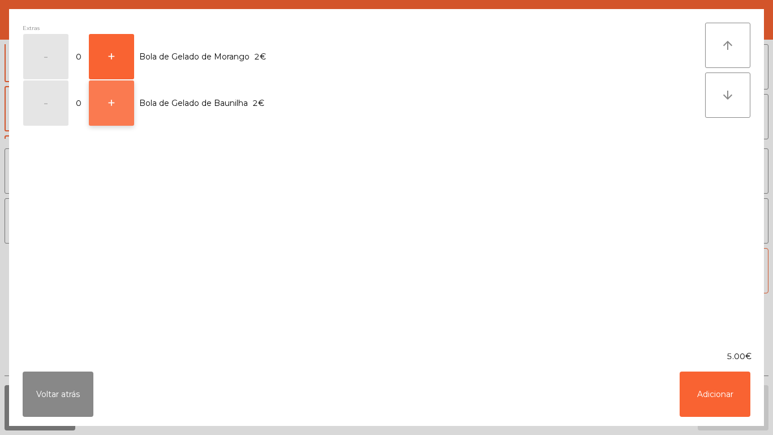
click at [123, 108] on button "+" at bounding box center [111, 102] width 45 height 45
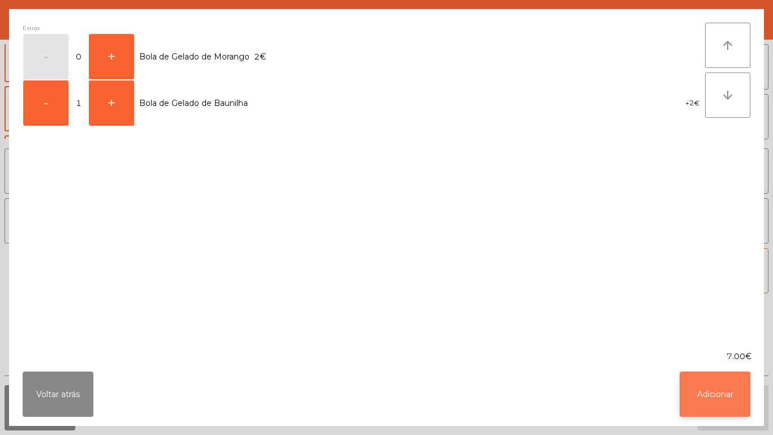
click at [710, 387] on button "Adicionar" at bounding box center [715, 393] width 71 height 45
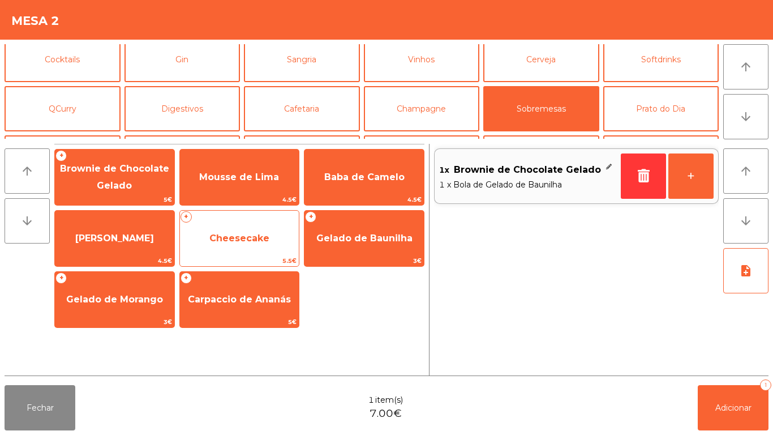
click at [234, 237] on span "Cheesecake" at bounding box center [240, 238] width 60 height 11
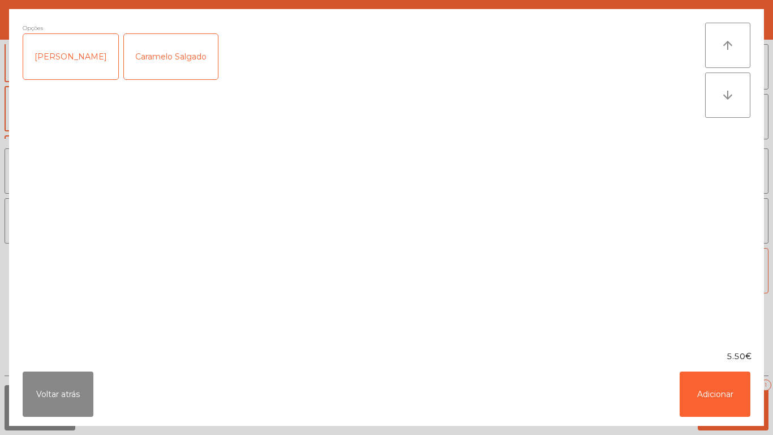
click at [165, 63] on div "Caramelo Salgado" at bounding box center [171, 56] width 94 height 45
click at [716, 386] on button "Adicionar" at bounding box center [715, 393] width 71 height 45
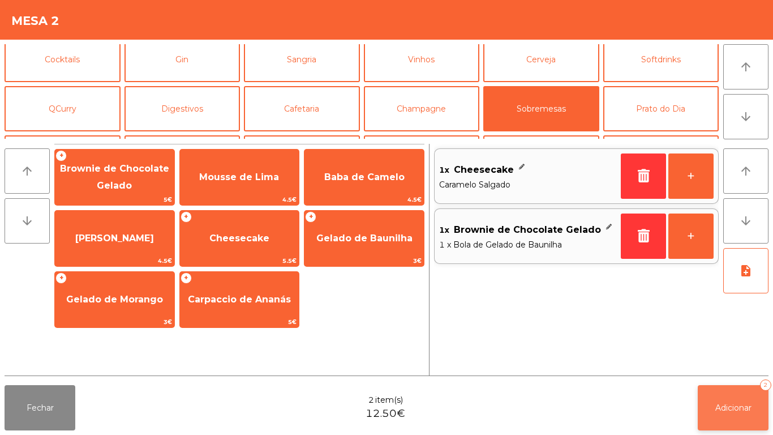
click at [736, 401] on button "Adicionar 2" at bounding box center [733, 407] width 71 height 45
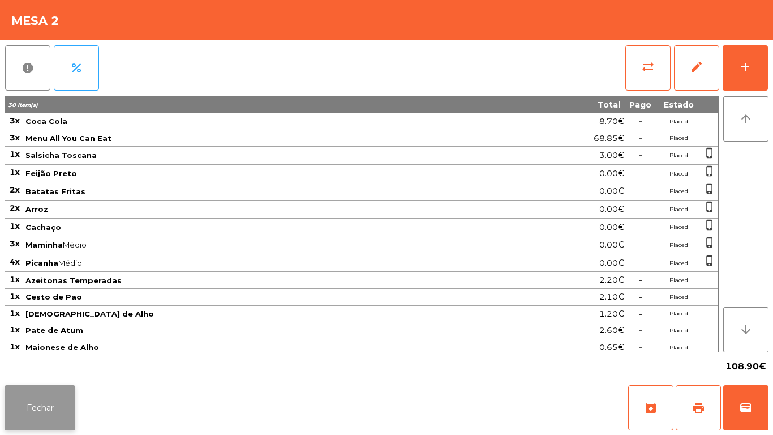
click at [42, 419] on button "Fechar" at bounding box center [40, 407] width 71 height 45
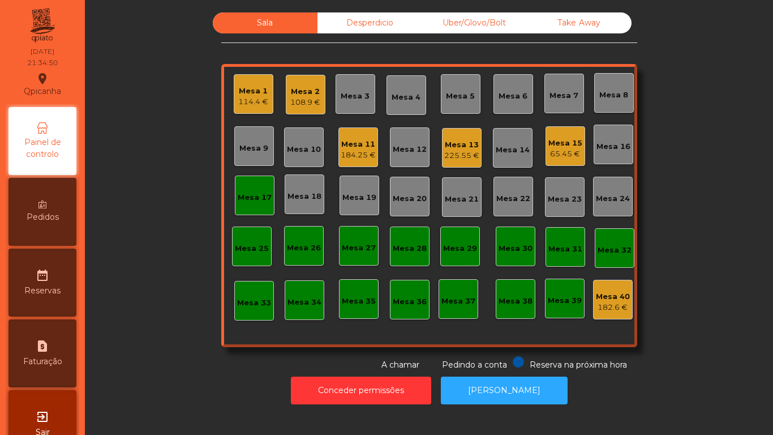
click at [453, 150] on div "225.55 €" at bounding box center [462, 155] width 35 height 11
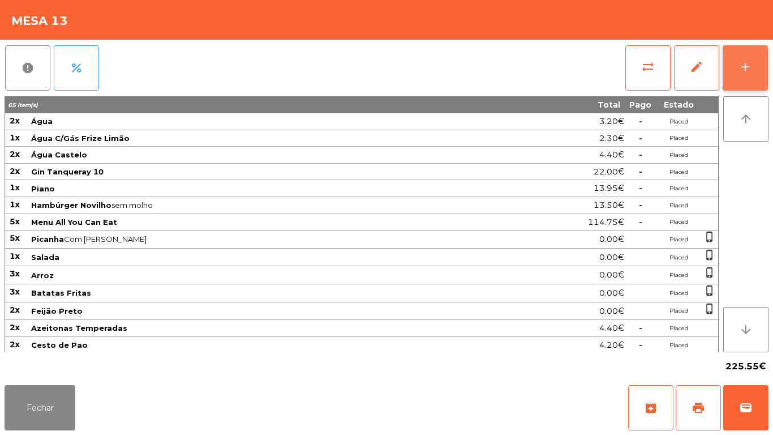
click at [734, 66] on button "add" at bounding box center [745, 67] width 45 height 45
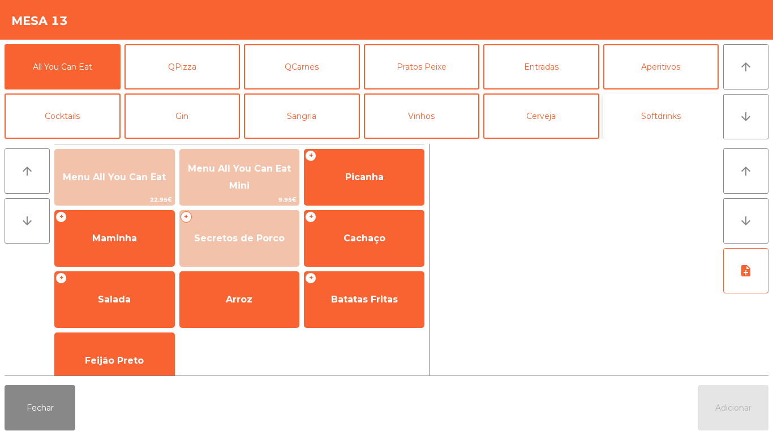
click at [637, 112] on button "Softdrinks" at bounding box center [662, 115] width 116 height 45
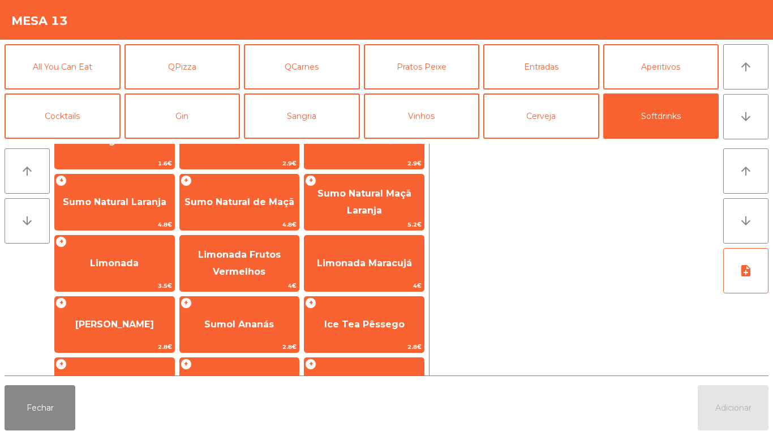
scroll to position [59, 0]
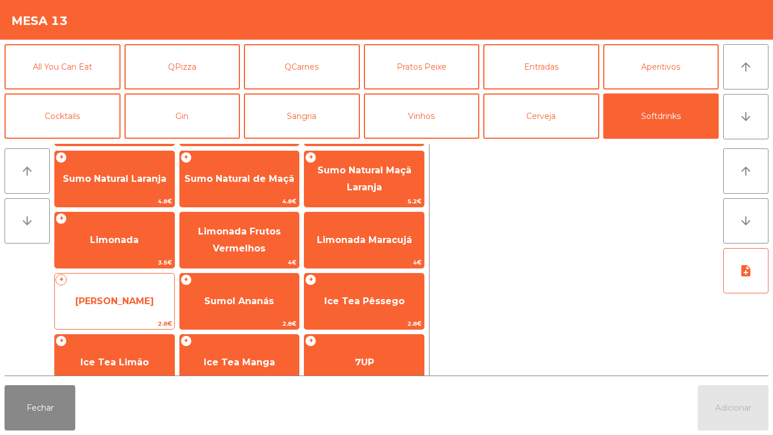
click at [123, 307] on span "[PERSON_NAME]" at bounding box center [114, 301] width 119 height 31
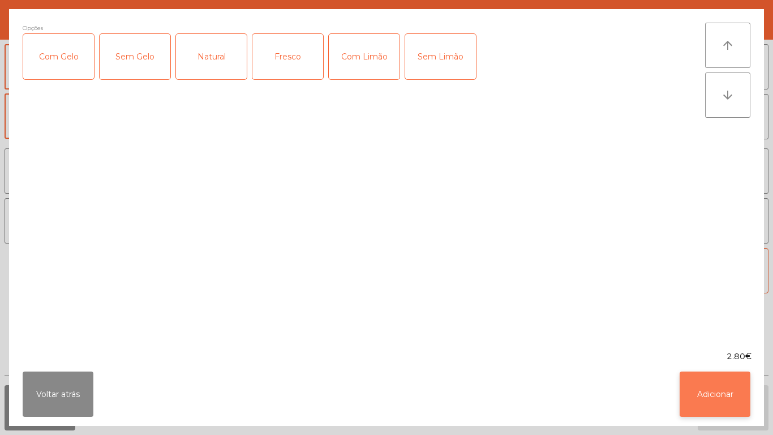
click at [708, 398] on button "Adicionar" at bounding box center [715, 393] width 71 height 45
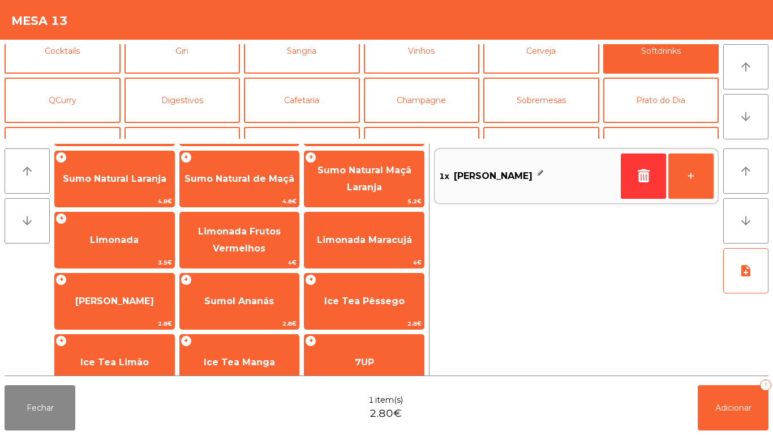
scroll to position [80, 0]
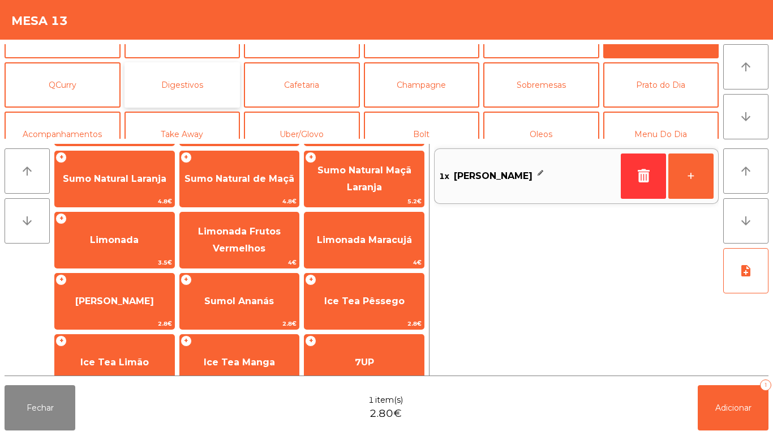
click at [196, 91] on button "Digestivos" at bounding box center [183, 84] width 116 height 45
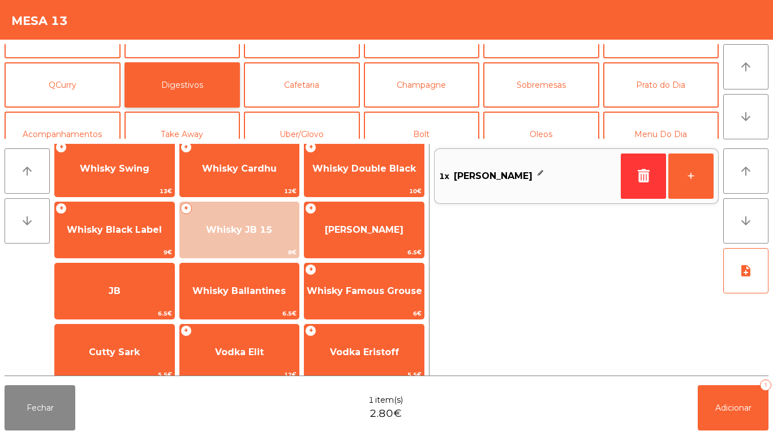
scroll to position [3, 0]
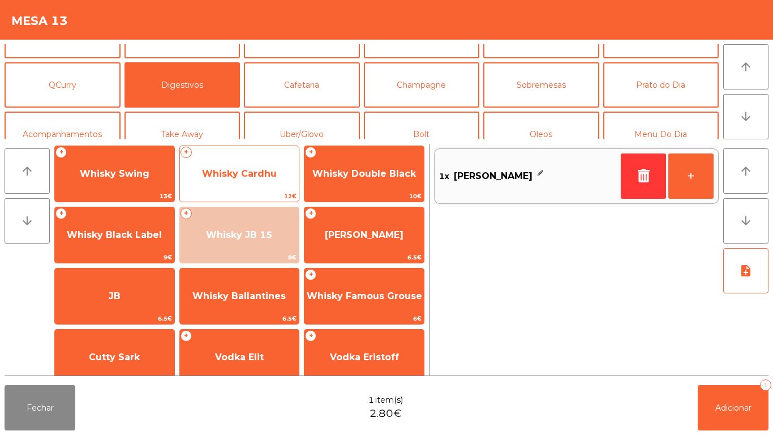
click at [255, 172] on span "Whisky Cardhu" at bounding box center [239, 173] width 75 height 11
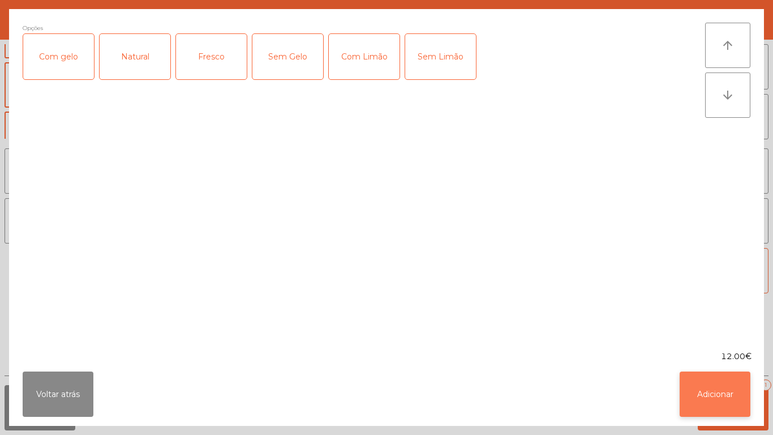
click at [699, 392] on button "Adicionar" at bounding box center [715, 393] width 71 height 45
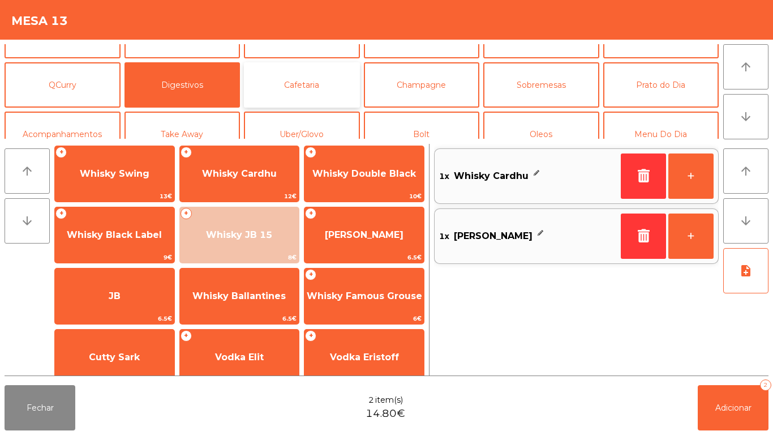
click at [315, 100] on button "Cafetaria" at bounding box center [302, 84] width 116 height 45
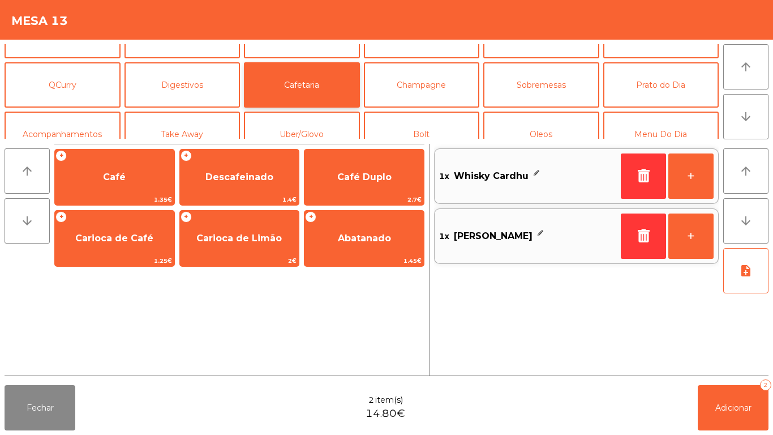
scroll to position [0, 0]
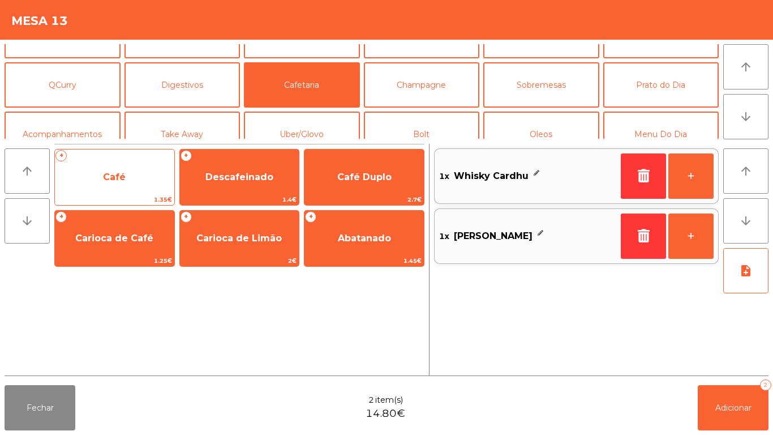
click at [134, 181] on span "Café" at bounding box center [114, 177] width 119 height 31
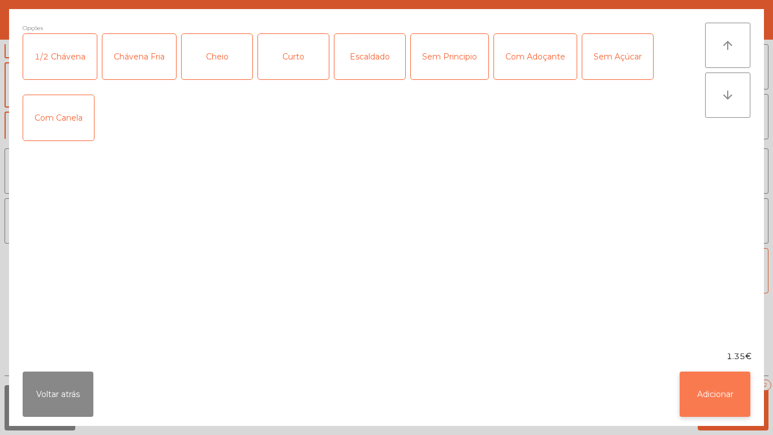
click at [708, 396] on button "Adicionar" at bounding box center [715, 393] width 71 height 45
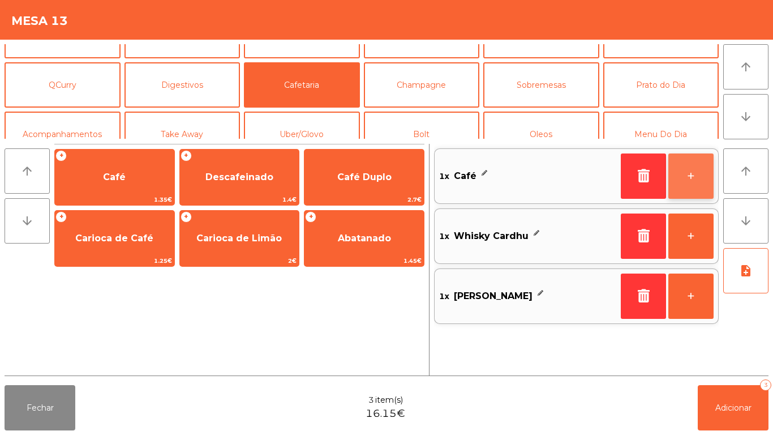
click at [685, 174] on button "+" at bounding box center [691, 175] width 45 height 45
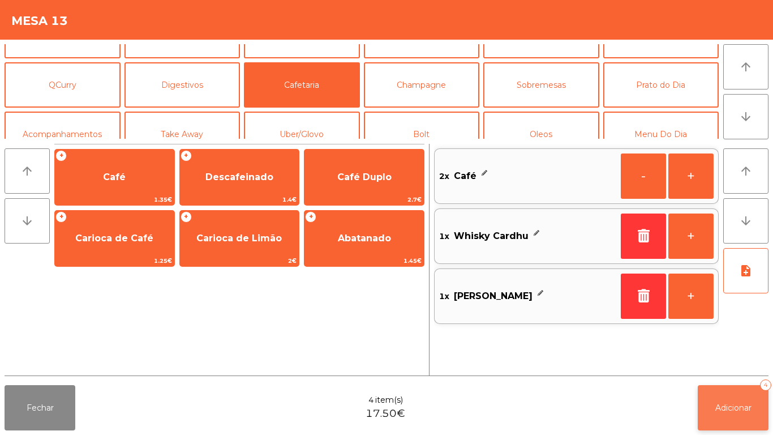
click at [730, 408] on span "Adicionar" at bounding box center [734, 408] width 36 height 10
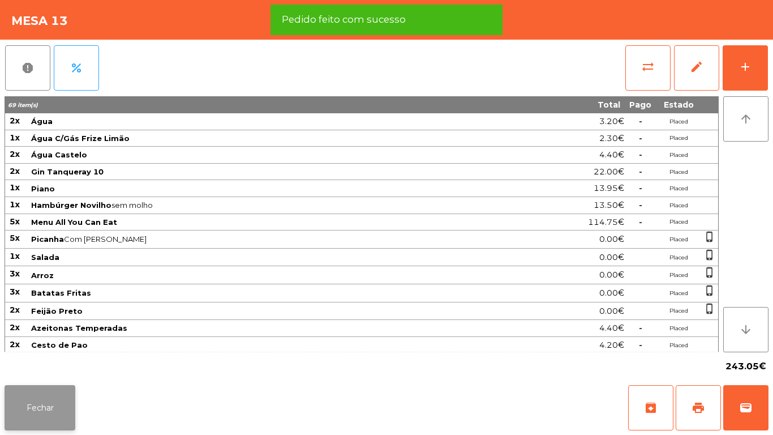
click at [39, 405] on button "Fechar" at bounding box center [40, 407] width 71 height 45
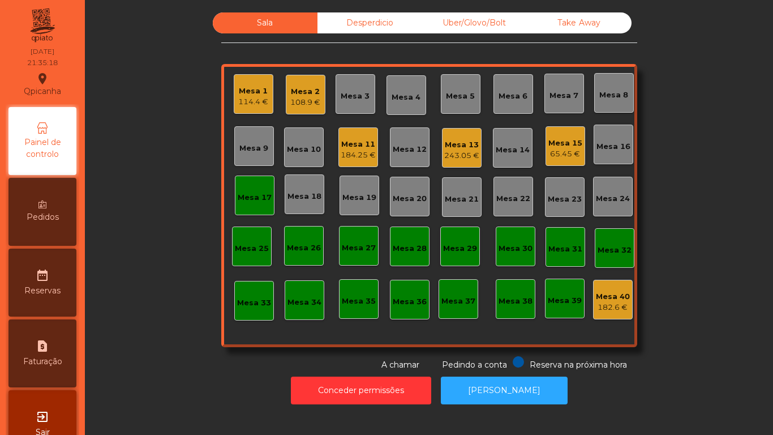
click at [346, 158] on div "184.25 €" at bounding box center [358, 154] width 35 height 11
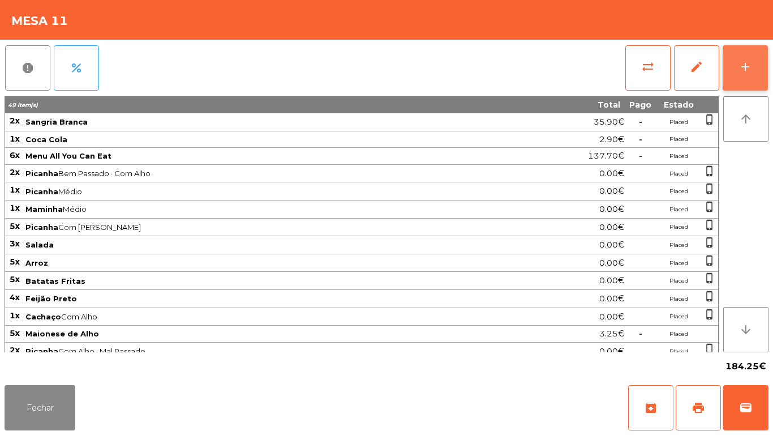
click at [735, 71] on button "add" at bounding box center [745, 67] width 45 height 45
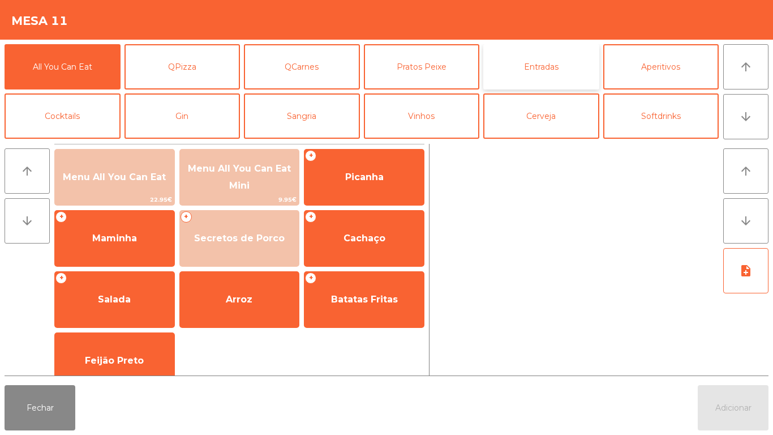
click at [532, 72] on button "Entradas" at bounding box center [542, 66] width 116 height 45
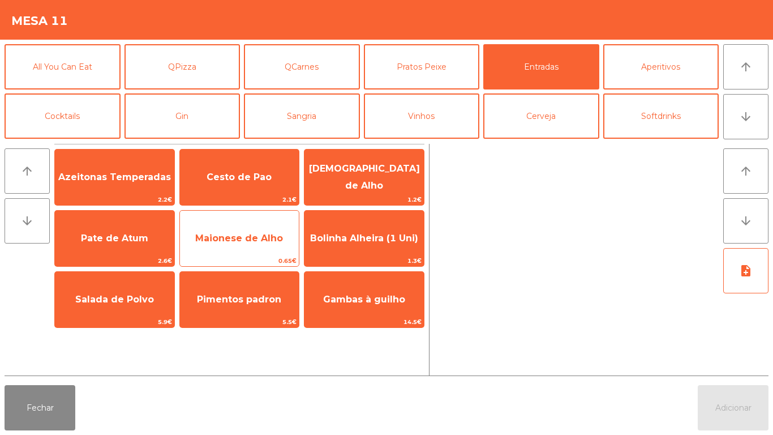
click at [242, 231] on span "Maionese de Alho" at bounding box center [239, 238] width 119 height 31
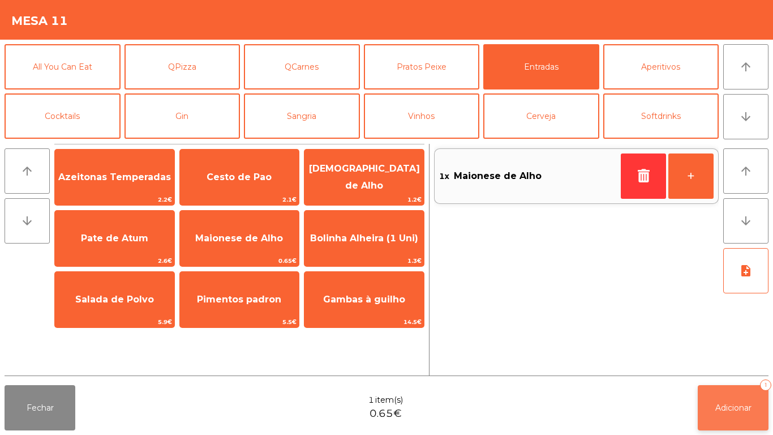
click at [737, 406] on span "Adicionar" at bounding box center [734, 408] width 36 height 10
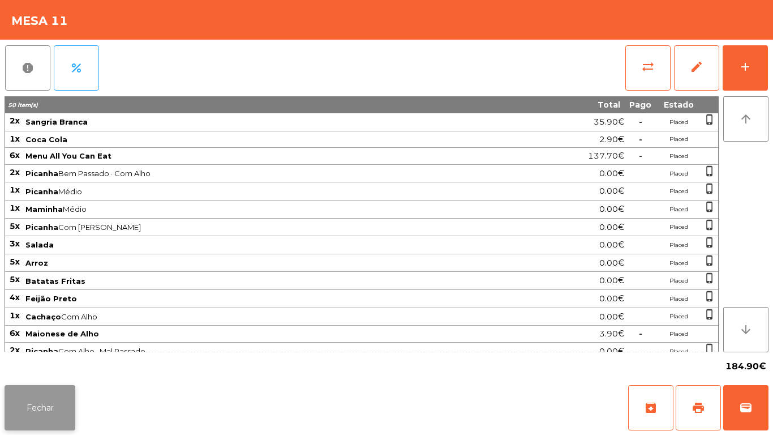
click at [67, 399] on button "Fechar" at bounding box center [40, 407] width 71 height 45
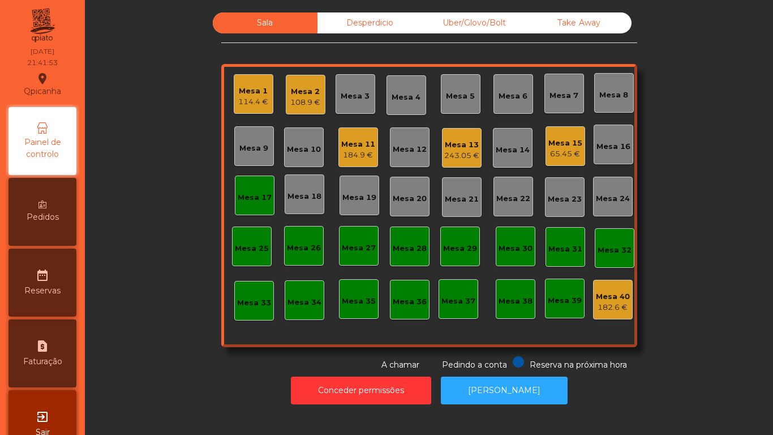
click at [191, 367] on div "Sala Desperdicio Uber/Glovo/Bolt Take Away Mesa 1 114.4 € Mesa 2 108.9 € Mesa 3…" at bounding box center [429, 191] width 658 height 358
click at [465, 147] on div "Mesa 13" at bounding box center [462, 144] width 35 height 11
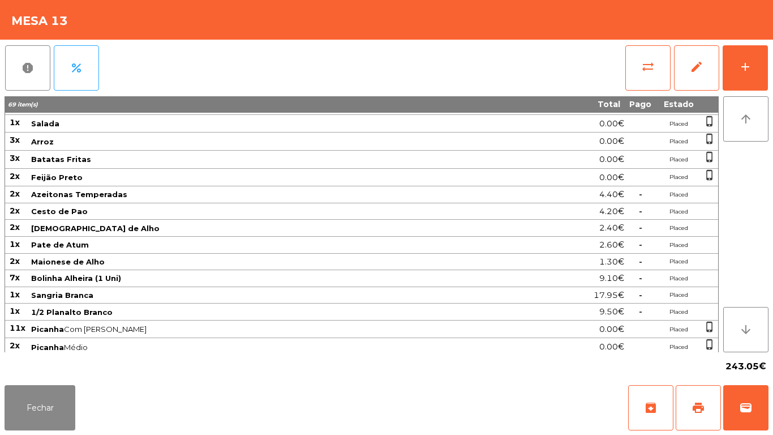
scroll to position [259, 0]
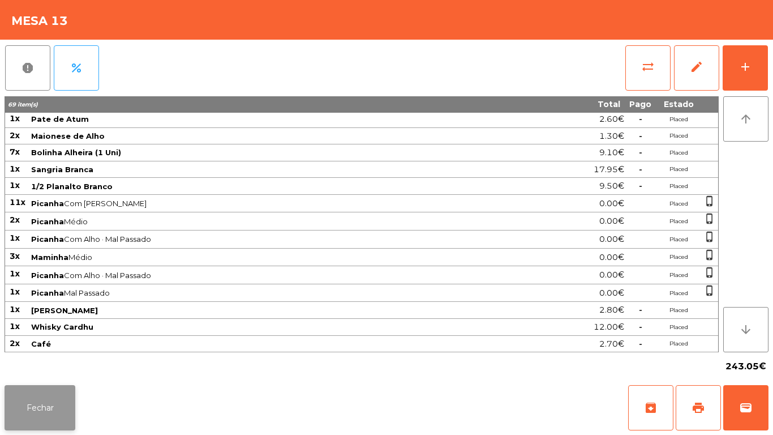
click at [59, 399] on button "Fechar" at bounding box center [40, 407] width 71 height 45
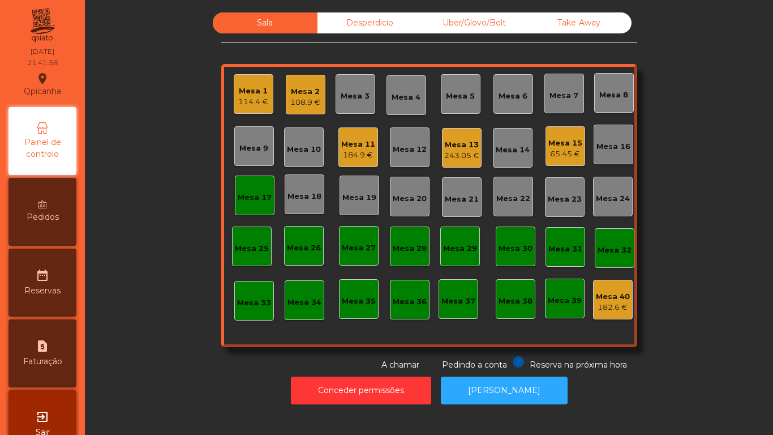
click at [280, 397] on div "Conceder permissões Abrir [PERSON_NAME]" at bounding box center [429, 390] width 658 height 39
click at [450, 164] on div "Mesa 13 243.05 €" at bounding box center [462, 148] width 40 height 40
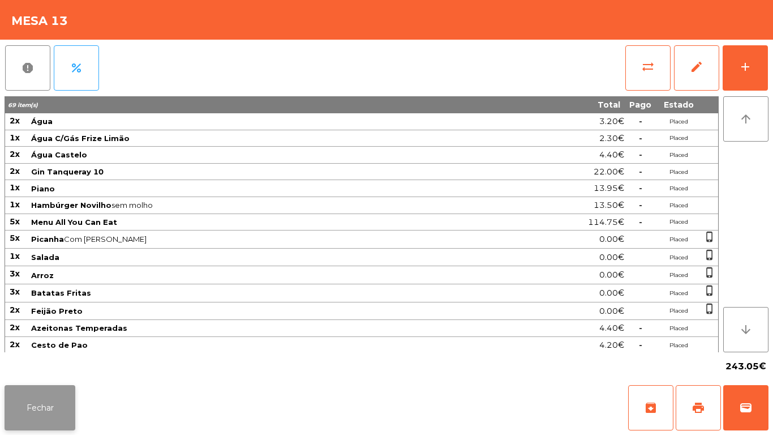
click at [67, 406] on button "Fechar" at bounding box center [40, 407] width 71 height 45
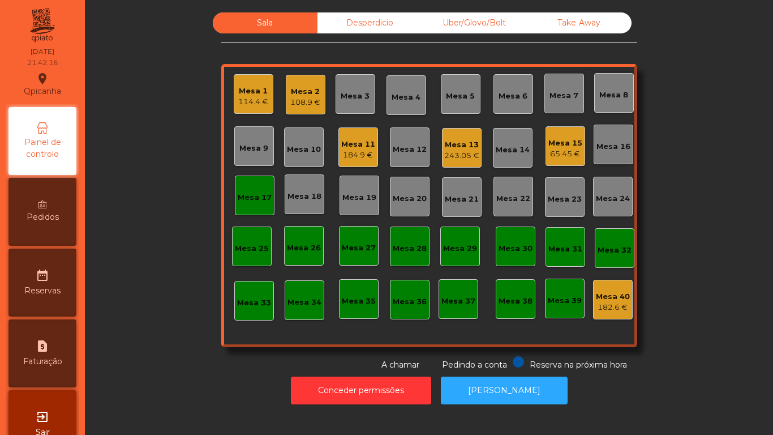
click at [349, 138] on div "Mesa 11 184.9 €" at bounding box center [358, 147] width 34 height 27
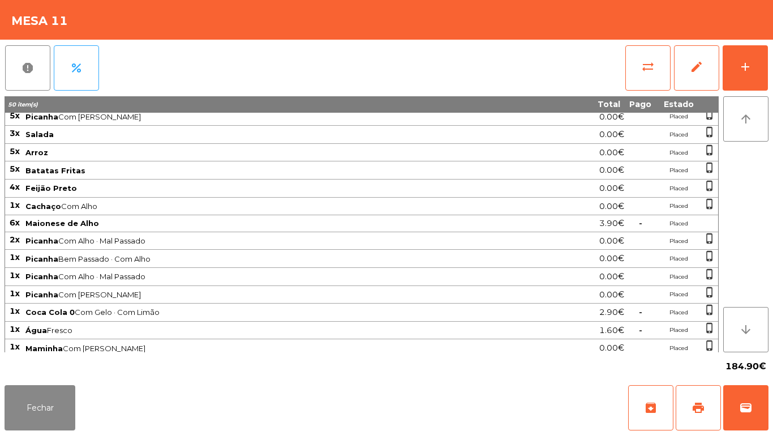
scroll to position [116, 0]
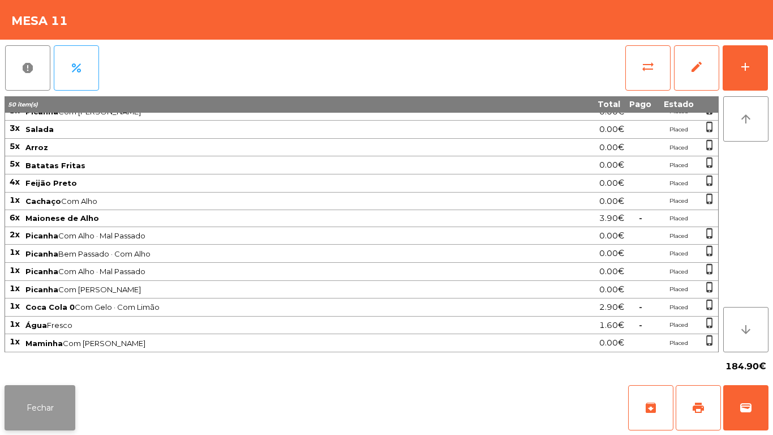
click at [50, 396] on button "Fechar" at bounding box center [40, 407] width 71 height 45
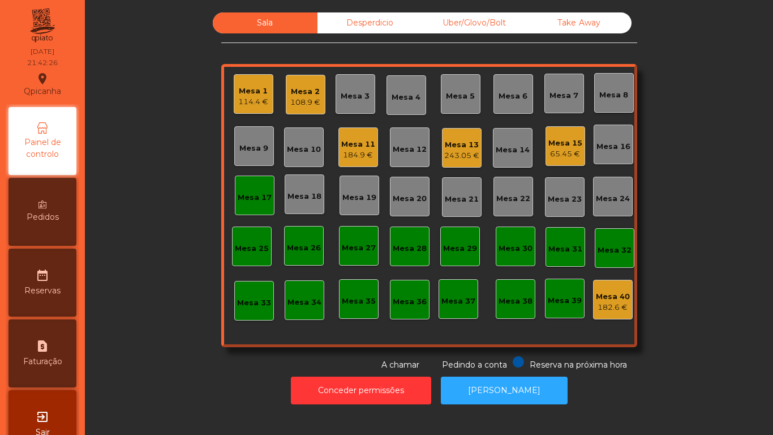
click at [244, 93] on div "Mesa 1" at bounding box center [253, 91] width 30 height 11
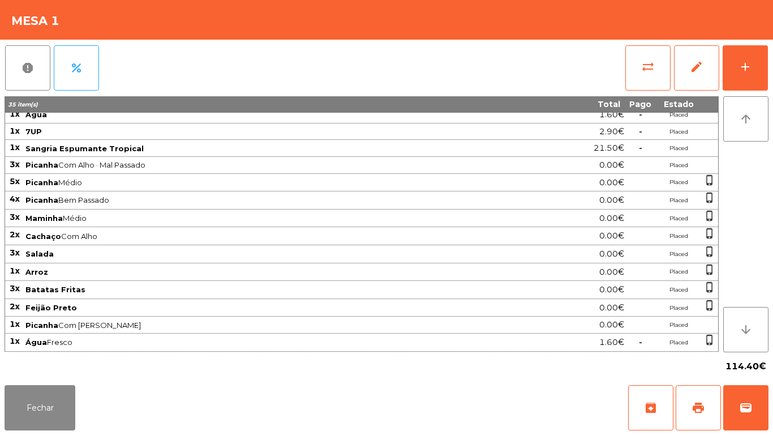
scroll to position [0, 0]
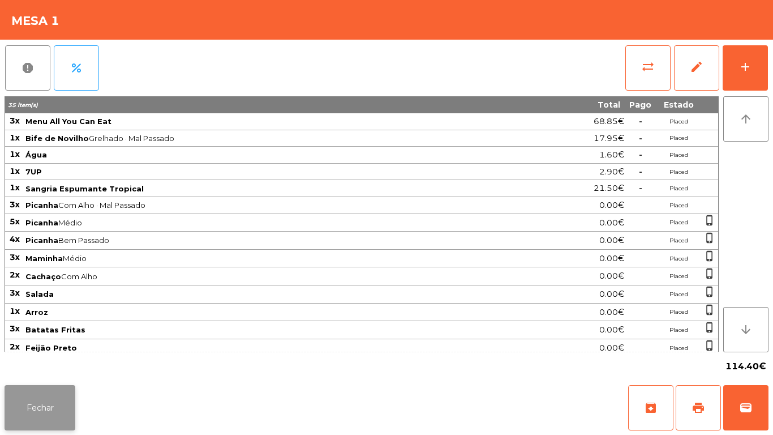
click at [46, 404] on button "Fechar" at bounding box center [40, 407] width 71 height 45
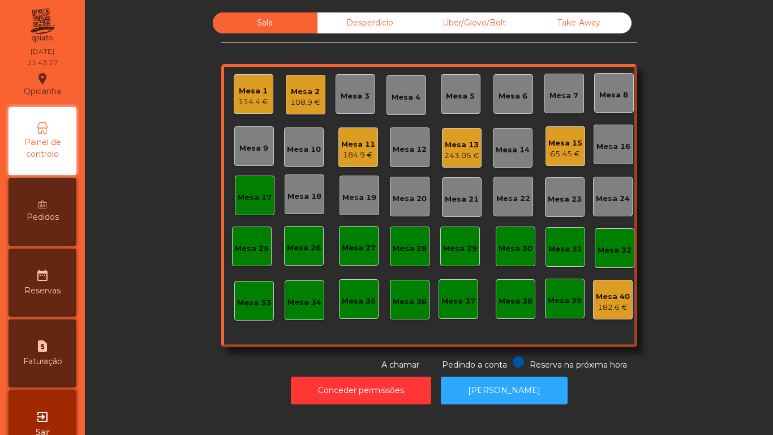
click at [257, 102] on div "114.4 €" at bounding box center [253, 101] width 30 height 11
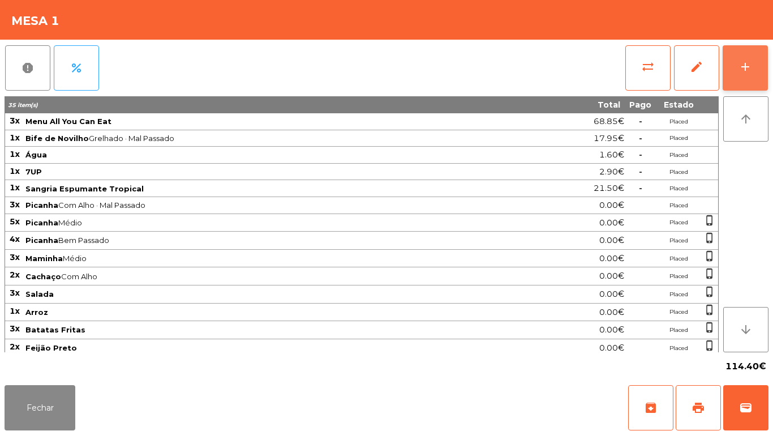
click at [736, 83] on button "add" at bounding box center [745, 67] width 45 height 45
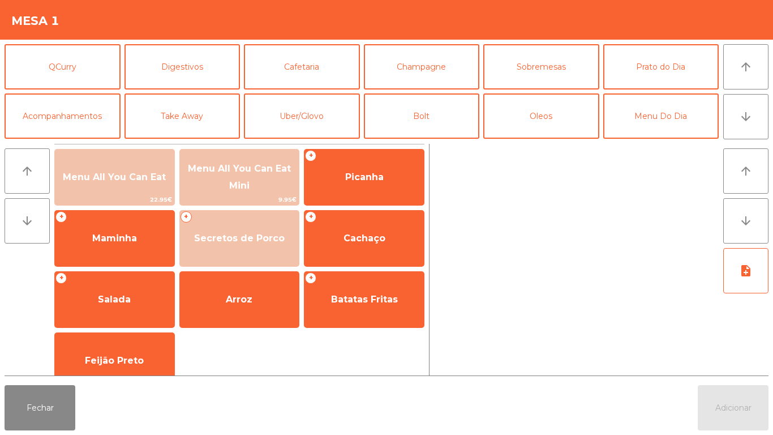
scroll to position [96, 0]
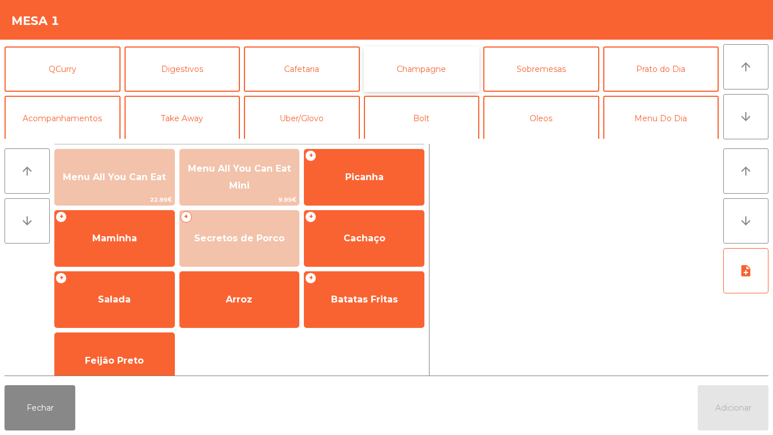
click at [442, 81] on button "Champagne" at bounding box center [422, 68] width 116 height 45
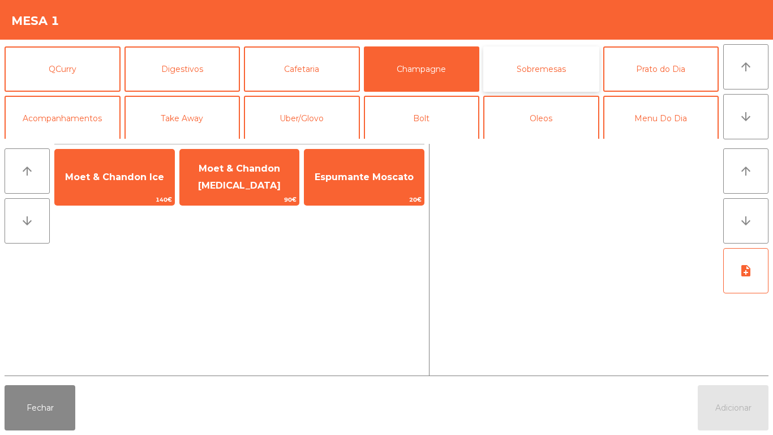
click at [546, 82] on button "Sobremesas" at bounding box center [542, 68] width 116 height 45
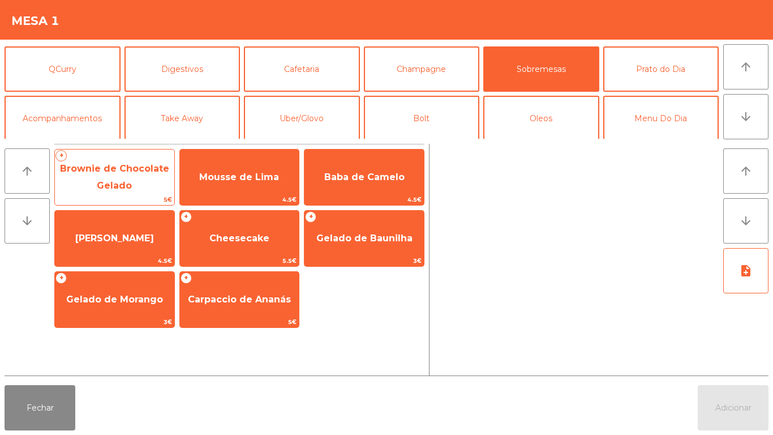
click at [140, 184] on span "Brownie de Chocolate Gelado" at bounding box center [114, 177] width 119 height 48
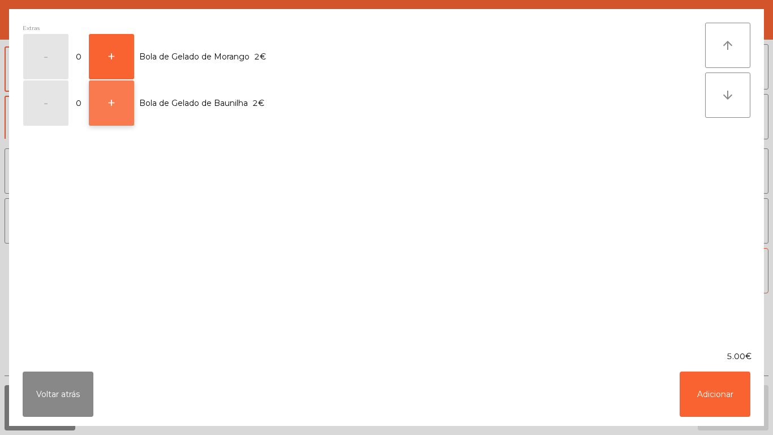
click at [116, 122] on button "+" at bounding box center [111, 102] width 45 height 45
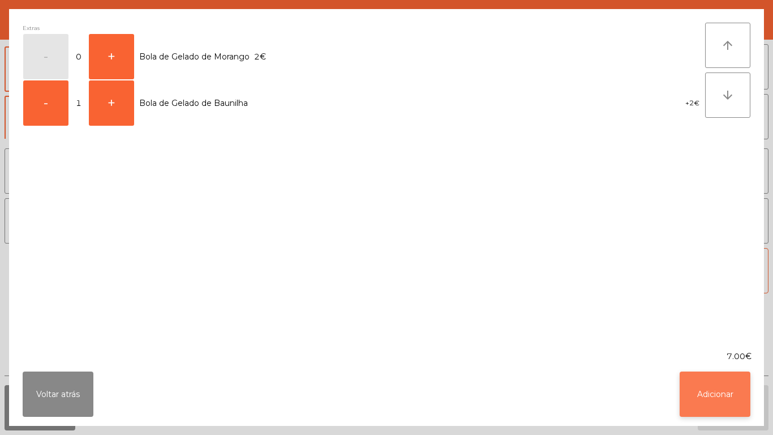
click at [741, 400] on button "Adicionar" at bounding box center [715, 393] width 71 height 45
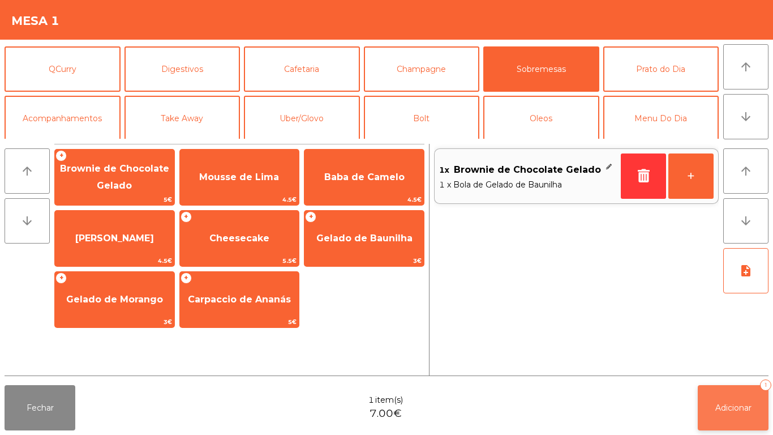
click at [734, 390] on button "Adicionar 1" at bounding box center [733, 407] width 71 height 45
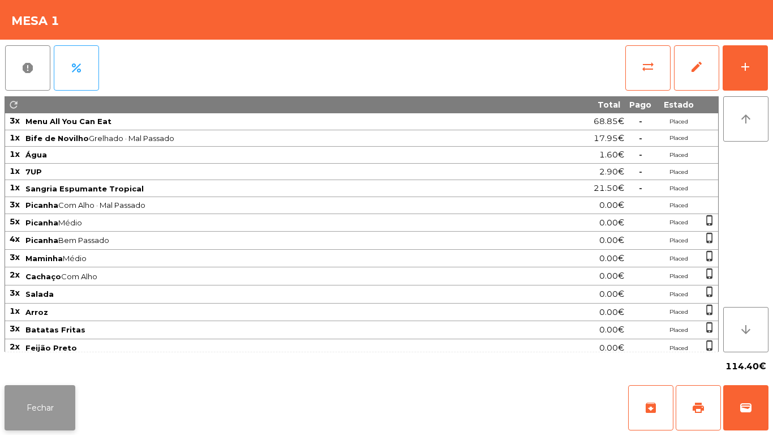
click at [54, 399] on button "Fechar" at bounding box center [40, 407] width 71 height 45
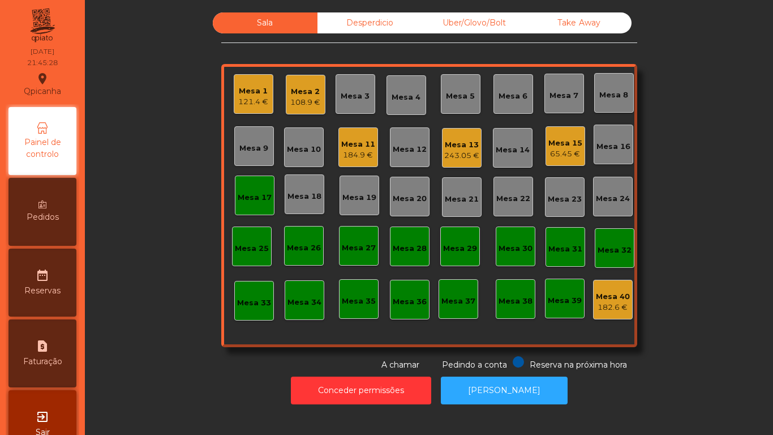
click at [244, 105] on div "121.4 €" at bounding box center [253, 101] width 30 height 11
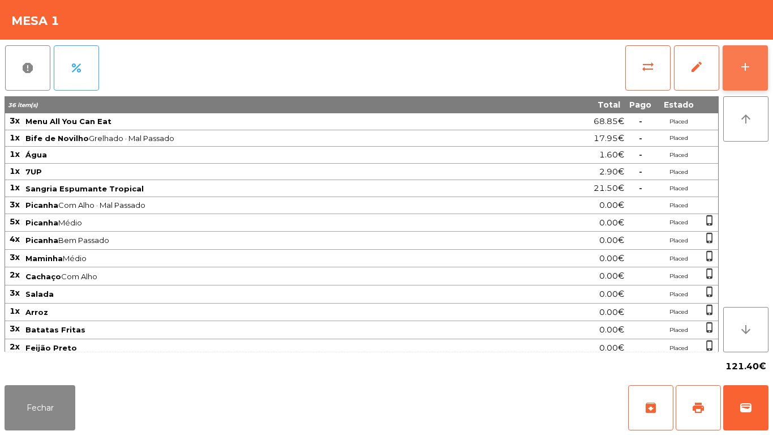
click at [743, 76] on button "add" at bounding box center [745, 67] width 45 height 45
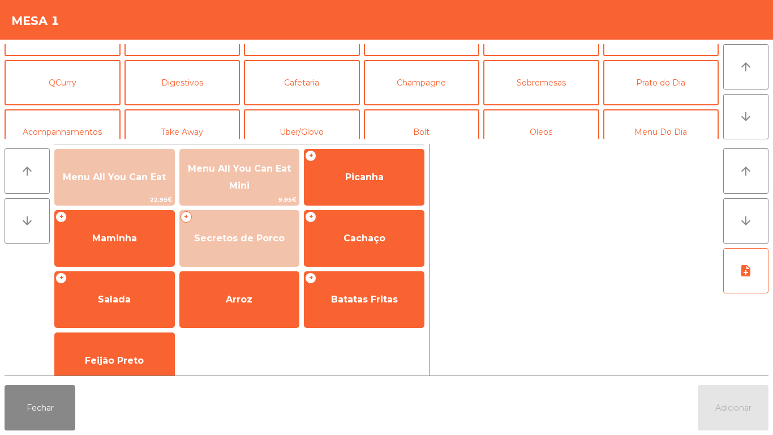
scroll to position [96, 0]
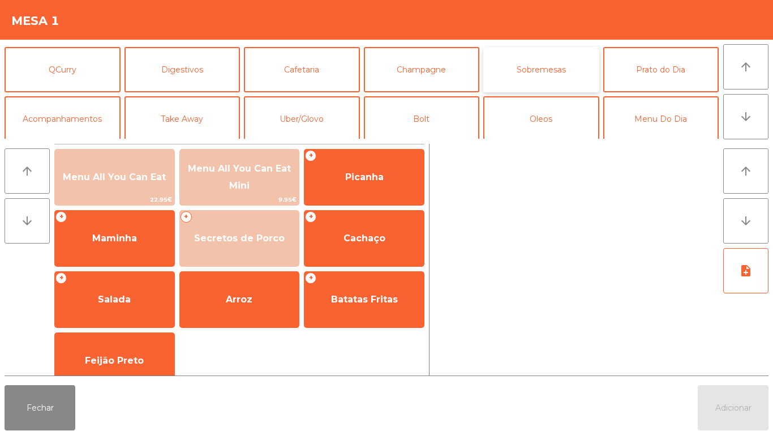
click at [536, 70] on button "Sobremesas" at bounding box center [542, 69] width 116 height 45
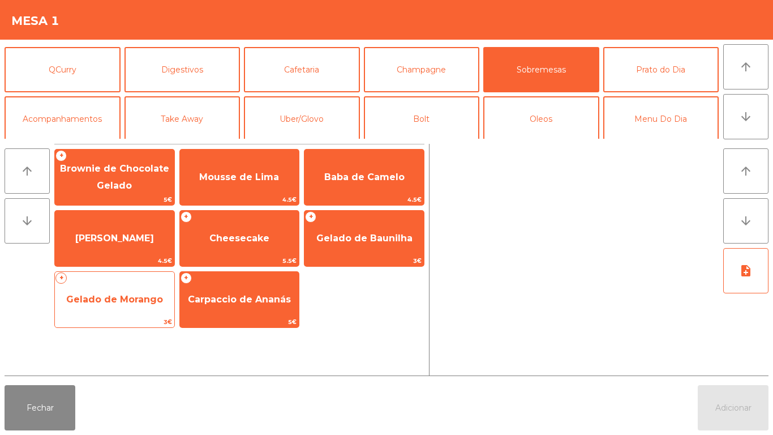
click at [126, 294] on span "Gelado de Morango" at bounding box center [114, 299] width 97 height 11
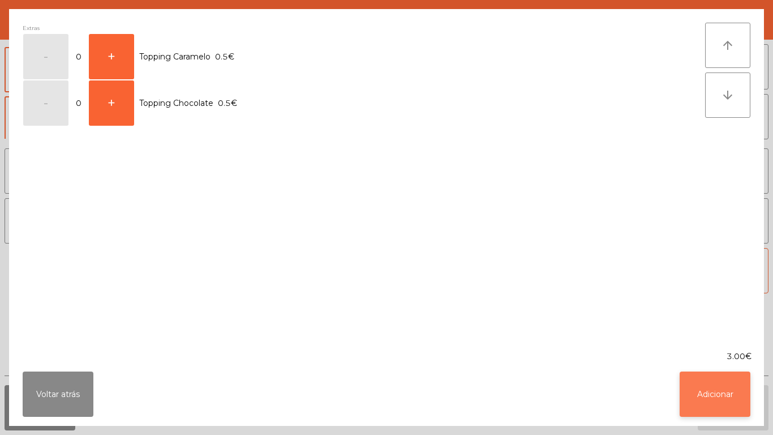
click at [704, 395] on button "Adicionar" at bounding box center [715, 393] width 71 height 45
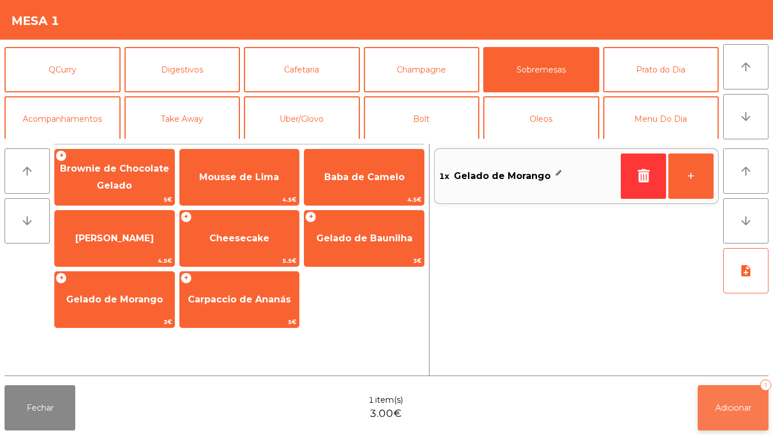
click at [729, 399] on button "Adicionar 1" at bounding box center [733, 407] width 71 height 45
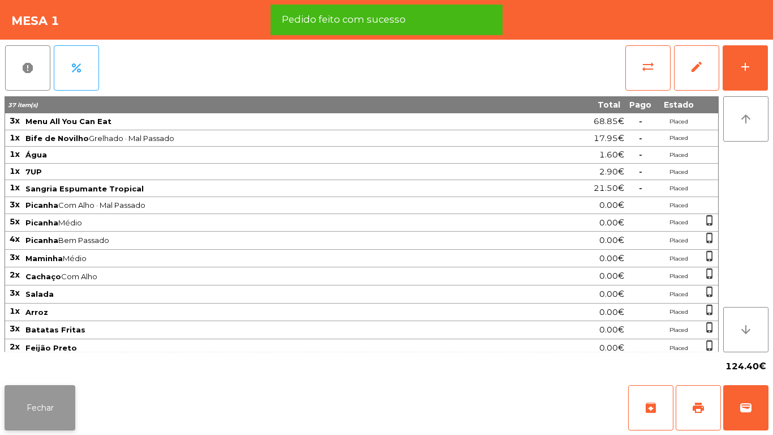
click at [48, 398] on button "Fechar" at bounding box center [40, 407] width 71 height 45
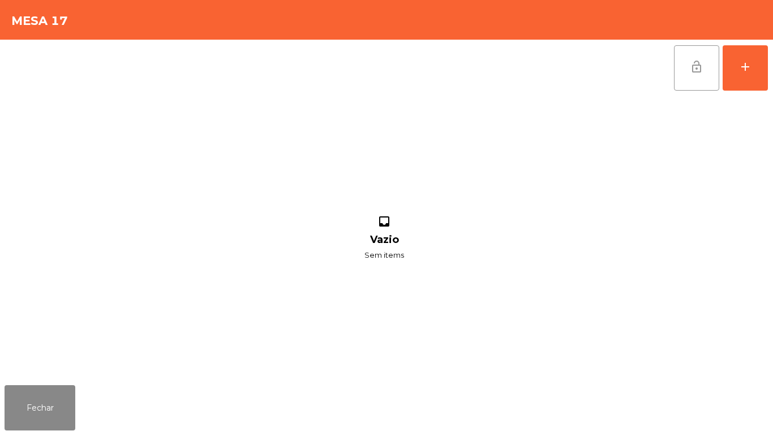
click at [678, 58] on button "lock_open" at bounding box center [696, 67] width 45 height 45
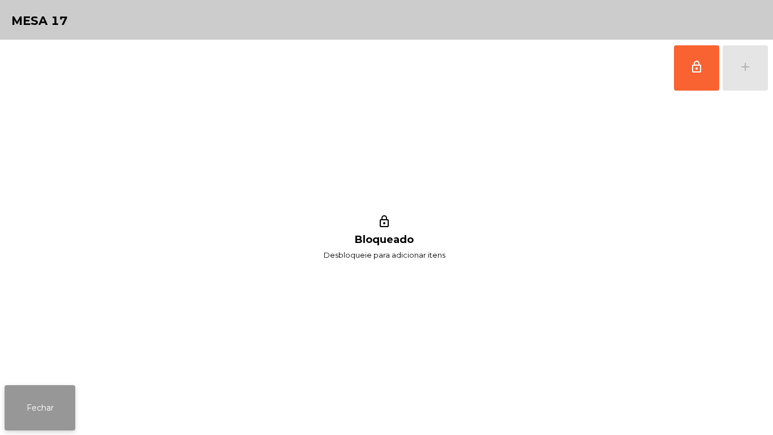
click at [69, 399] on button "Fechar" at bounding box center [40, 407] width 71 height 45
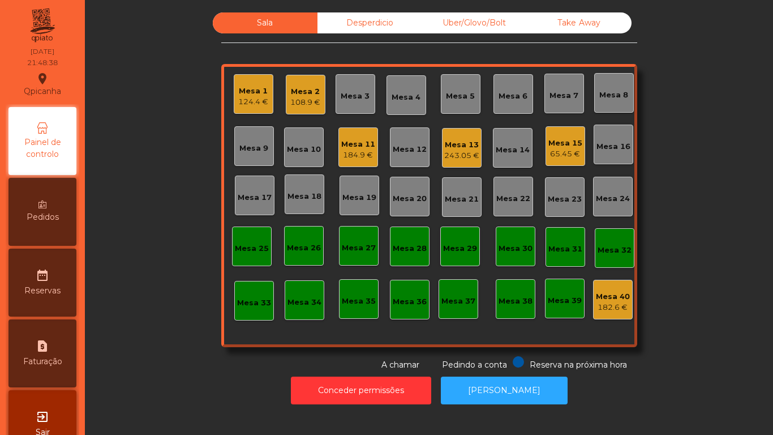
click at [366, 31] on div "Desperdicio" at bounding box center [370, 22] width 105 height 21
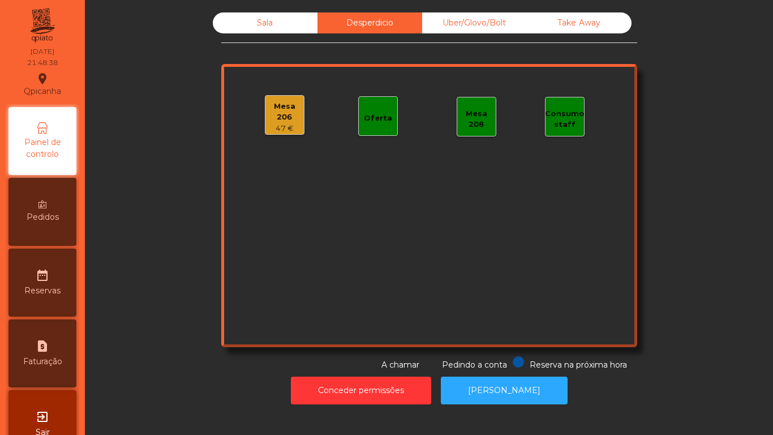
click at [483, 31] on div "Uber/Glovo/Bolt" at bounding box center [474, 22] width 105 height 21
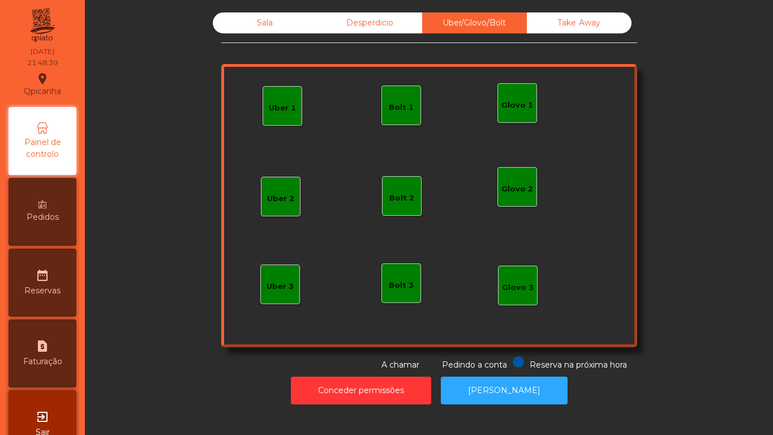
click at [599, 32] on div "Take Away" at bounding box center [579, 22] width 105 height 21
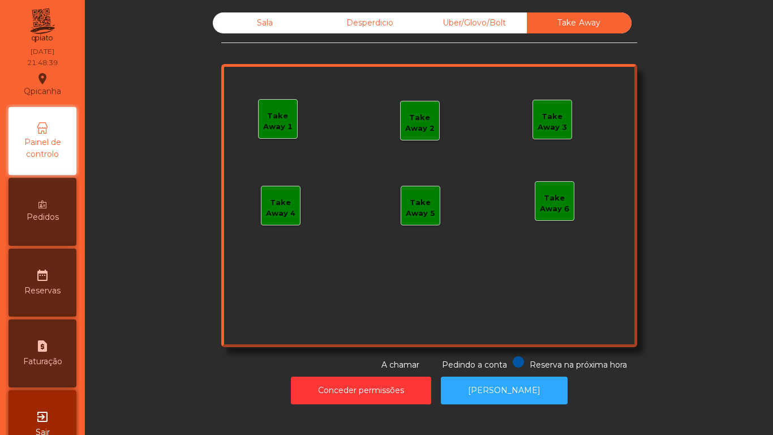
click at [388, 31] on div "Desperdicio" at bounding box center [370, 22] width 105 height 21
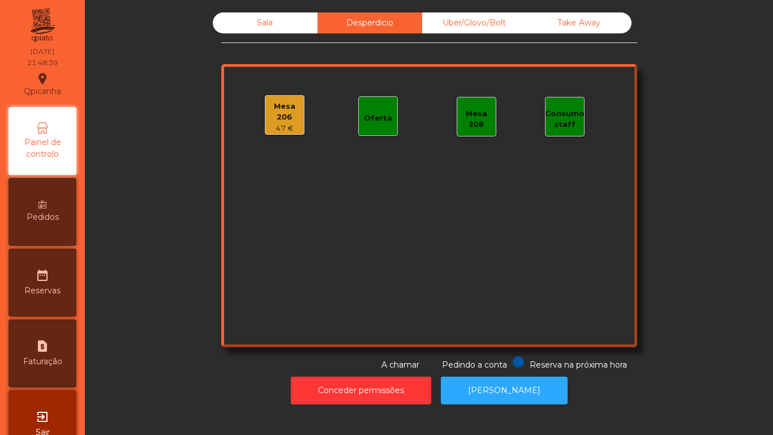
click at [272, 29] on div "Sala" at bounding box center [265, 22] width 105 height 21
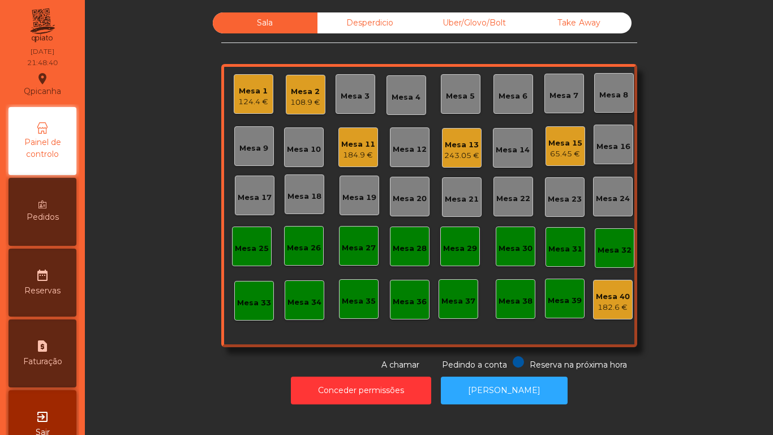
click at [303, 113] on div "Mesa 2 108.9 €" at bounding box center [306, 95] width 40 height 40
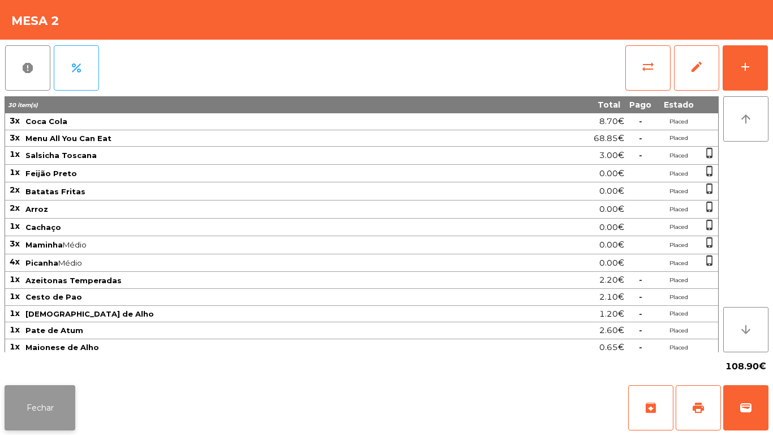
click at [42, 412] on button "Fechar" at bounding box center [40, 407] width 71 height 45
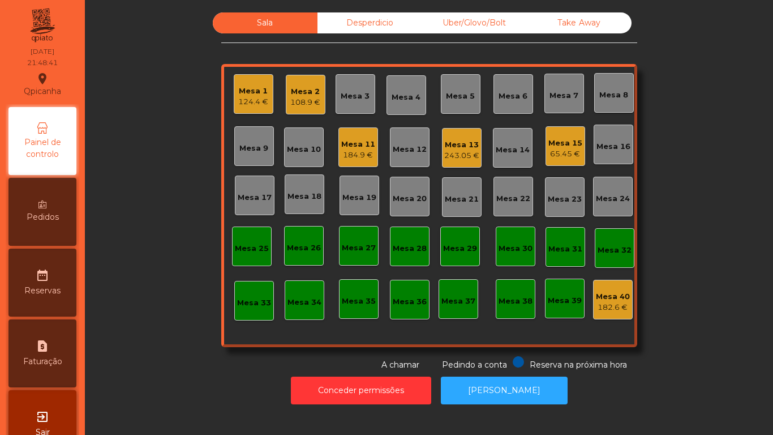
click at [259, 109] on div "Mesa 1 124.4 €" at bounding box center [254, 94] width 40 height 40
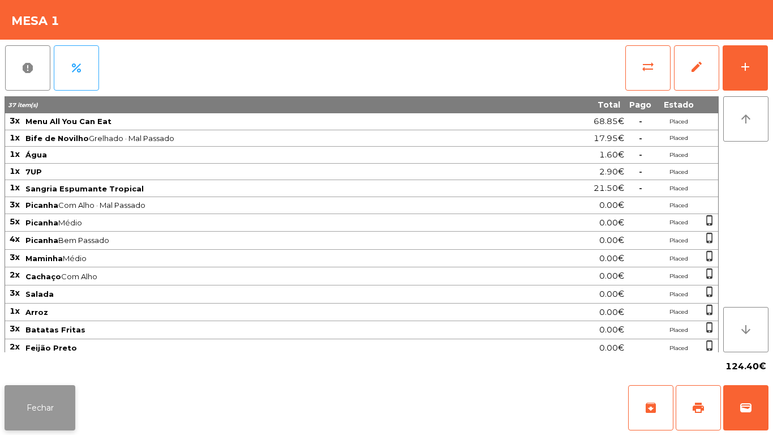
click at [57, 400] on button "Fechar" at bounding box center [40, 407] width 71 height 45
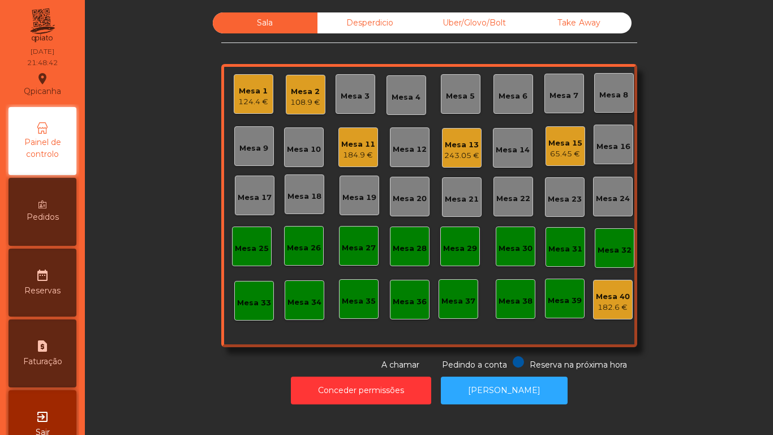
click at [163, 377] on div "Conceder permissões Abrir [PERSON_NAME]" at bounding box center [429, 390] width 658 height 39
click at [256, 101] on div "124.4 €" at bounding box center [253, 101] width 30 height 11
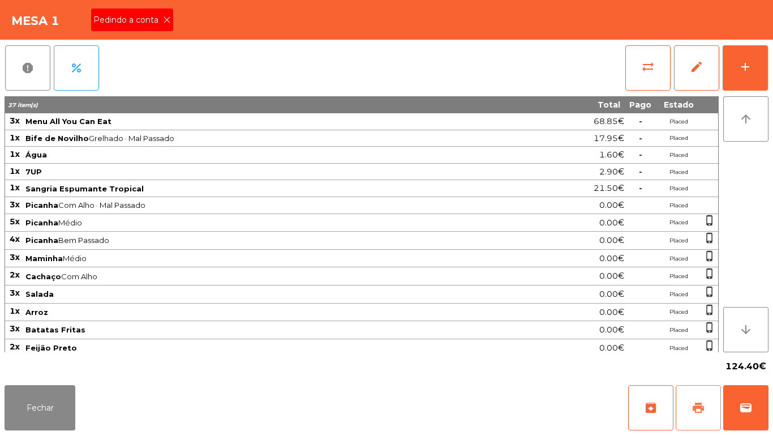
click at [703, 404] on span "print" at bounding box center [699, 408] width 14 height 14
click at [166, 20] on icon at bounding box center [167, 20] width 8 height 8
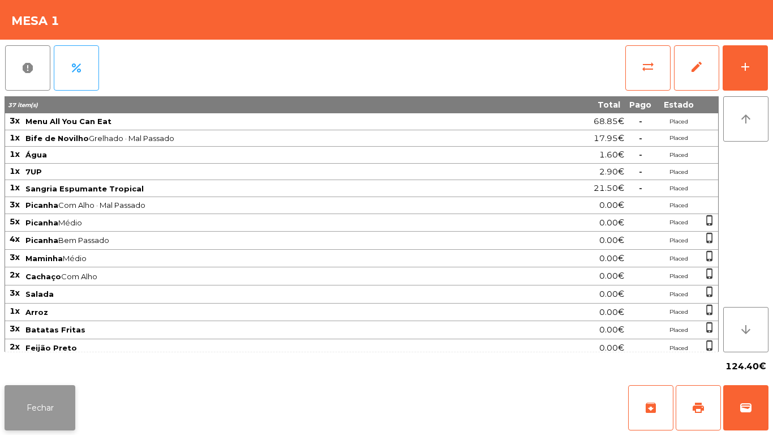
click at [49, 401] on button "Fechar" at bounding box center [40, 407] width 71 height 45
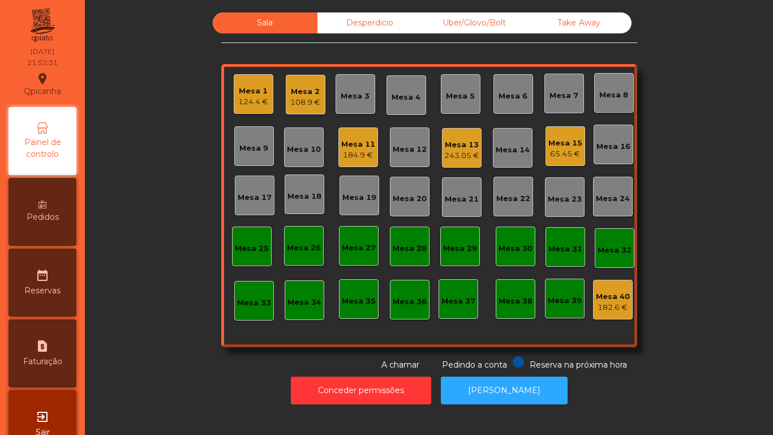
click at [251, 108] on div "Mesa 1 124.4 €" at bounding box center [254, 94] width 40 height 40
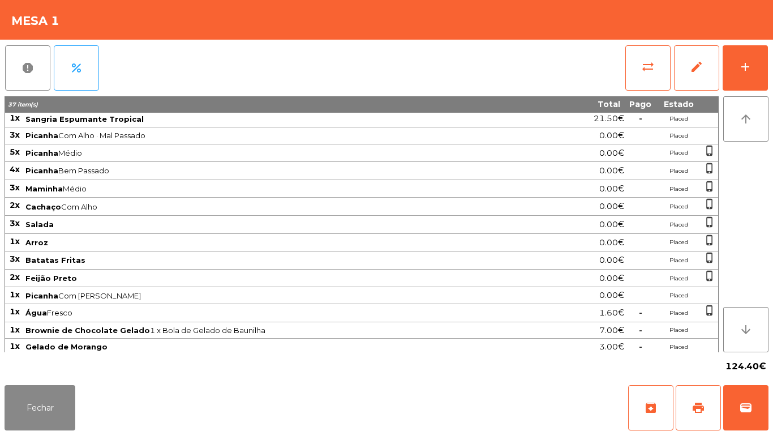
scroll to position [73, 0]
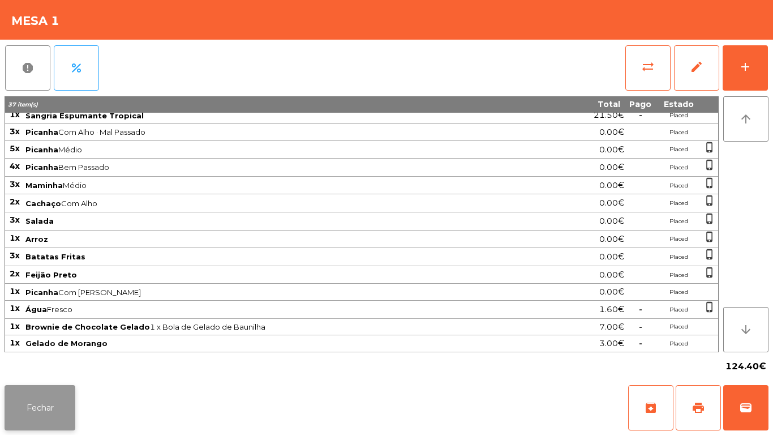
click at [57, 396] on button "Fechar" at bounding box center [40, 407] width 71 height 45
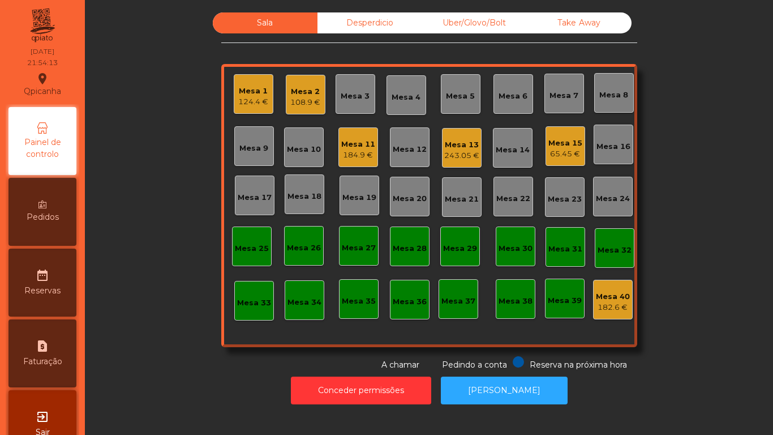
click at [244, 99] on div "124.4 €" at bounding box center [253, 101] width 30 height 11
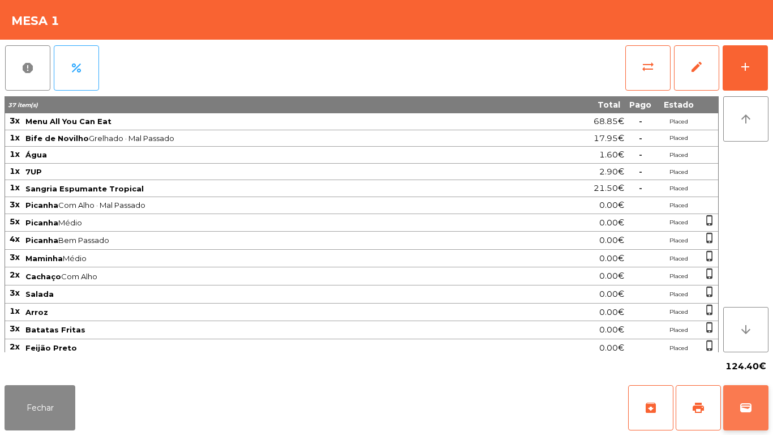
click at [748, 404] on span "wallet" at bounding box center [747, 408] width 14 height 14
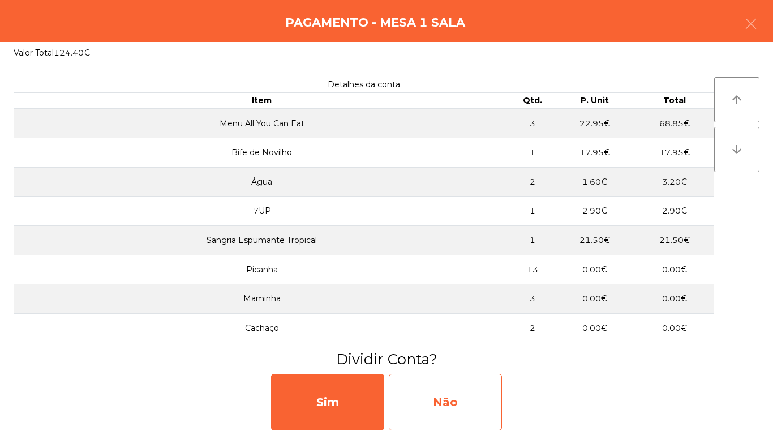
click at [443, 383] on div "Não" at bounding box center [445, 402] width 113 height 57
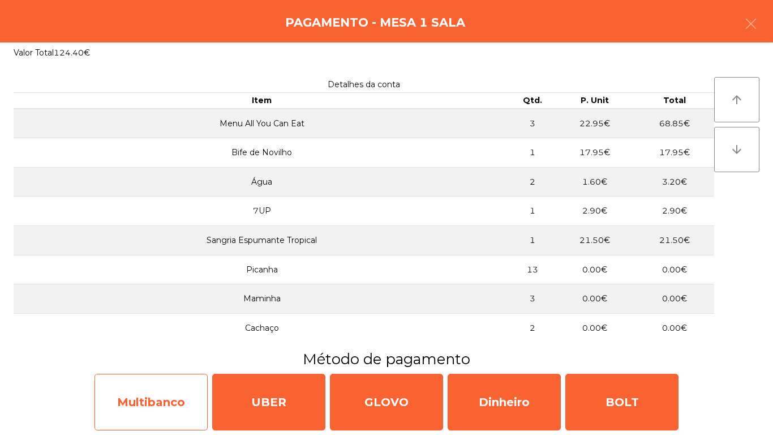
click at [185, 398] on div "Multibanco" at bounding box center [151, 402] width 113 height 57
select select "**"
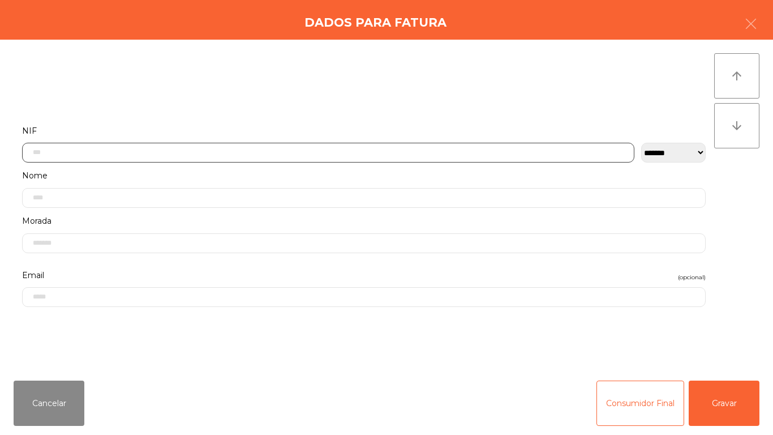
click at [197, 153] on input "text" at bounding box center [328, 153] width 613 height 20
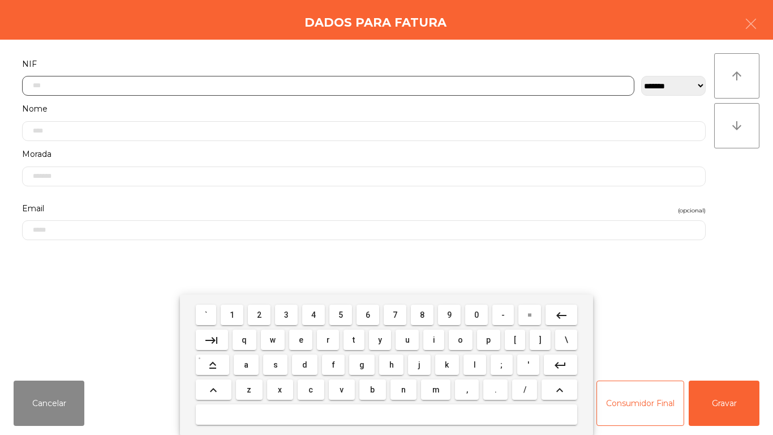
scroll to position [69, 0]
click at [260, 314] on span "2" at bounding box center [259, 314] width 5 height 9
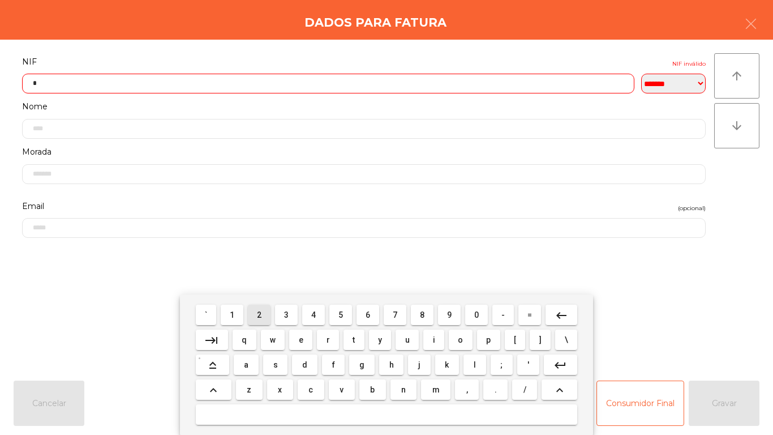
click at [260, 314] on span "2" at bounding box center [259, 314] width 5 height 9
click at [341, 317] on span "5" at bounding box center [341, 314] width 5 height 9
click at [232, 314] on span "1" at bounding box center [232, 314] width 5 height 9
click at [315, 311] on span "4" at bounding box center [313, 314] width 5 height 9
click at [431, 311] on button "8" at bounding box center [422, 315] width 23 height 20
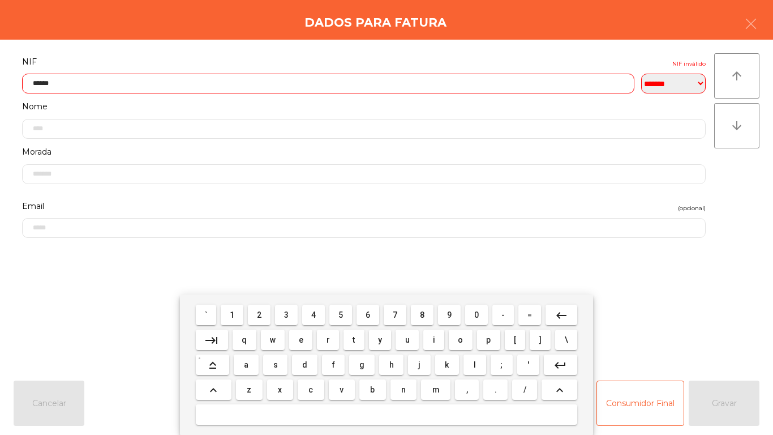
click at [395, 313] on span "7" at bounding box center [395, 314] width 5 height 9
click at [233, 314] on span "1" at bounding box center [232, 314] width 5 height 9
click at [311, 311] on span "4" at bounding box center [313, 314] width 5 height 9
type input "*********"
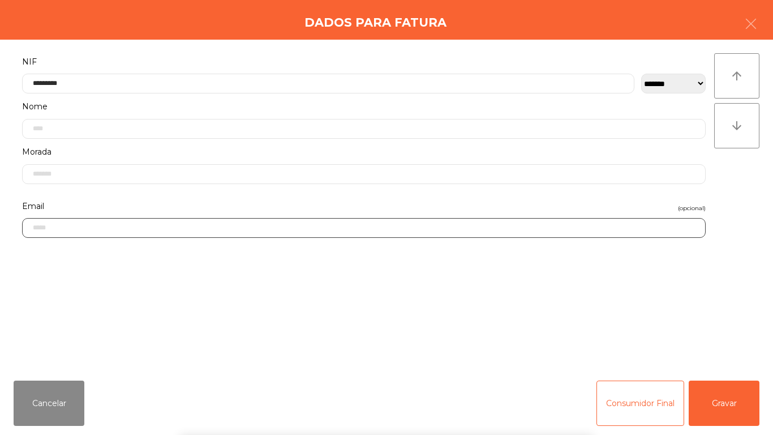
click at [422, 238] on input "email" at bounding box center [364, 228] width 684 height 20
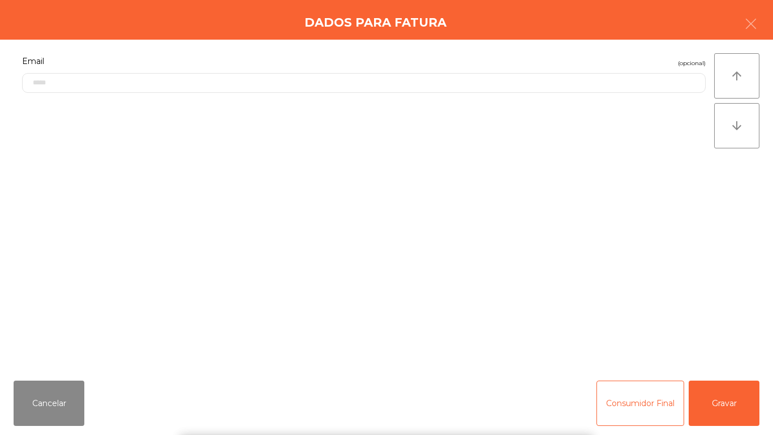
click at [740, 407] on div "` 1 2 3 4 5 6 7 8 9 0 - = keyboard_backspace keyboard_tab q w e r t y u i o p […" at bounding box center [386, 364] width 773 height 140
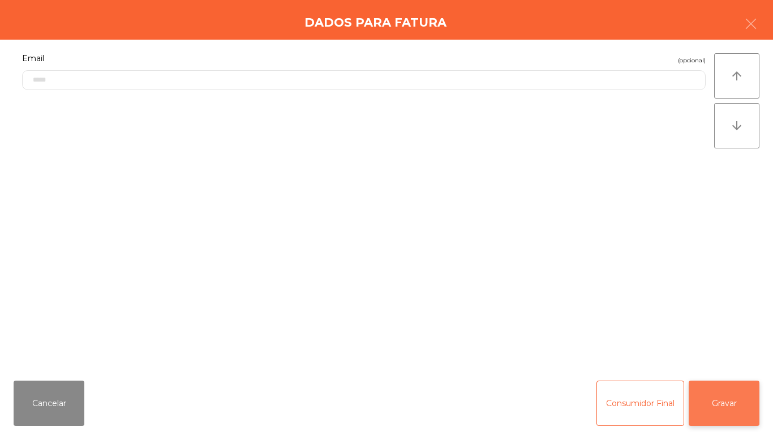
click at [726, 399] on button "Gravar" at bounding box center [724, 403] width 71 height 45
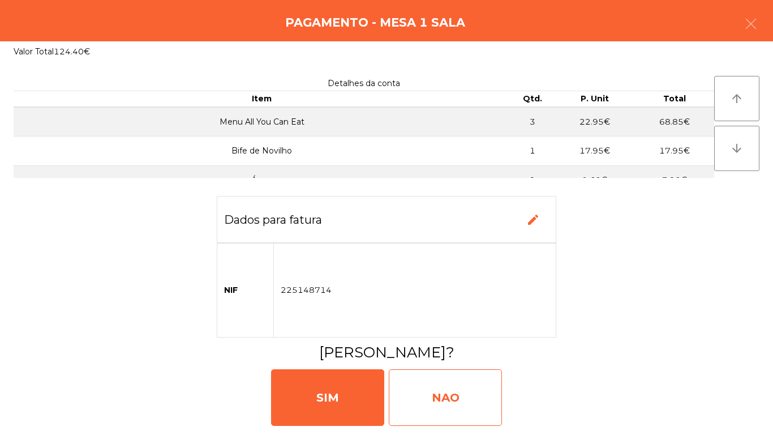
click at [438, 375] on div "NAO" at bounding box center [445, 397] width 113 height 57
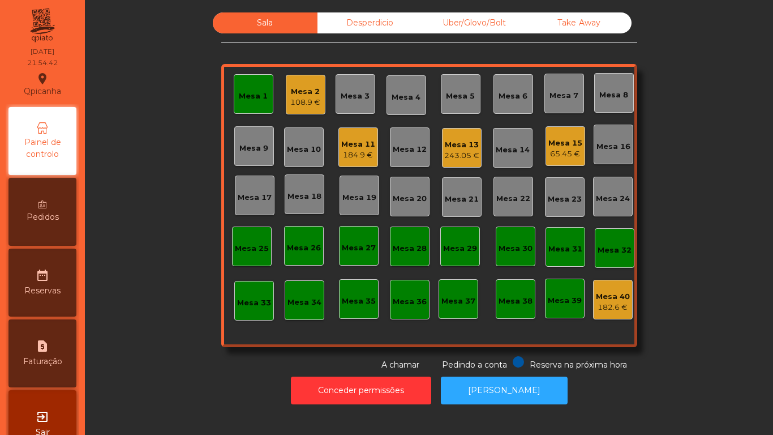
click at [249, 103] on div "Mesa 1" at bounding box center [254, 94] width 40 height 40
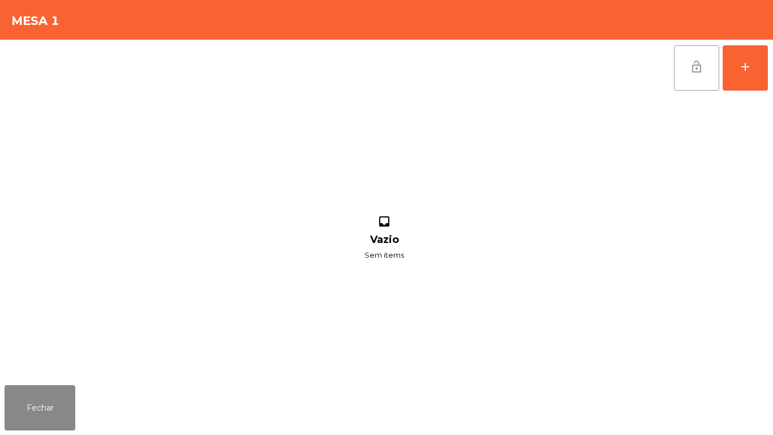
click at [683, 69] on button "lock_open" at bounding box center [696, 67] width 45 height 45
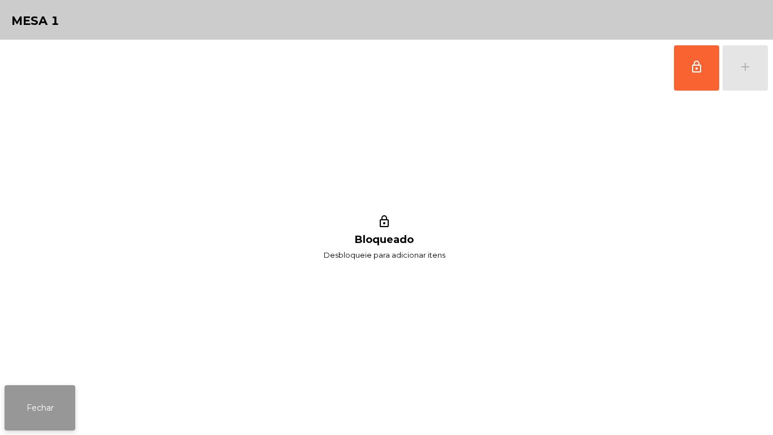
click at [71, 391] on button "Fechar" at bounding box center [40, 407] width 71 height 45
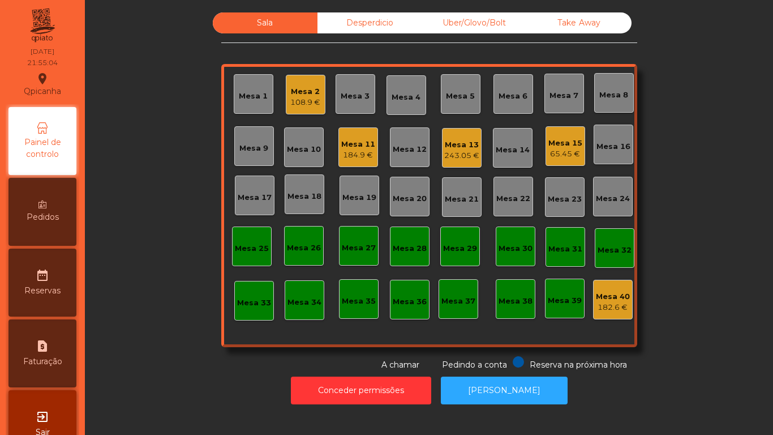
click at [360, 159] on div "184.9 €" at bounding box center [358, 154] width 34 height 11
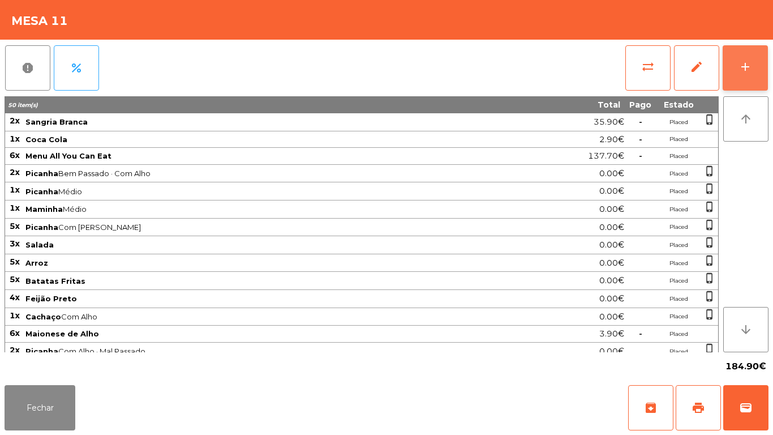
click at [729, 67] on button "add" at bounding box center [745, 67] width 45 height 45
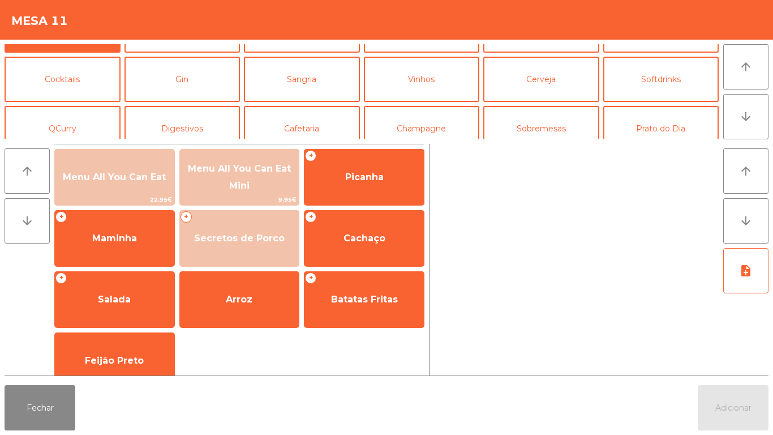
scroll to position [46, 0]
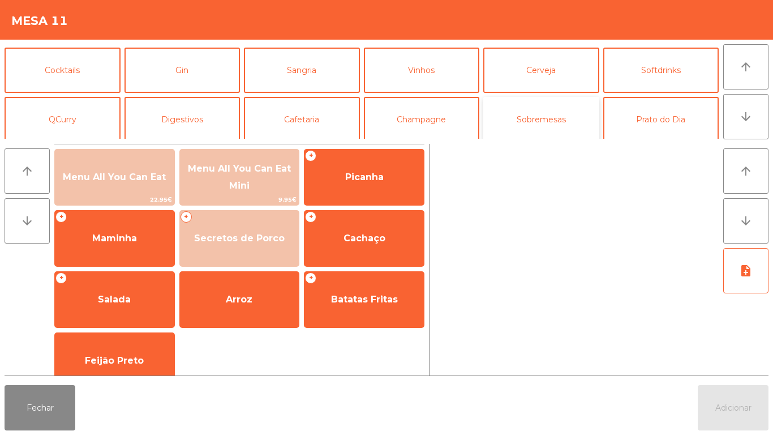
click at [536, 125] on button "Sobremesas" at bounding box center [542, 119] width 116 height 45
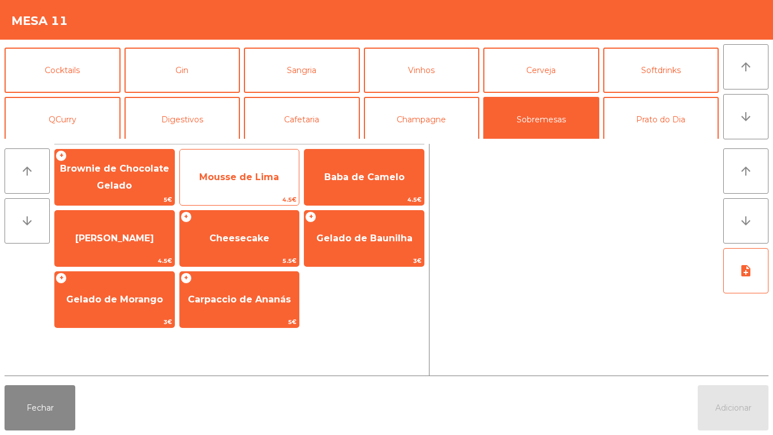
click at [253, 179] on span "Mousse de Lima" at bounding box center [239, 177] width 80 height 11
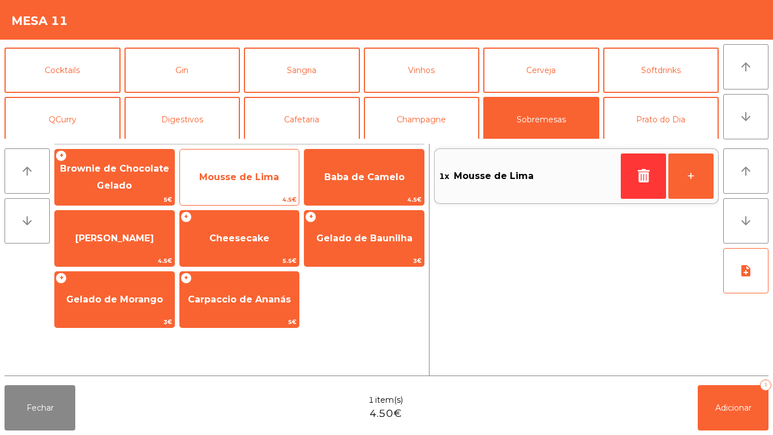
click at [259, 174] on span "Mousse de Lima" at bounding box center [239, 177] width 80 height 11
click at [250, 176] on span "Mousse de Lima" at bounding box center [239, 177] width 80 height 11
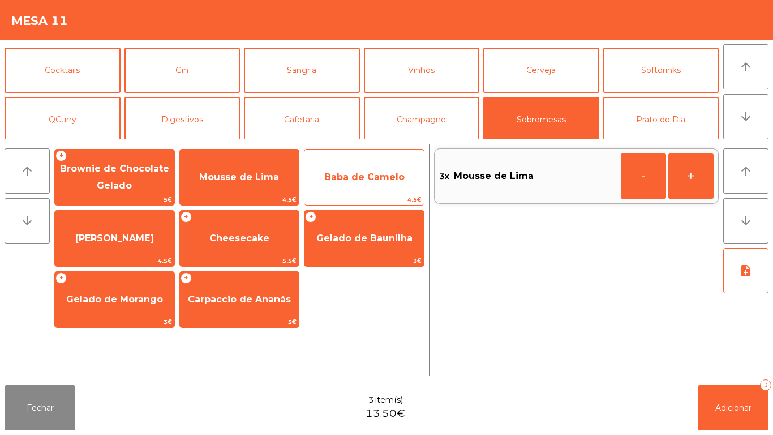
click at [366, 179] on span "Baba de Camelo" at bounding box center [364, 177] width 80 height 11
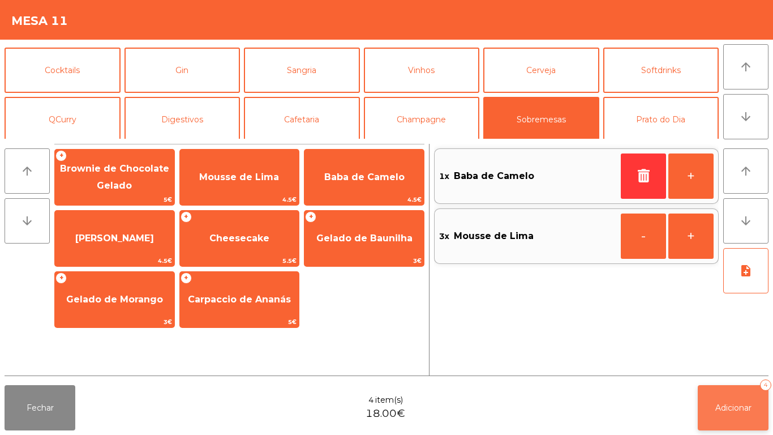
click at [733, 403] on span "Adicionar" at bounding box center [734, 408] width 36 height 10
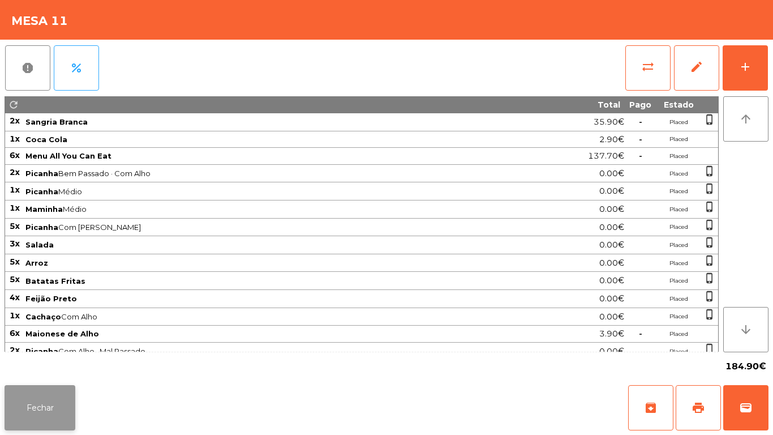
click at [52, 401] on button "Fechar" at bounding box center [40, 407] width 71 height 45
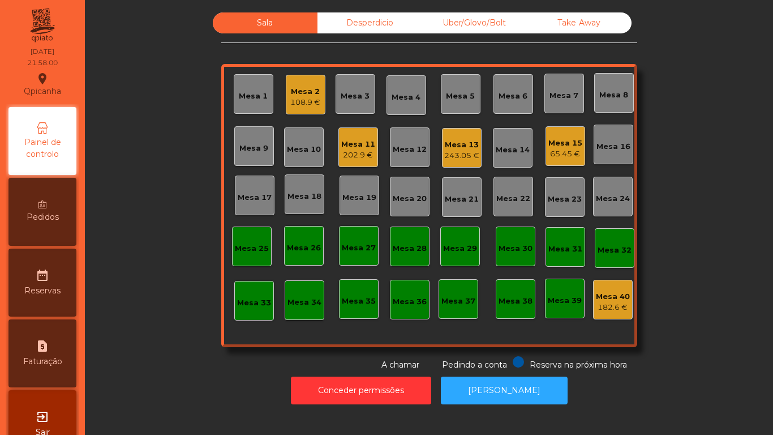
click at [341, 152] on div "202.9 €" at bounding box center [358, 154] width 34 height 11
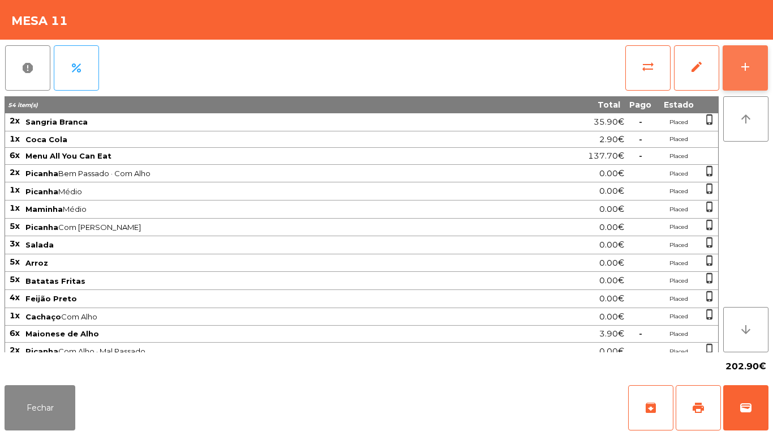
click at [736, 58] on button "add" at bounding box center [745, 67] width 45 height 45
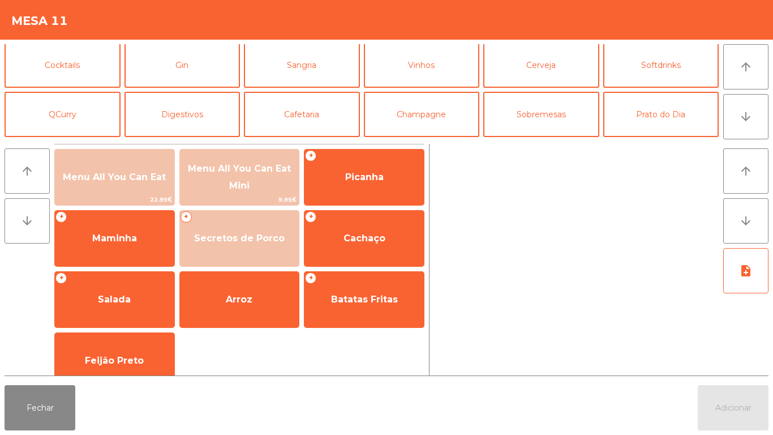
scroll to position [65, 0]
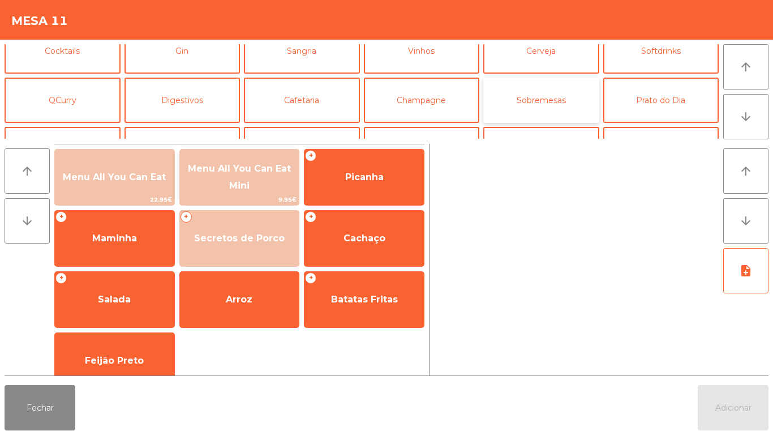
click at [544, 104] on button "Sobremesas" at bounding box center [542, 100] width 116 height 45
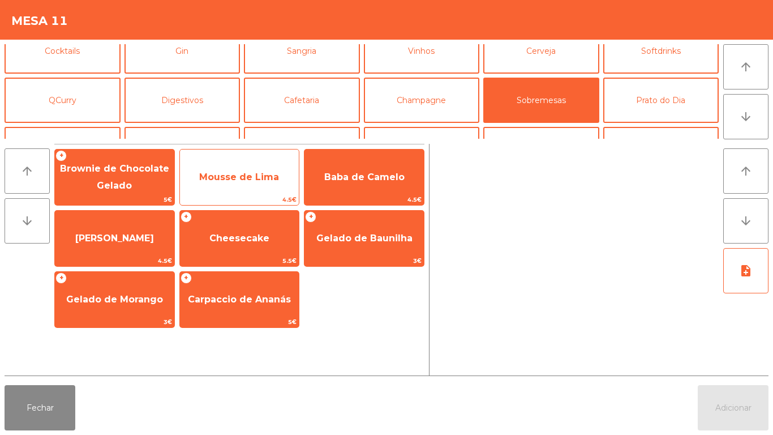
click at [260, 186] on span "Mousse de Lima" at bounding box center [239, 177] width 119 height 31
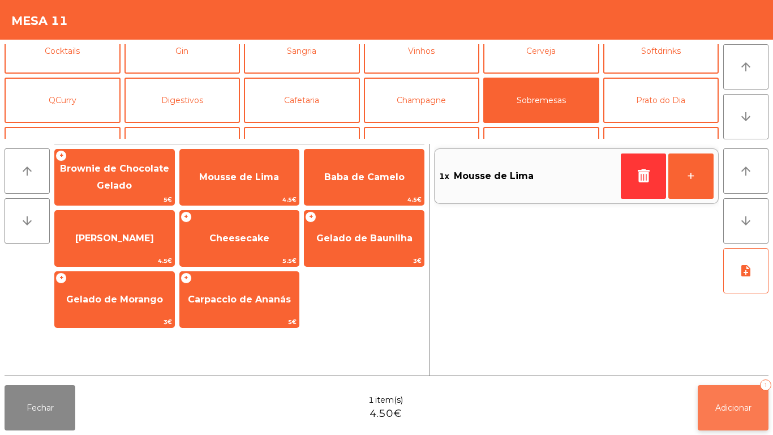
click at [729, 398] on button "Adicionar 1" at bounding box center [733, 407] width 71 height 45
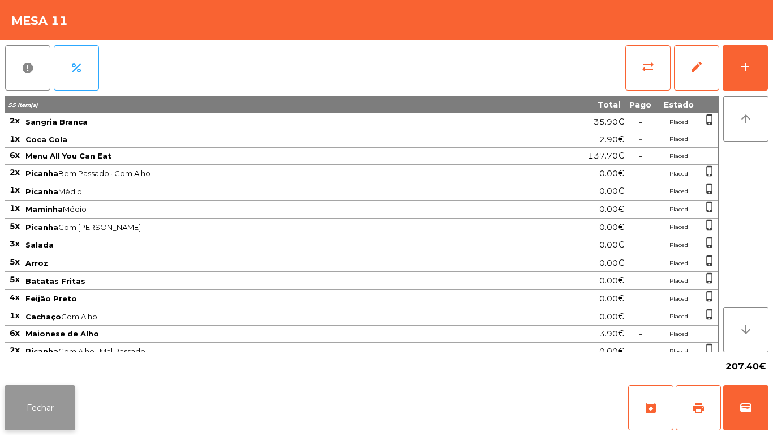
click at [50, 417] on button "Fechar" at bounding box center [40, 407] width 71 height 45
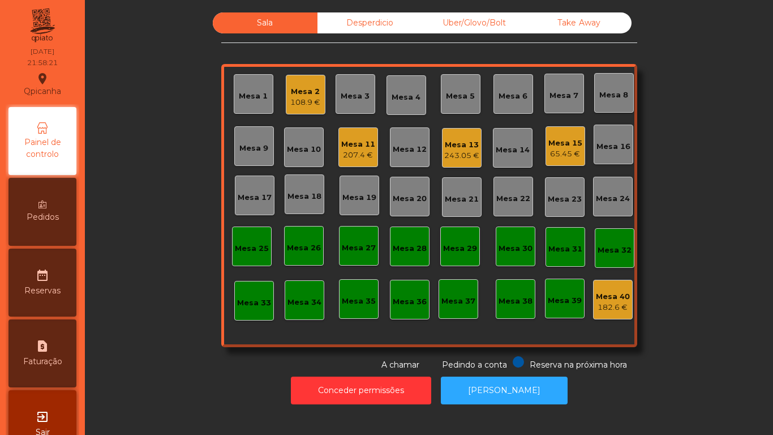
click at [212, 367] on div "Sala Desperdicio Uber/Glovo/Bolt Take Away Mesa 1 Mesa 2 108.9 € Mesa 3 Mesa 4 …" at bounding box center [429, 191] width 658 height 358
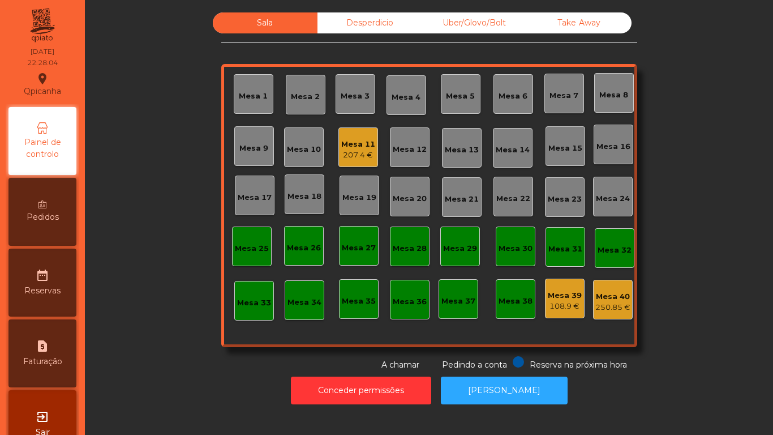
click at [345, 154] on div "207.4 €" at bounding box center [358, 154] width 34 height 11
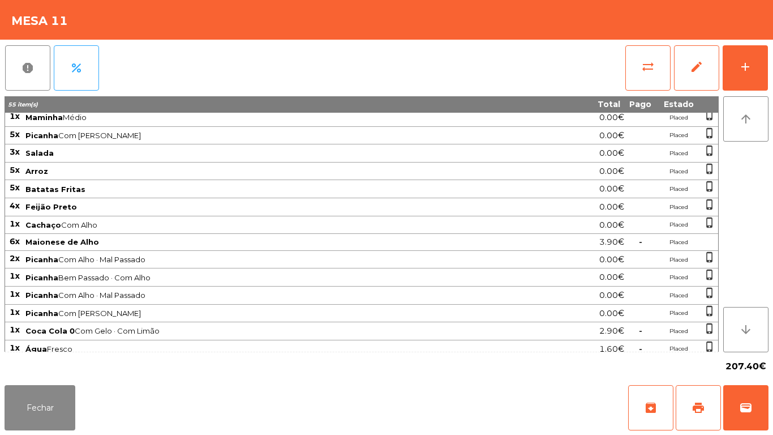
scroll to position [149, 0]
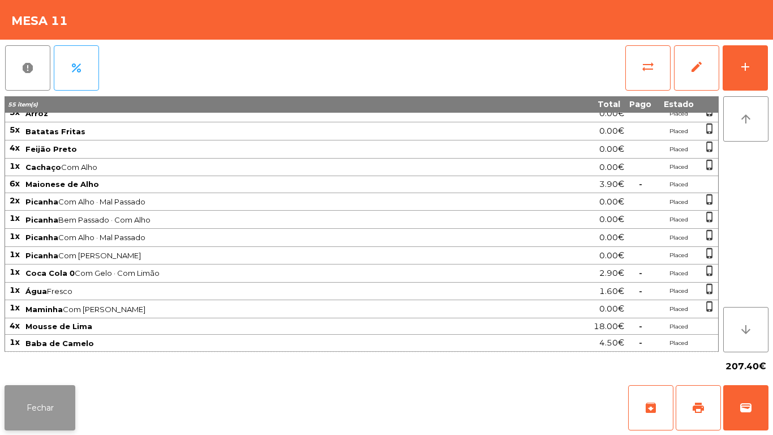
click at [47, 388] on button "Fechar" at bounding box center [40, 407] width 71 height 45
